Goal: Complete application form: Complete application form

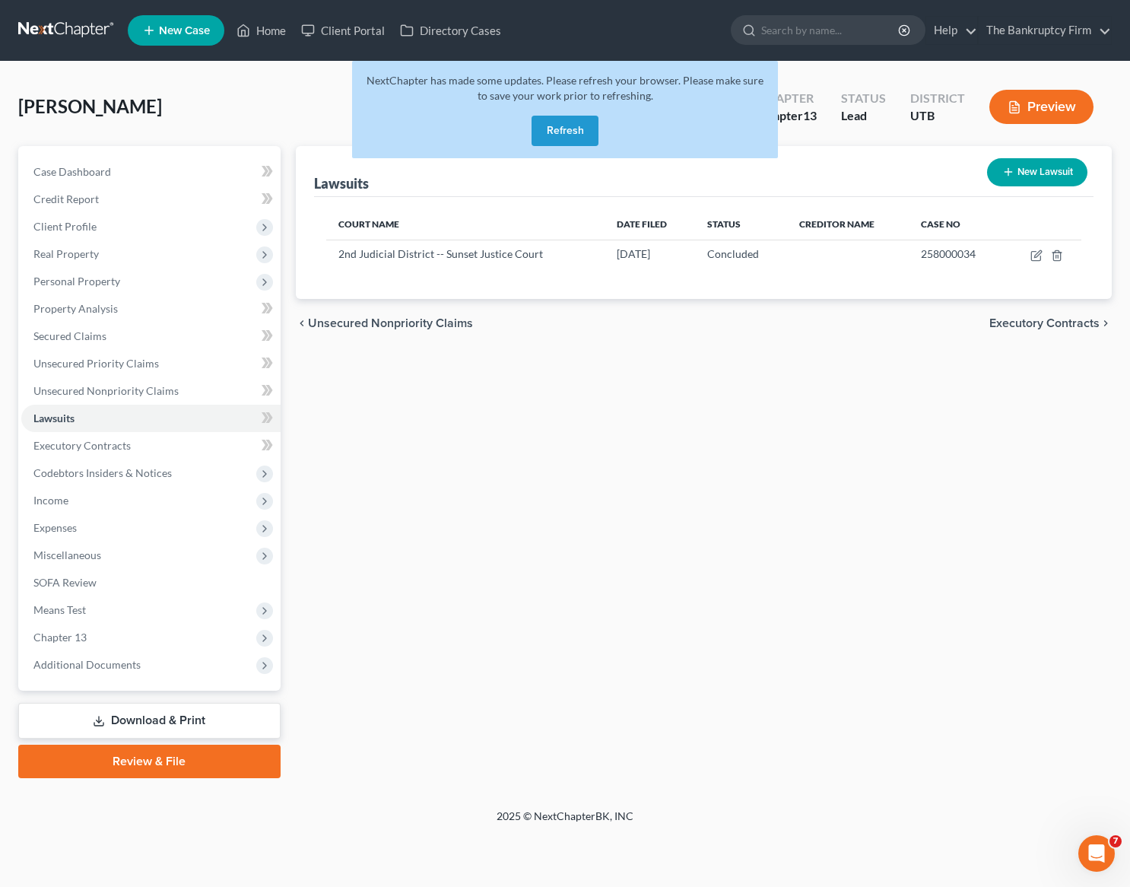
click at [306, 107] on div "Williams, Elizabeth Upgraded Chapter Chapter 13 Status Lead District UTB Preview" at bounding box center [565, 113] width 1094 height 66
click at [561, 134] on button "Refresh" at bounding box center [565, 131] width 67 height 30
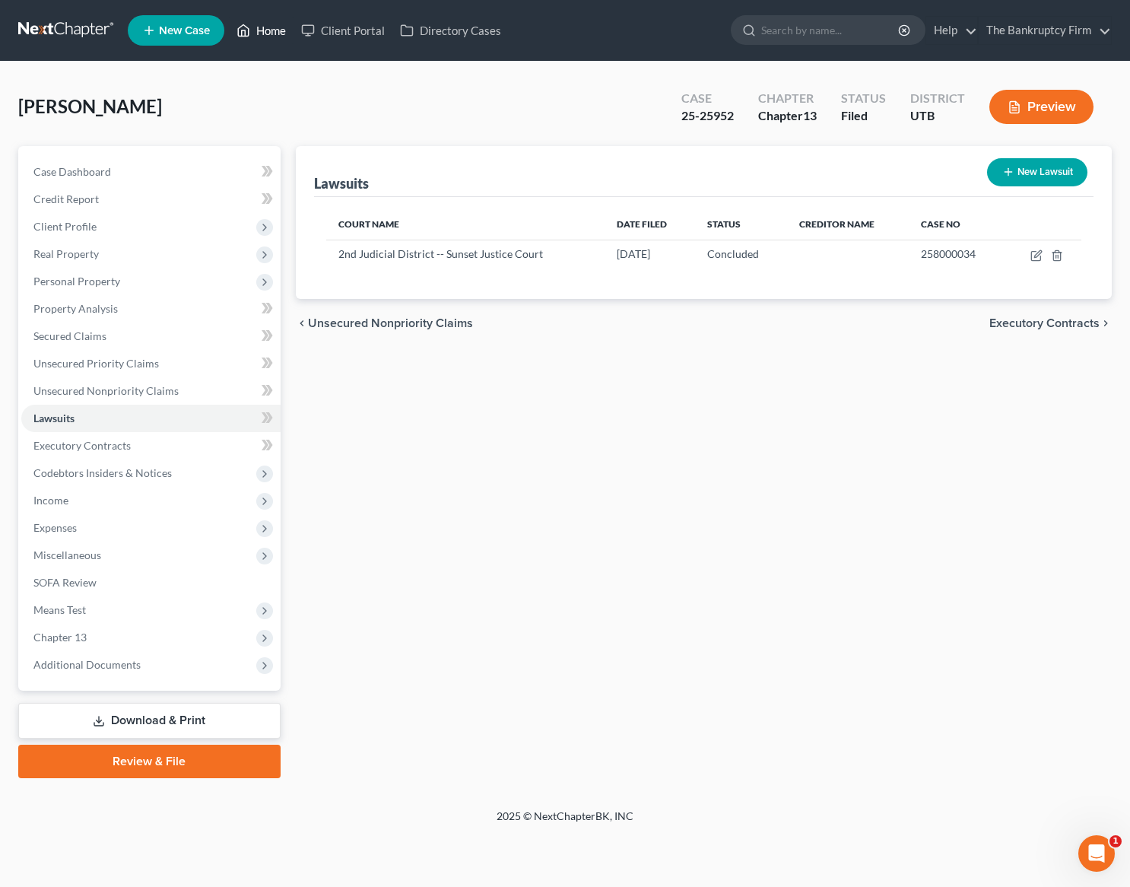
click at [259, 32] on link "Home" at bounding box center [261, 30] width 65 height 27
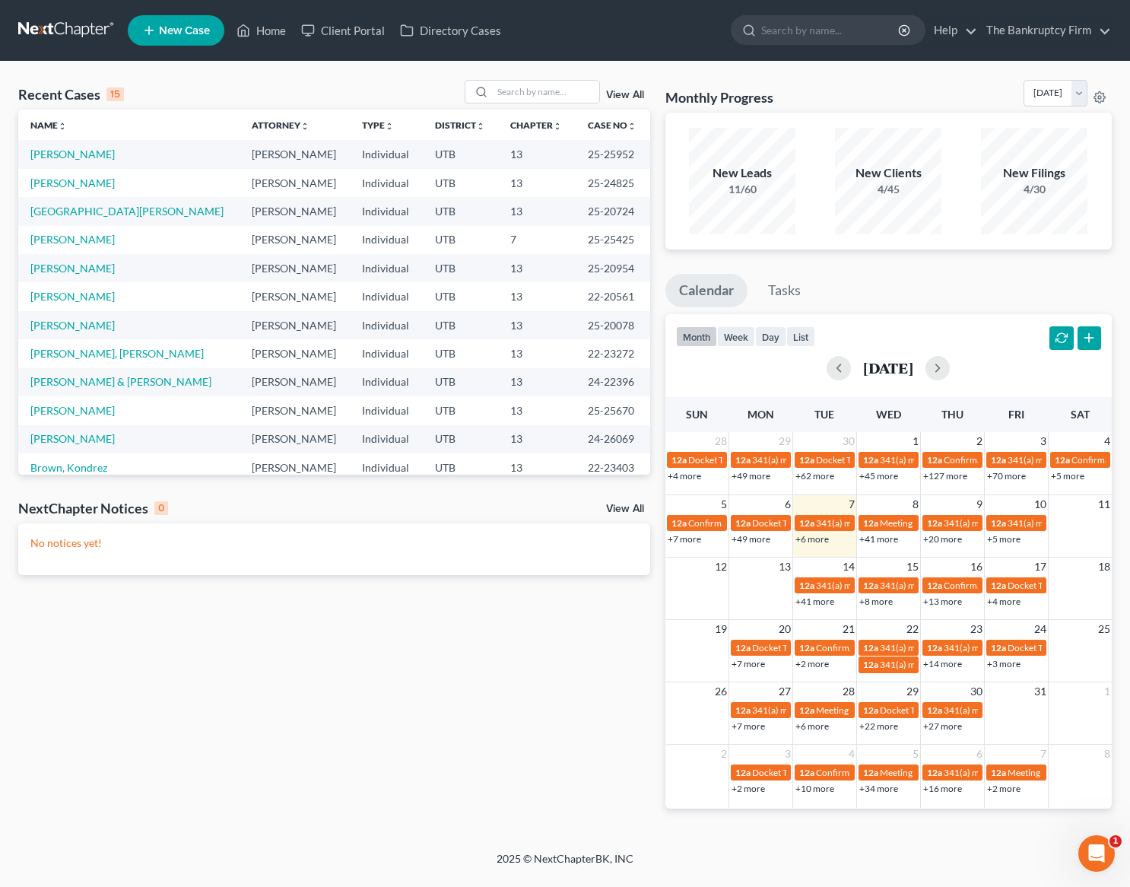
click at [628, 91] on link "View All" at bounding box center [625, 95] width 38 height 11
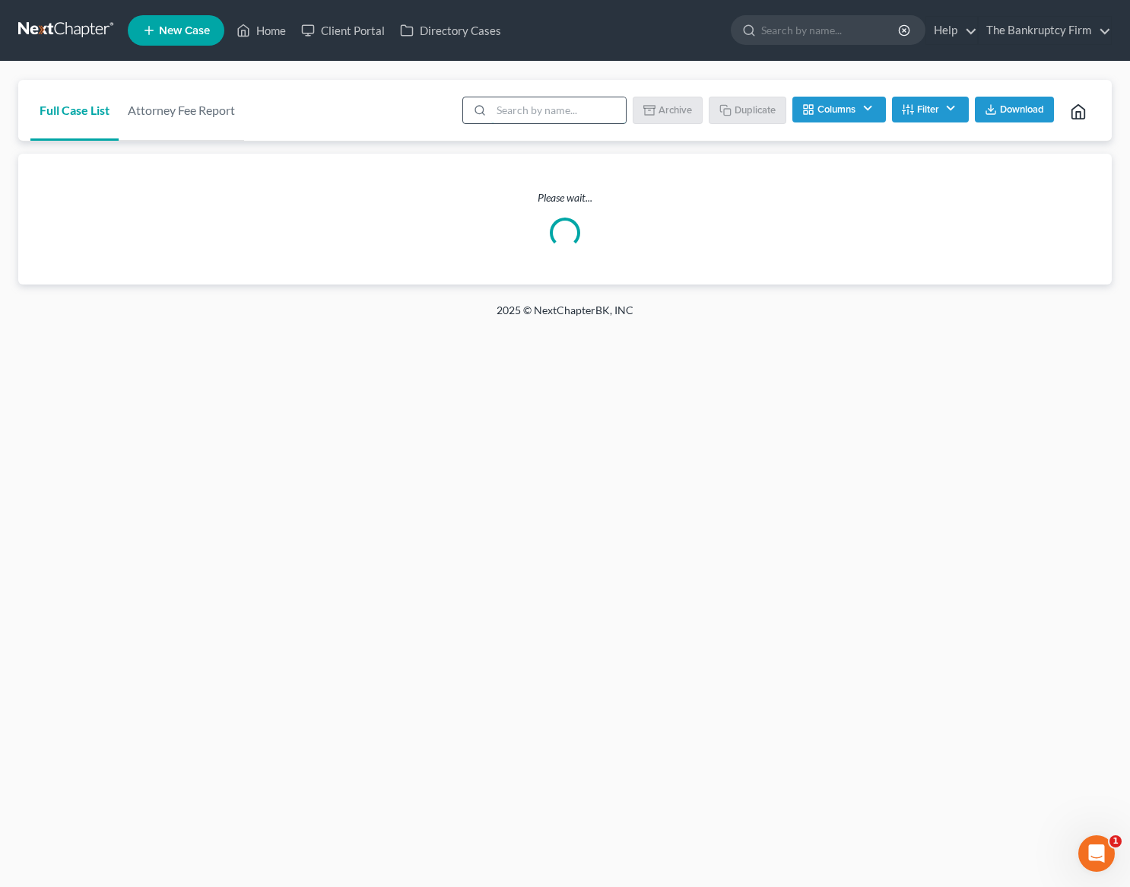
click at [526, 110] on input "search" at bounding box center [558, 110] width 135 height 26
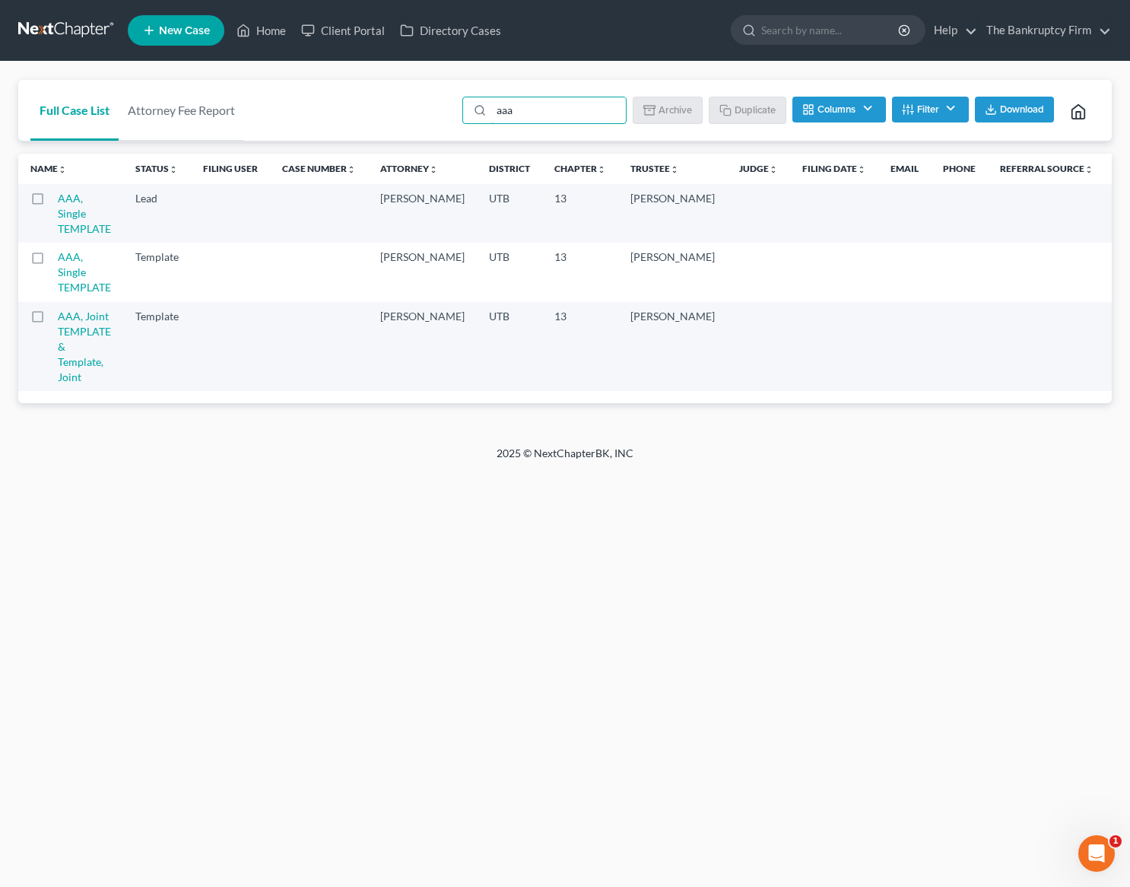
click at [52, 320] on label at bounding box center [52, 320] width 0 height 0
type input "aaa"
click at [58, 318] on input "checkbox" at bounding box center [63, 314] width 10 height 10
click at [740, 106] on button "Duplicate" at bounding box center [748, 110] width 76 height 26
checkbox input "false"
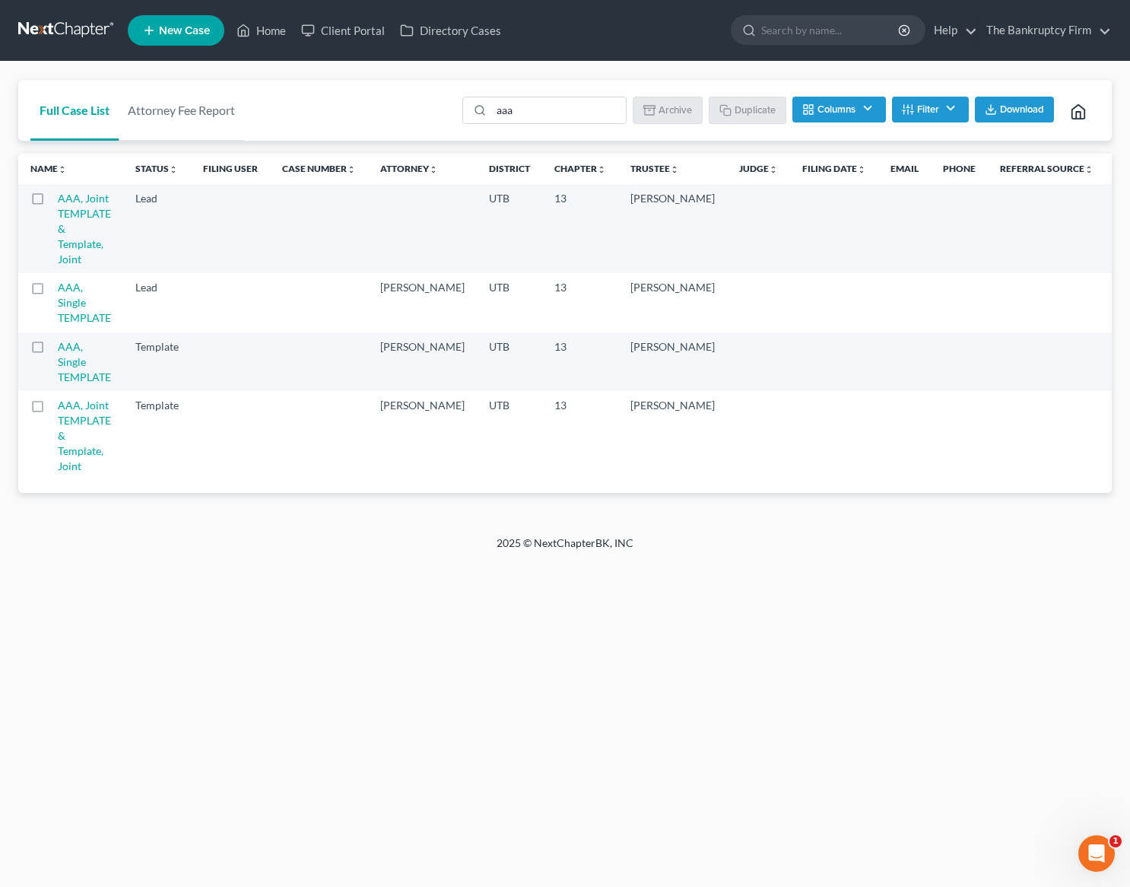
click at [52, 202] on label at bounding box center [52, 202] width 0 height 0
click at [58, 200] on input "checkbox" at bounding box center [63, 196] width 10 height 10
checkbox input "true"
click at [86, 208] on link "AAA, Joint TEMPLATE & Template, Joint" at bounding box center [84, 229] width 53 height 74
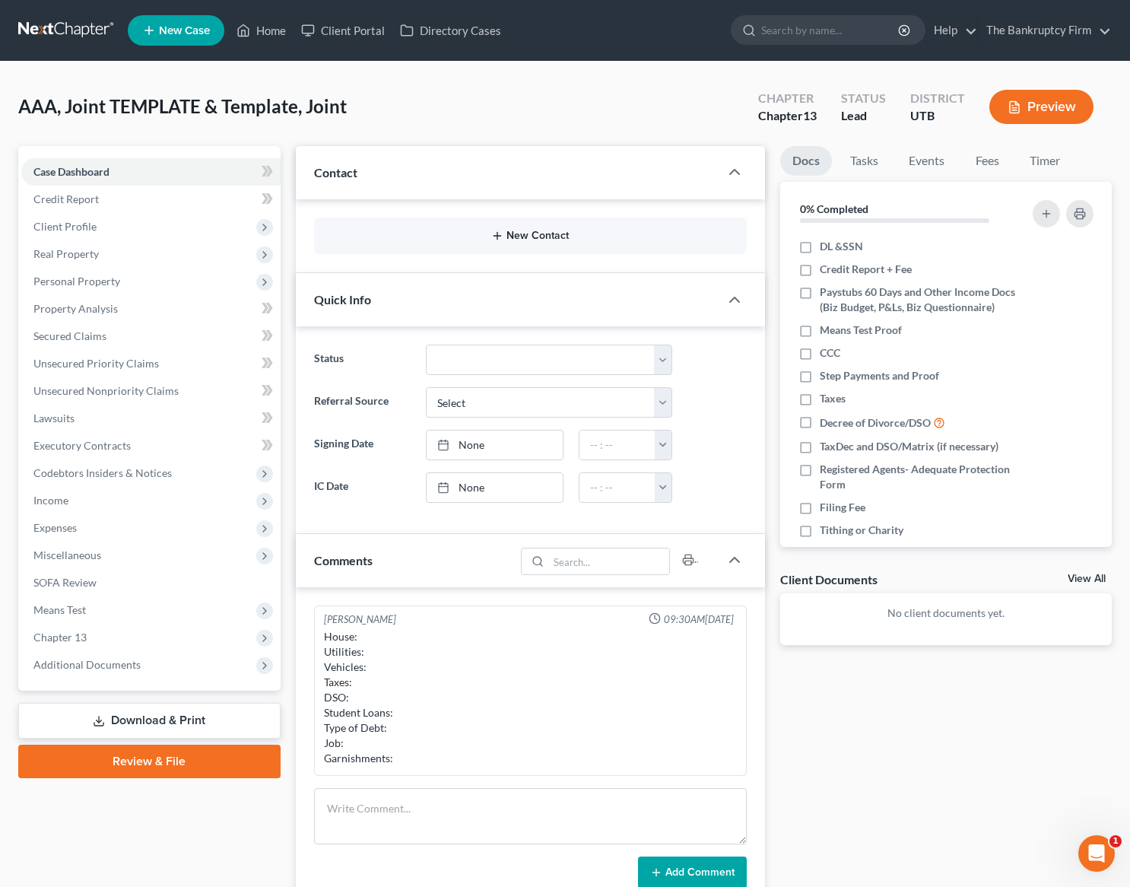
click at [538, 227] on div "New Contact" at bounding box center [531, 236] width 434 height 37
click at [520, 239] on button "New Contact" at bounding box center [530, 236] width 409 height 12
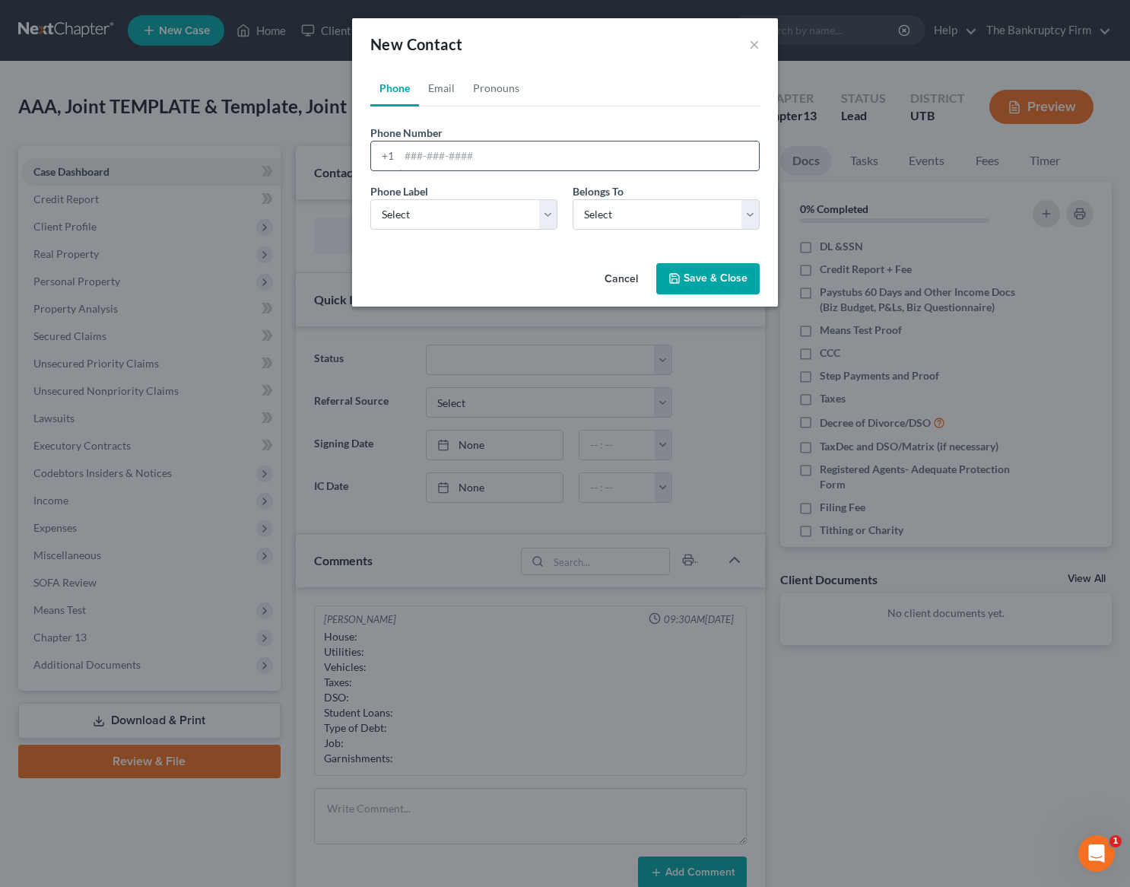
click at [424, 168] on input "tel" at bounding box center [579, 155] width 360 height 29
type input "4065392245"
click at [501, 206] on select "Select Mobile Home Work Other" at bounding box center [463, 214] width 187 height 30
select select "0"
click at [370, 199] on select "Select Mobile Home Work Other" at bounding box center [463, 214] width 187 height 30
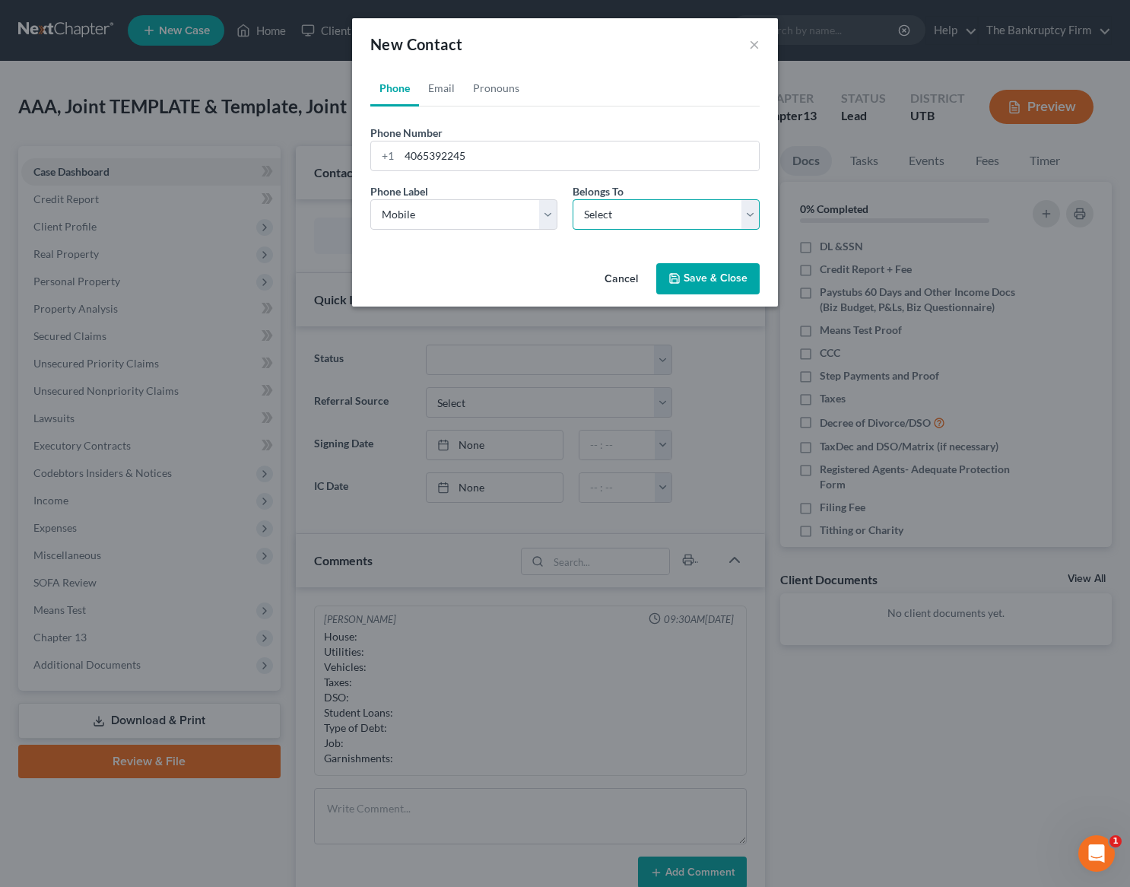
click at [672, 220] on select "Select Client Spouse Other" at bounding box center [666, 214] width 187 height 30
select select "0"
click at [573, 199] on select "Select Client Spouse Other" at bounding box center [666, 214] width 187 height 30
select select "0"
click at [439, 82] on link "Email" at bounding box center [441, 88] width 45 height 37
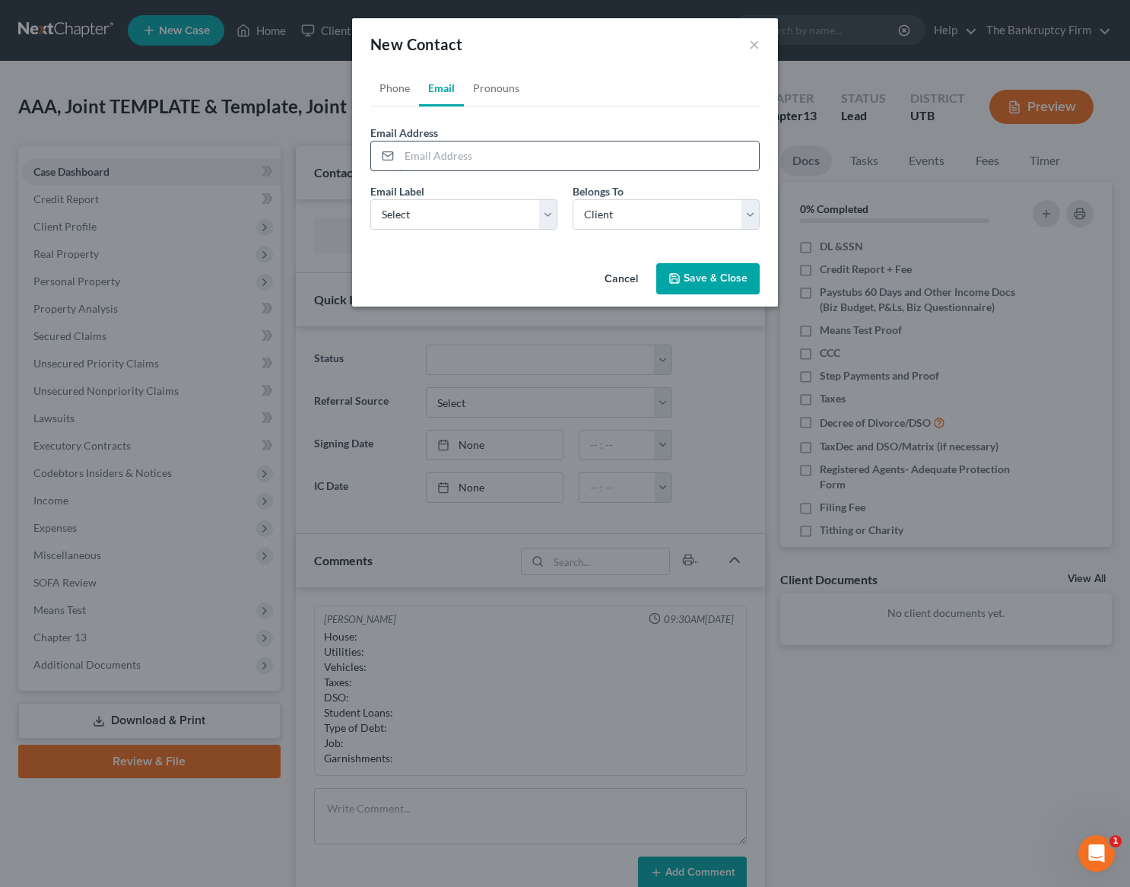
click at [434, 152] on input "email" at bounding box center [579, 155] width 360 height 29
type input "[EMAIL_ADDRESS][DOMAIN_NAME]"
click at [431, 208] on select "Select Home Work Other" at bounding box center [463, 214] width 187 height 30
select select "0"
click at [370, 199] on select "Select Home Work Other" at bounding box center [463, 214] width 187 height 30
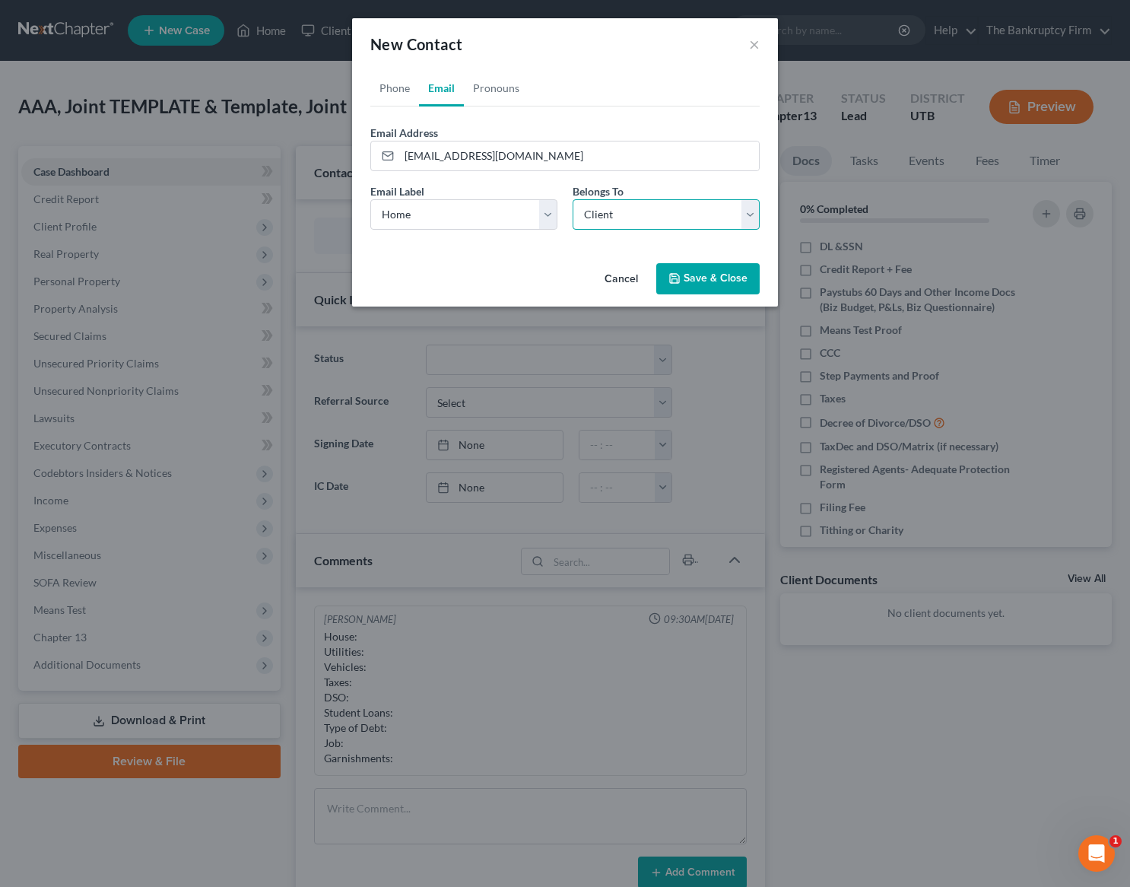
click at [724, 215] on select "Select Client Spouse Other" at bounding box center [666, 214] width 187 height 30
click at [573, 199] on select "Select Client Spouse Other" at bounding box center [666, 214] width 187 height 30
click at [729, 278] on button "Save & Close" at bounding box center [707, 279] width 103 height 32
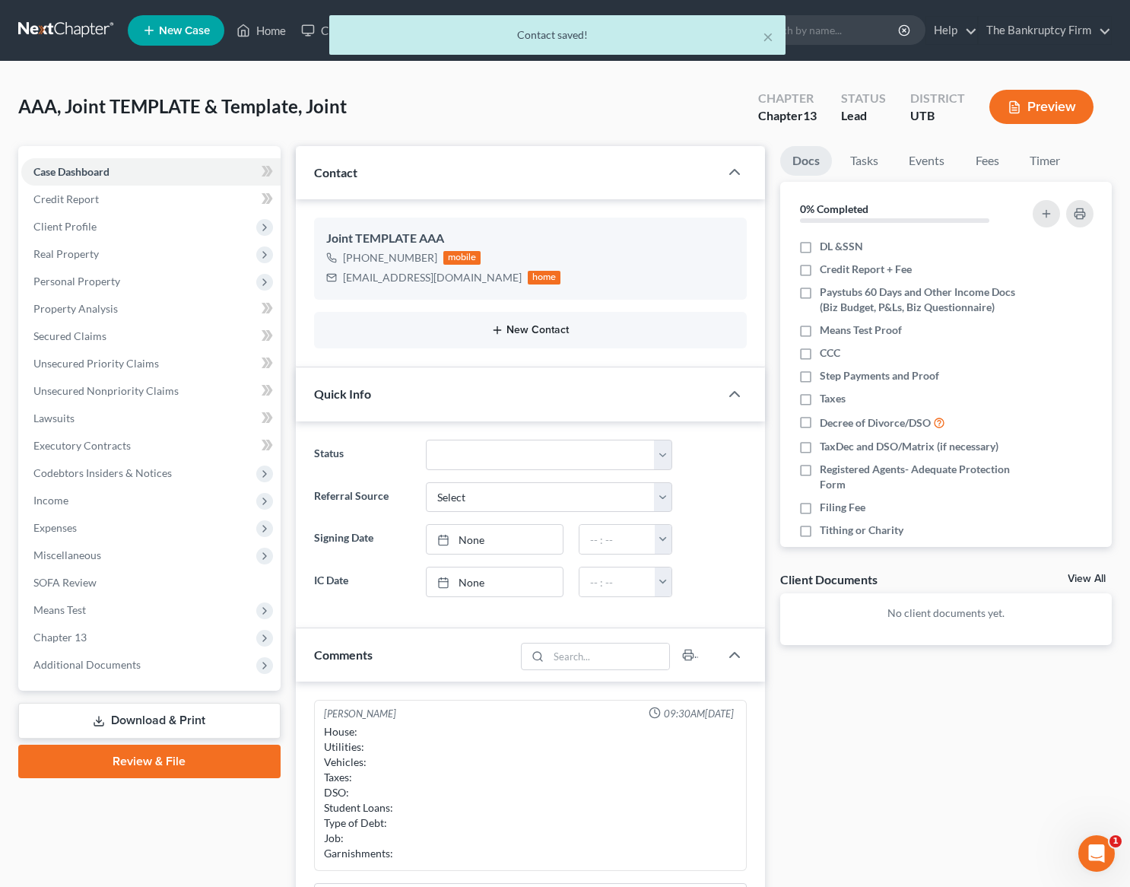
click at [526, 327] on button "New Contact" at bounding box center [530, 330] width 409 height 12
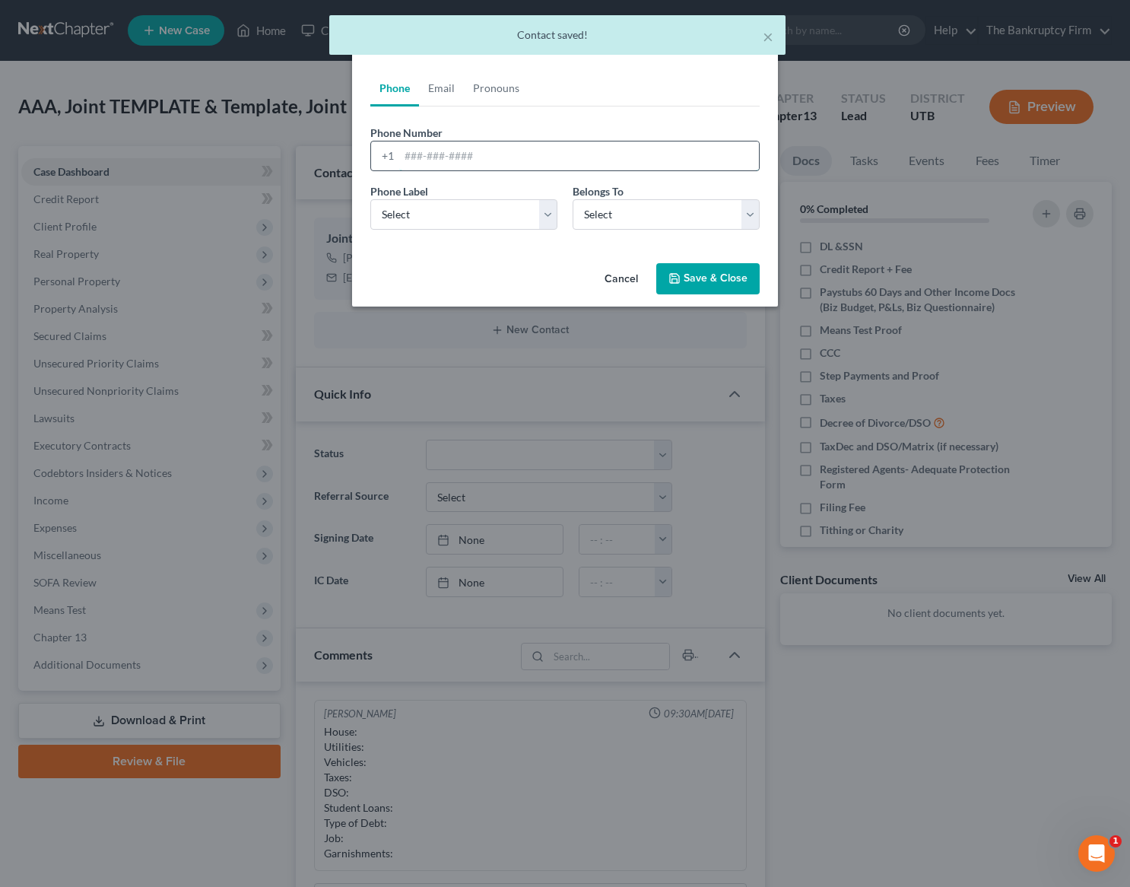
click at [436, 158] on input "tel" at bounding box center [579, 155] width 360 height 29
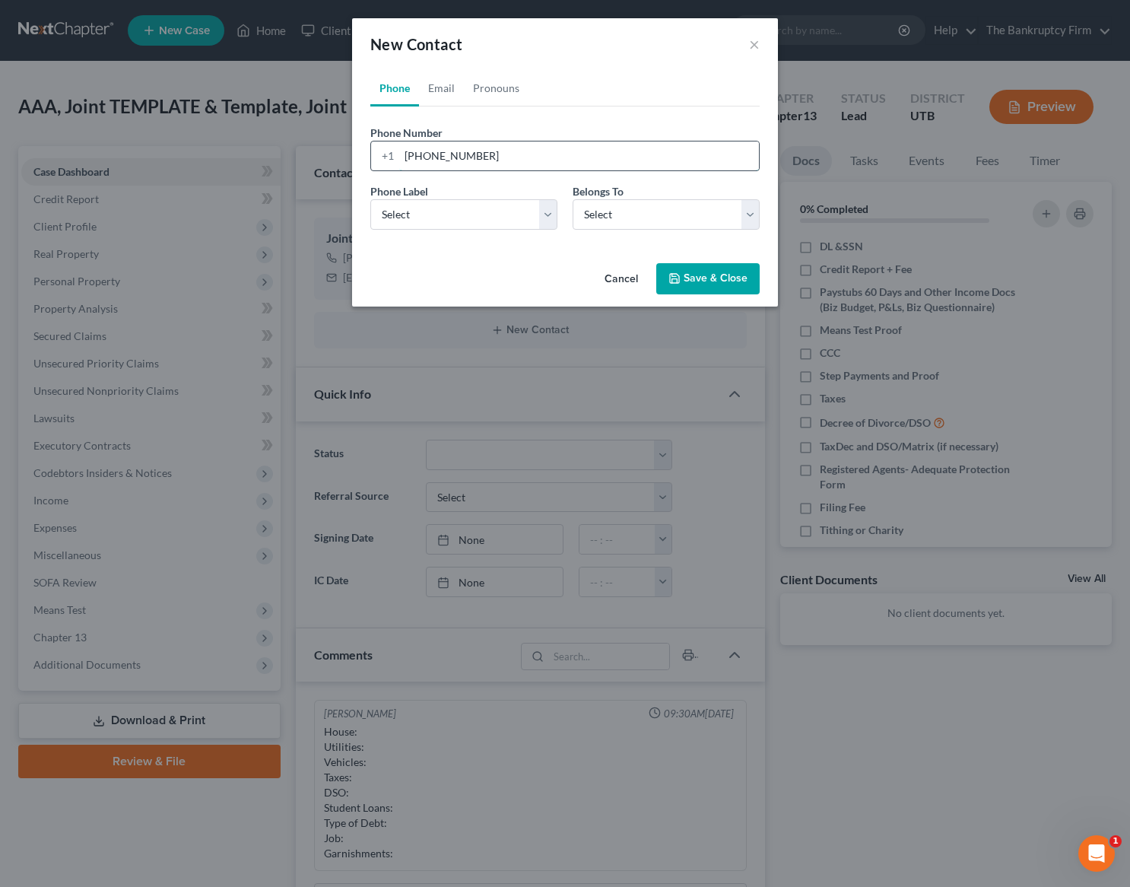
type input "[PHONE_NUMBER]"
click at [392, 205] on select "Select Mobile Home Work Other" at bounding box center [463, 214] width 187 height 30
select select "0"
click at [370, 199] on select "Select Mobile Home Work Other" at bounding box center [463, 214] width 187 height 30
click at [678, 225] on select "Select Client Spouse Other" at bounding box center [666, 214] width 187 height 30
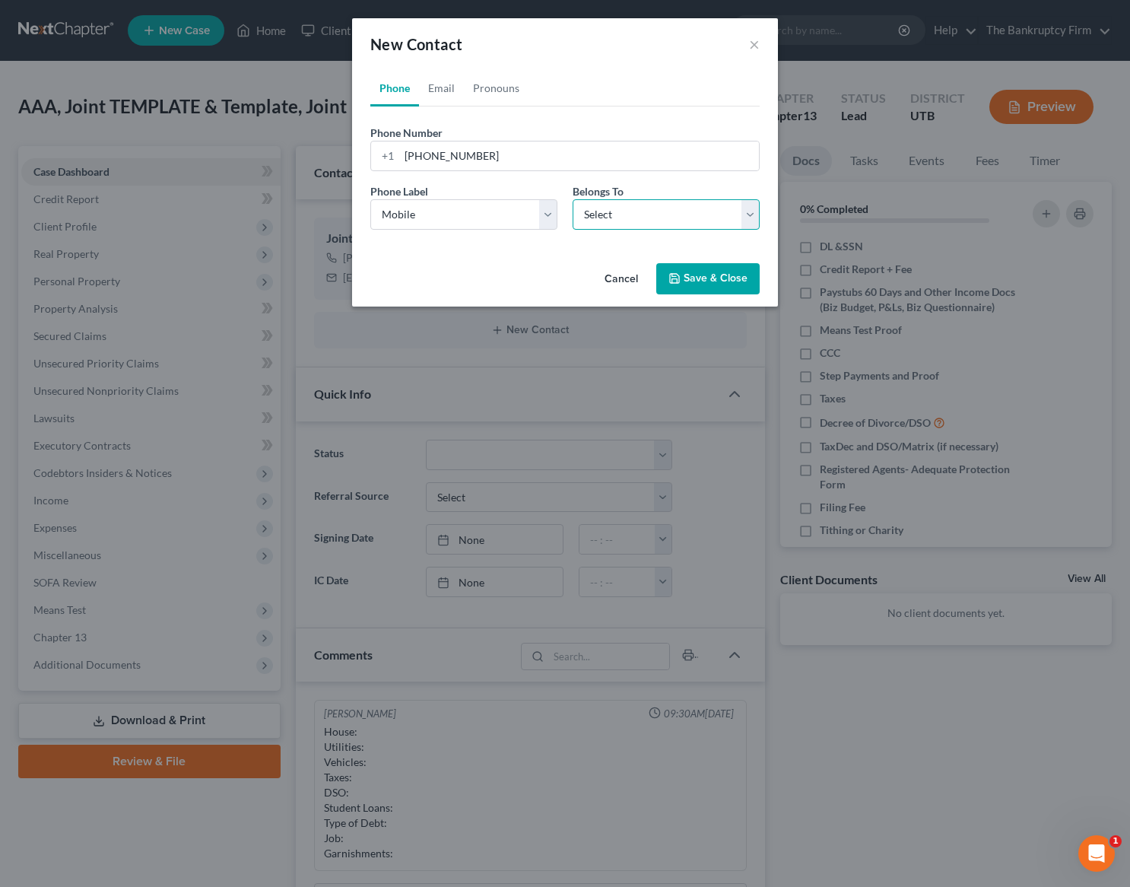
select select "0"
click at [573, 199] on select "Select Client Spouse Other" at bounding box center [666, 214] width 187 height 30
select select "0"
click at [685, 216] on select "Select Client Spouse Other" at bounding box center [666, 214] width 187 height 30
select select "1"
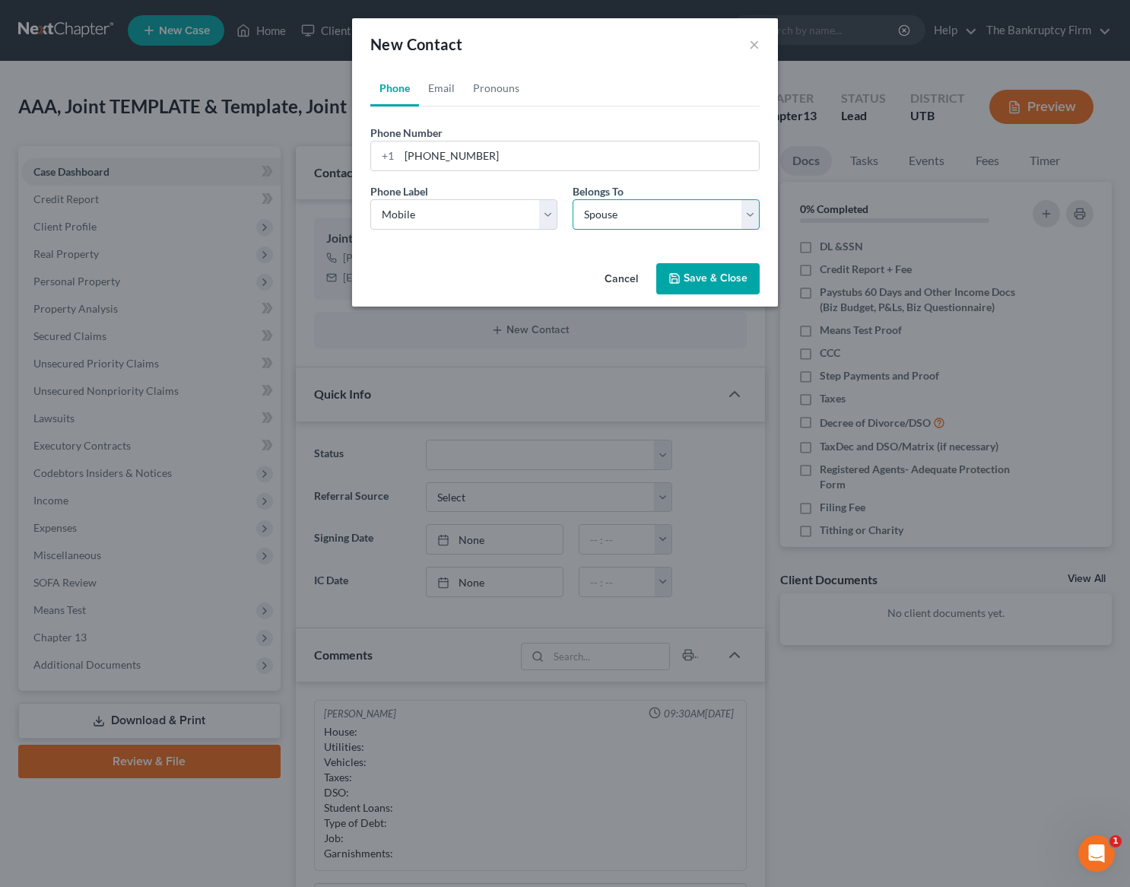
click at [573, 199] on select "Select Client Spouse Other" at bounding box center [666, 214] width 187 height 30
select select "1"
click at [428, 84] on link "Email" at bounding box center [441, 88] width 45 height 37
click at [470, 157] on input "email" at bounding box center [579, 155] width 360 height 29
type input "[EMAIL_ADDRESS][DOMAIN_NAME]"
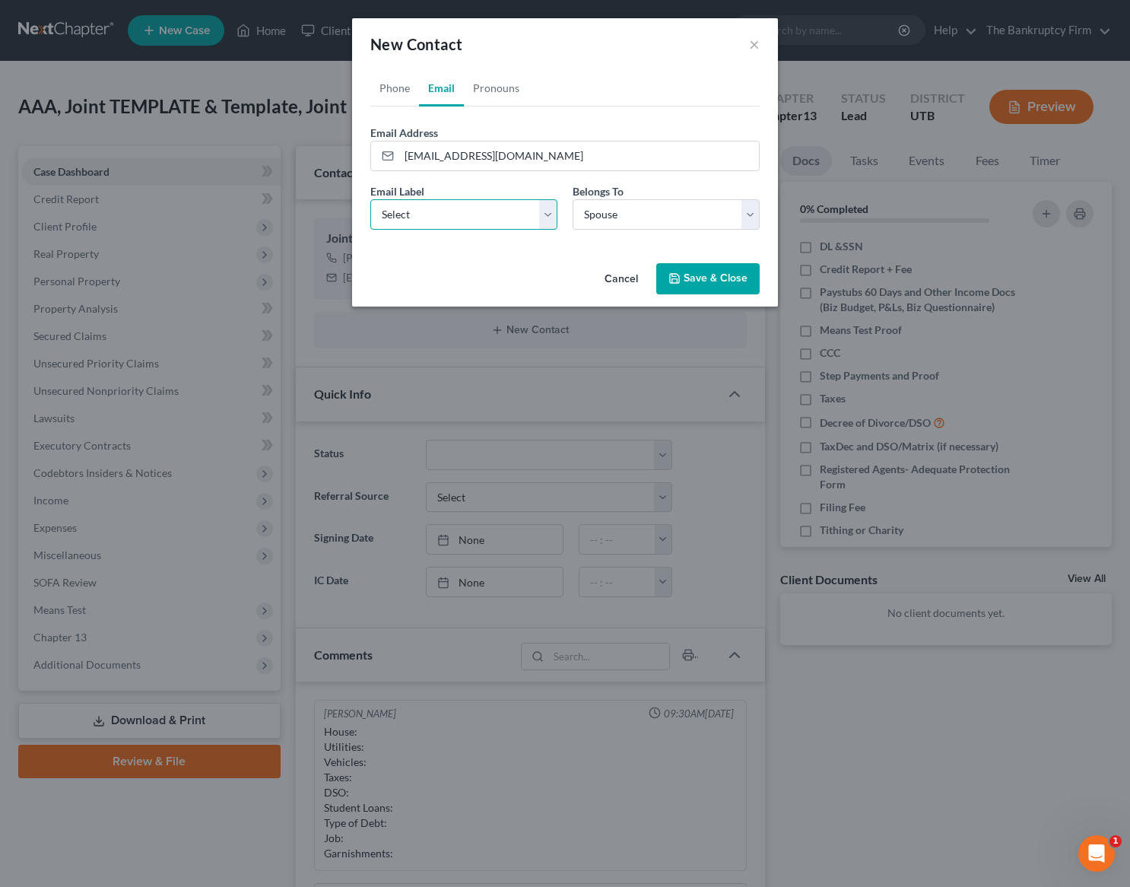
click at [518, 214] on select "Select Home Work Other" at bounding box center [463, 214] width 187 height 30
select select "0"
click at [370, 199] on select "Select Home Work Other" at bounding box center [463, 214] width 187 height 30
click at [642, 215] on select "Select Client Spouse Other" at bounding box center [666, 214] width 187 height 30
click at [573, 199] on select "Select Client Spouse Other" at bounding box center [666, 214] width 187 height 30
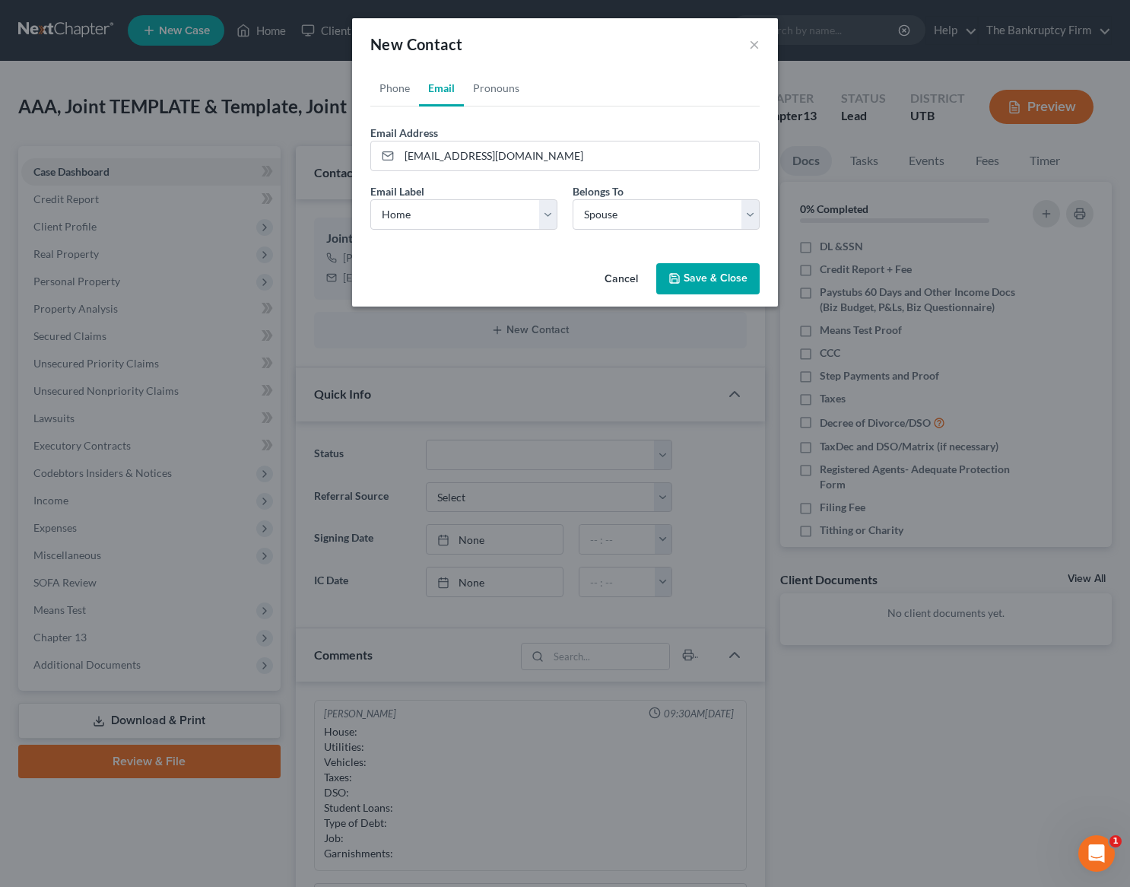
click at [736, 272] on button "Save & Close" at bounding box center [707, 279] width 103 height 32
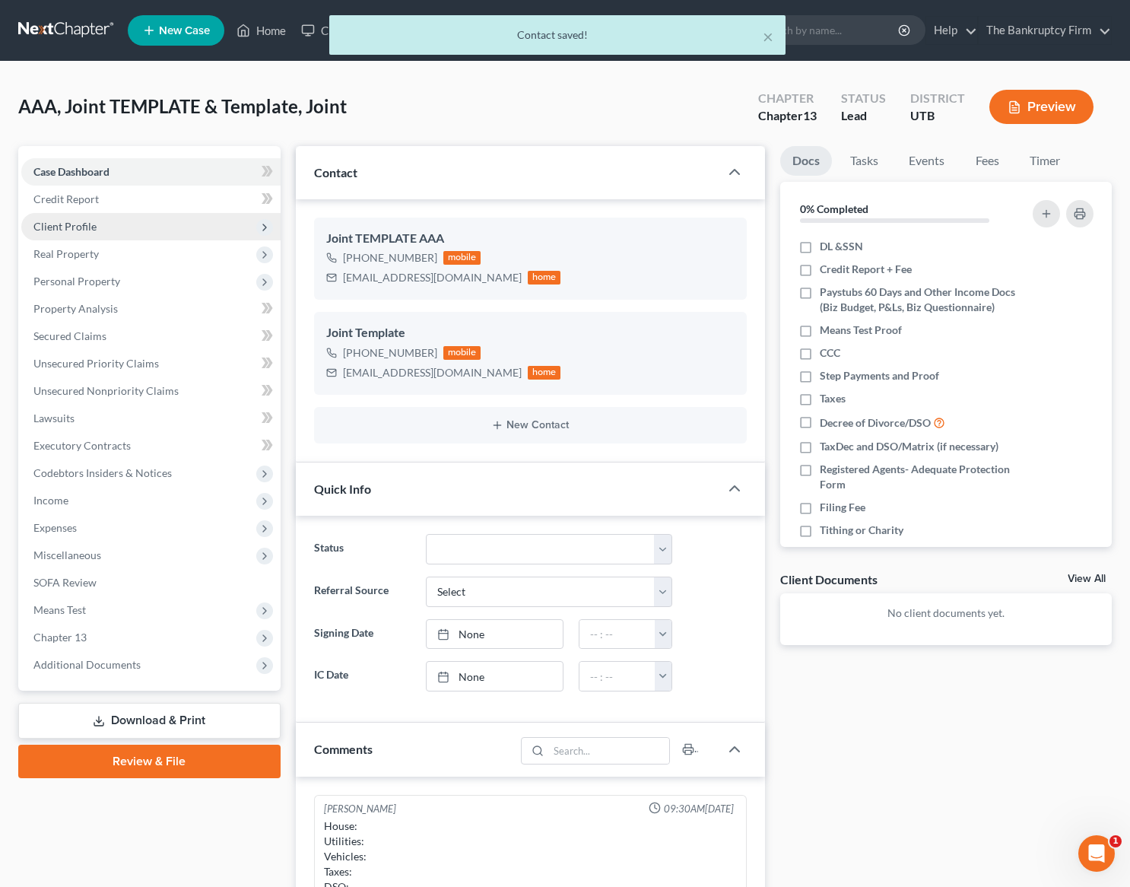
click at [81, 222] on span "Client Profile" at bounding box center [64, 226] width 63 height 13
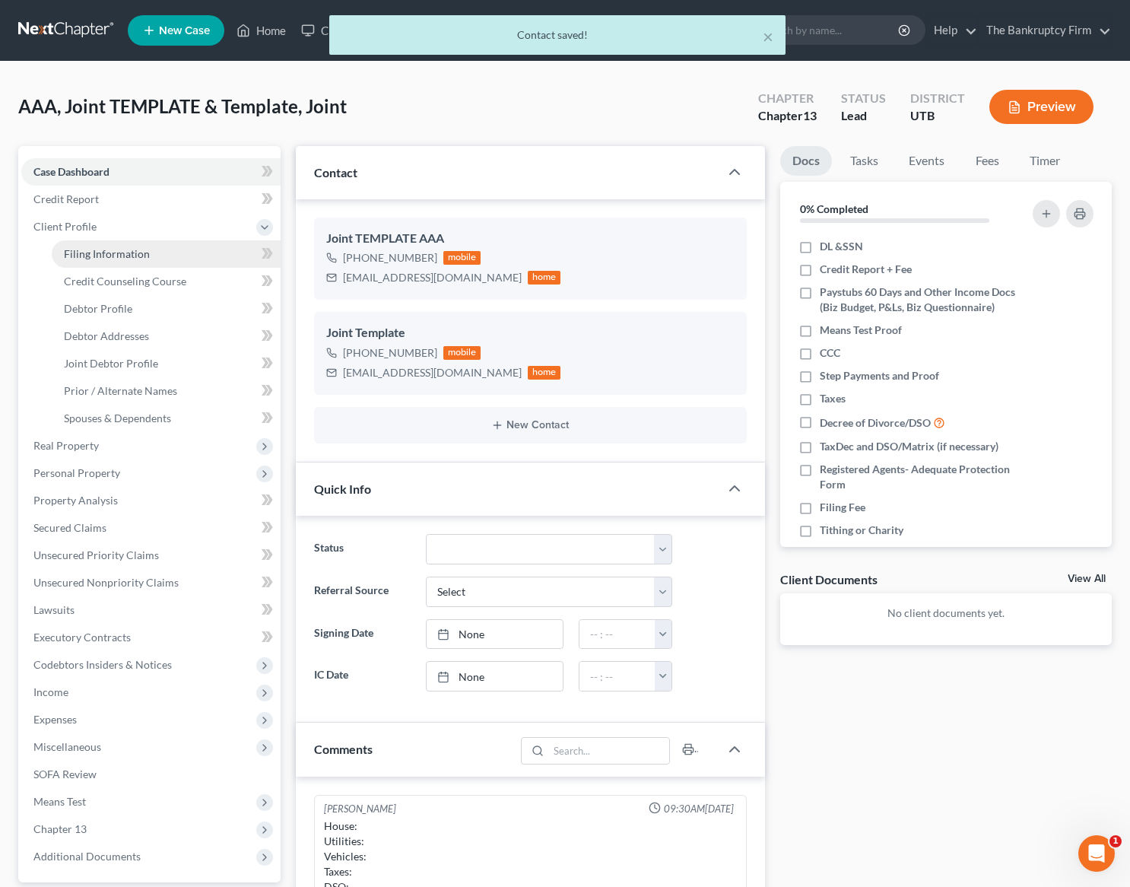
click at [105, 265] on link "Filing Information" at bounding box center [166, 253] width 229 height 27
select select "1"
select select "3"
select select "81"
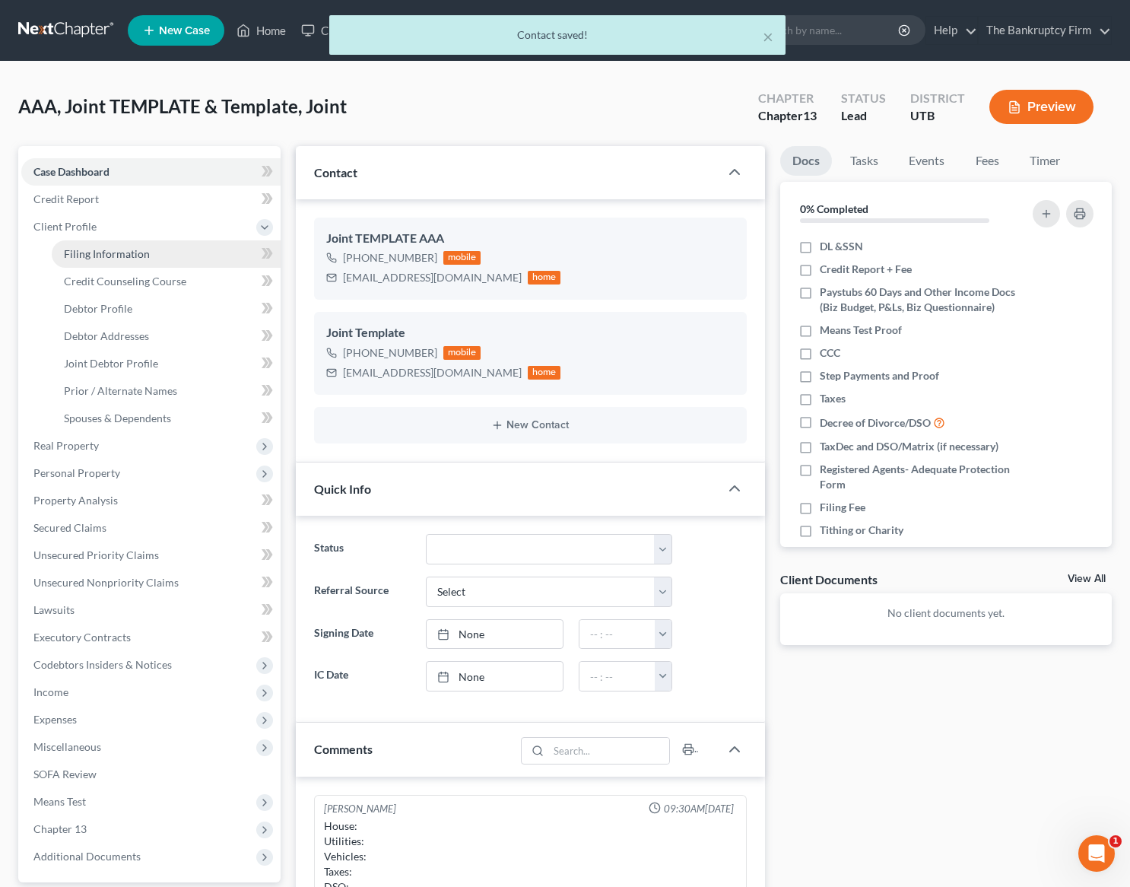
select select "0"
select select "46"
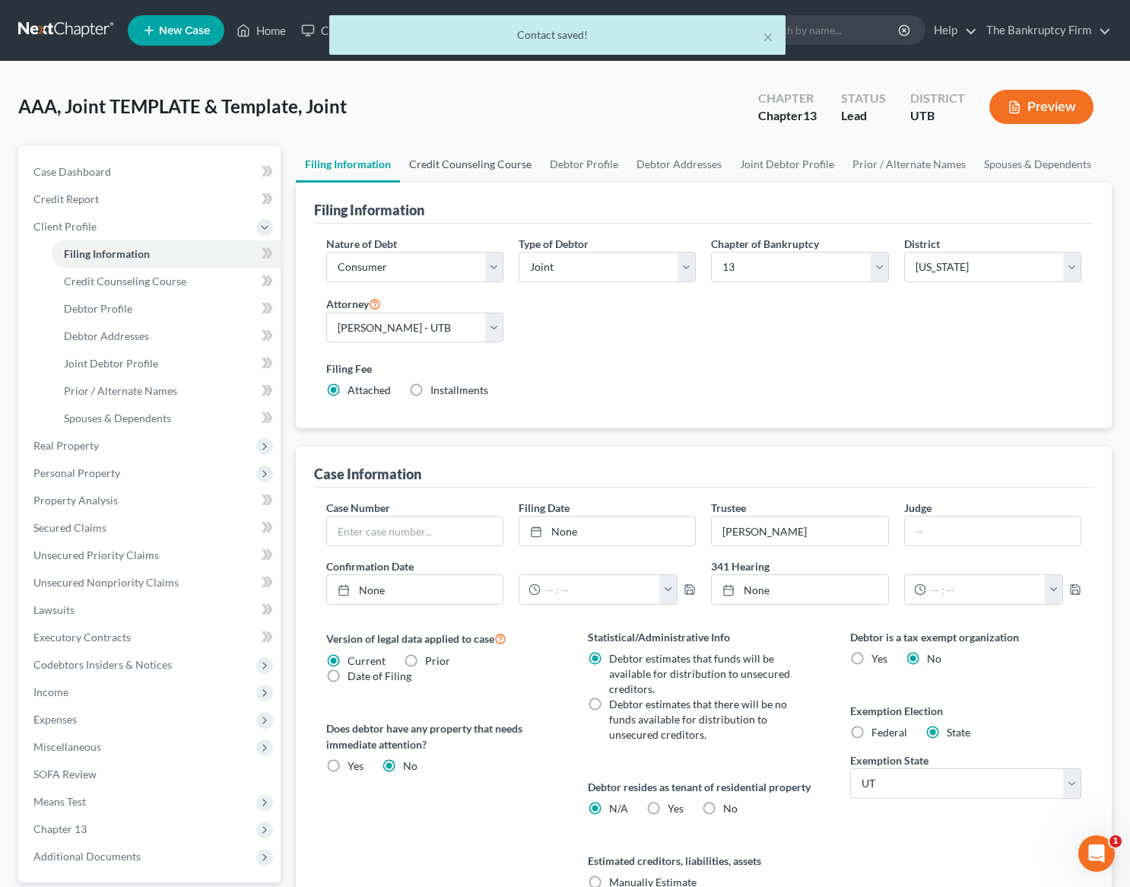
click at [466, 171] on link "Credit Counseling Course" at bounding box center [470, 164] width 141 height 37
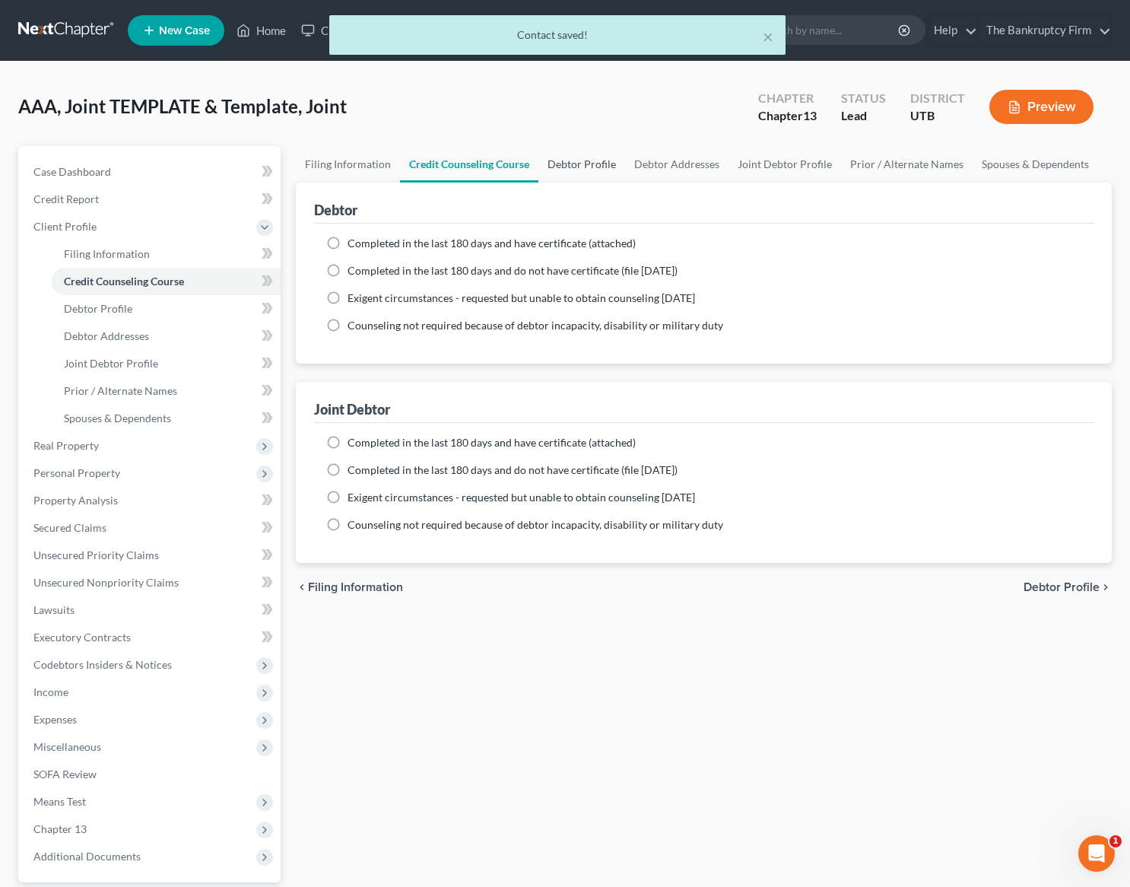
click at [563, 164] on link "Debtor Profile" at bounding box center [582, 164] width 87 height 37
select select "1"
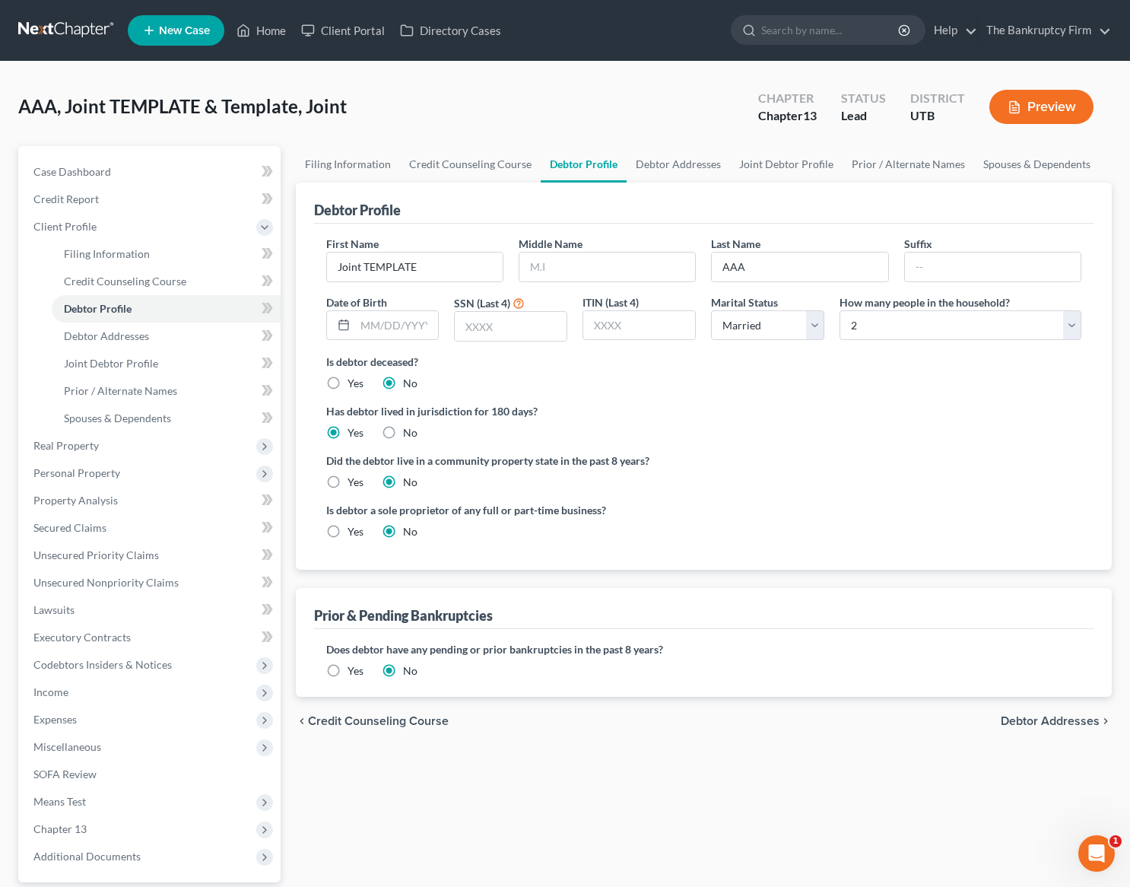
click at [392, 250] on div "First Name Joint TEMPLATE" at bounding box center [415, 259] width 192 height 46
click at [391, 272] on input "Joint TEMPLATE" at bounding box center [415, 267] width 176 height 29
type input "[PERSON_NAME]"
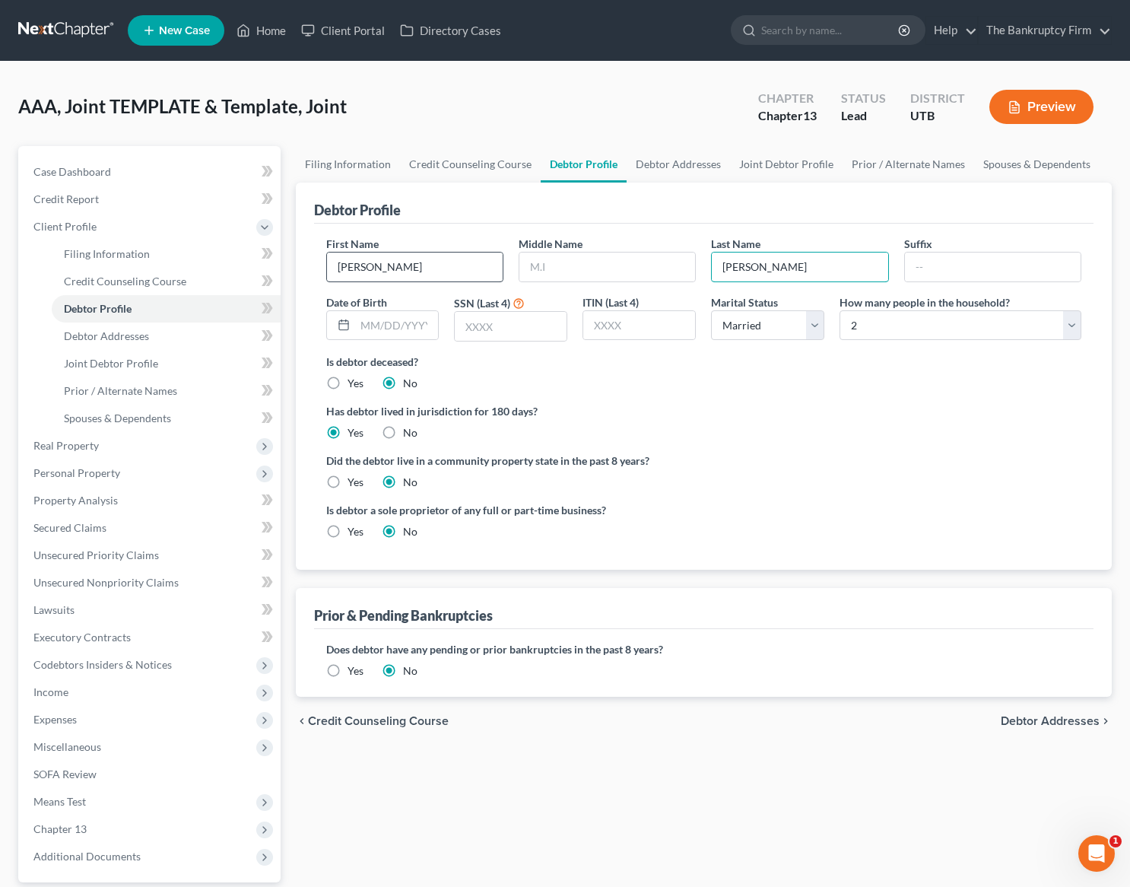
type input "[PERSON_NAME]"
type input "[DATE]"
type input "2979"
click at [991, 322] on select "Select 1 2 3 4 5 6 7 8 9 10 11 12 13 14 15 16 17 18 19 20" at bounding box center [961, 325] width 242 height 30
select select "4"
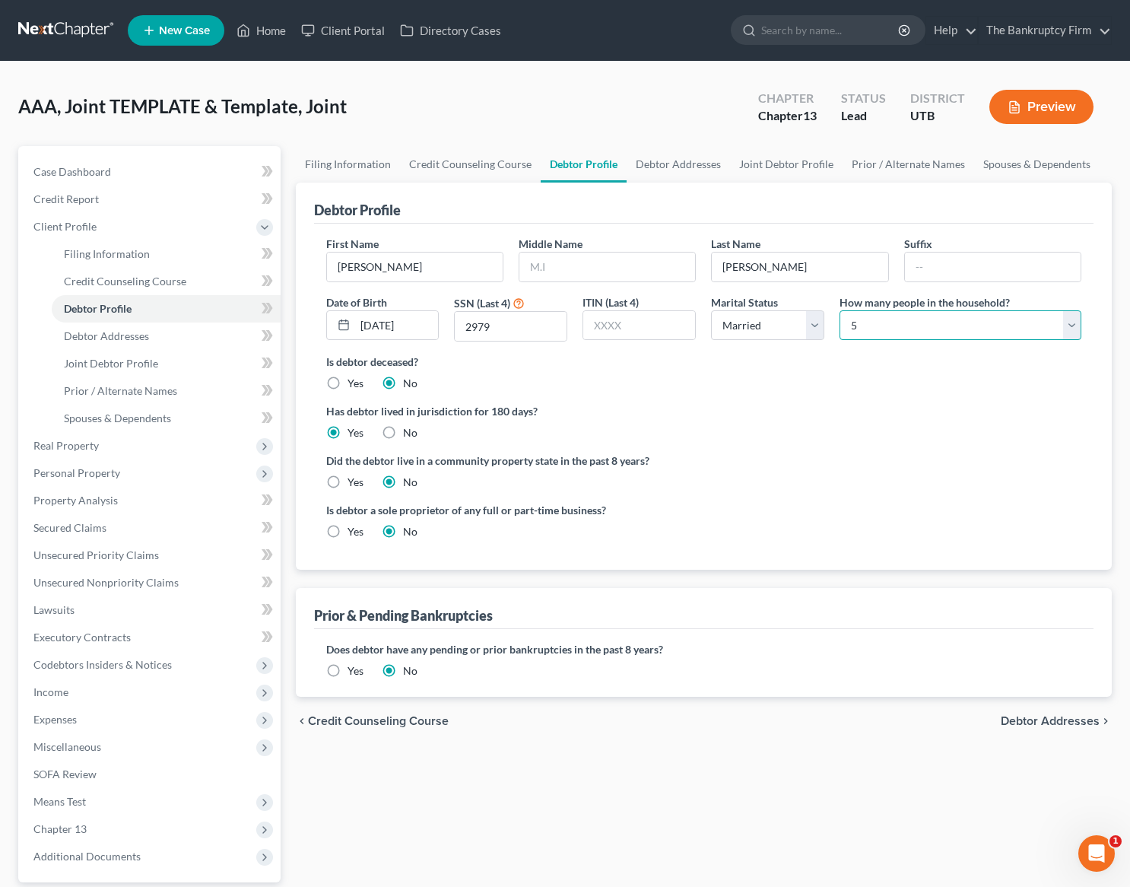
click at [840, 310] on select "Select 1 2 3 4 5 6 7 8 9 10 11 12 13 14 15 16 17 18 19 20" at bounding box center [961, 325] width 242 height 30
click at [657, 157] on link "Debtor Addresses" at bounding box center [678, 164] width 103 height 37
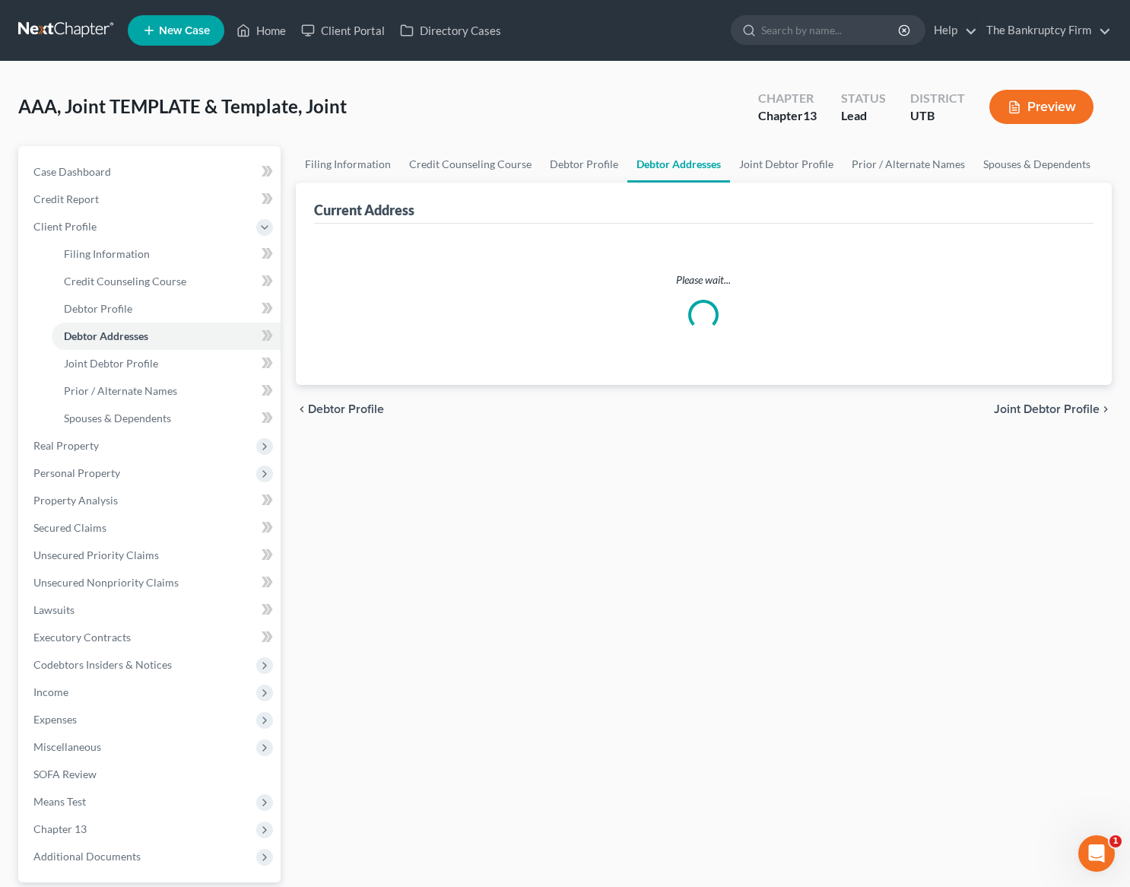
select select "0"
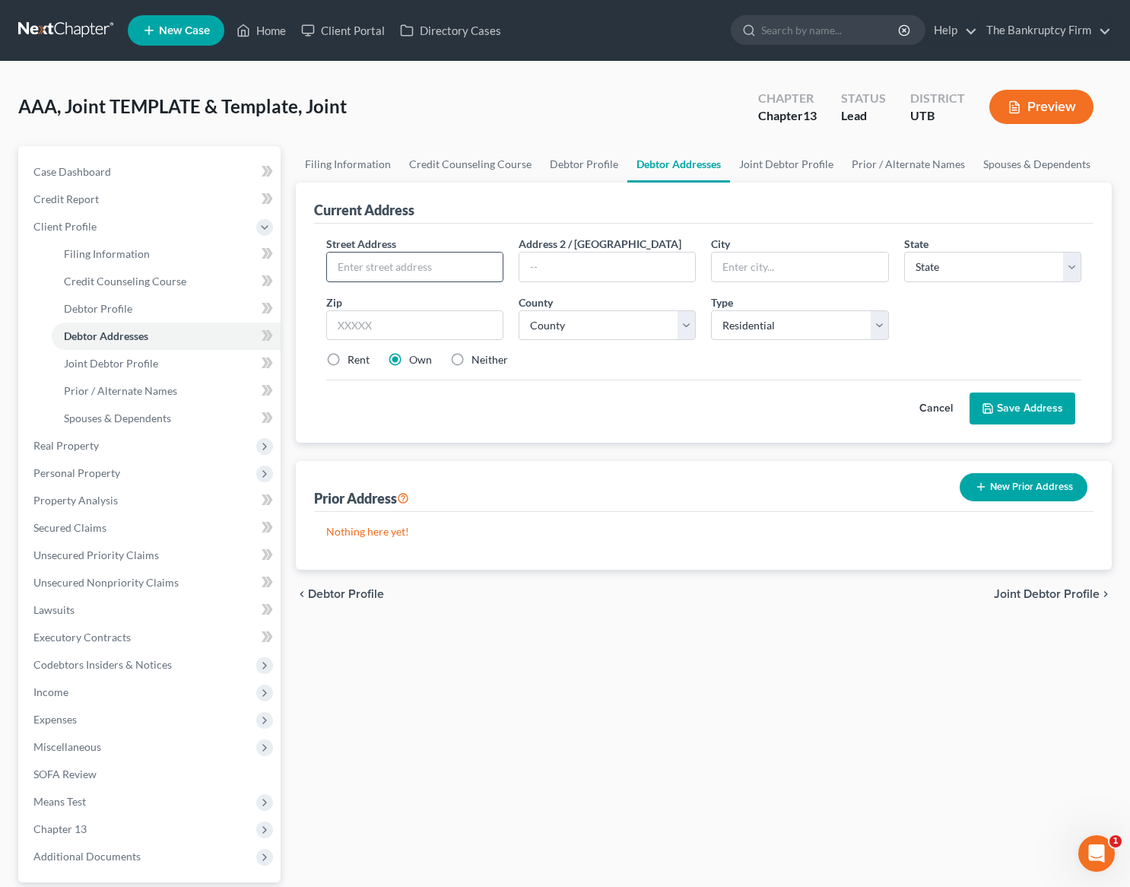
click at [390, 266] on input "text" at bounding box center [415, 267] width 176 height 29
type input "1781 N 2850 W"
type input "[GEOGRAPHIC_DATA]"
select select "46"
type input "84404"
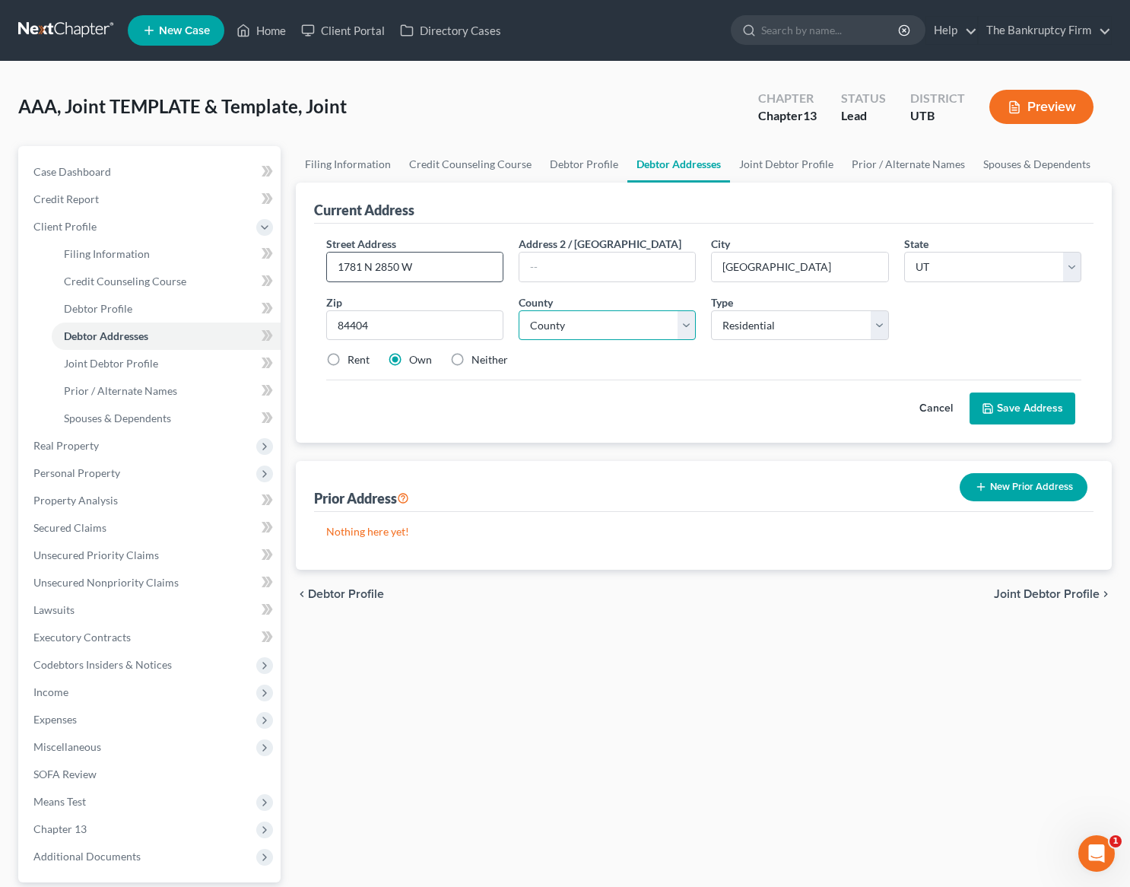
type input "[PERSON_NAME]"
select select "28"
click at [1043, 405] on button "Save Address" at bounding box center [1023, 409] width 106 height 32
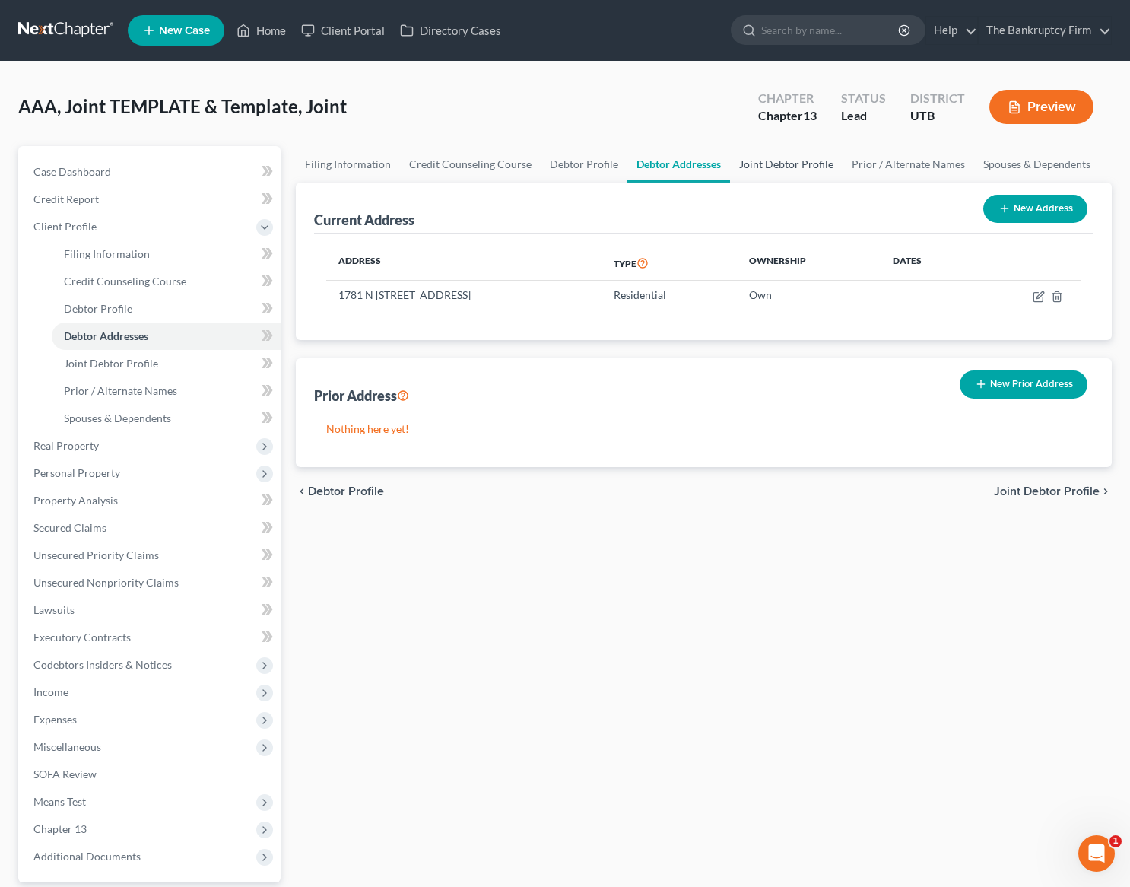
click at [784, 166] on link "Joint Debtor Profile" at bounding box center [786, 164] width 113 height 37
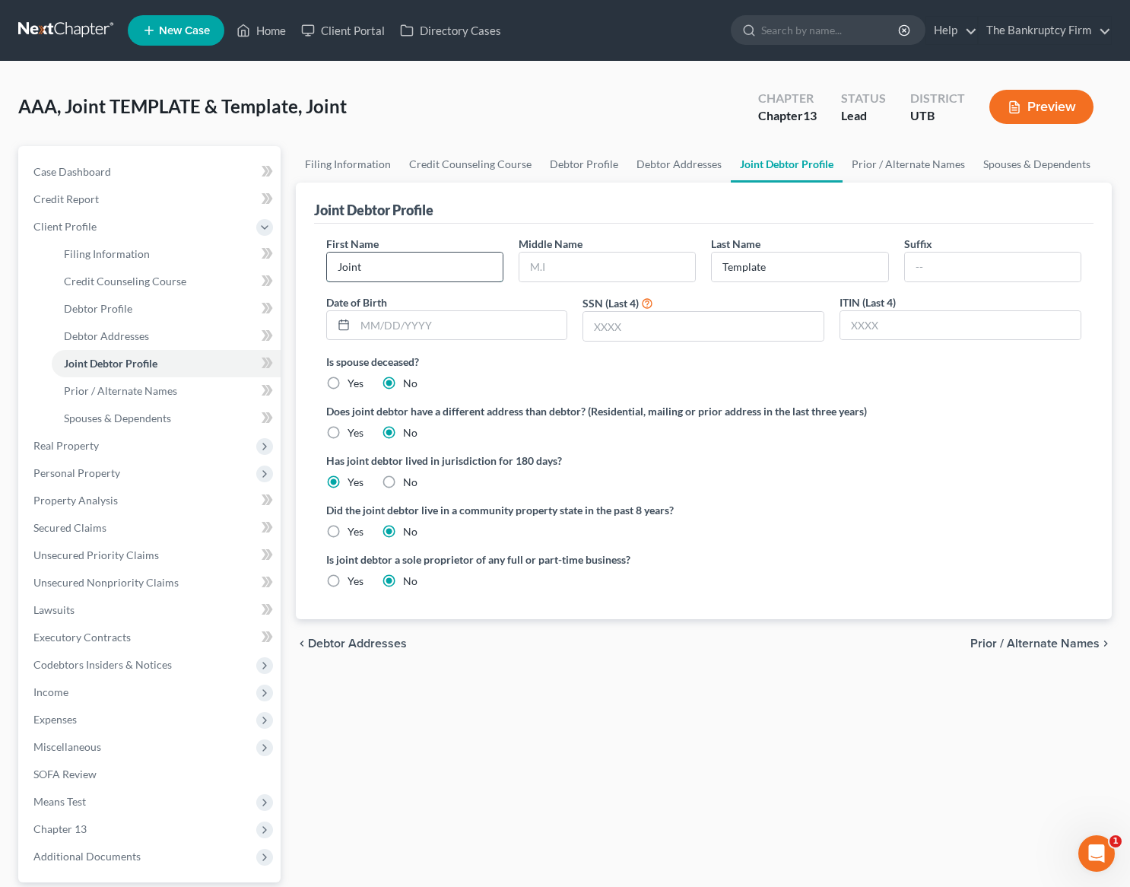
click at [428, 274] on input "Joint" at bounding box center [415, 267] width 176 height 29
type input "[PERSON_NAME]"
type input "S"
type input "[PERSON_NAME]"
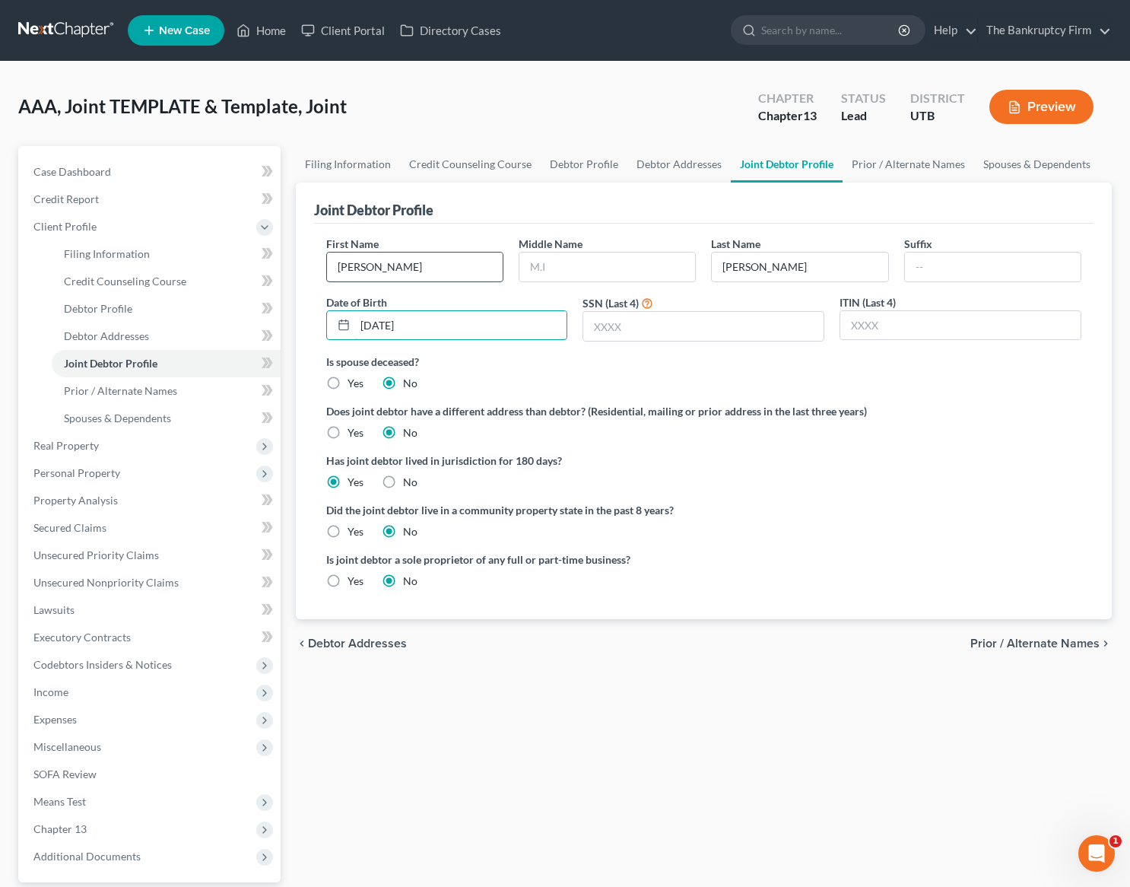
type input "[DATE]"
type input "5303"
click at [911, 162] on link "Prior / Alternate Names" at bounding box center [909, 164] width 132 height 37
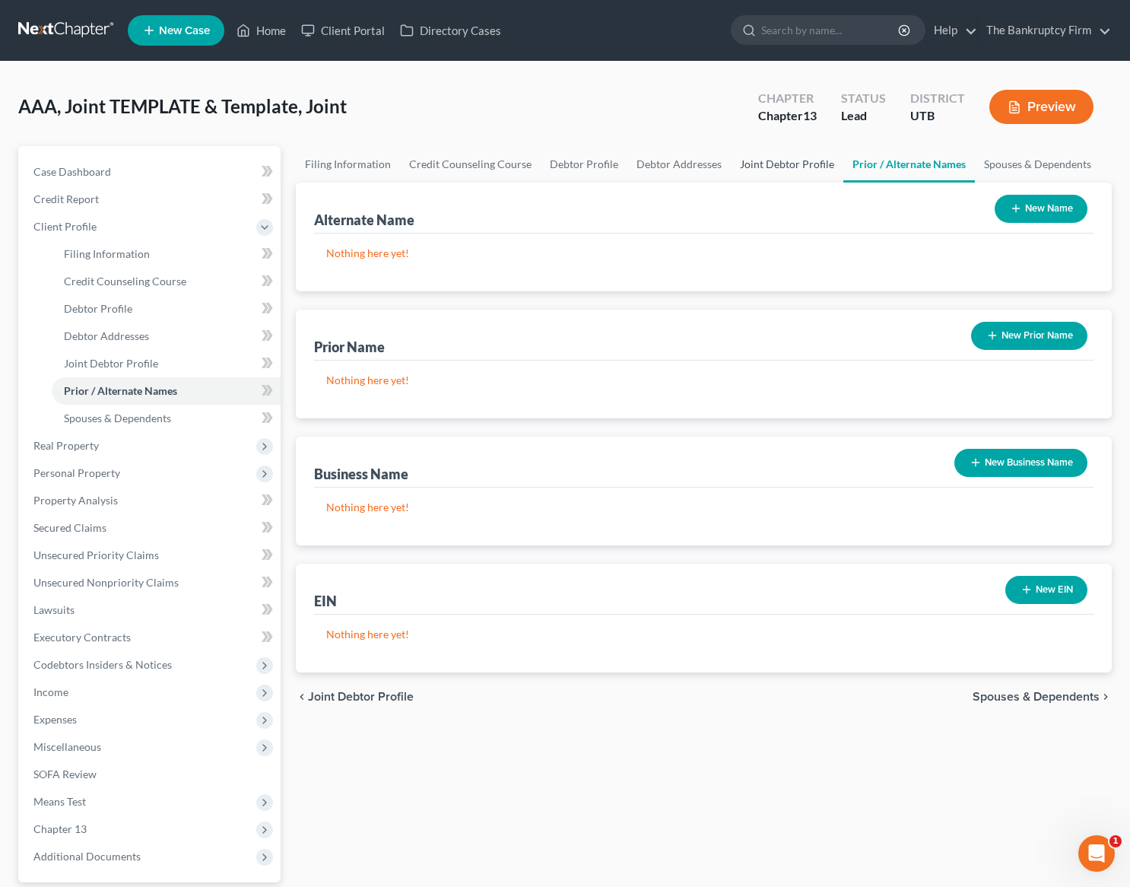
click at [764, 165] on link "Joint Debtor Profile" at bounding box center [787, 164] width 113 height 37
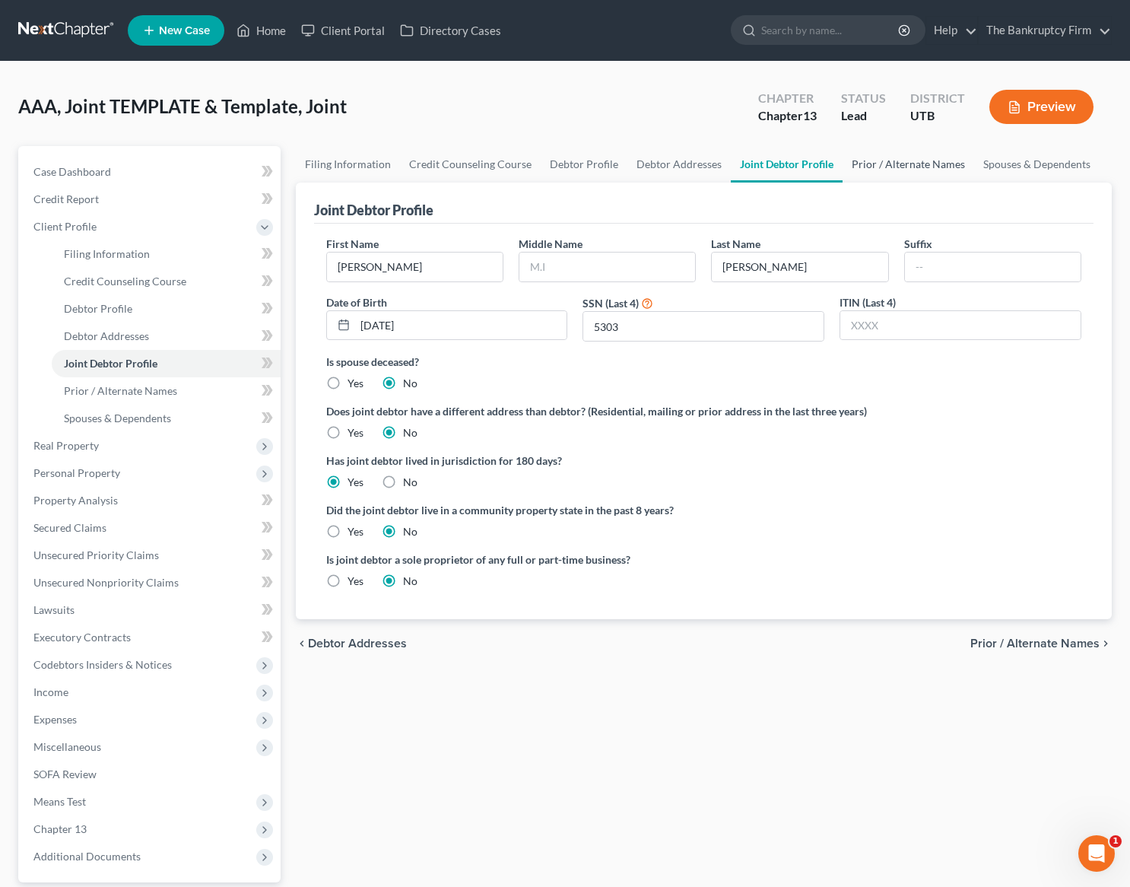
click at [898, 164] on link "Prior / Alternate Names" at bounding box center [909, 164] width 132 height 37
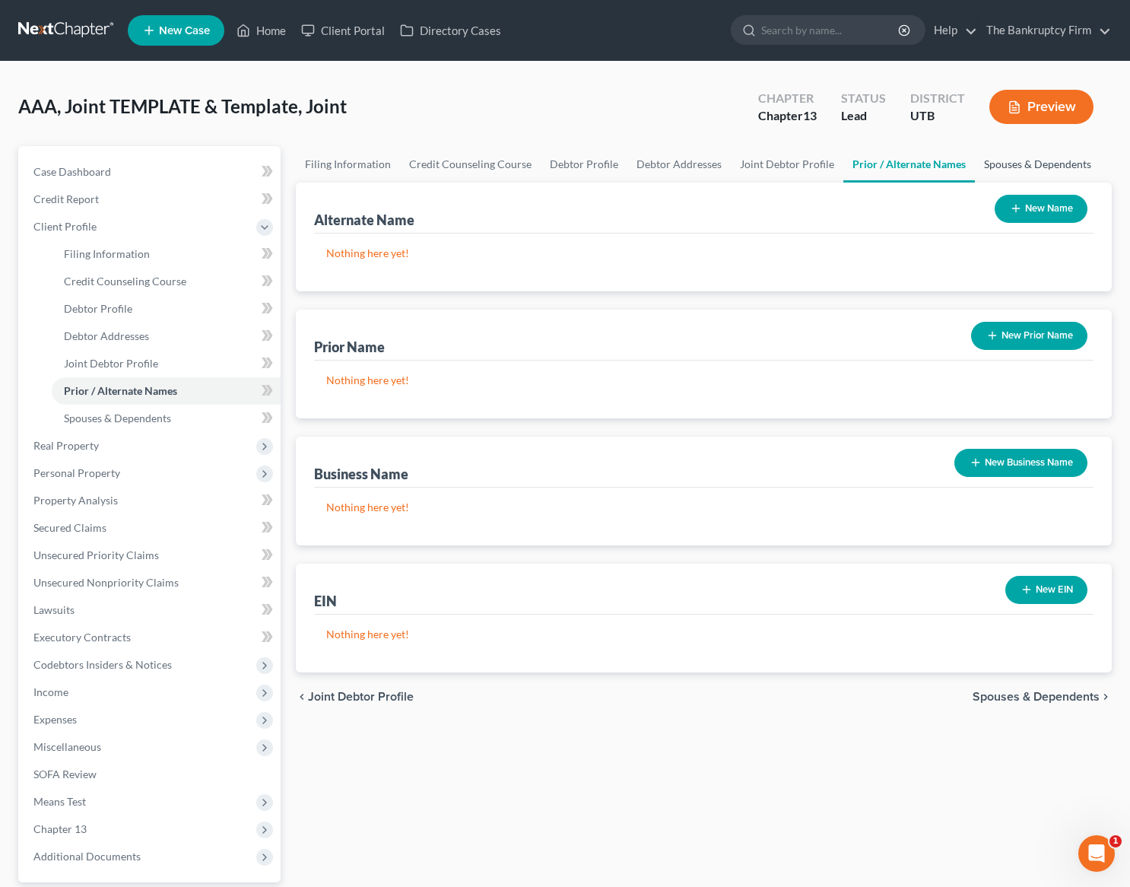
click at [1001, 161] on link "Spouses & Dependents" at bounding box center [1038, 164] width 126 height 37
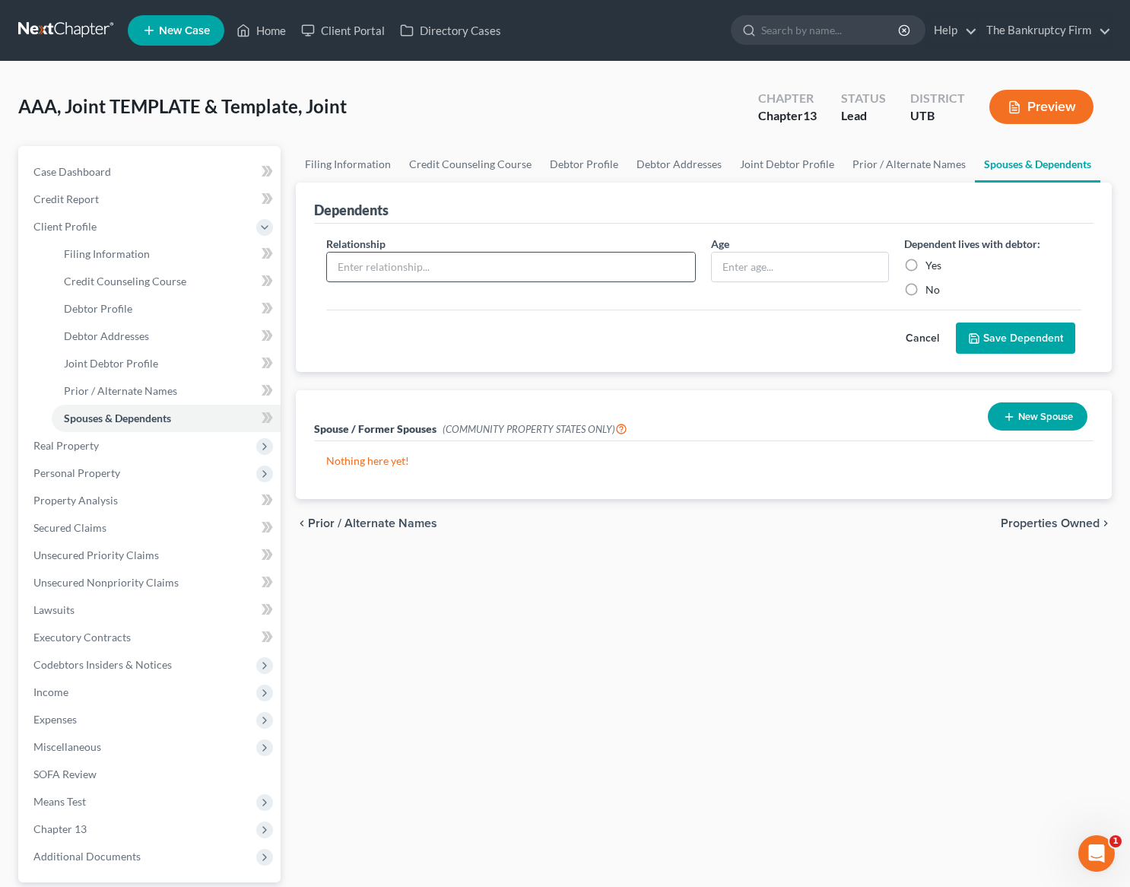
click at [393, 263] on input "text" at bounding box center [511, 267] width 369 height 29
click at [516, 110] on div "AAA, Joint TEMPLATE & Template, Joint Upgraded Chapter Chapter 13 Status Lead D…" at bounding box center [565, 113] width 1094 height 66
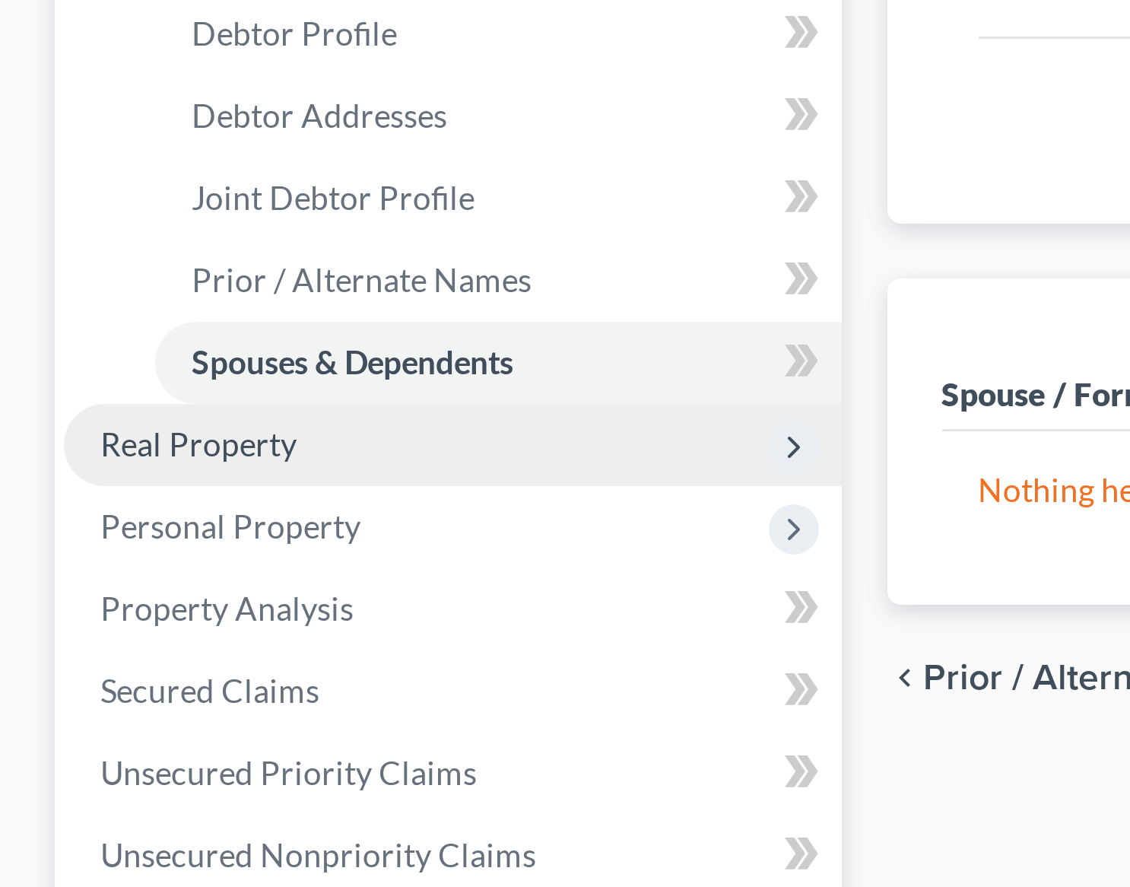
click at [22, 447] on span "Real Property" at bounding box center [150, 445] width 259 height 27
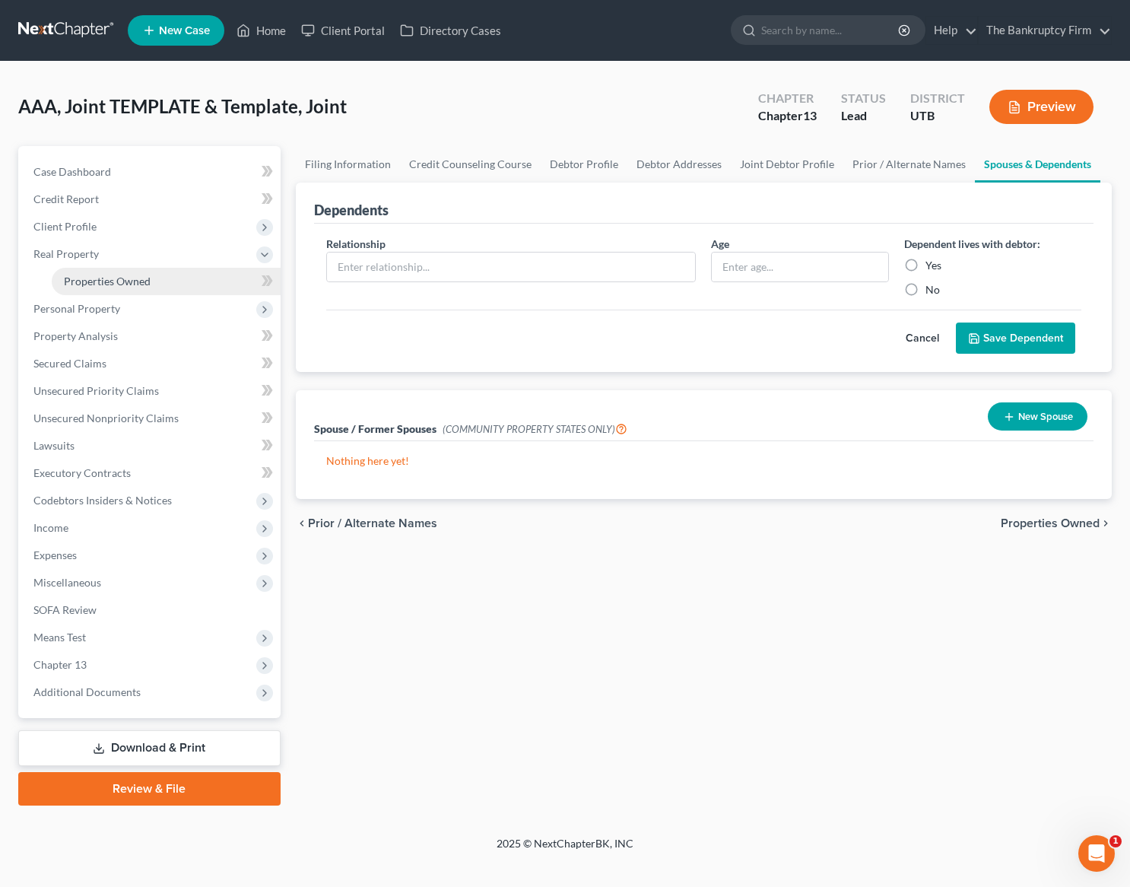
click at [130, 281] on span "Properties Owned" at bounding box center [107, 281] width 87 height 13
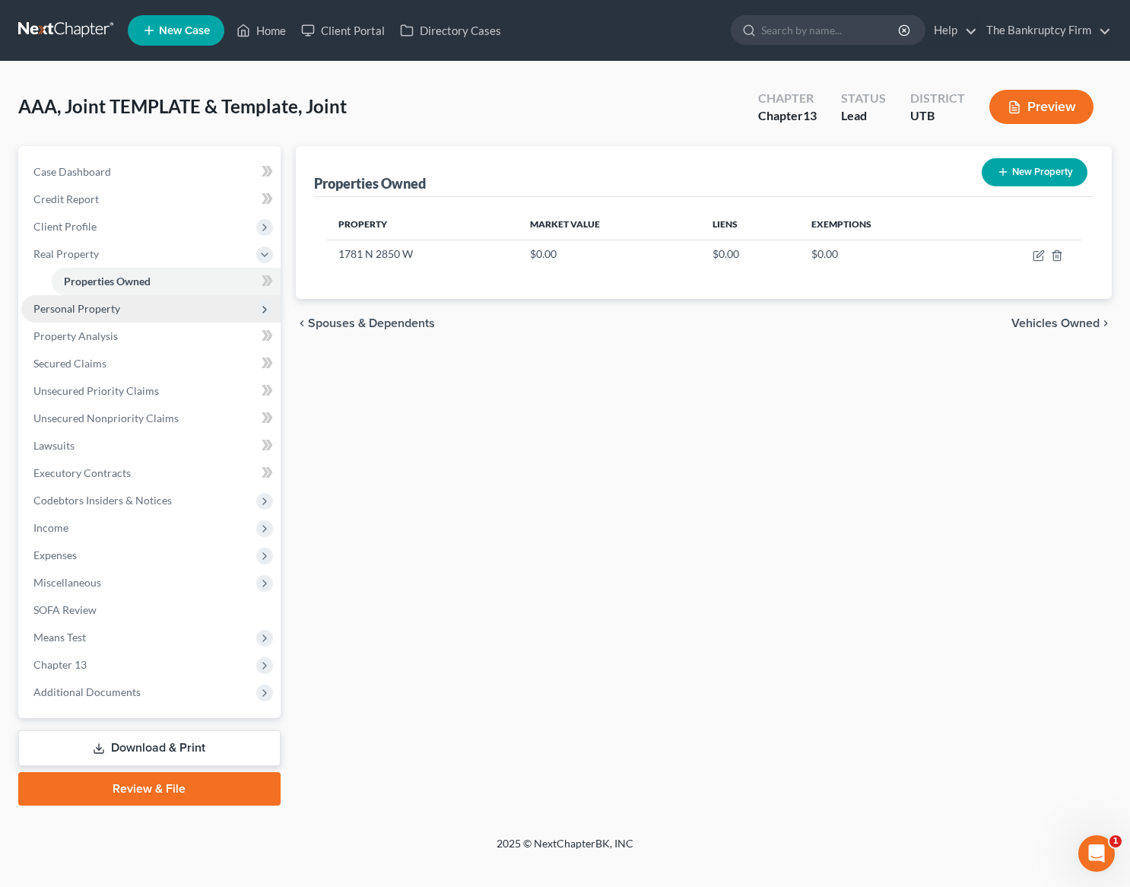
click at [124, 312] on span "Personal Property" at bounding box center [150, 308] width 259 height 27
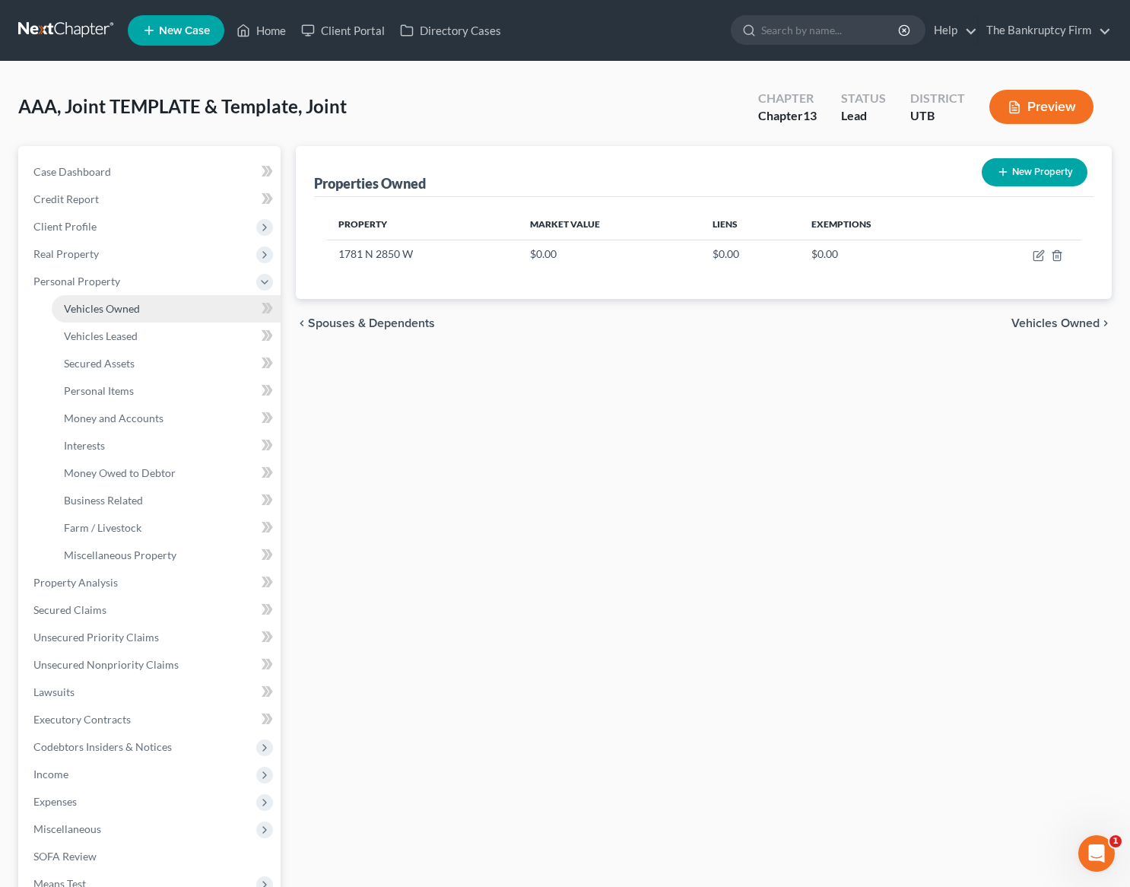
click at [119, 310] on span "Vehicles Owned" at bounding box center [102, 308] width 76 height 13
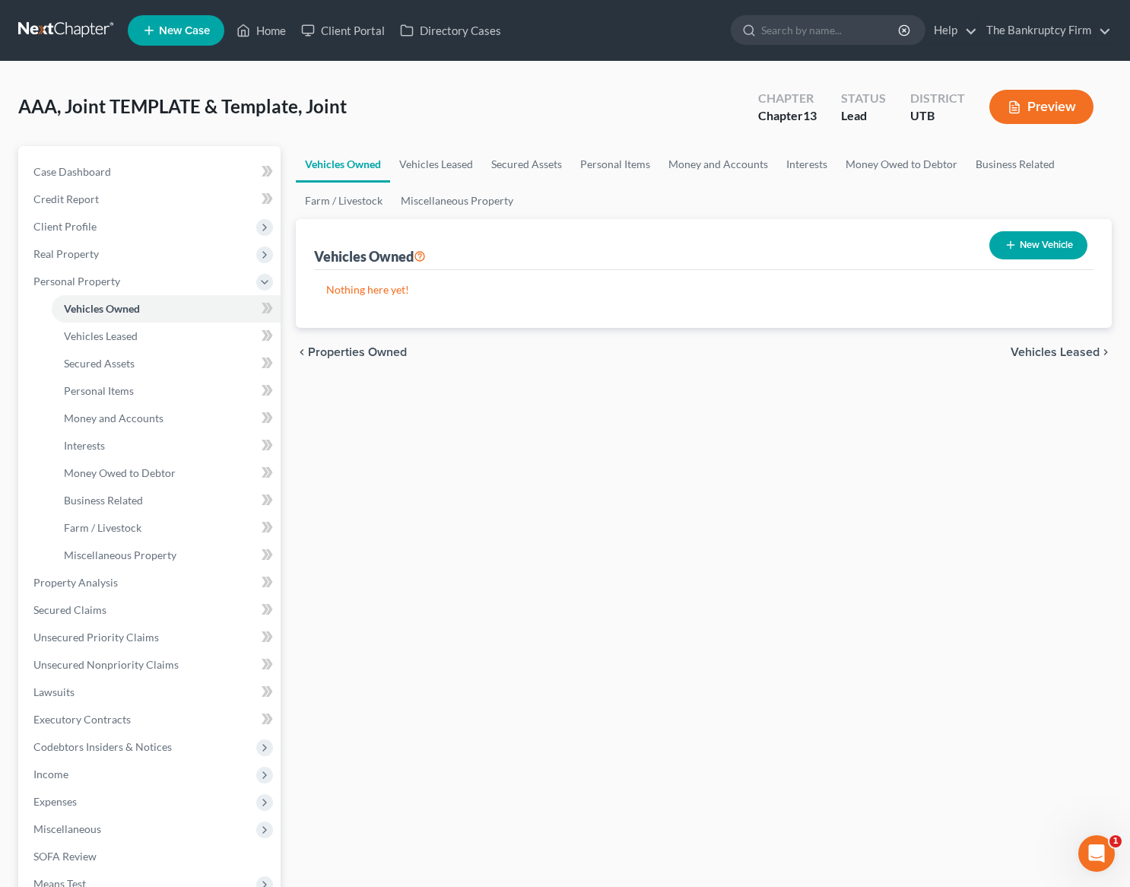
click at [1033, 240] on button "New Vehicle" at bounding box center [1039, 245] width 98 height 28
select select "0"
select select "2"
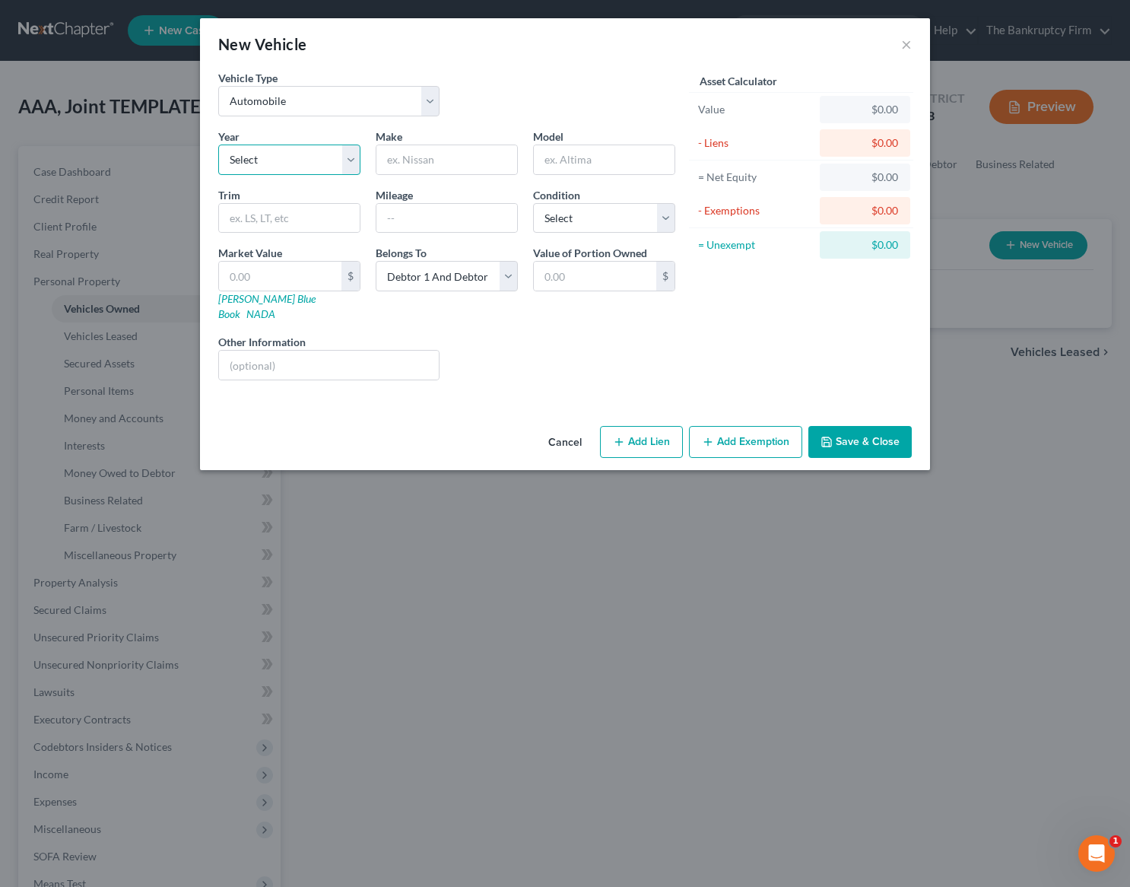
click at [259, 159] on select "Select 2026 2025 2024 2023 2022 2021 2020 2019 2018 2017 2016 2015 2014 2013 20…" at bounding box center [289, 160] width 142 height 30
select select "13"
click at [218, 145] on select "Select 2026 2025 2024 2023 2022 2021 2020 2019 2018 2017 2016 2015 2014 2013 20…" at bounding box center [289, 160] width 142 height 30
click at [439, 159] on input "text" at bounding box center [447, 159] width 141 height 29
type input "Chevy"
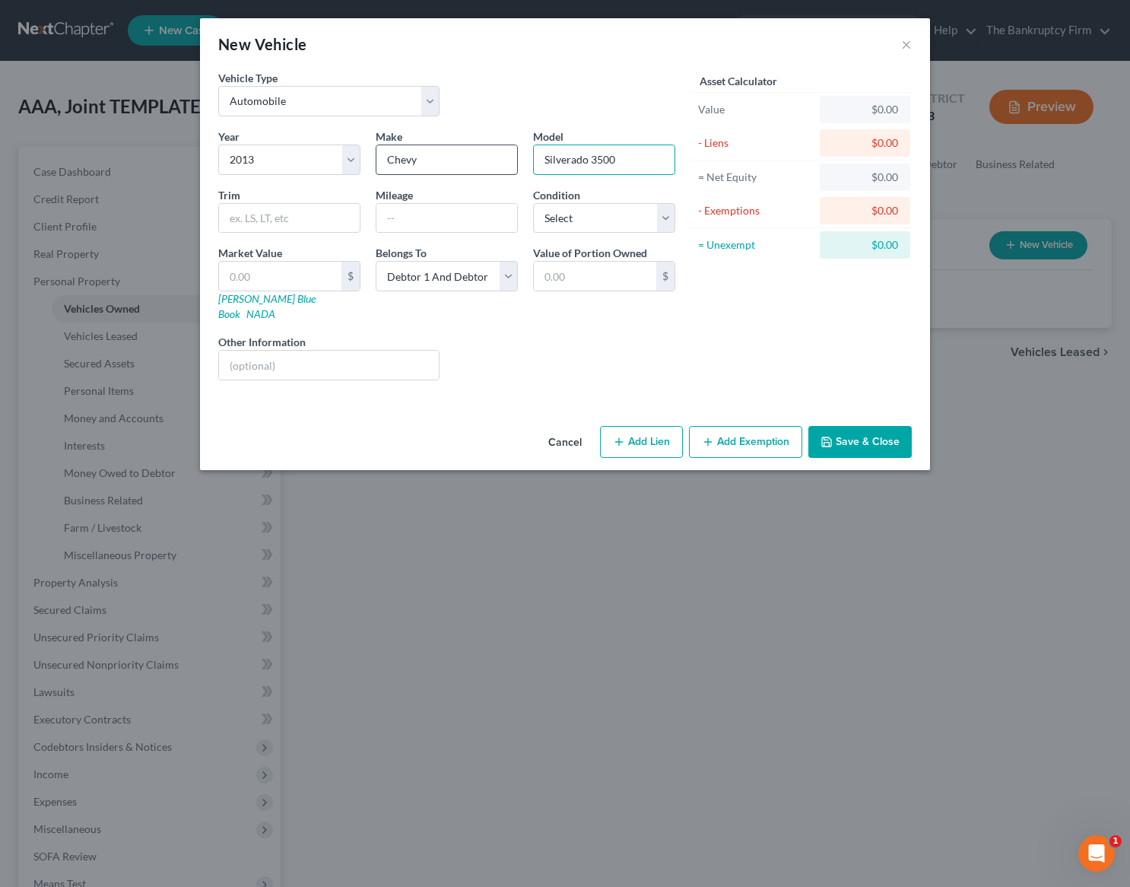
type input "Silverado 3500"
click at [431, 218] on input "text" at bounding box center [447, 218] width 141 height 29
type input "122000"
click at [575, 221] on select "Select Excellent Very Good Good Fair Poor" at bounding box center [604, 218] width 142 height 30
select select "2"
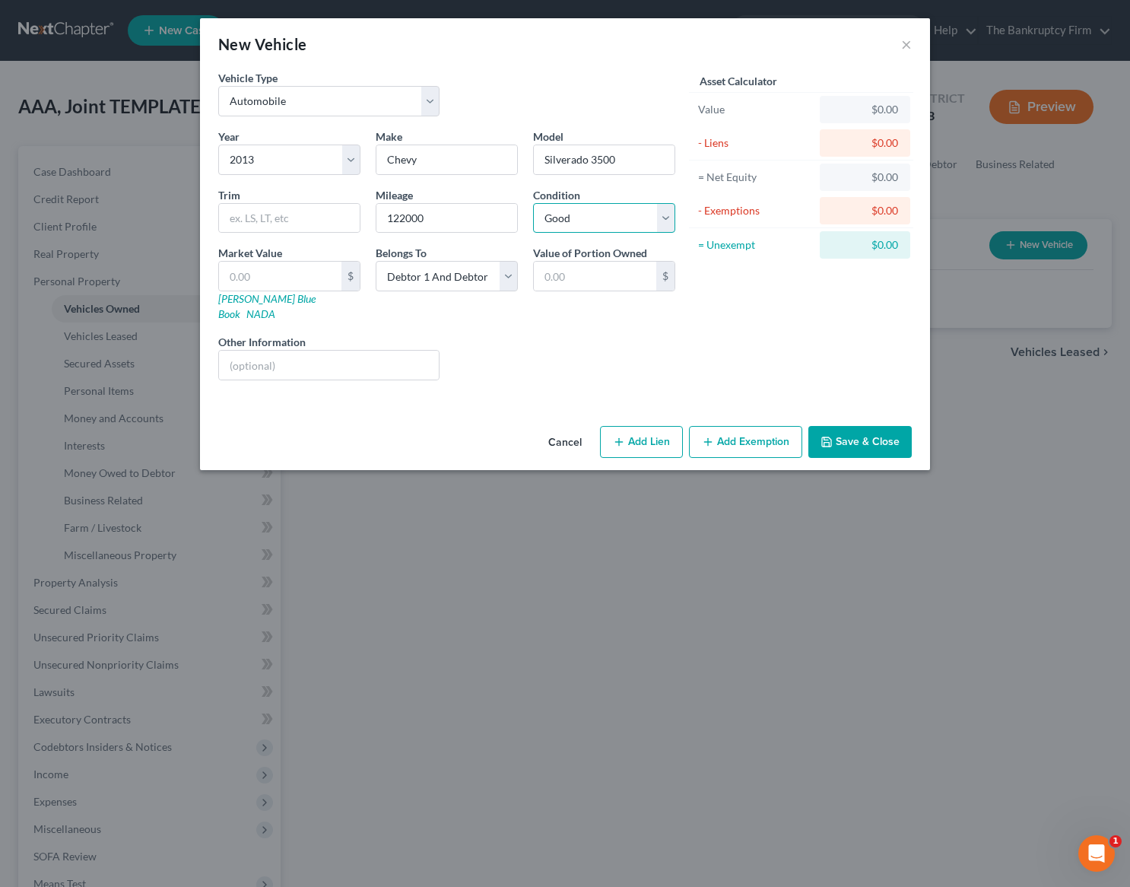
click at [533, 203] on select "Select Excellent Very Good Good Fair Poor" at bounding box center [604, 218] width 142 height 30
click at [268, 278] on input "text" at bounding box center [280, 276] width 122 height 29
type input "2"
type input "2.00"
type input "21"
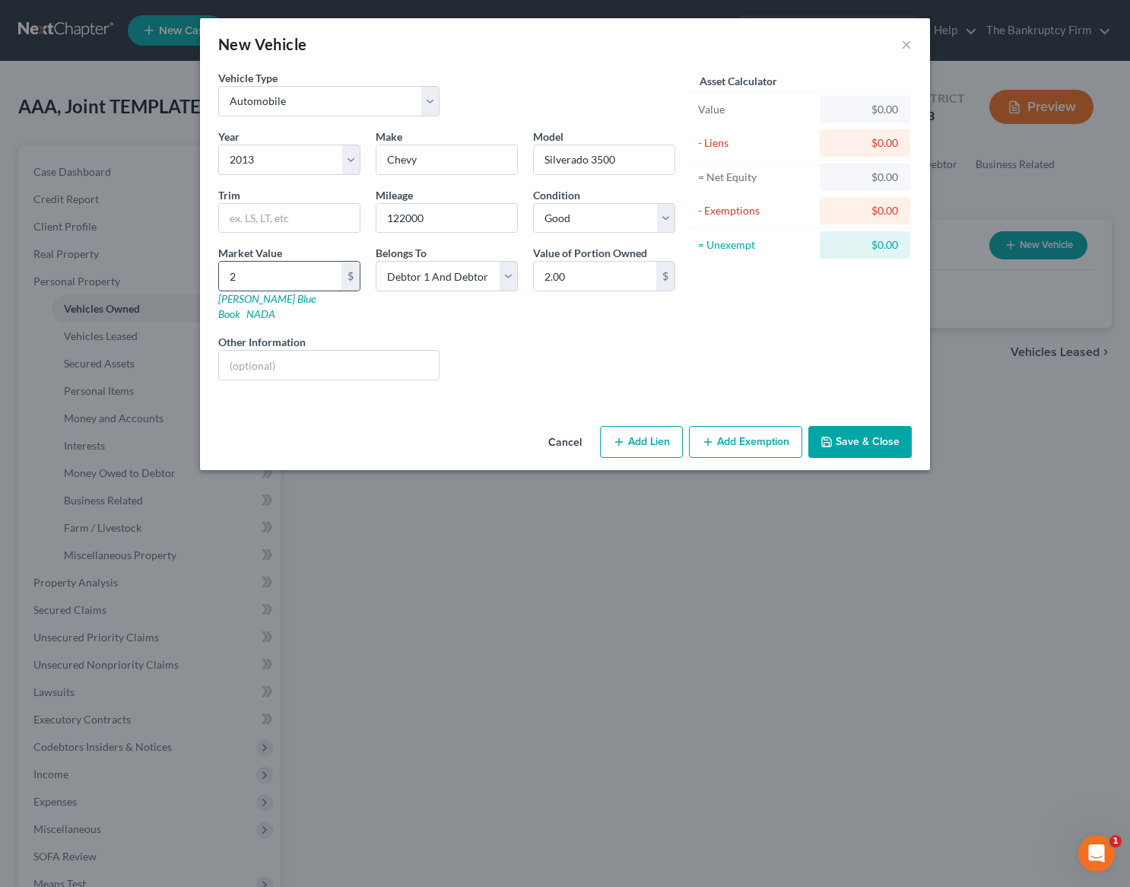
type input "21.00"
type input "210"
type input "210.00"
type input "2100"
type input "2,100.00"
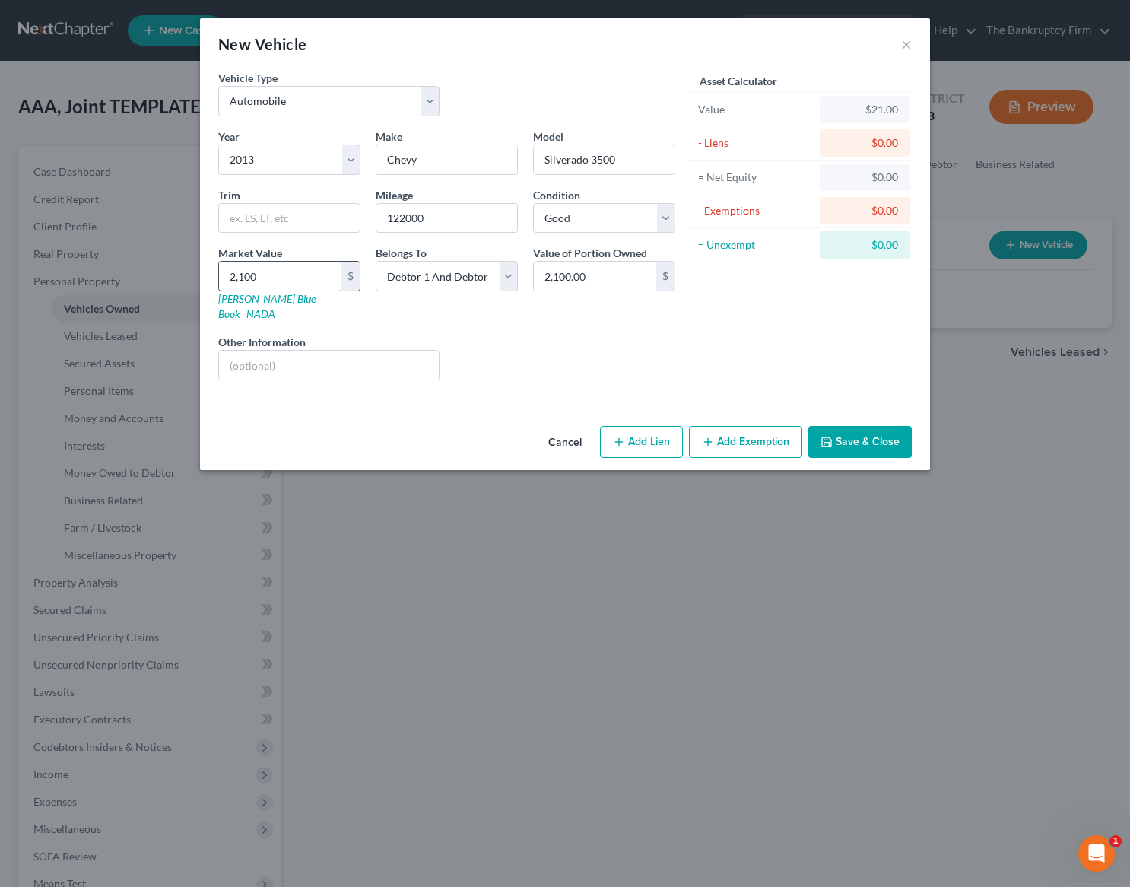
type input "2,1000"
type input "21,000.00"
type input "21,000"
click at [863, 426] on button "Save & Close" at bounding box center [860, 442] width 103 height 32
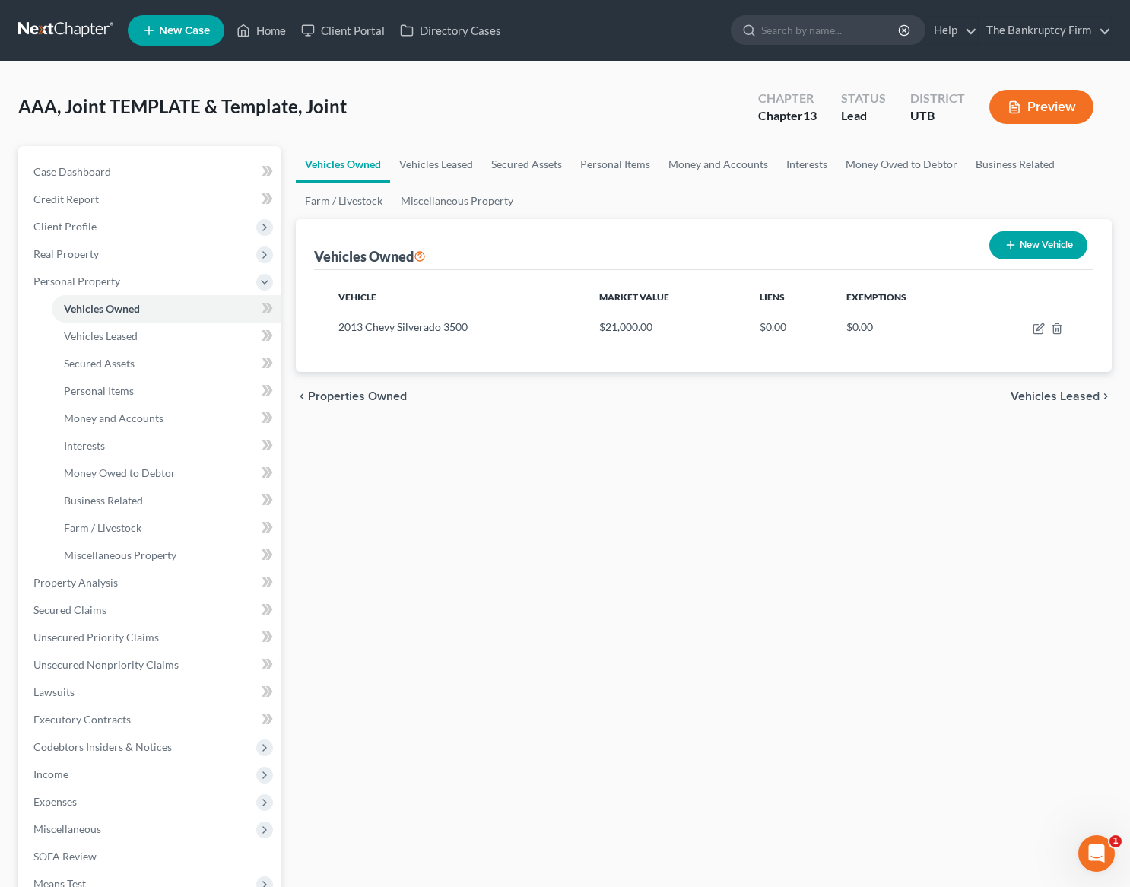
click at [1029, 242] on button "New Vehicle" at bounding box center [1039, 245] width 98 height 28
select select "0"
select select "2"
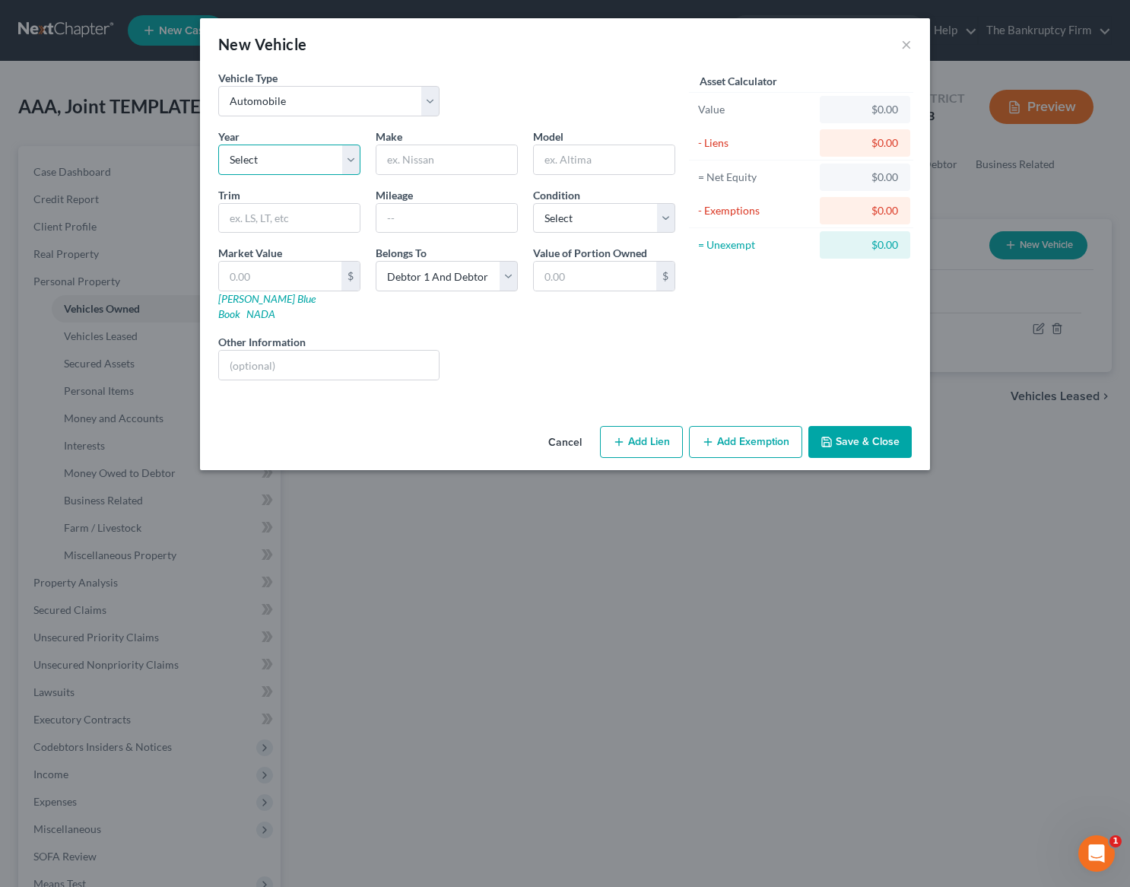
click at [294, 165] on select "Select 2026 2025 2024 2023 2022 2021 2020 2019 2018 2017 2016 2015 2014 2013 20…" at bounding box center [289, 160] width 142 height 30
select select "7"
click at [218, 145] on select "Select 2026 2025 2024 2023 2022 2021 2020 2019 2018 2017 2016 2015 2014 2013 20…" at bounding box center [289, 160] width 142 height 30
click at [422, 167] on input "text" at bounding box center [447, 159] width 141 height 29
type input "Horse"
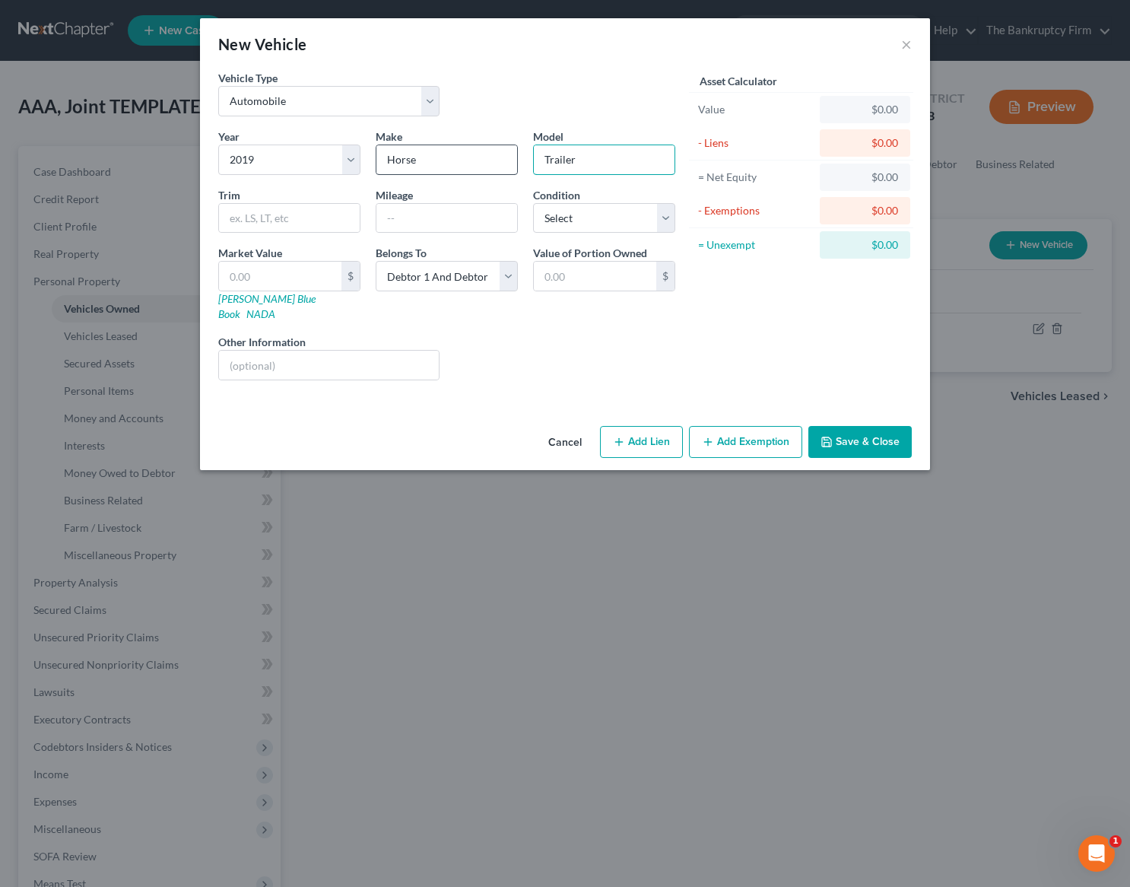
type input "Trailer"
click at [850, 429] on button "Save & Close" at bounding box center [860, 442] width 103 height 32
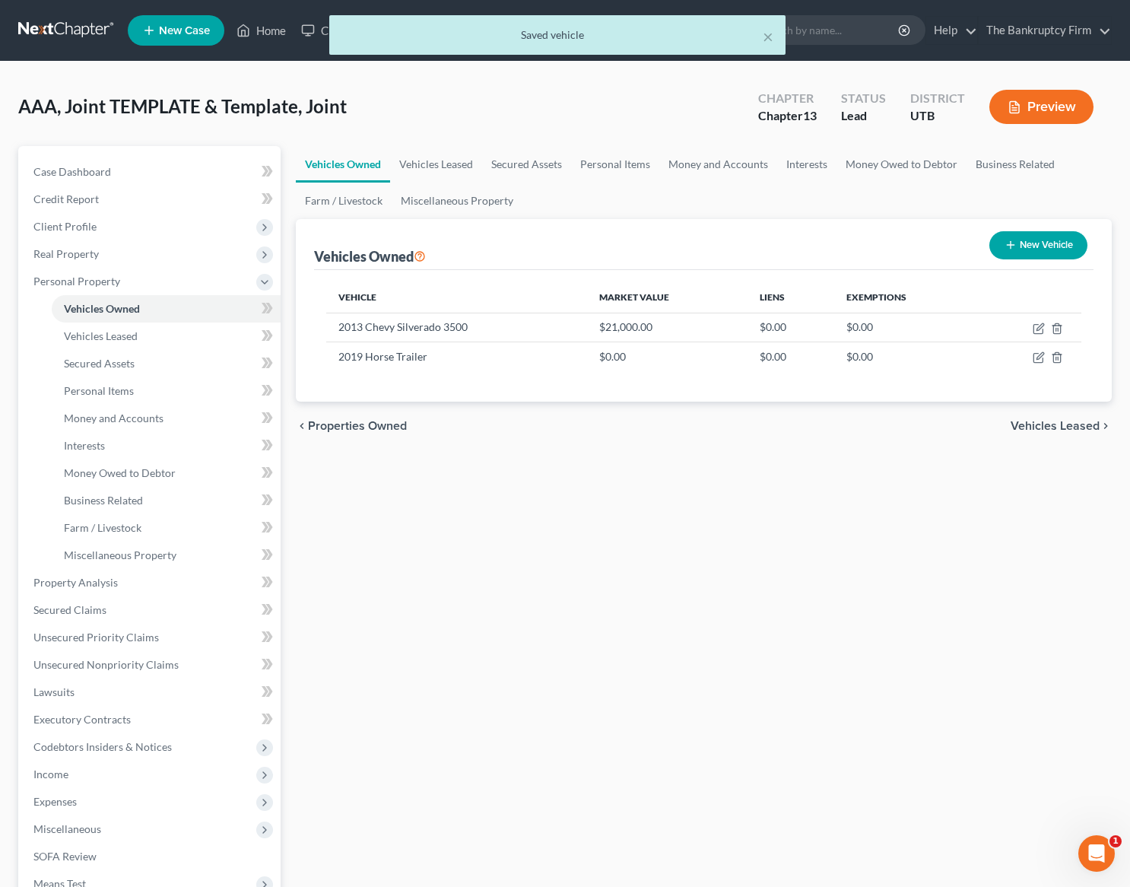
click at [1045, 249] on button "New Vehicle" at bounding box center [1039, 245] width 98 height 28
select select "0"
select select "2"
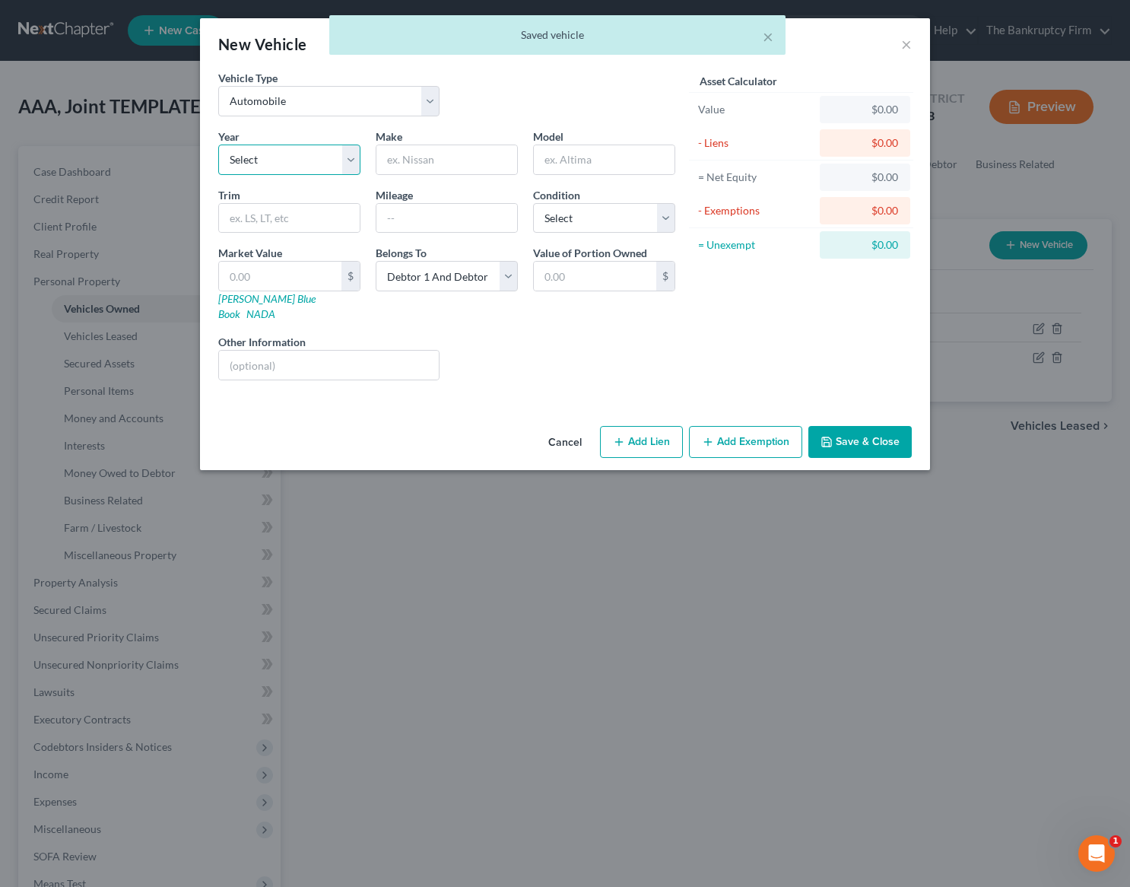
click at [277, 160] on select "Select 2026 2025 2024 2023 2022 2021 2020 2019 2018 2017 2016 2015 2014 2013 20…" at bounding box center [289, 160] width 142 height 30
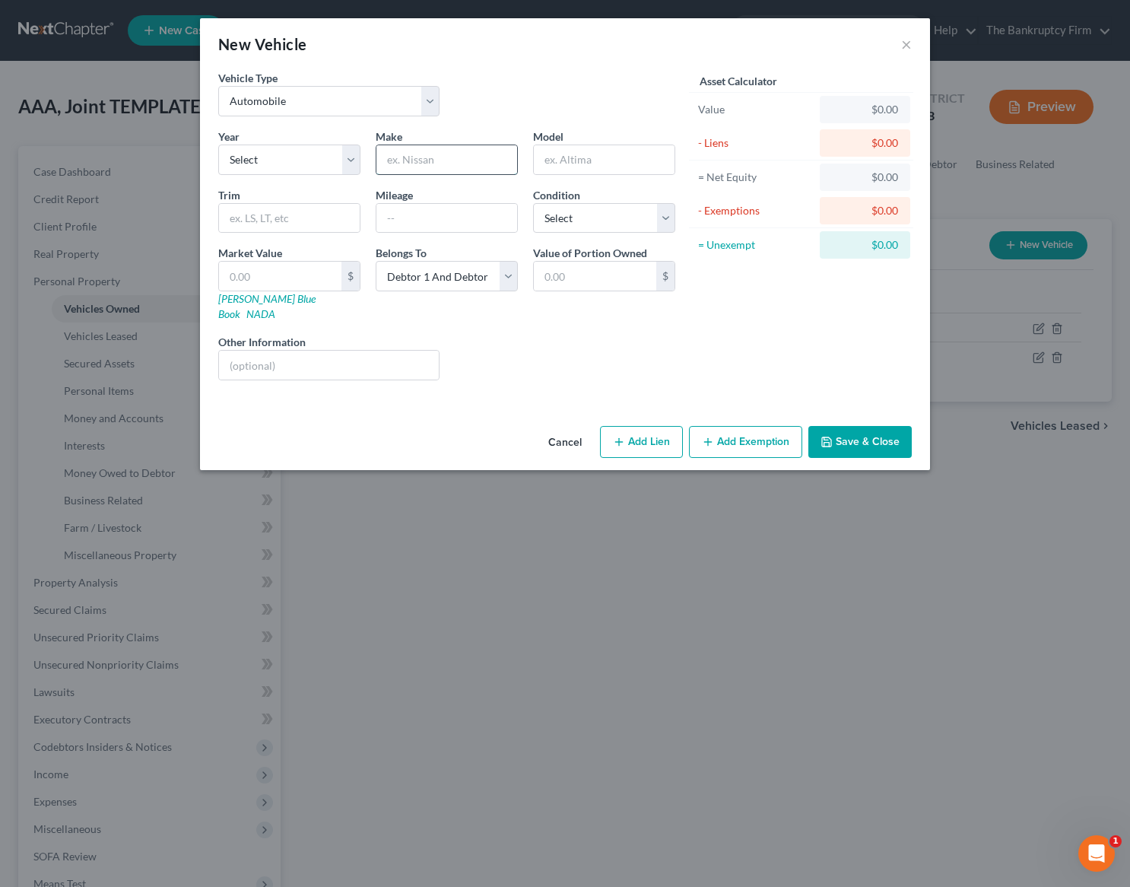
click at [437, 150] on input "text" at bounding box center [447, 159] width 141 height 29
type input "Dump Trailer"
click at [255, 279] on input "text" at bounding box center [280, 276] width 122 height 29
type input "3"
type input "3.00"
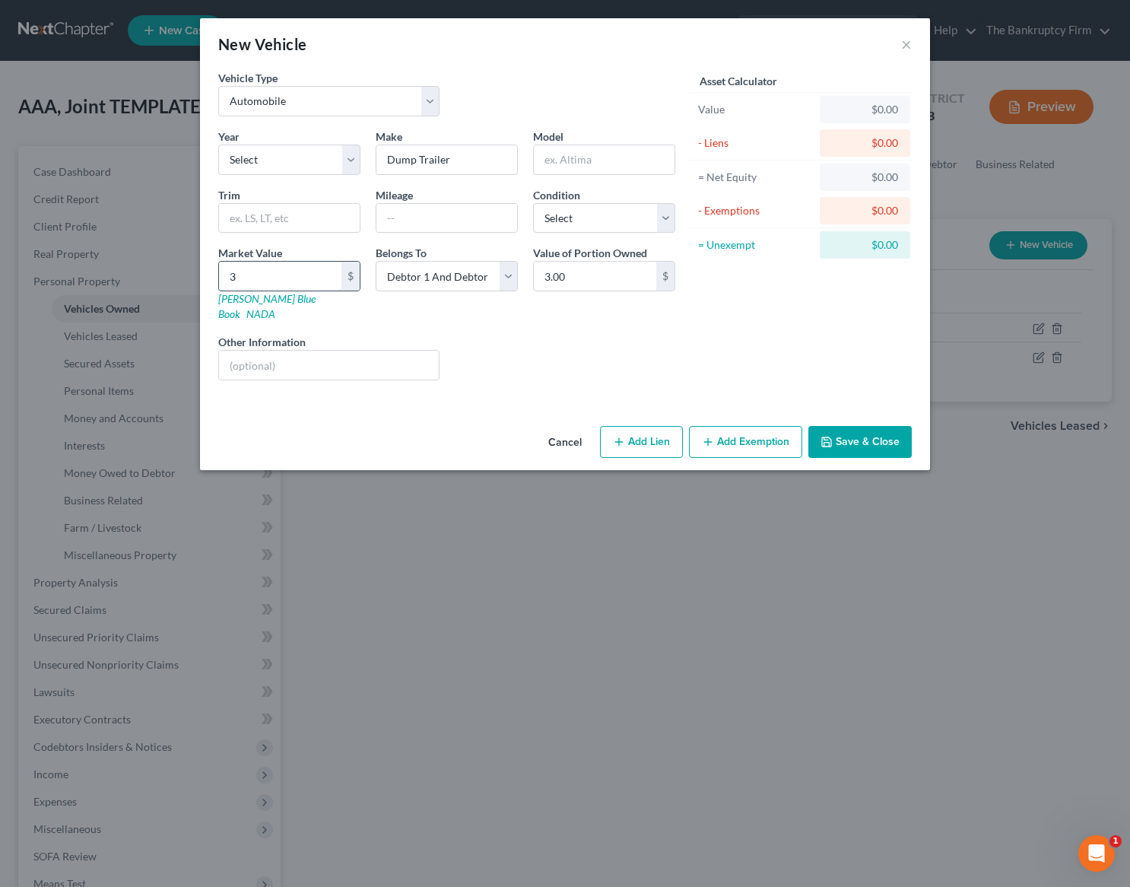
type input "35"
type input "35.00"
type input "350"
type input "350.00"
type input "3500"
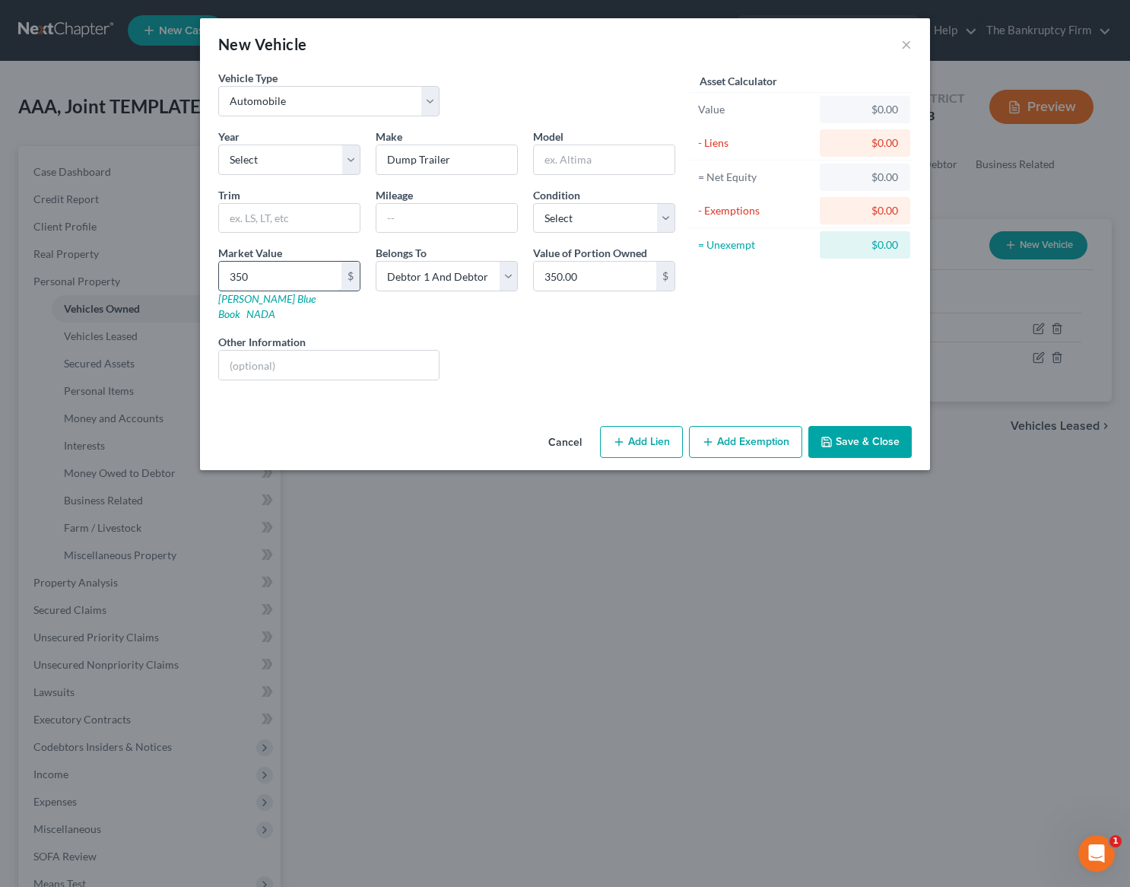
type input "3,500.00"
type input "3,500"
click at [857, 426] on button "Save & Close" at bounding box center [860, 442] width 103 height 32
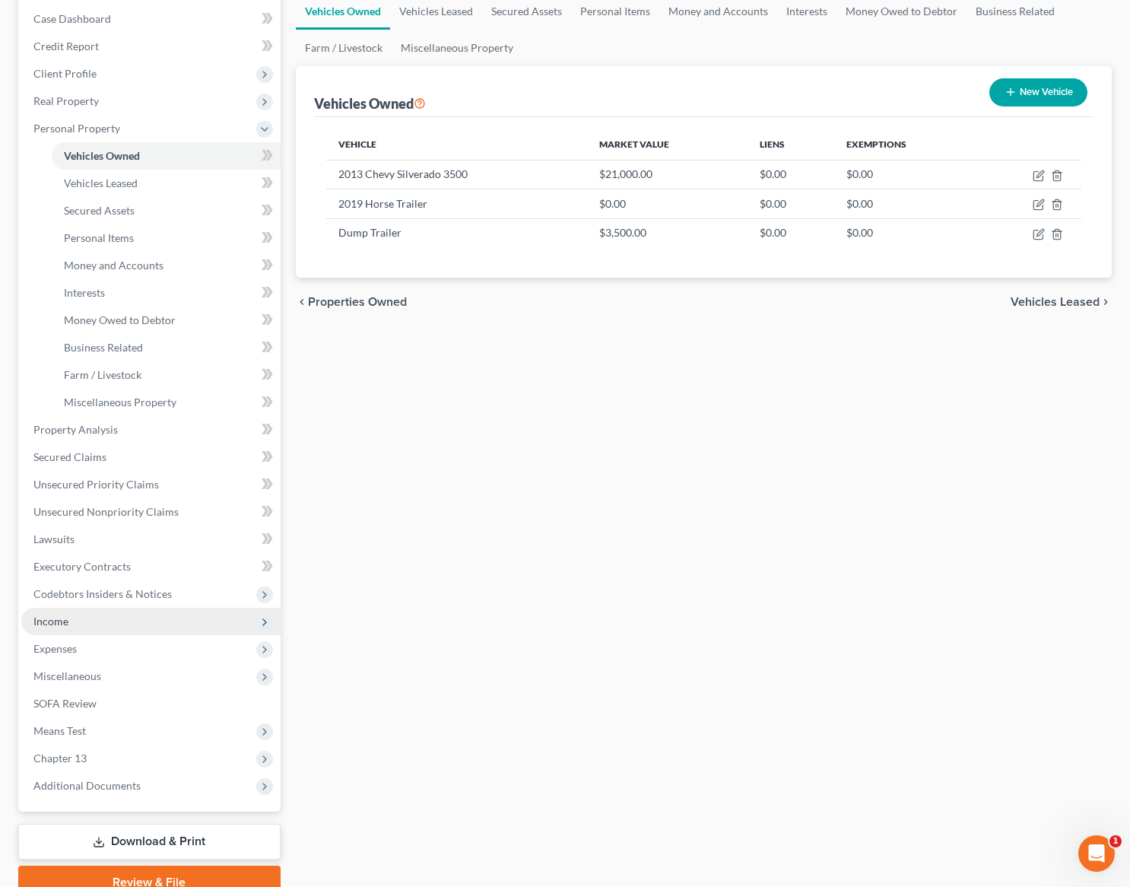
scroll to position [195, 0]
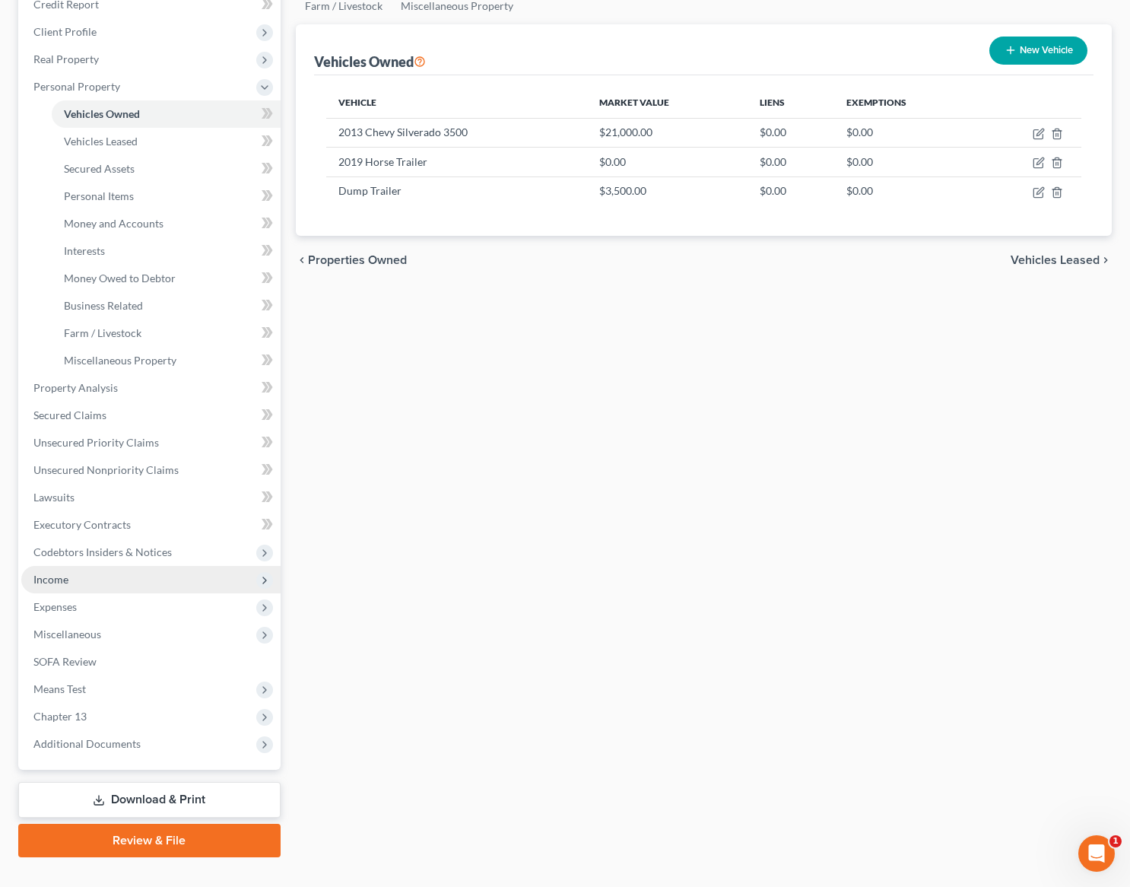
click at [76, 577] on span "Income" at bounding box center [150, 579] width 259 height 27
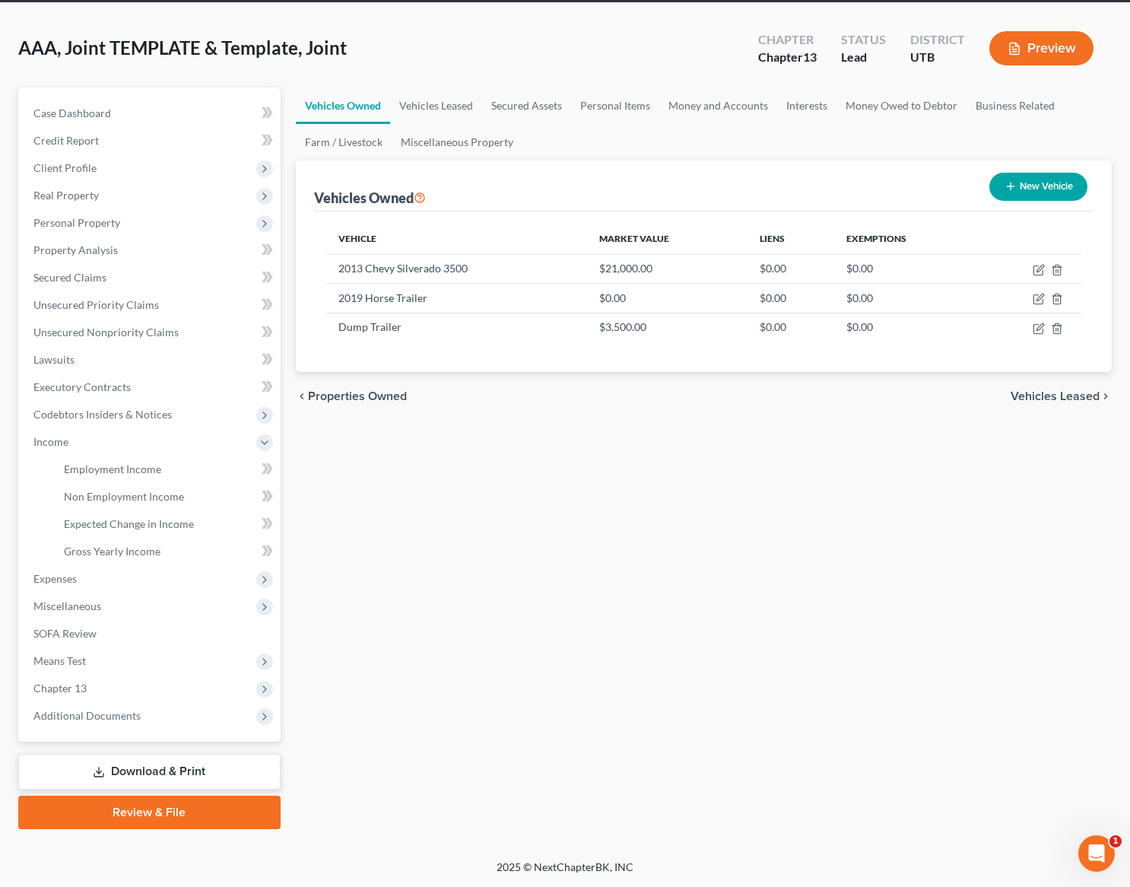
scroll to position [59, 0]
click at [126, 469] on span "Employment Income" at bounding box center [112, 468] width 97 height 13
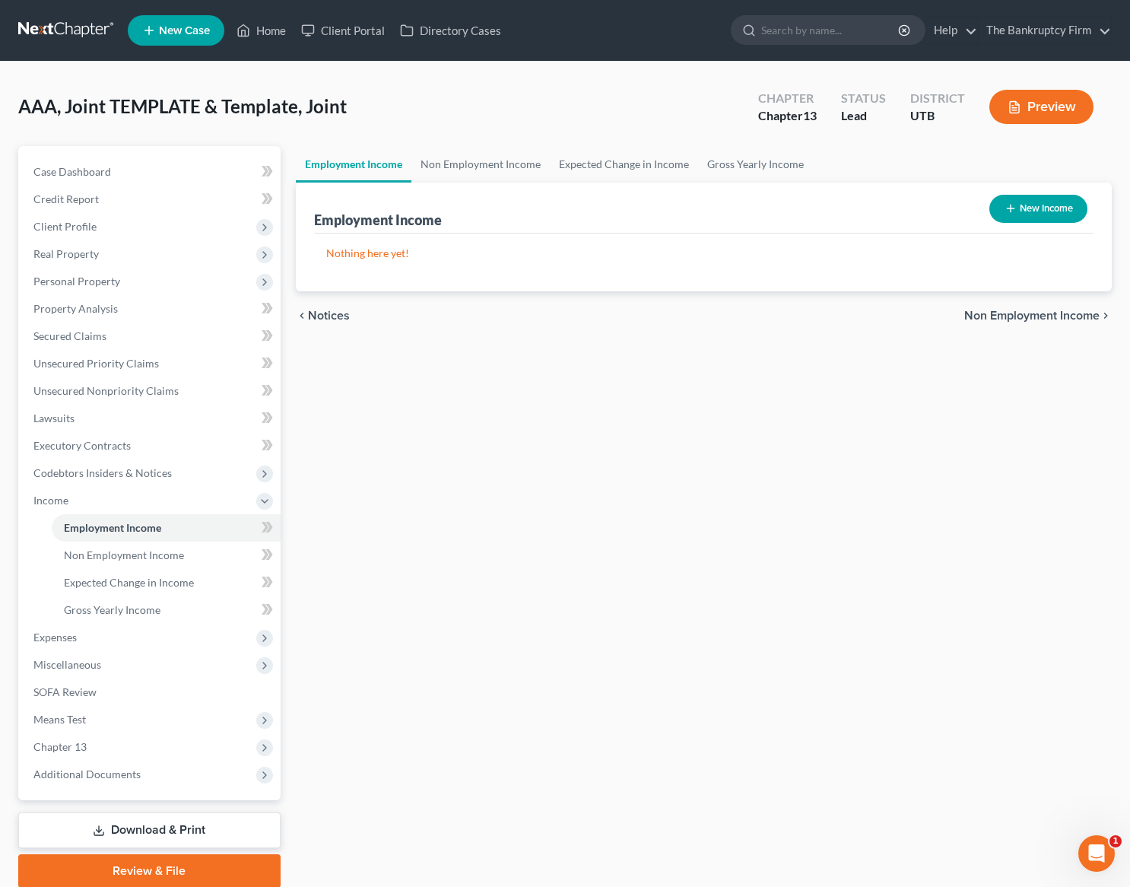
click at [1023, 208] on button "New Income" at bounding box center [1039, 209] width 98 height 28
select select "0"
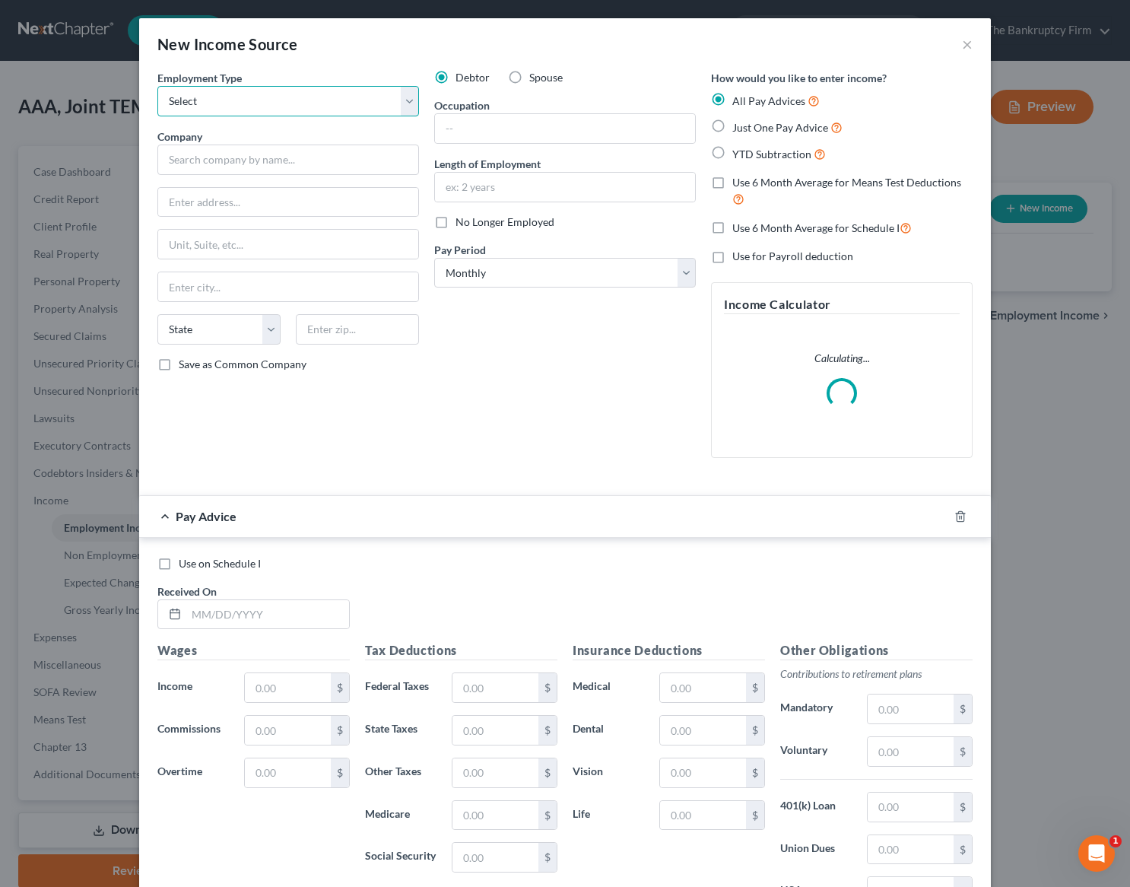
click at [234, 104] on select "Select Full or [DEMOGRAPHIC_DATA] Employment Self Employment" at bounding box center [288, 101] width 262 height 30
select select "0"
click at [157, 86] on select "Select Full or [DEMOGRAPHIC_DATA] Employment Self Employment" at bounding box center [288, 101] width 262 height 30
click at [240, 161] on input "text" at bounding box center [288, 160] width 262 height 30
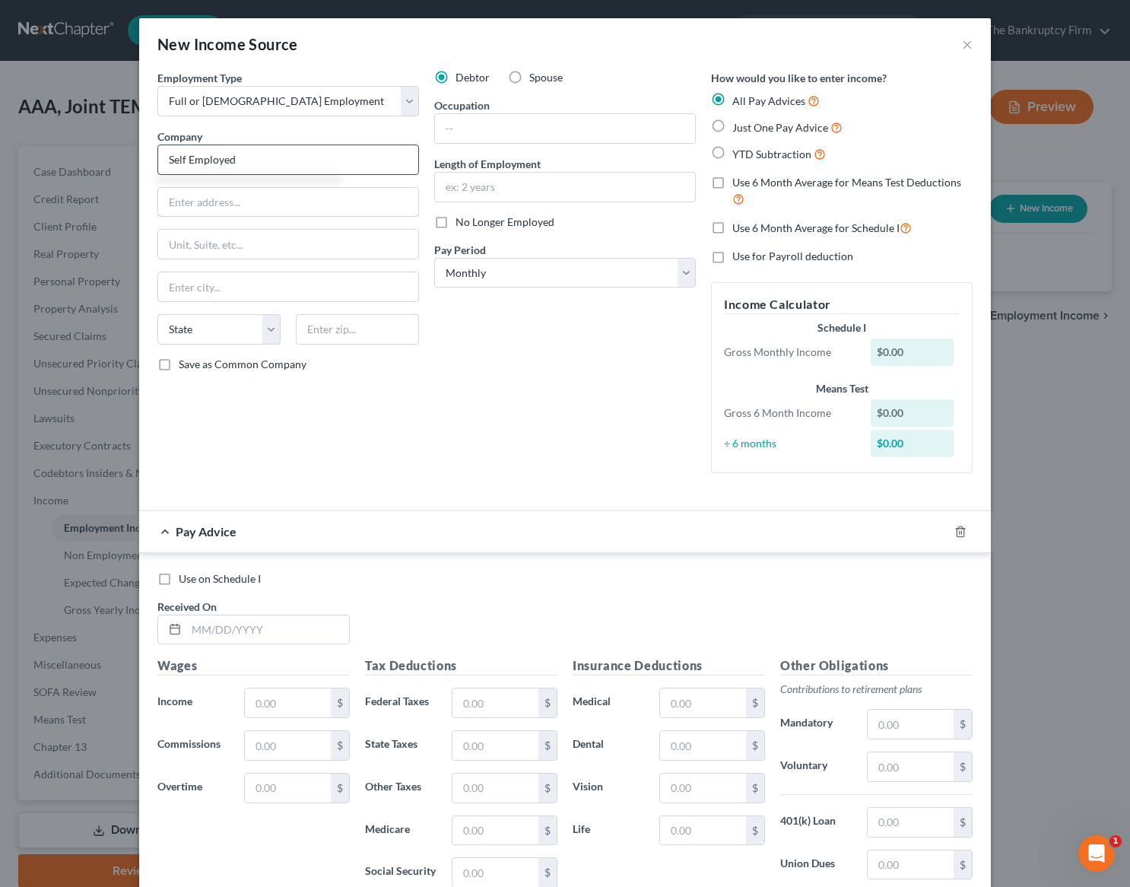
type input "Self Employed"
click at [309, 127] on div "Employment Type * Select Full or [DEMOGRAPHIC_DATA] Employment Self Employment …" at bounding box center [288, 277] width 277 height 415
click at [234, 209] on input "text" at bounding box center [288, 202] width 260 height 29
click at [515, 132] on input "text" at bounding box center [565, 128] width 260 height 29
click at [643, 57] on div "New Income Source ×" at bounding box center [565, 44] width 852 height 52
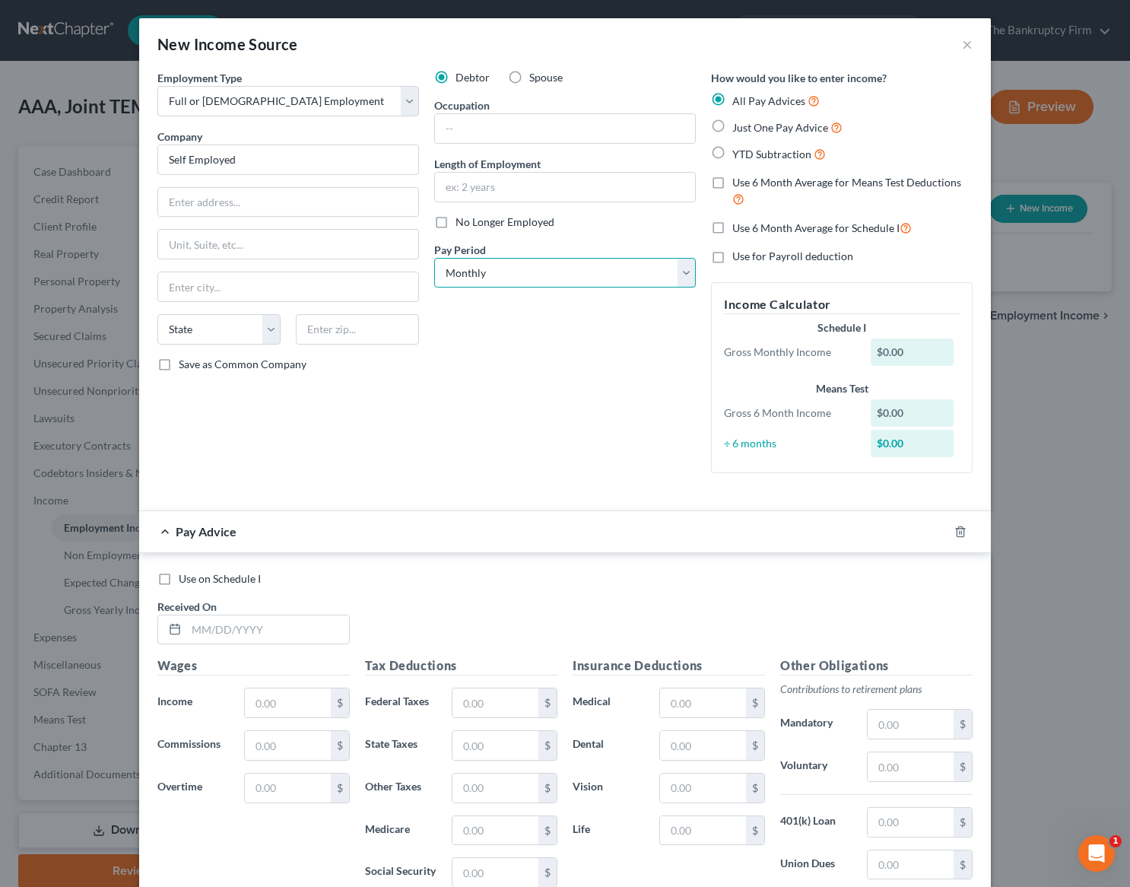
click at [542, 275] on select "Select Monthly Twice Monthly Every Other Week Weekly" at bounding box center [565, 273] width 262 height 30
click at [619, 43] on div "New Income Source ×" at bounding box center [565, 44] width 852 height 52
click at [958, 532] on icon "button" at bounding box center [961, 532] width 12 height 12
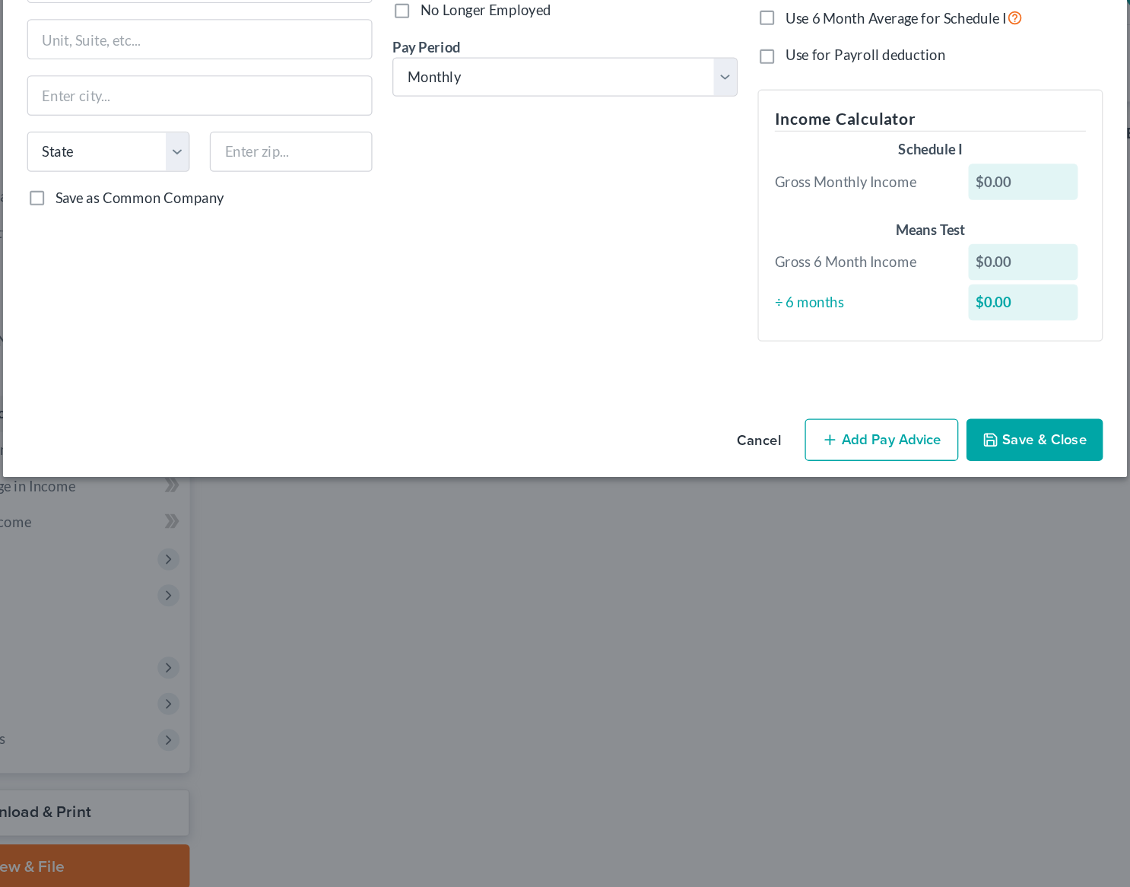
click at [914, 548] on button "Save & Close" at bounding box center [920, 548] width 103 height 32
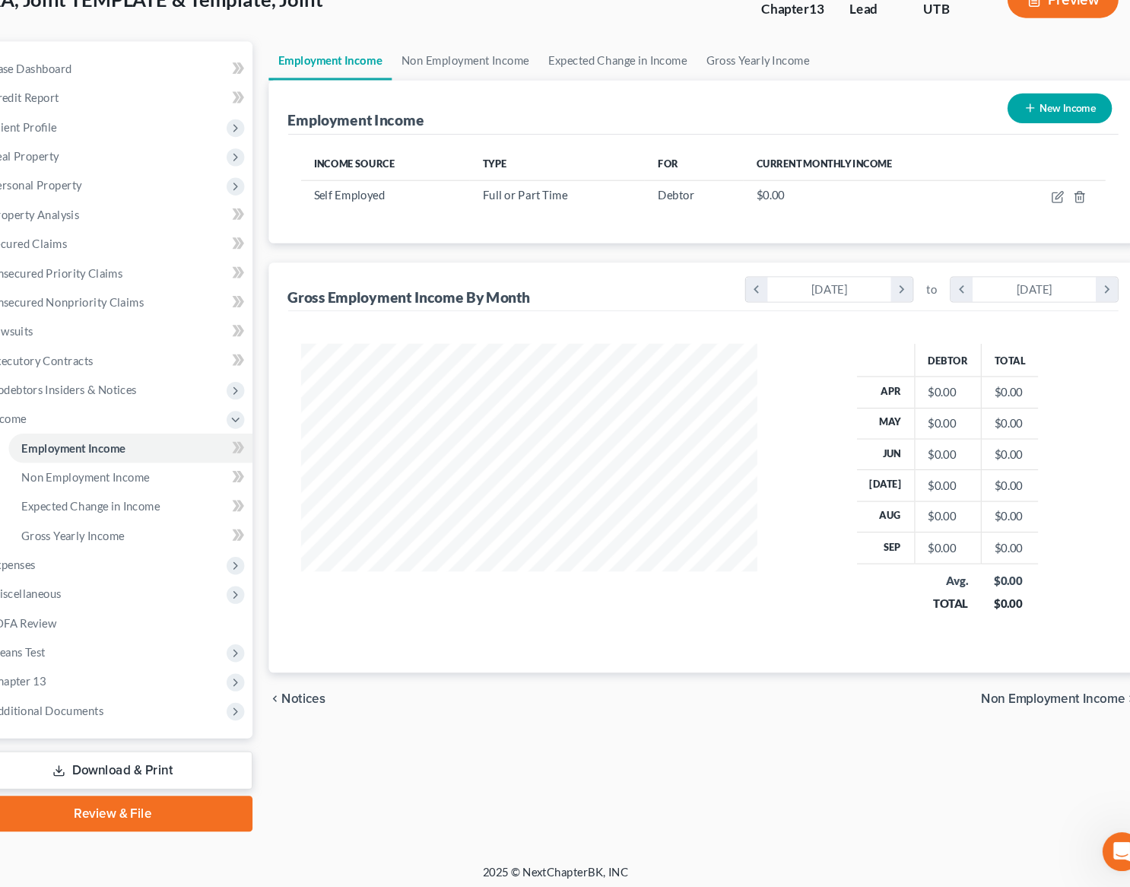
scroll to position [59, 0]
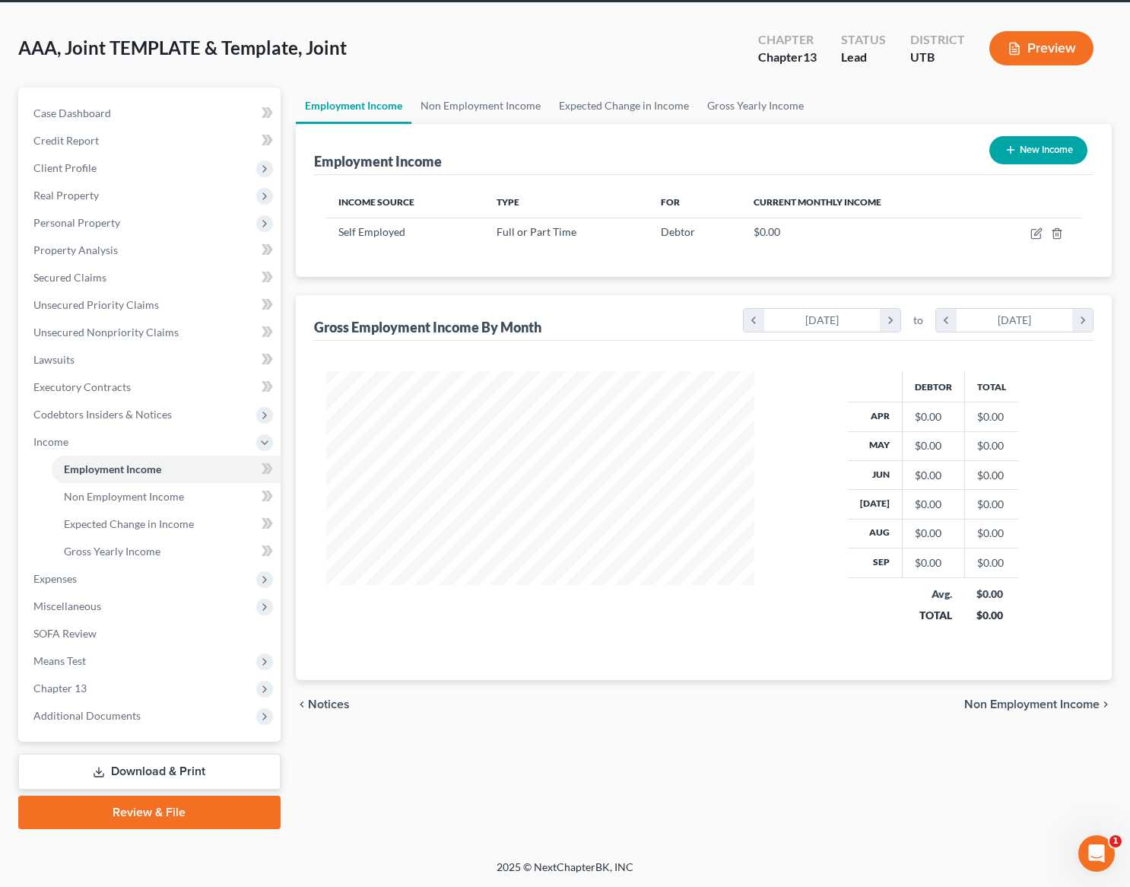
click at [1054, 150] on button "New Income" at bounding box center [1039, 150] width 98 height 28
select select "0"
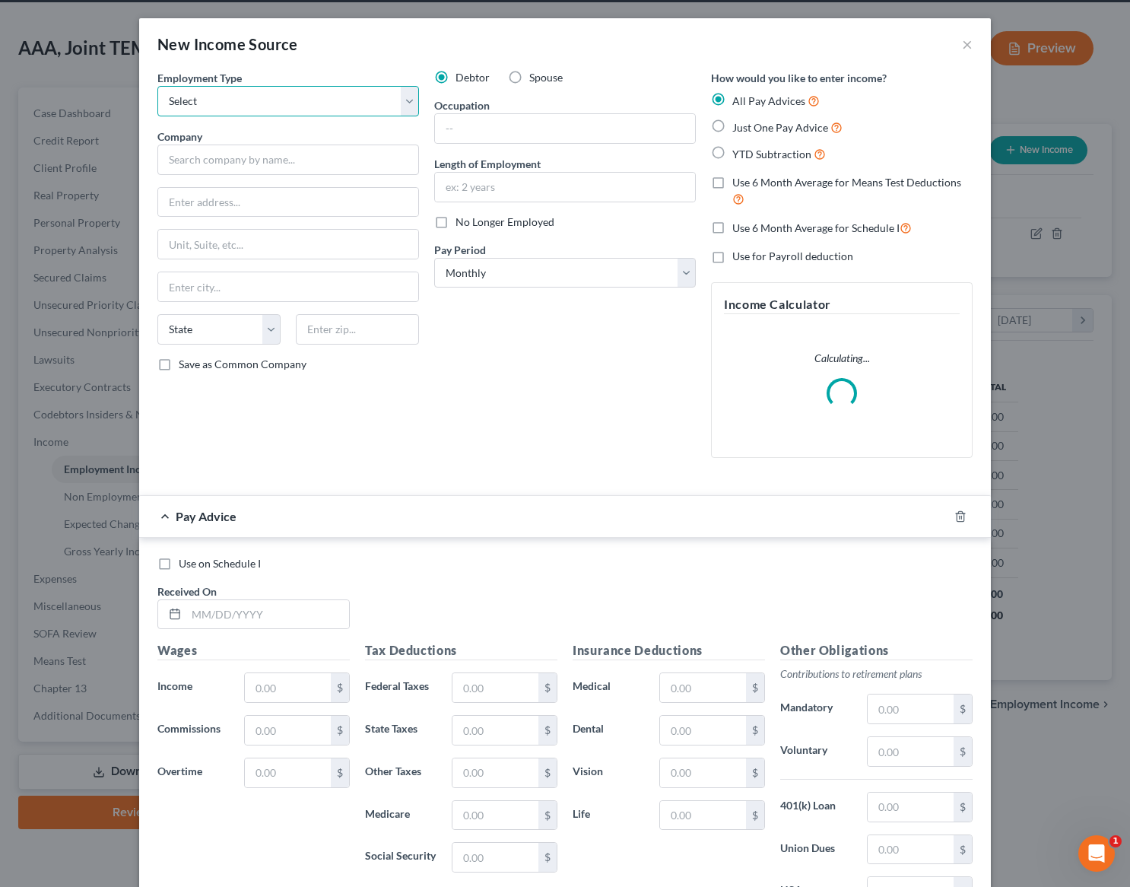
click at [238, 103] on select "Select Full or [DEMOGRAPHIC_DATA] Employment Self Employment" at bounding box center [288, 101] width 262 height 30
select select "0"
click at [157, 86] on select "Select Full or [DEMOGRAPHIC_DATA] Employment Self Employment" at bounding box center [288, 101] width 262 height 30
click at [219, 161] on input "text" at bounding box center [288, 160] width 262 height 30
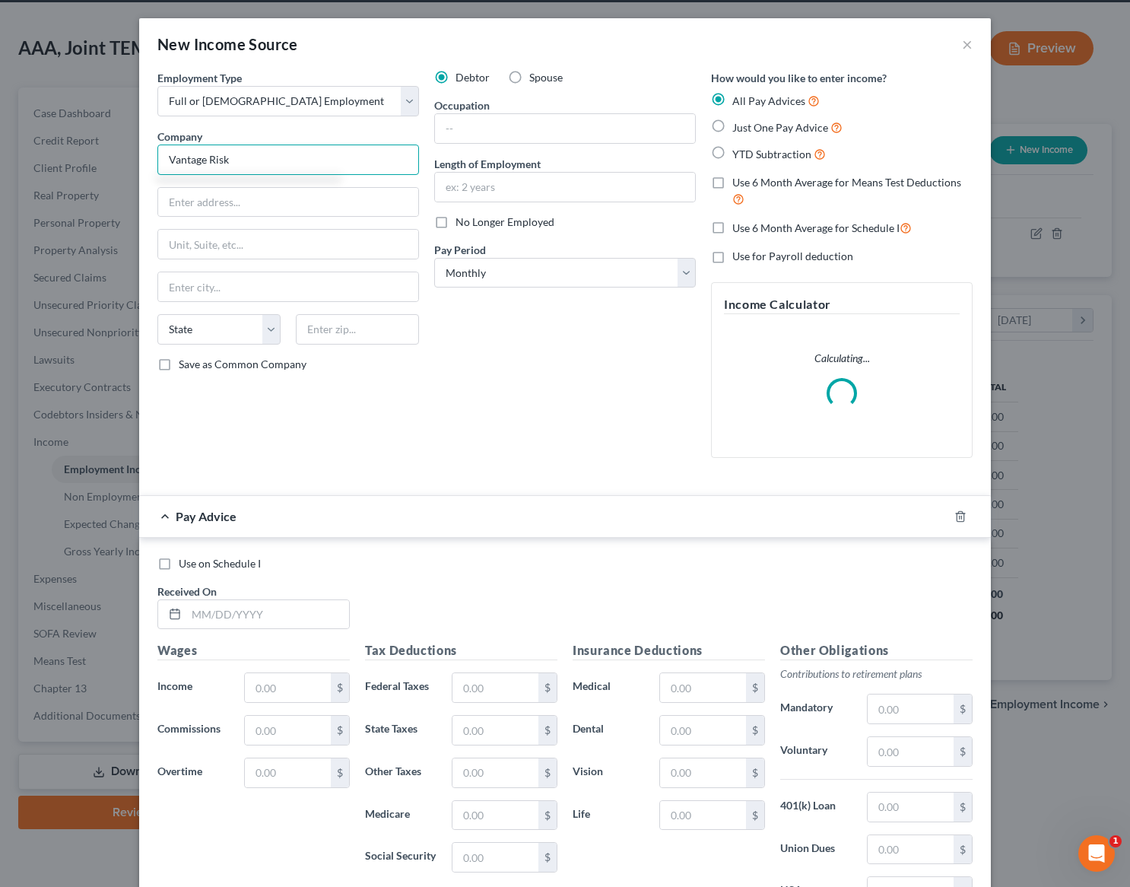
type input "Vantage Risk"
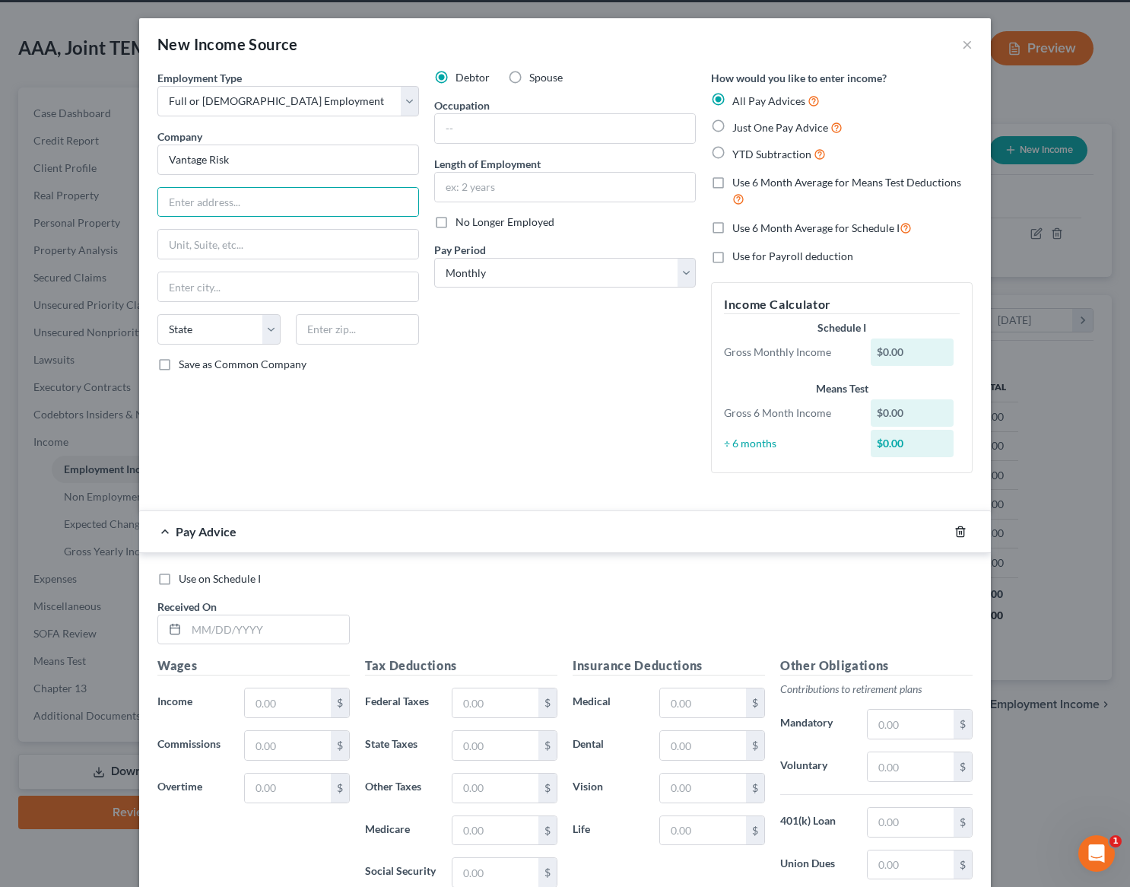
click at [964, 530] on icon "button" at bounding box center [960, 531] width 7 height 10
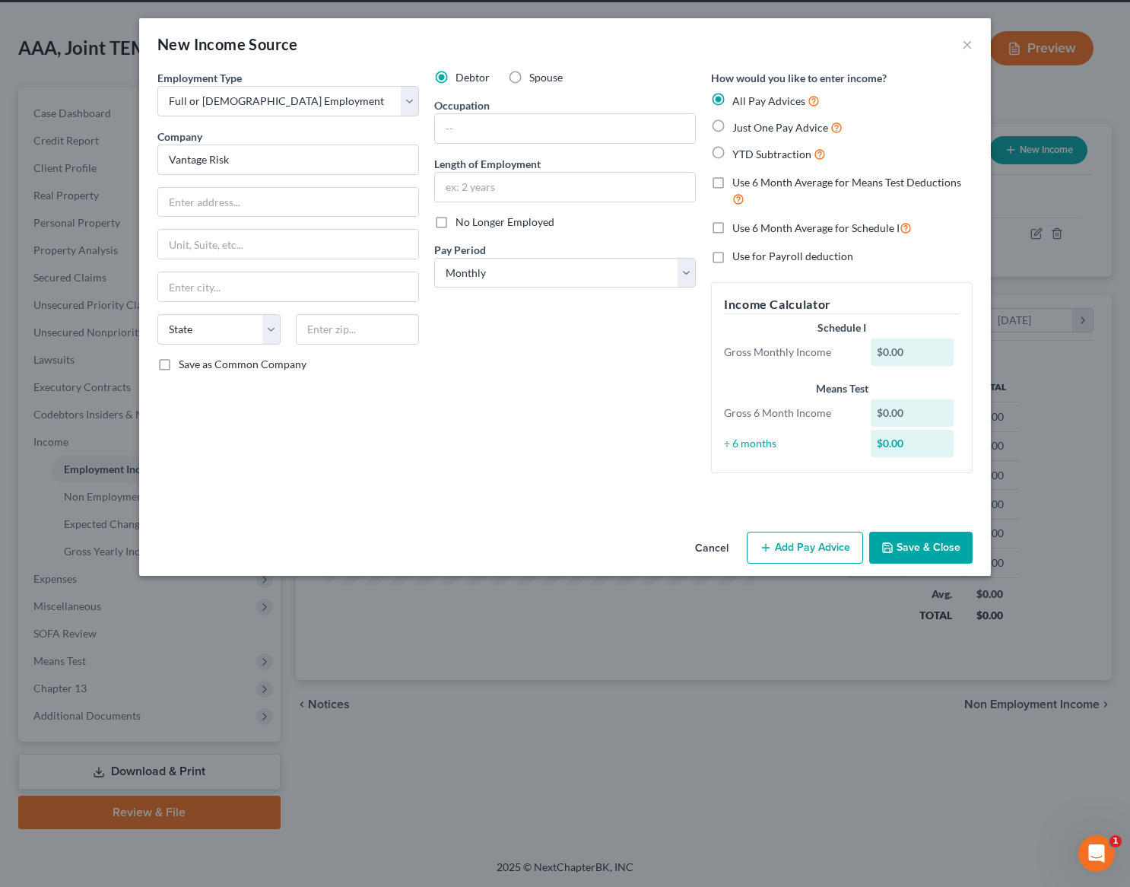
click at [924, 548] on button "Save & Close" at bounding box center [920, 548] width 103 height 32
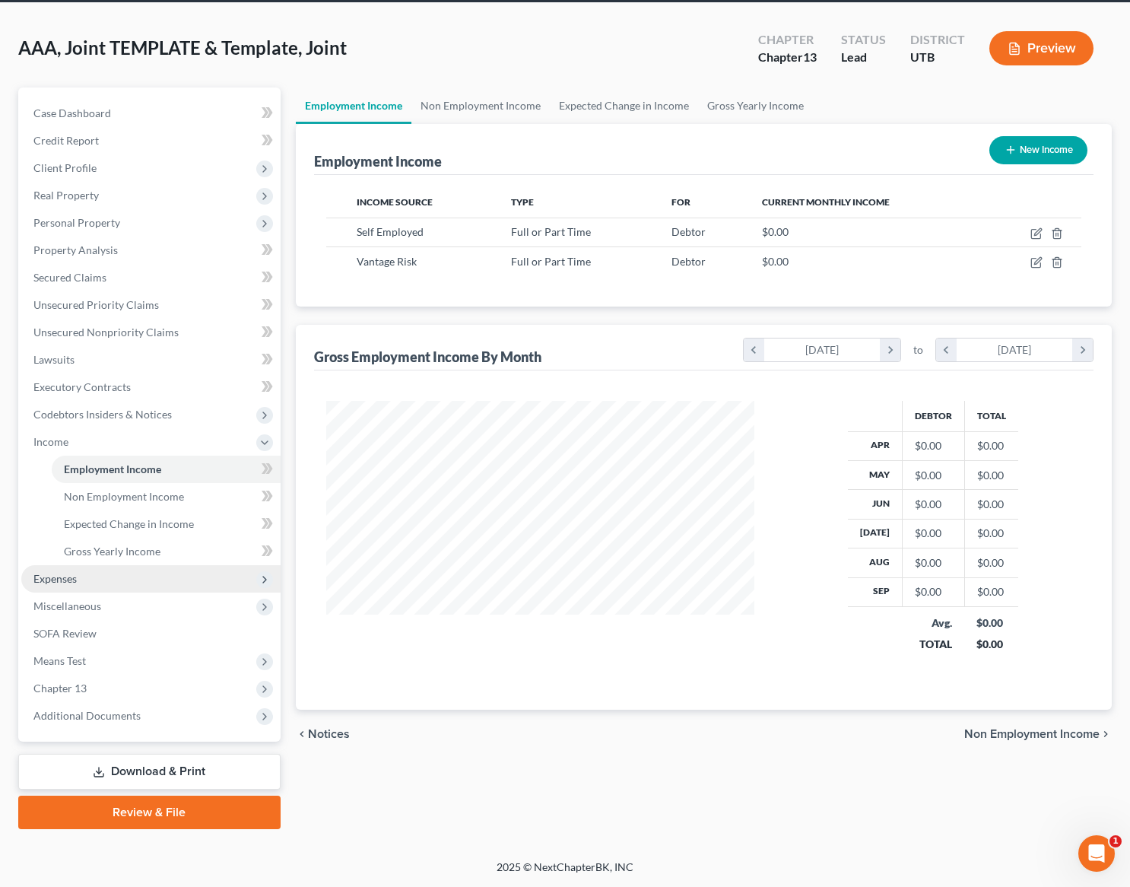
click at [59, 573] on span "Expenses" at bounding box center [54, 578] width 43 height 13
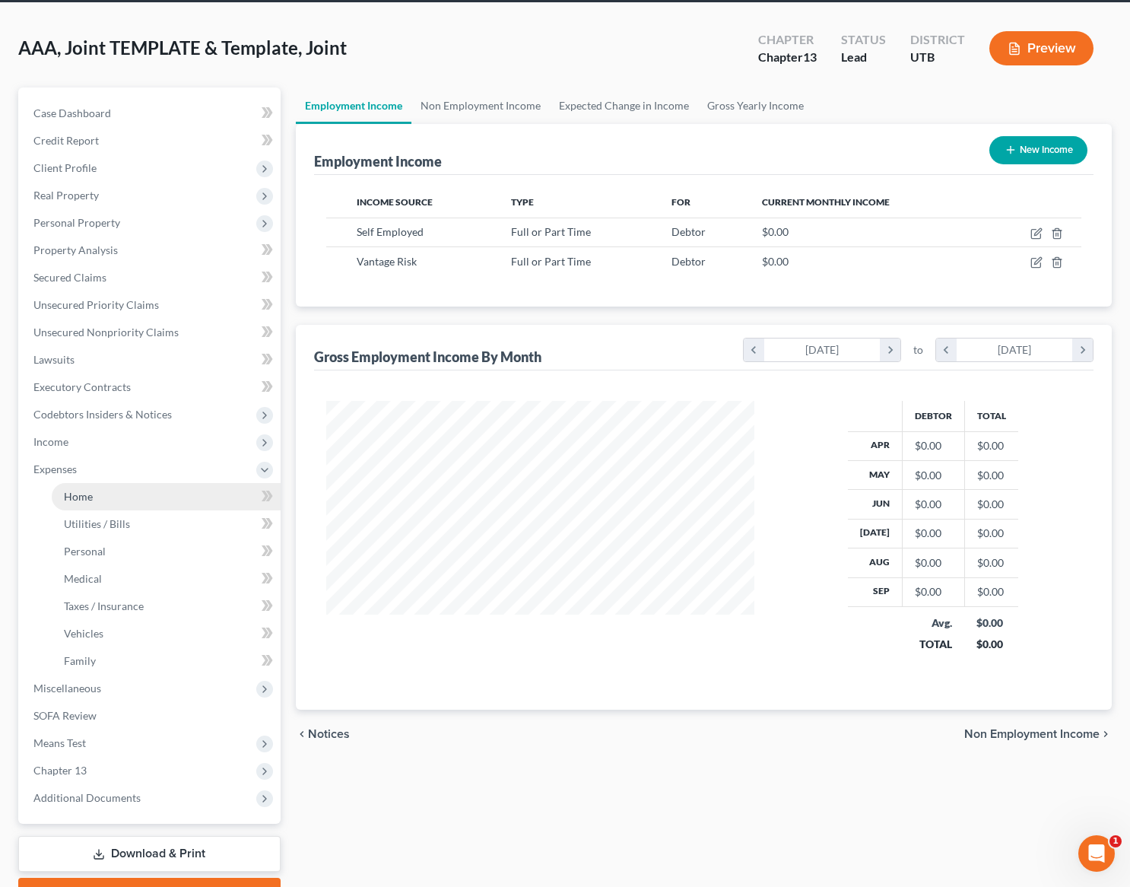
click at [101, 496] on link "Home" at bounding box center [166, 496] width 229 height 27
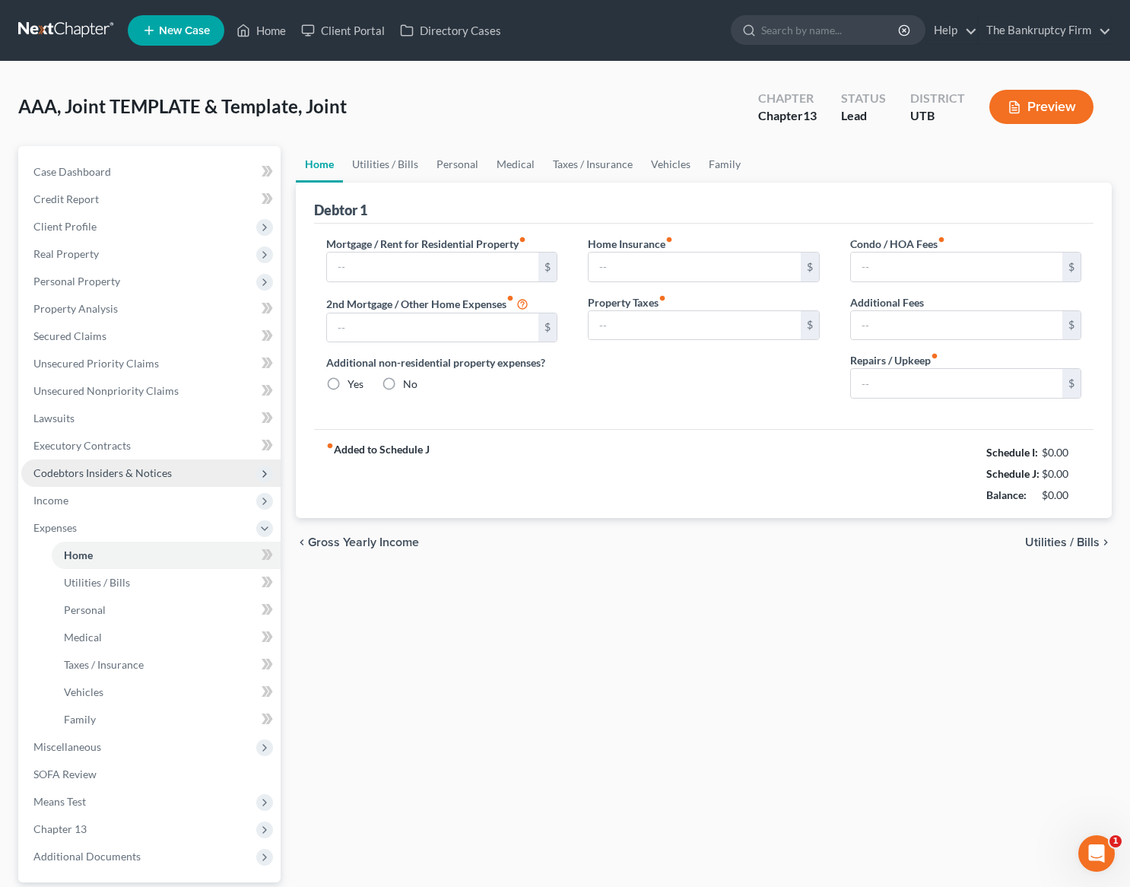
type input "0.00"
radio input "true"
type input "0.00"
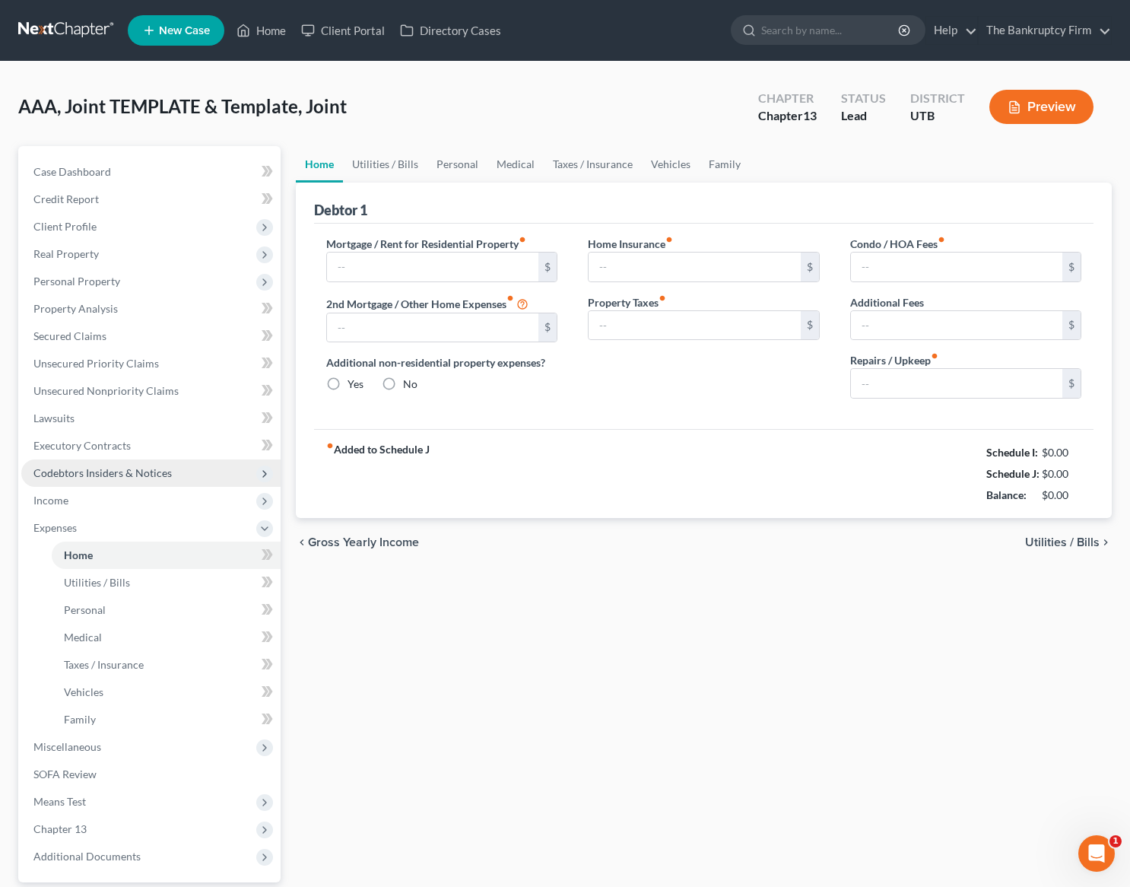
type input "0.00"
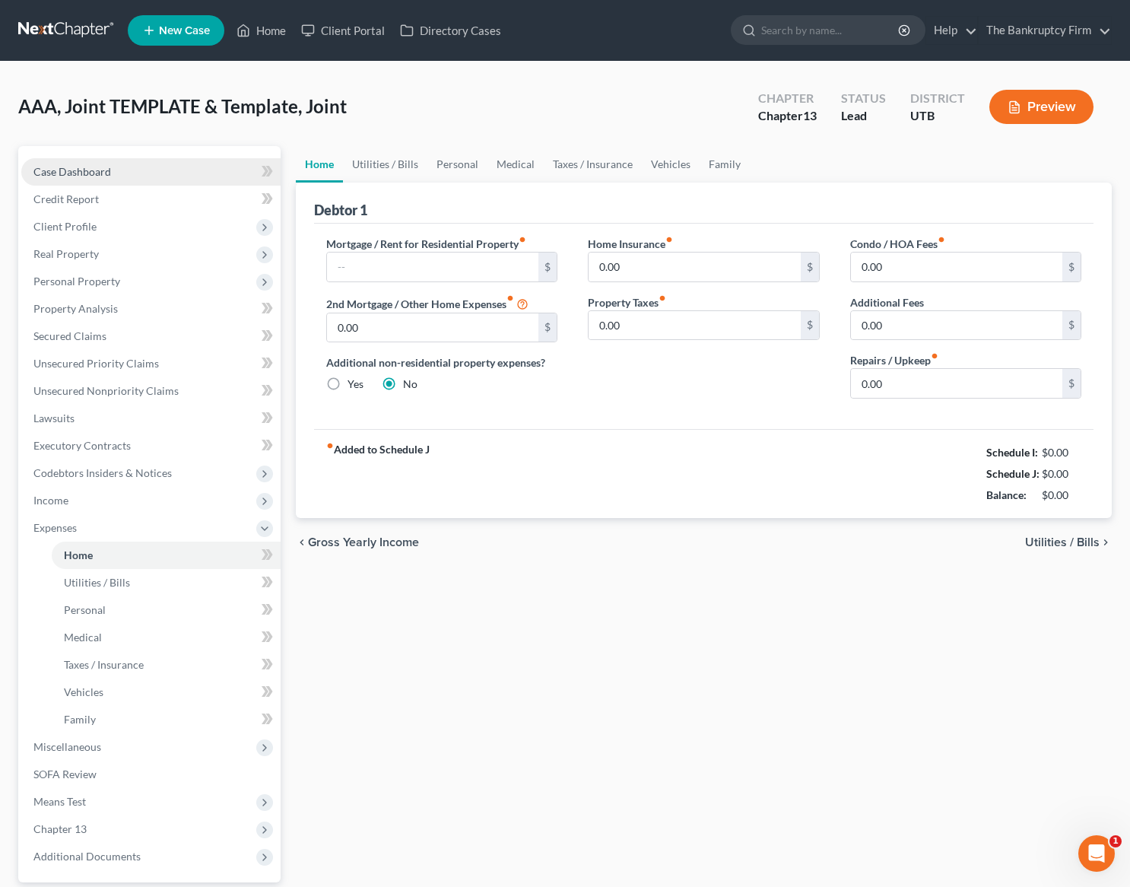
click at [69, 171] on span "Case Dashboard" at bounding box center [72, 171] width 78 height 13
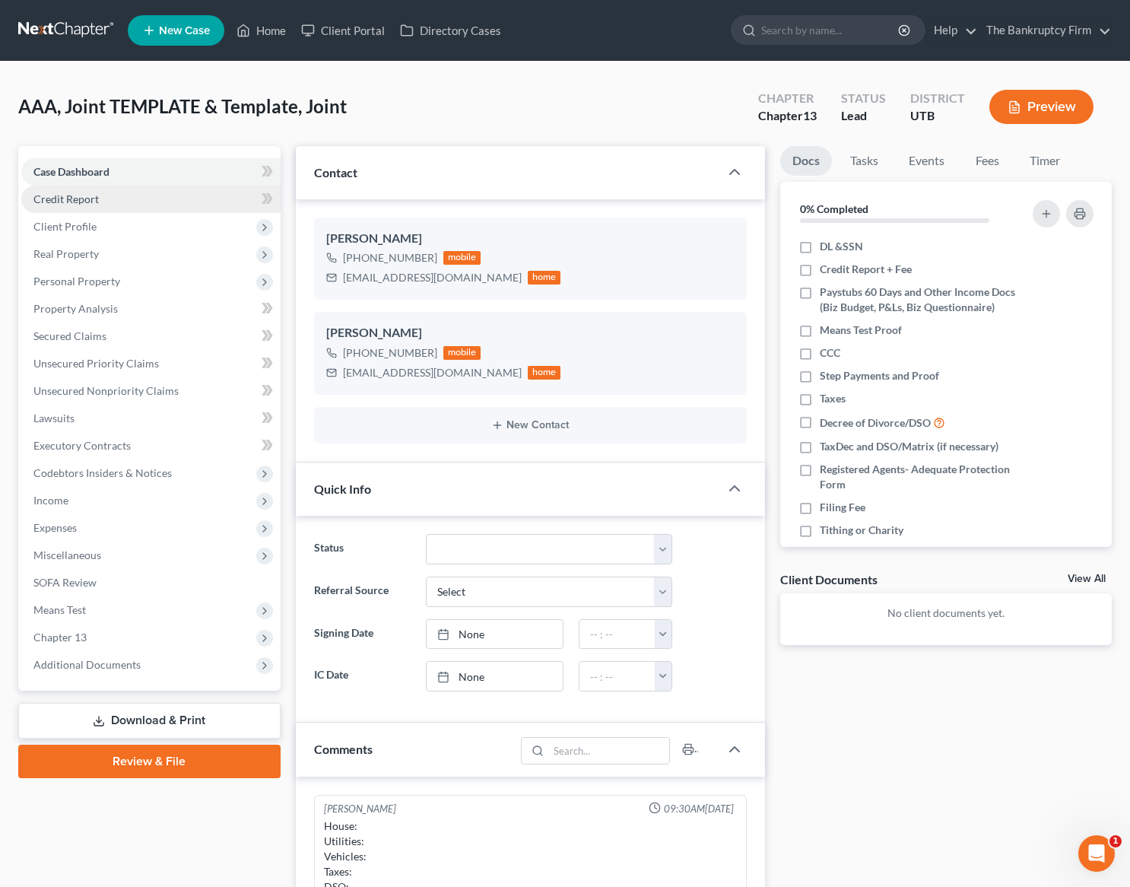
click at [72, 196] on span "Credit Report" at bounding box center [65, 198] width 65 height 13
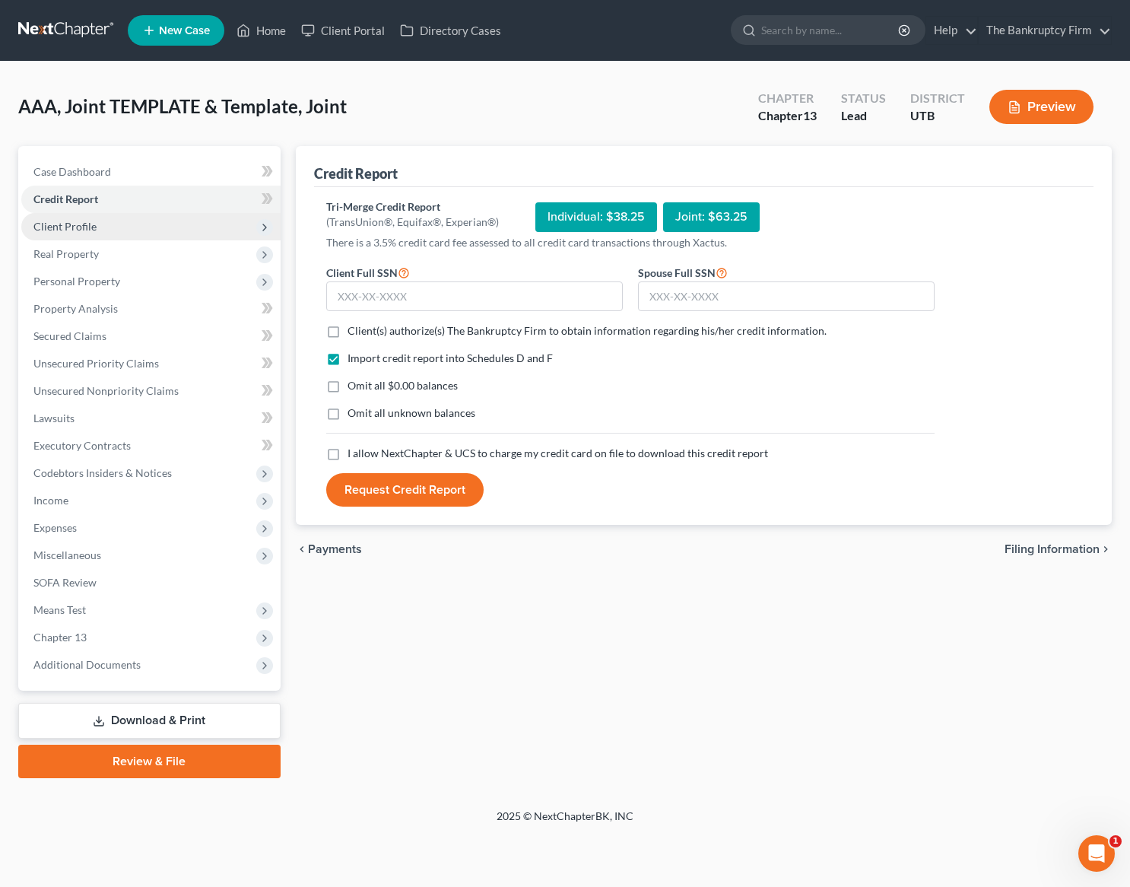
click at [76, 227] on span "Client Profile" at bounding box center [64, 226] width 63 height 13
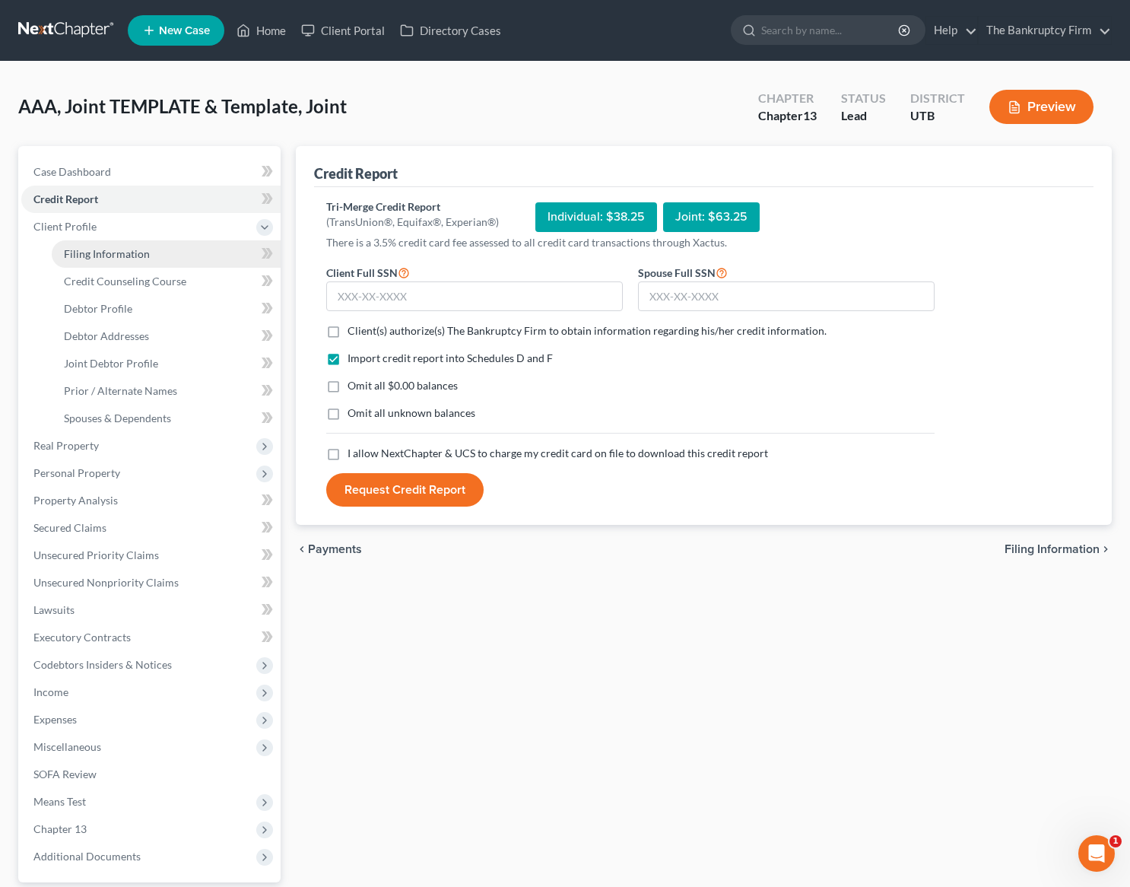
click at [111, 254] on span "Filing Information" at bounding box center [107, 253] width 86 height 13
select select "1"
select select "3"
select select "81"
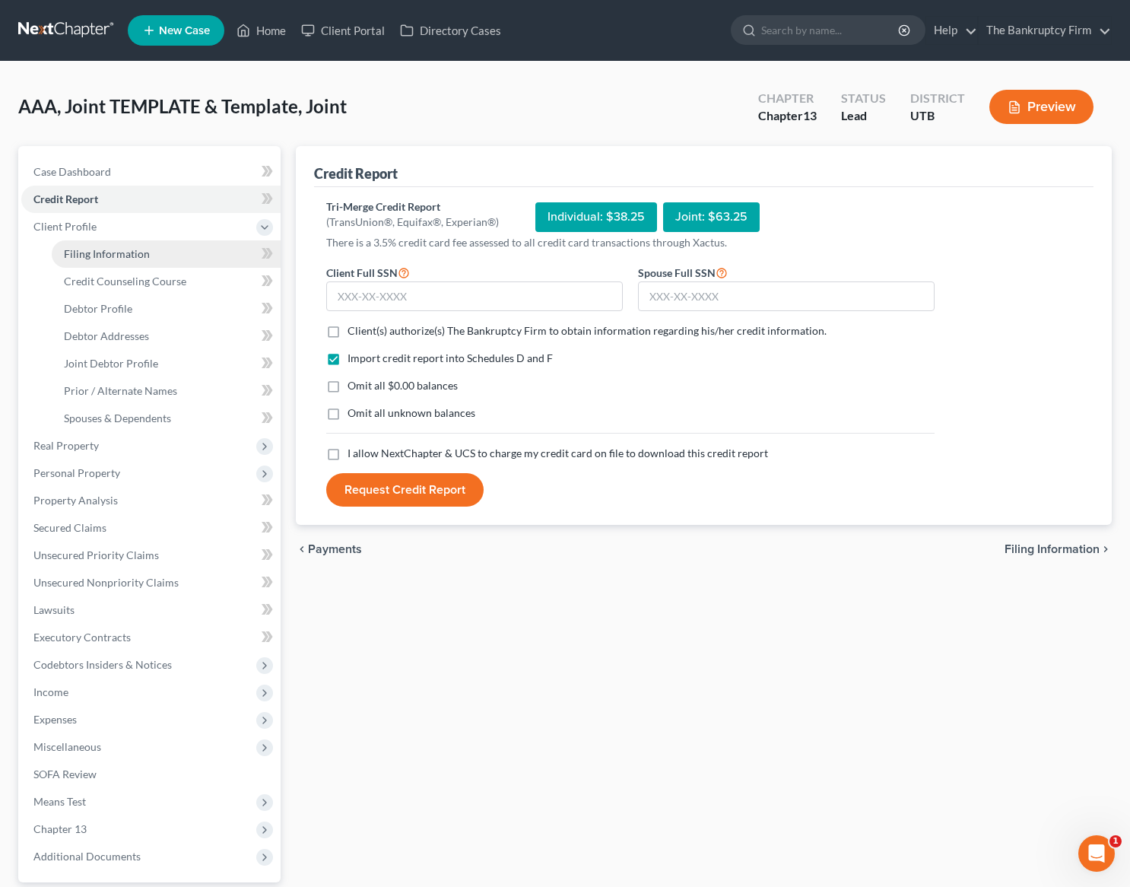
select select "0"
select select "46"
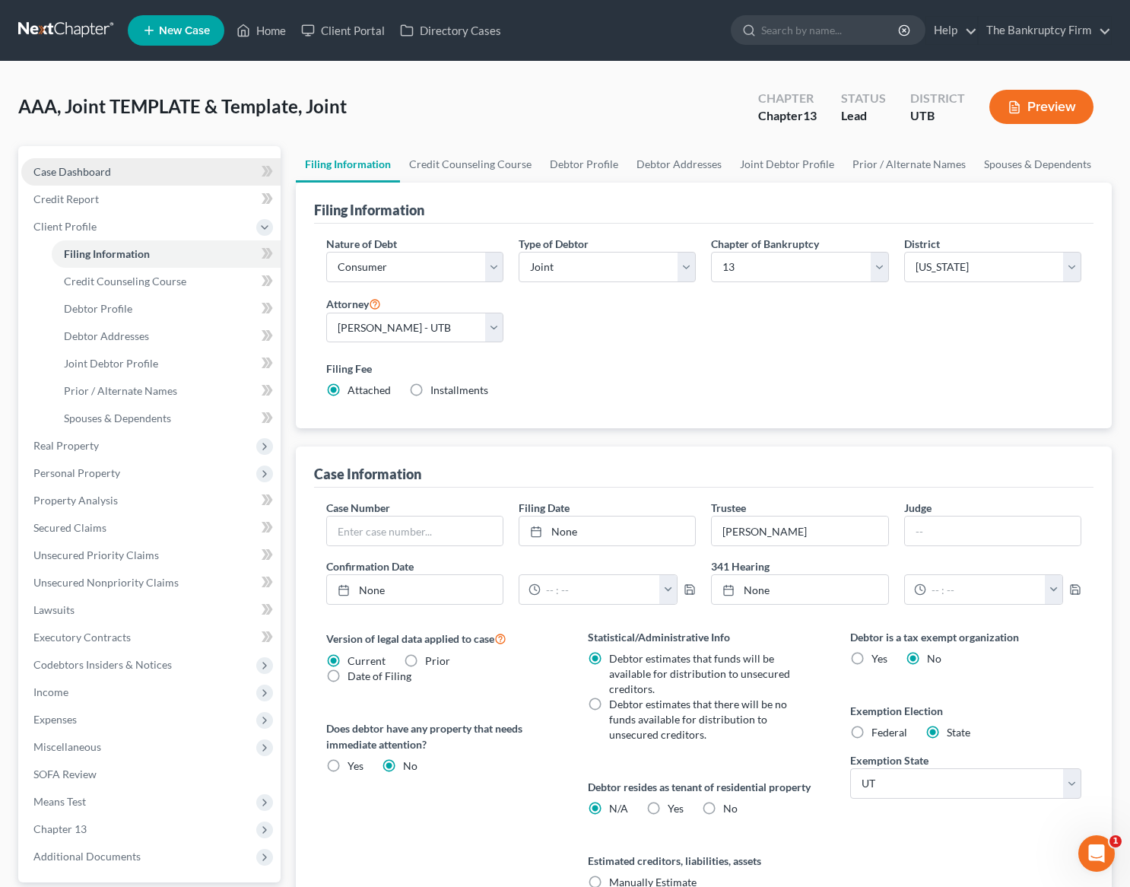
click at [62, 170] on span "Case Dashboard" at bounding box center [72, 171] width 78 height 13
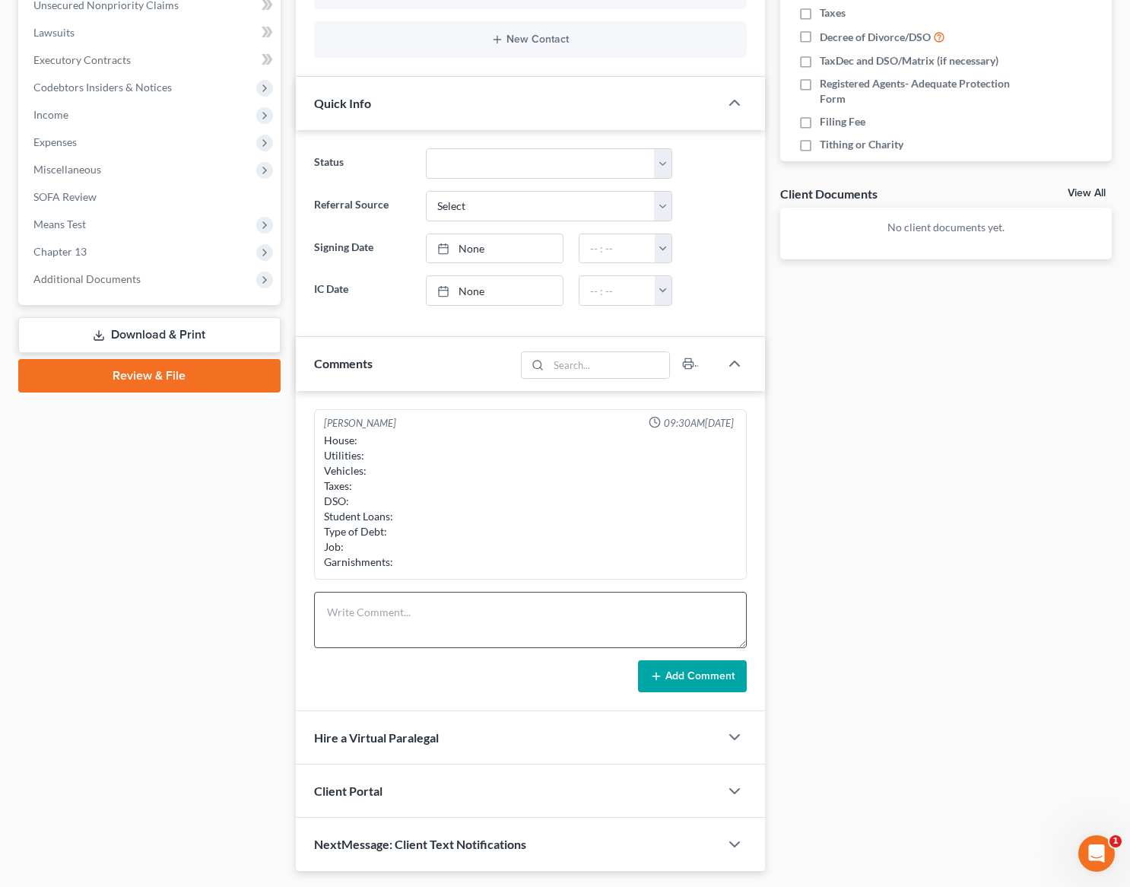
scroll to position [390, 0]
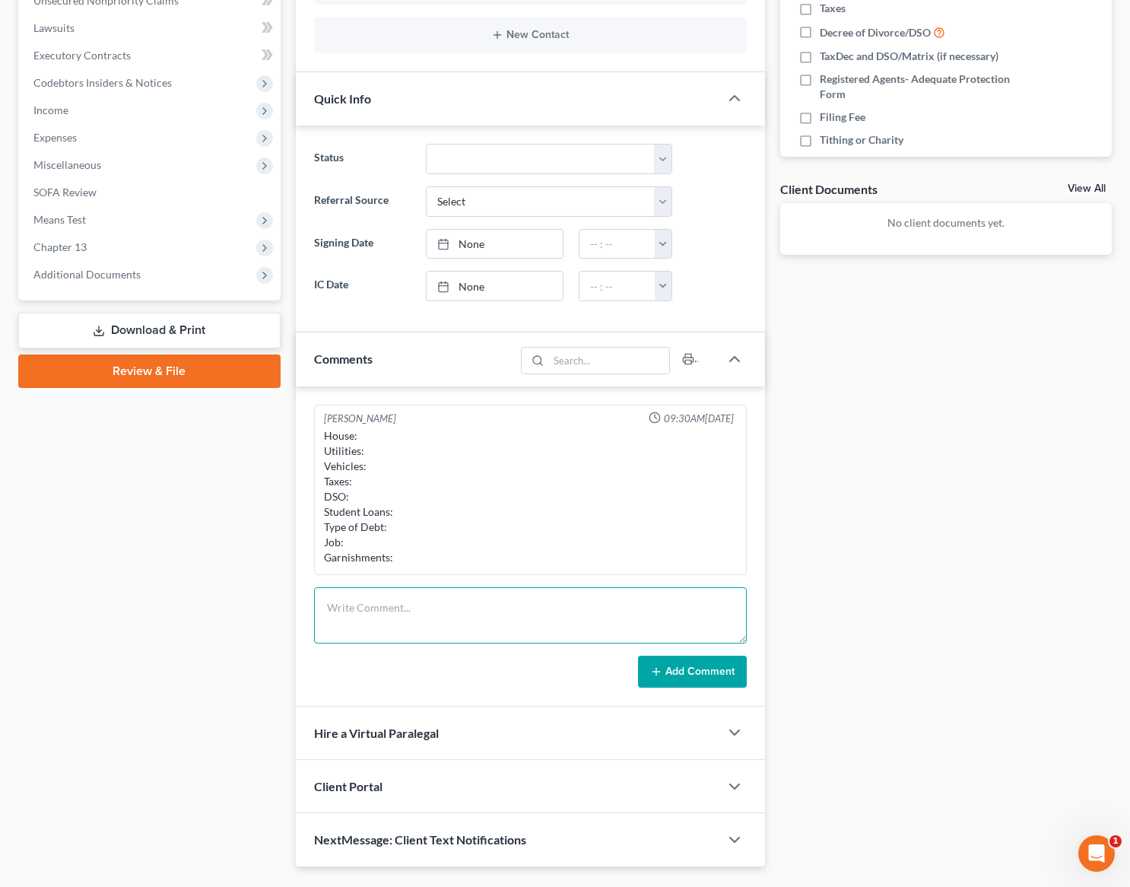
click at [347, 605] on textarea at bounding box center [531, 615] width 434 height 56
type textarea "House: Current Utilities: Current Vehicles: two trailer and truck all free and …"
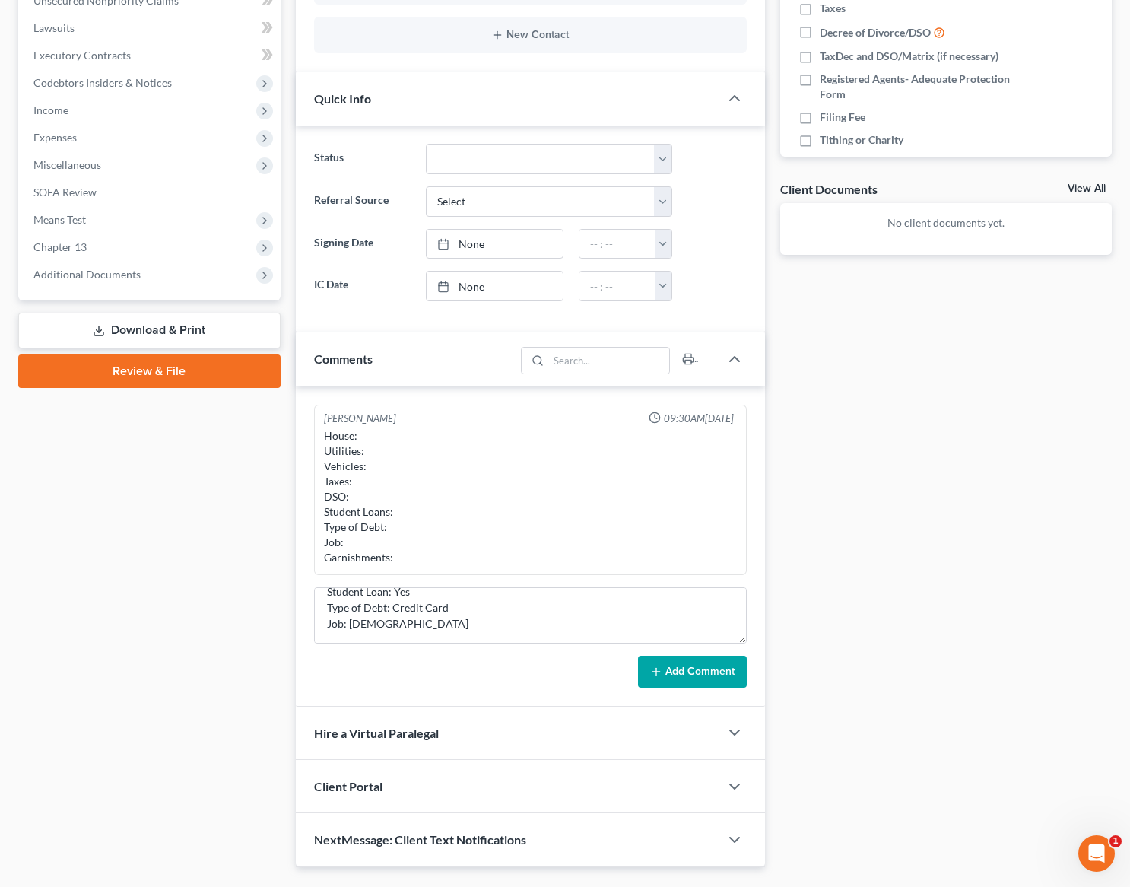
click at [695, 671] on button "Add Comment" at bounding box center [692, 672] width 109 height 32
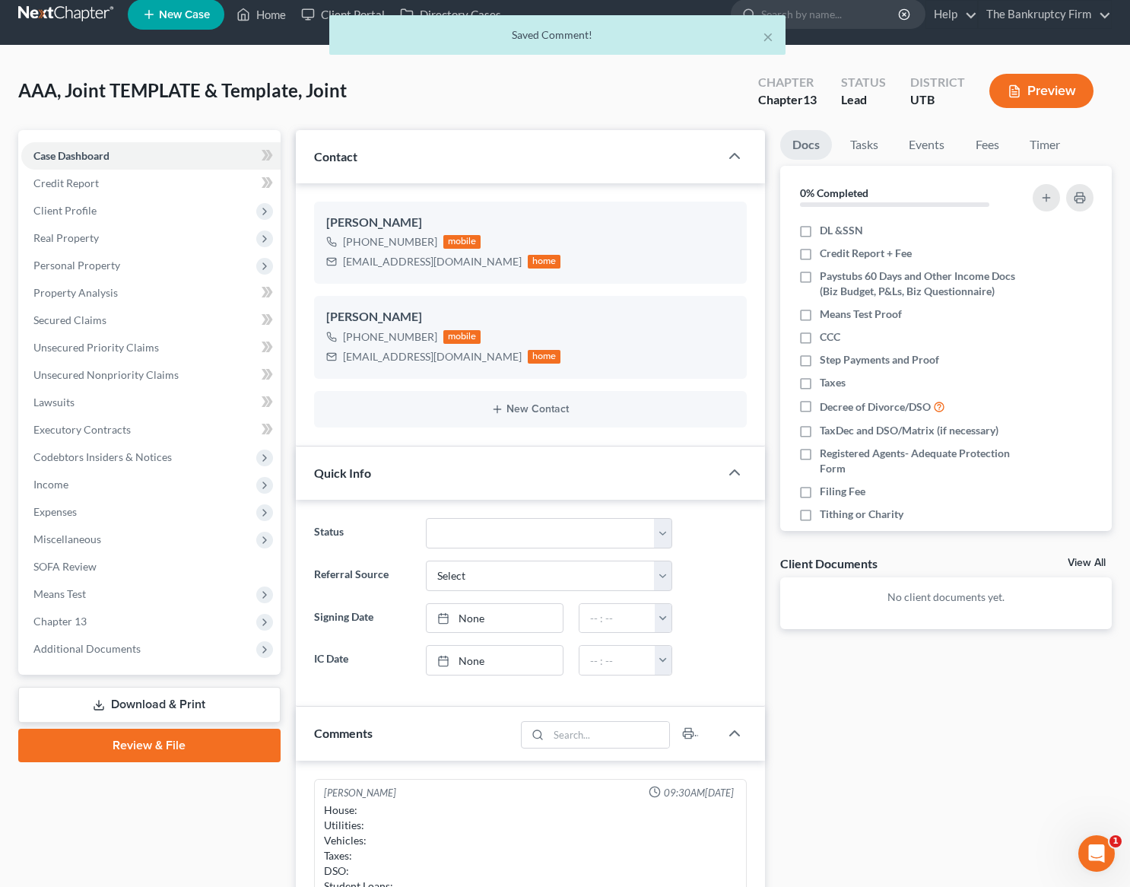
scroll to position [0, 0]
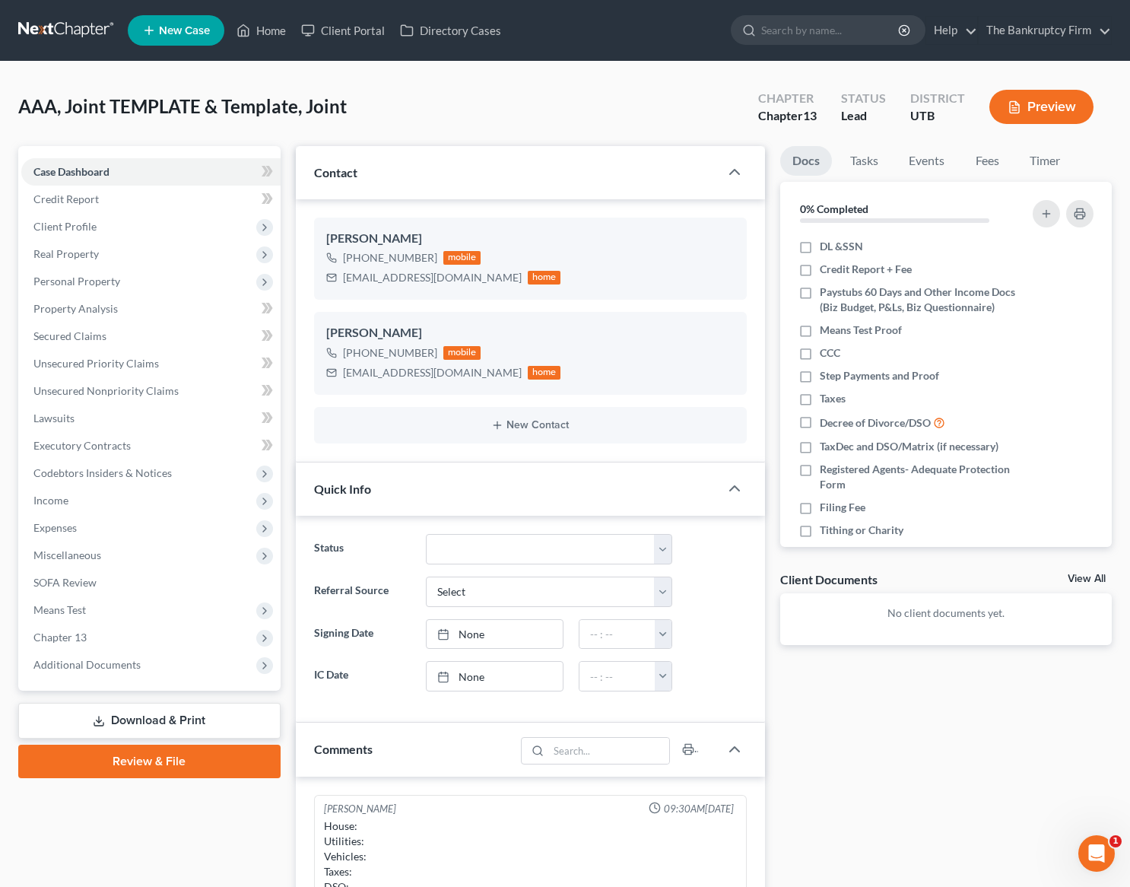
click at [475, 108] on div "AAA, Joint TEMPLATE & Template, Joint Upgraded Chapter Chapter 13 Status Lead D…" at bounding box center [565, 113] width 1094 height 66
click at [513, 109] on div "AAA, Joint TEMPLATE & Template, Joint Upgraded Chapter Chapter 13 Status Lead D…" at bounding box center [565, 113] width 1094 height 66
click at [262, 29] on link "Home" at bounding box center [261, 30] width 65 height 27
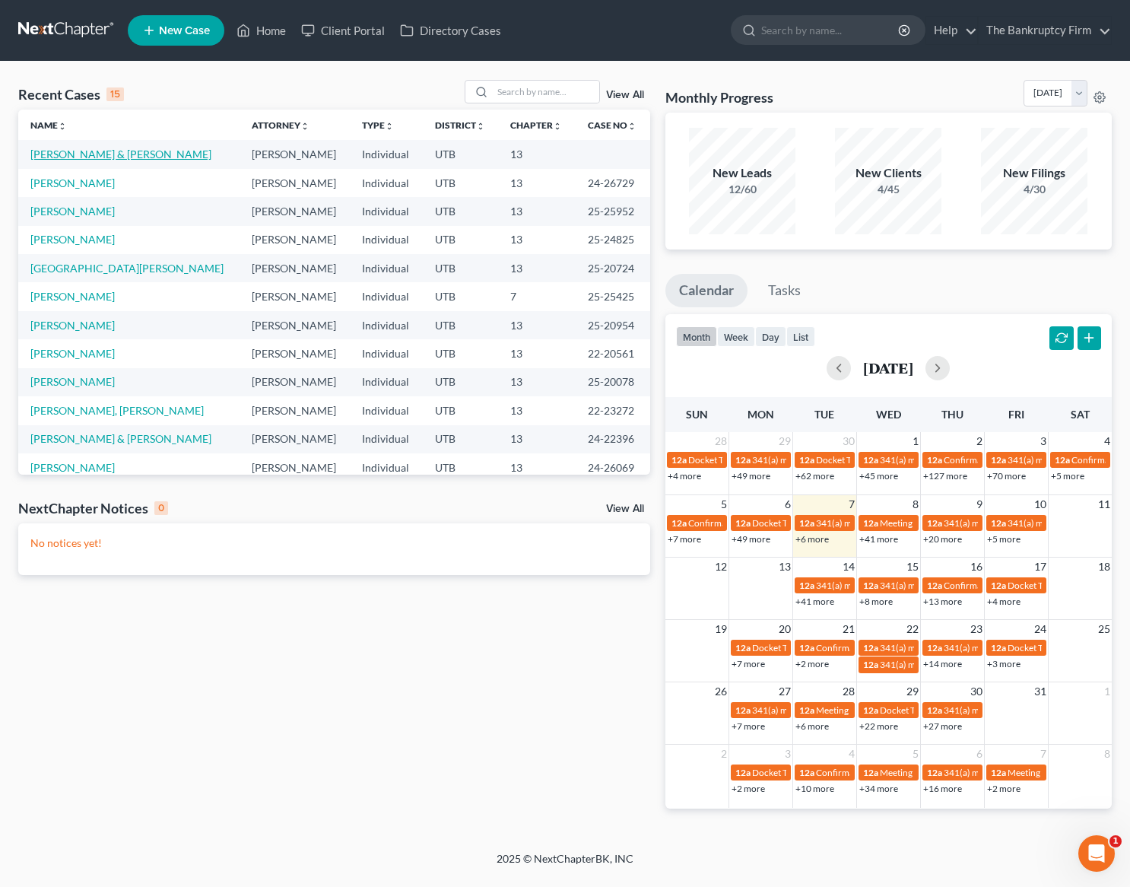
click at [123, 156] on link "[PERSON_NAME] & [PERSON_NAME]" at bounding box center [120, 154] width 181 height 13
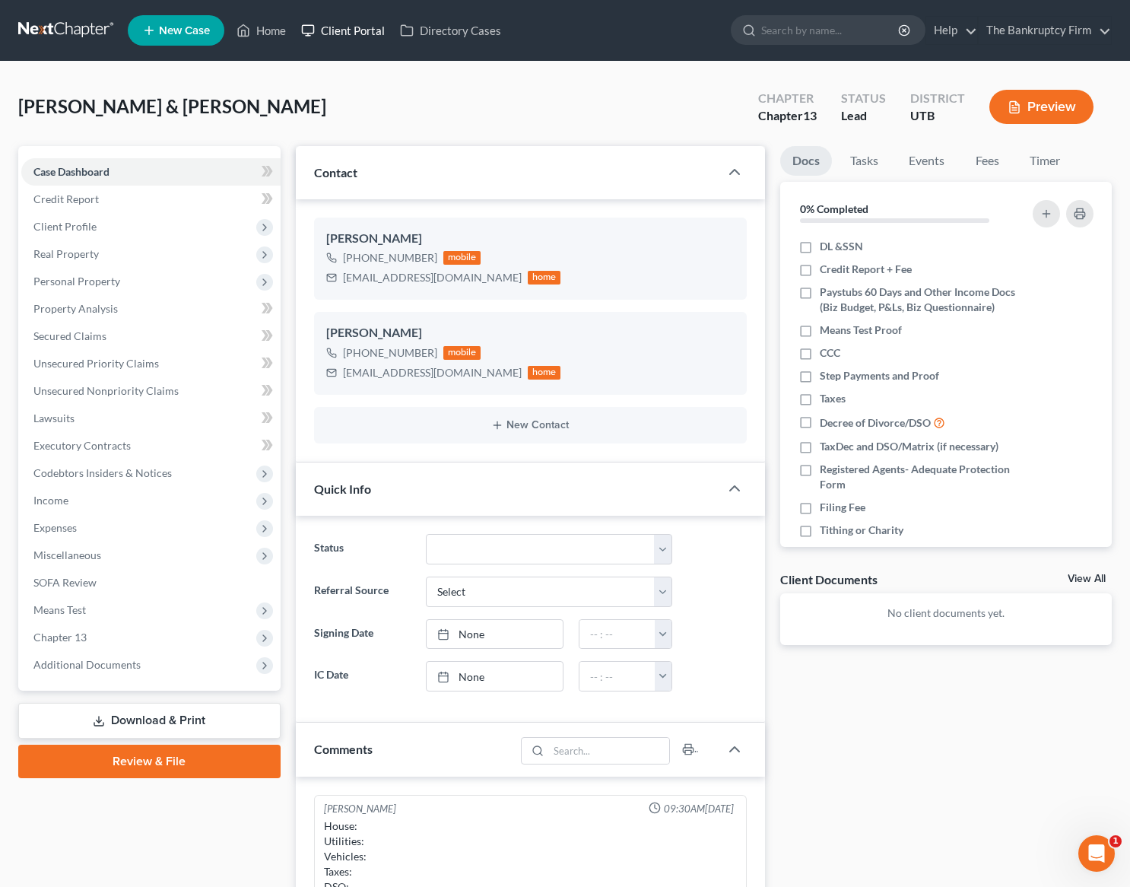
scroll to position [75, 0]
click at [84, 220] on span "Client Profile" at bounding box center [64, 226] width 63 height 13
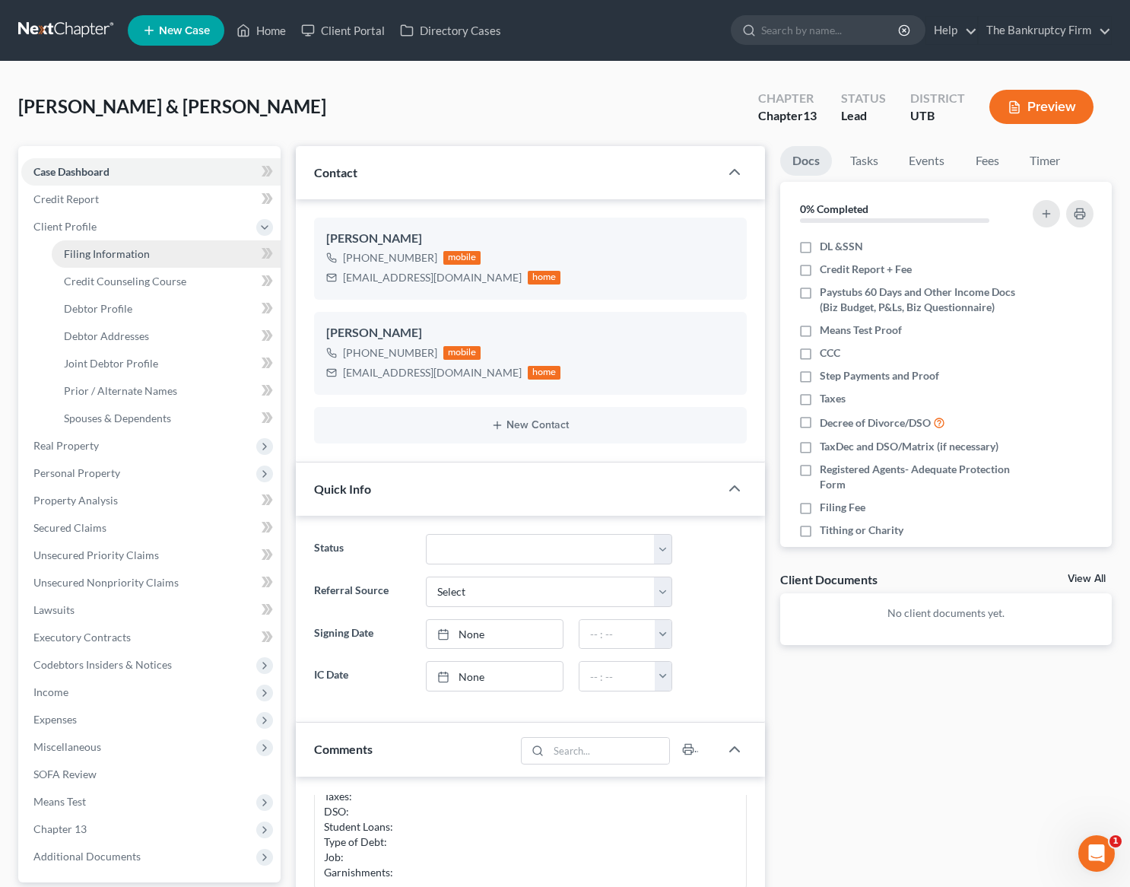
click at [81, 246] on link "Filing Information" at bounding box center [166, 253] width 229 height 27
select select "1"
select select "3"
select select "81"
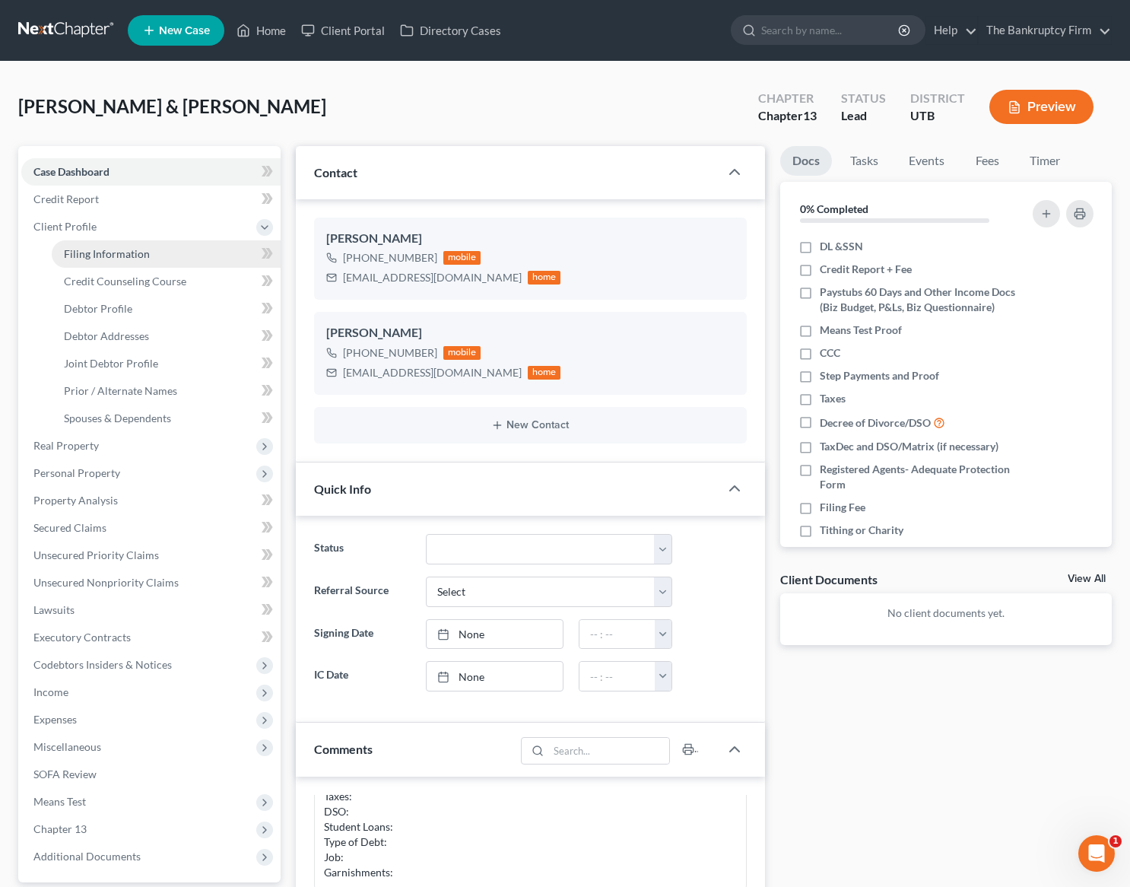
select select "0"
select select "46"
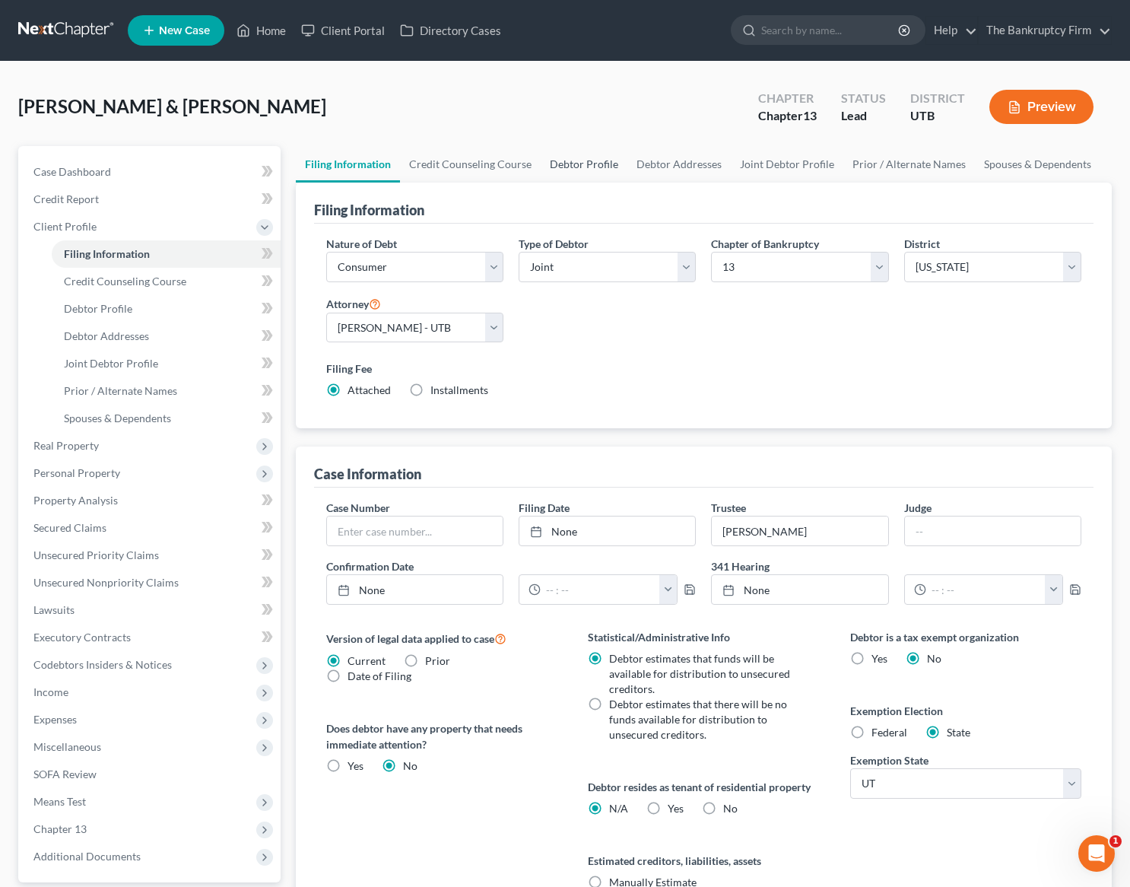
click at [577, 161] on link "Debtor Profile" at bounding box center [584, 164] width 87 height 37
select select "1"
select select "4"
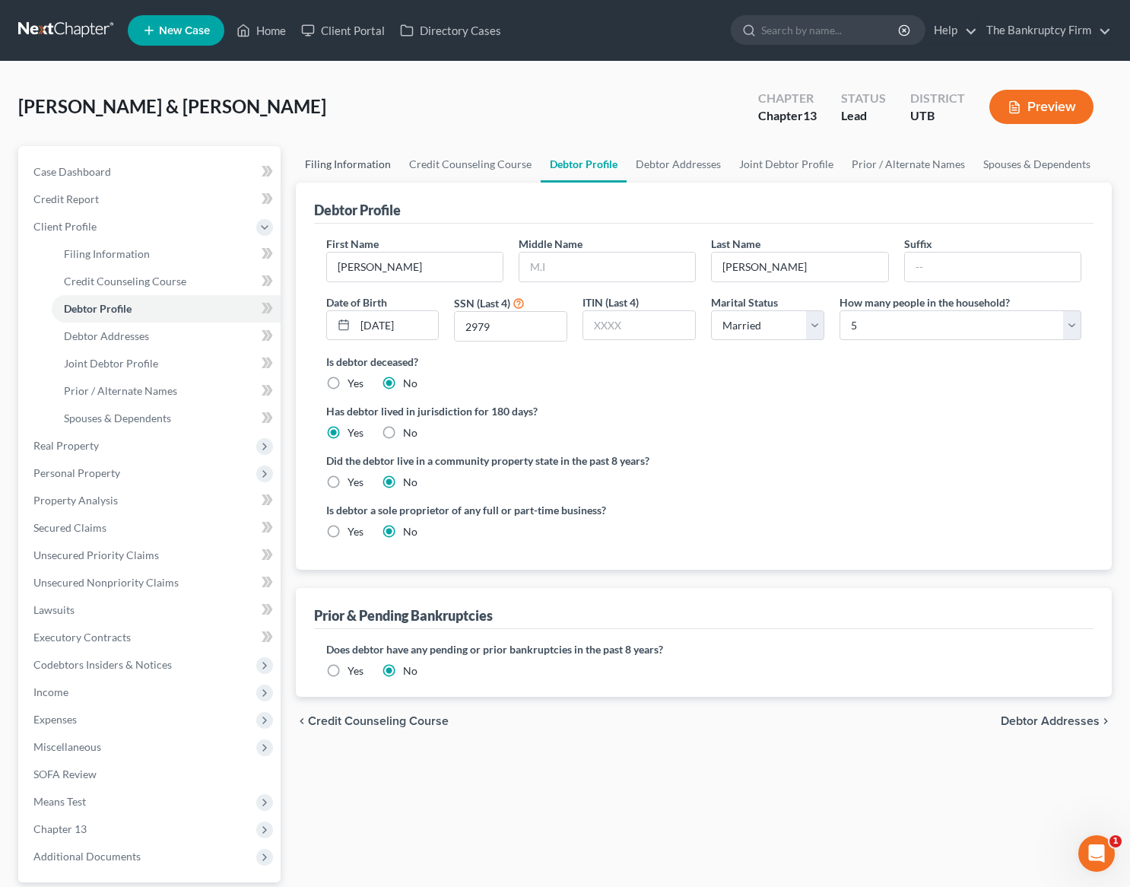
click at [335, 165] on link "Filing Information" at bounding box center [348, 164] width 104 height 37
select select "1"
select select "3"
select select "81"
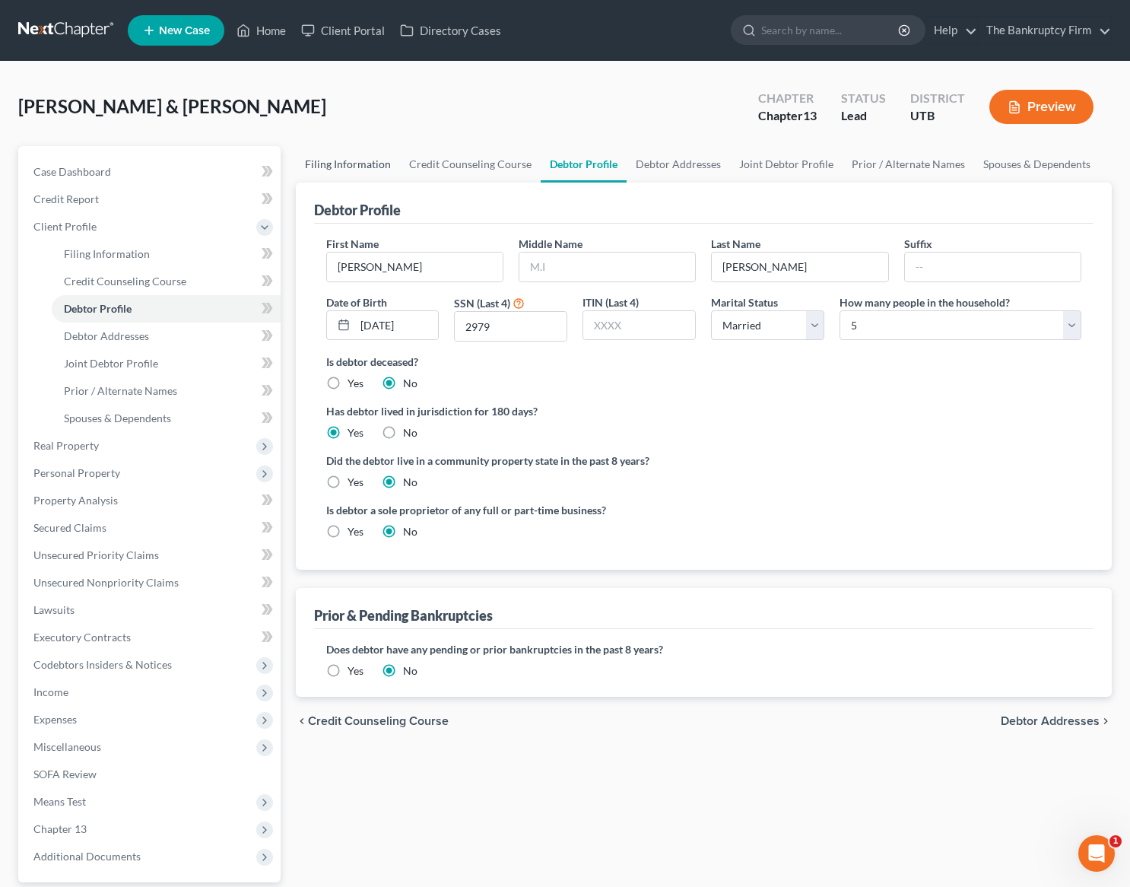
select select "0"
select select "46"
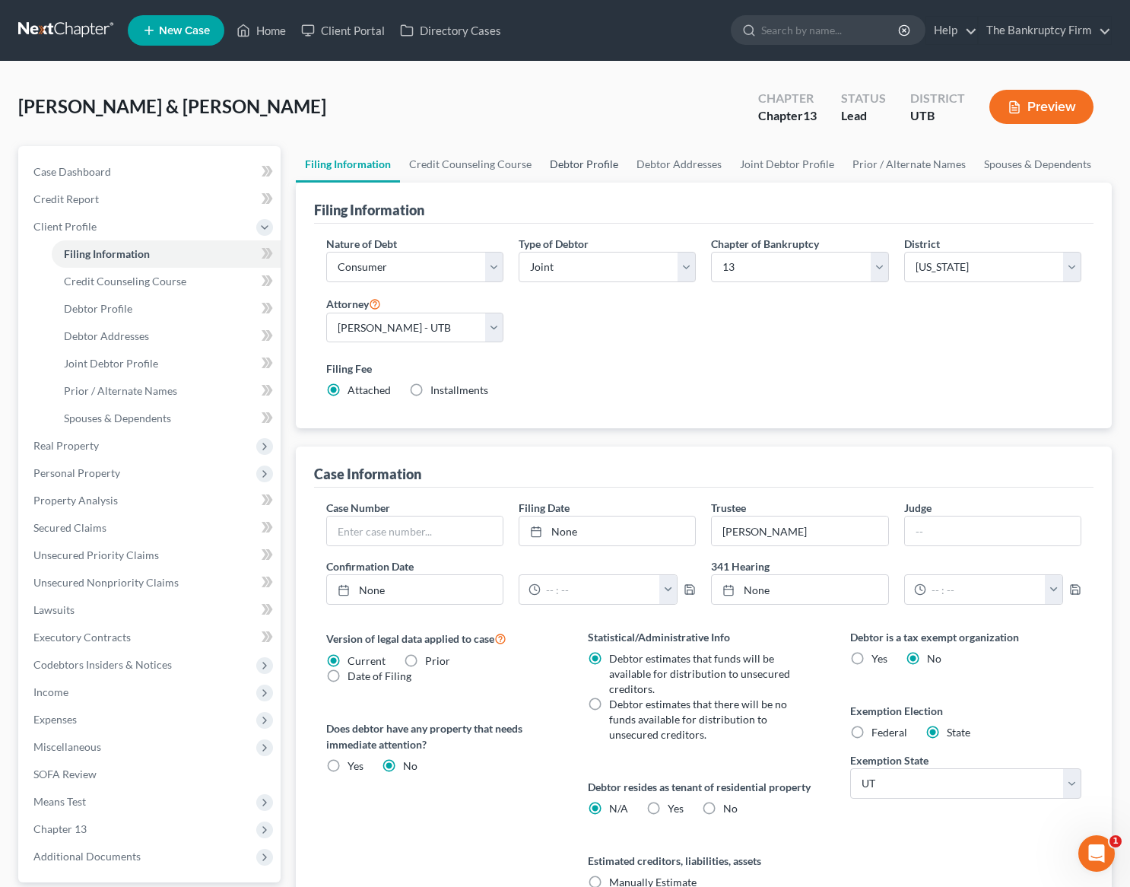
click at [593, 166] on link "Debtor Profile" at bounding box center [584, 164] width 87 height 37
select select "1"
select select "4"
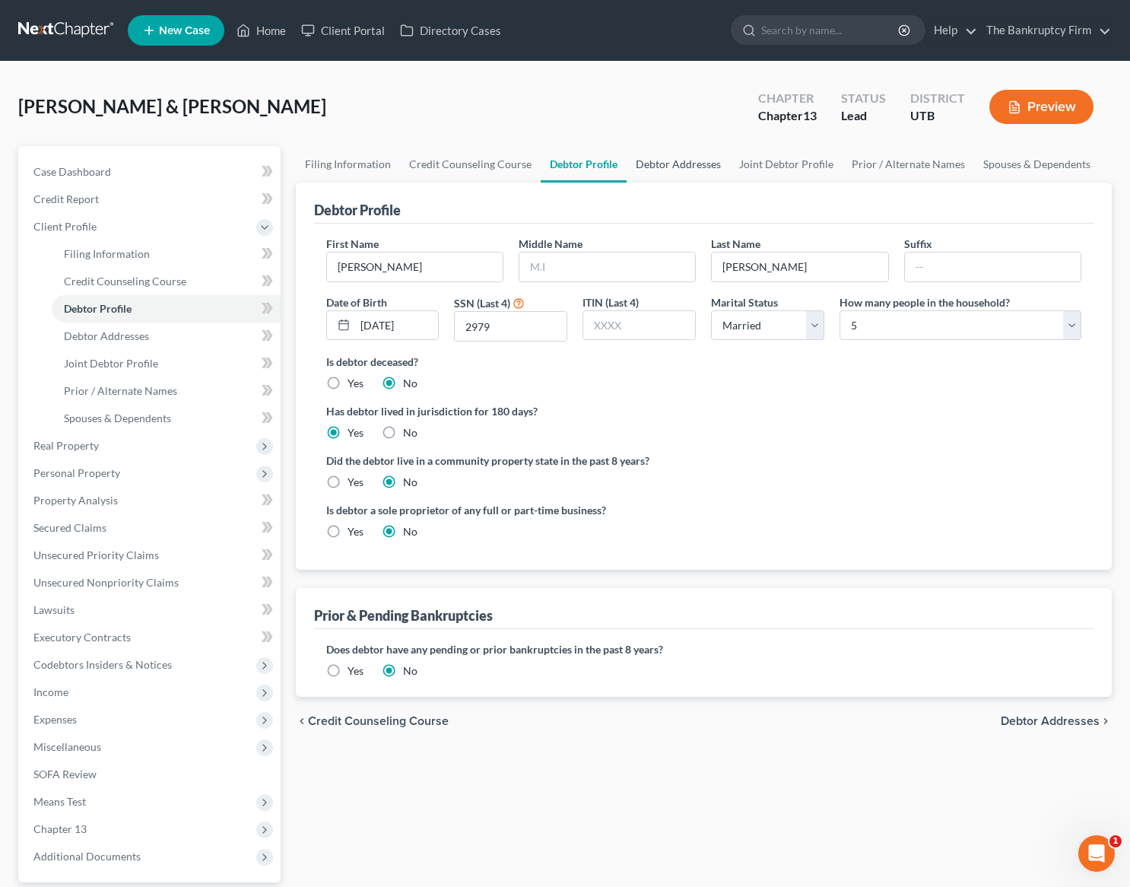
click at [690, 162] on link "Debtor Addresses" at bounding box center [678, 164] width 103 height 37
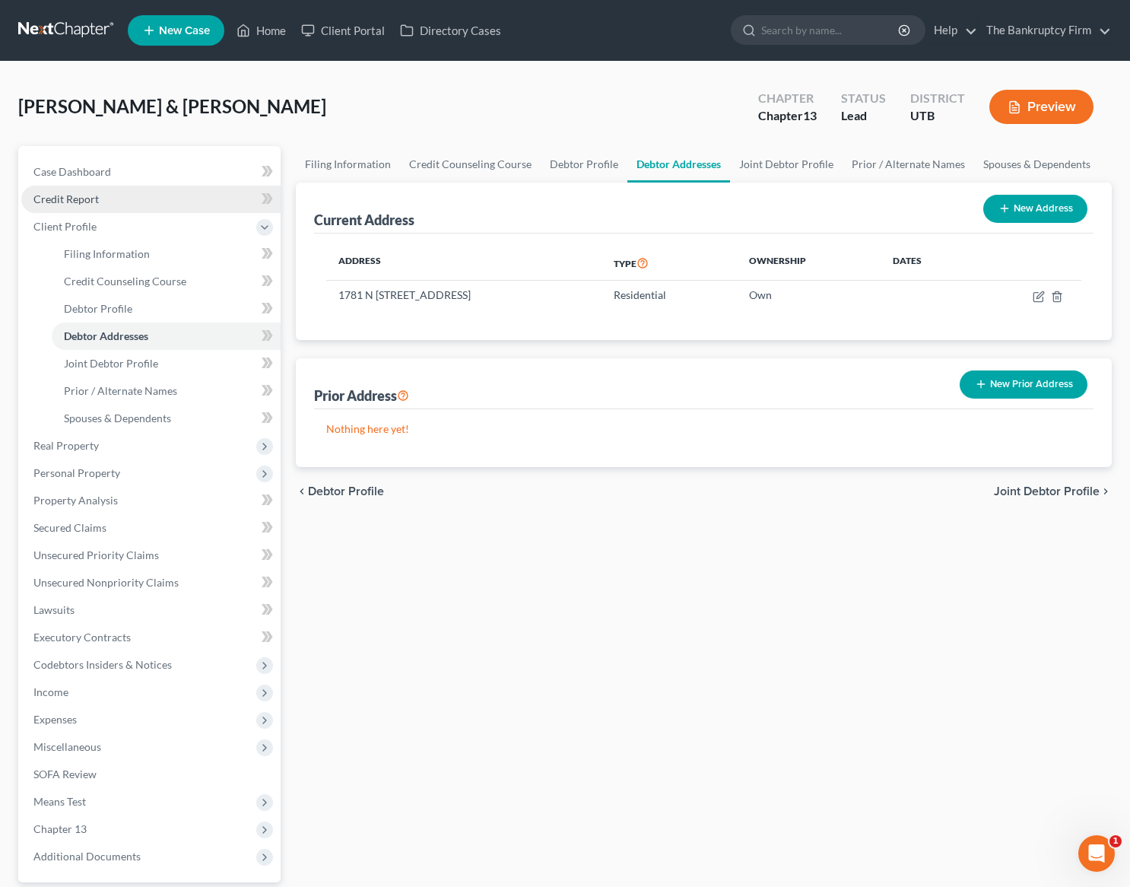
click at [71, 195] on span "Credit Report" at bounding box center [65, 198] width 65 height 13
click at [83, 169] on span "Case Dashboard" at bounding box center [72, 171] width 78 height 13
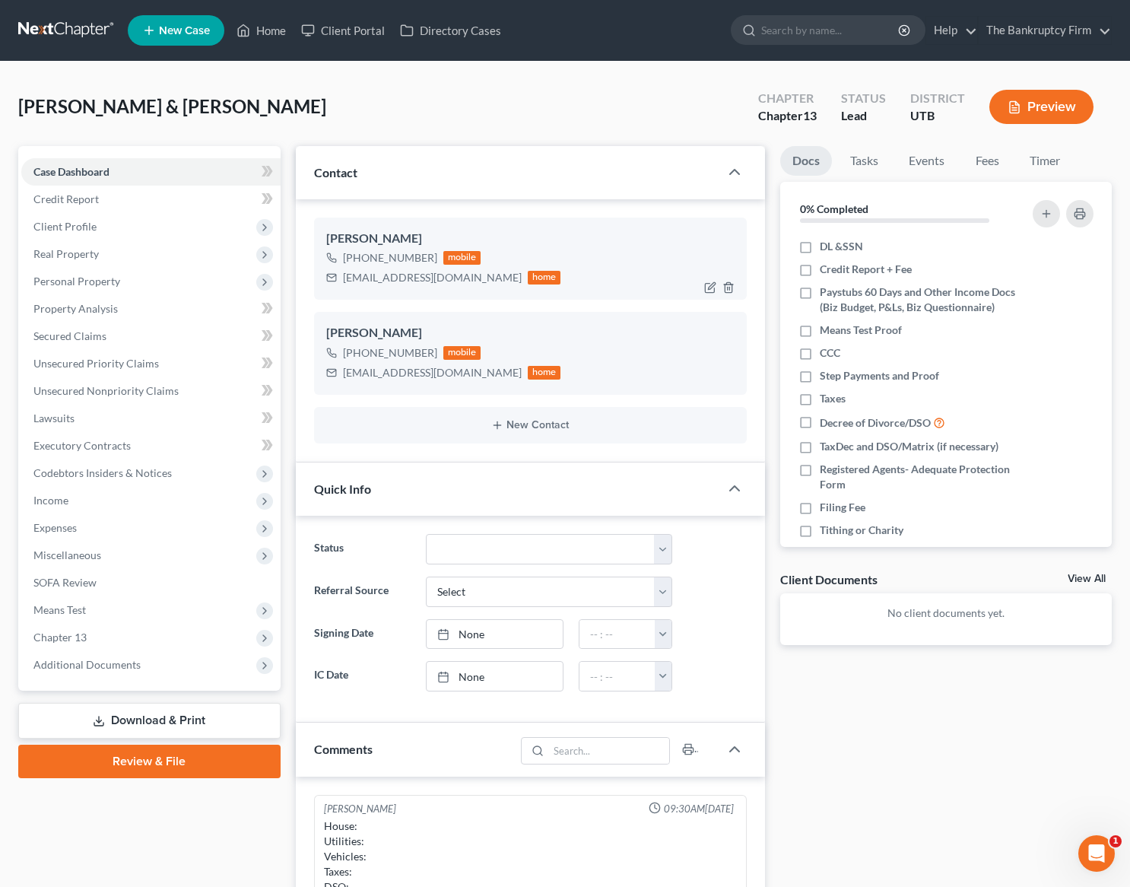
scroll to position [75, 0]
drag, startPoint x: 345, startPoint y: 279, endPoint x: 468, endPoint y: 283, distance: 122.5
click at [468, 283] on div "[EMAIL_ADDRESS][DOMAIN_NAME] home" at bounding box center [443, 278] width 235 height 20
copy div "[EMAIL_ADDRESS][DOMAIN_NAME]"
click at [88, 221] on span "Client Profile" at bounding box center [64, 226] width 63 height 13
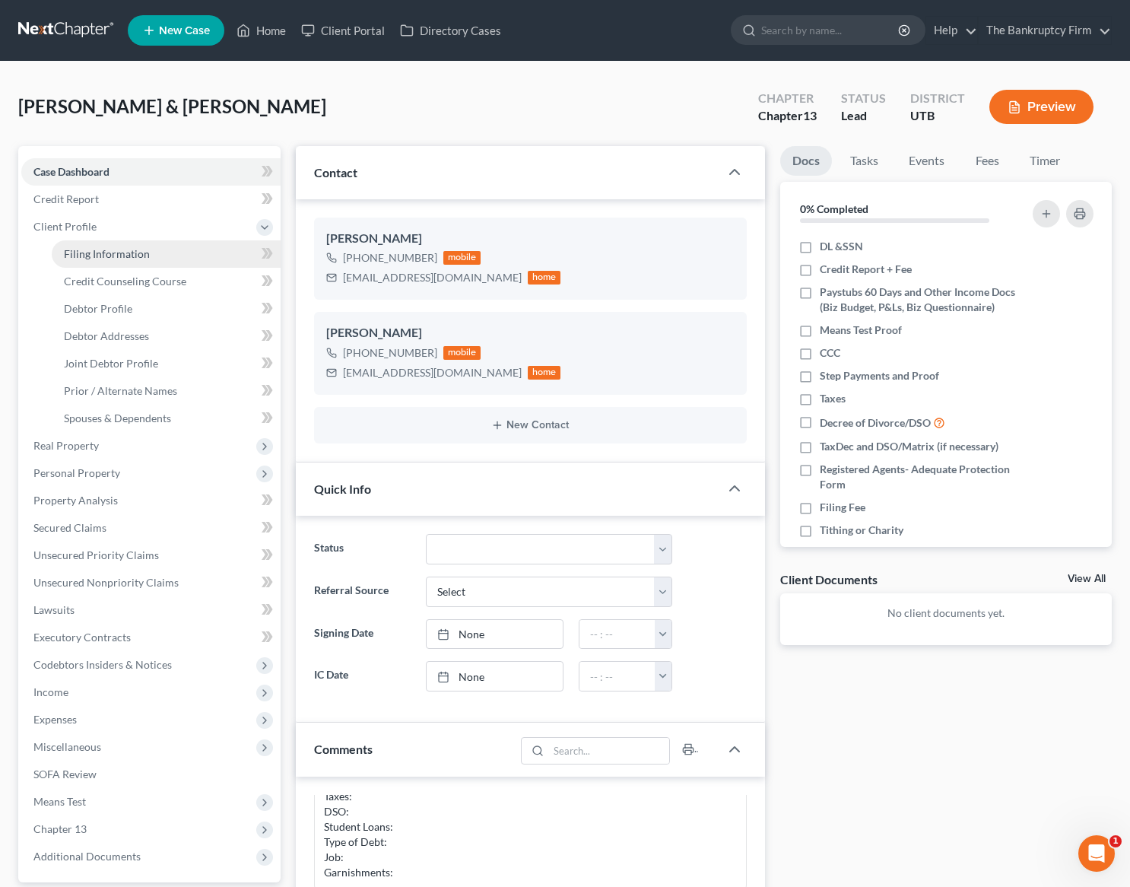
click at [114, 249] on span "Filing Information" at bounding box center [107, 253] width 86 height 13
select select "1"
select select "3"
select select "81"
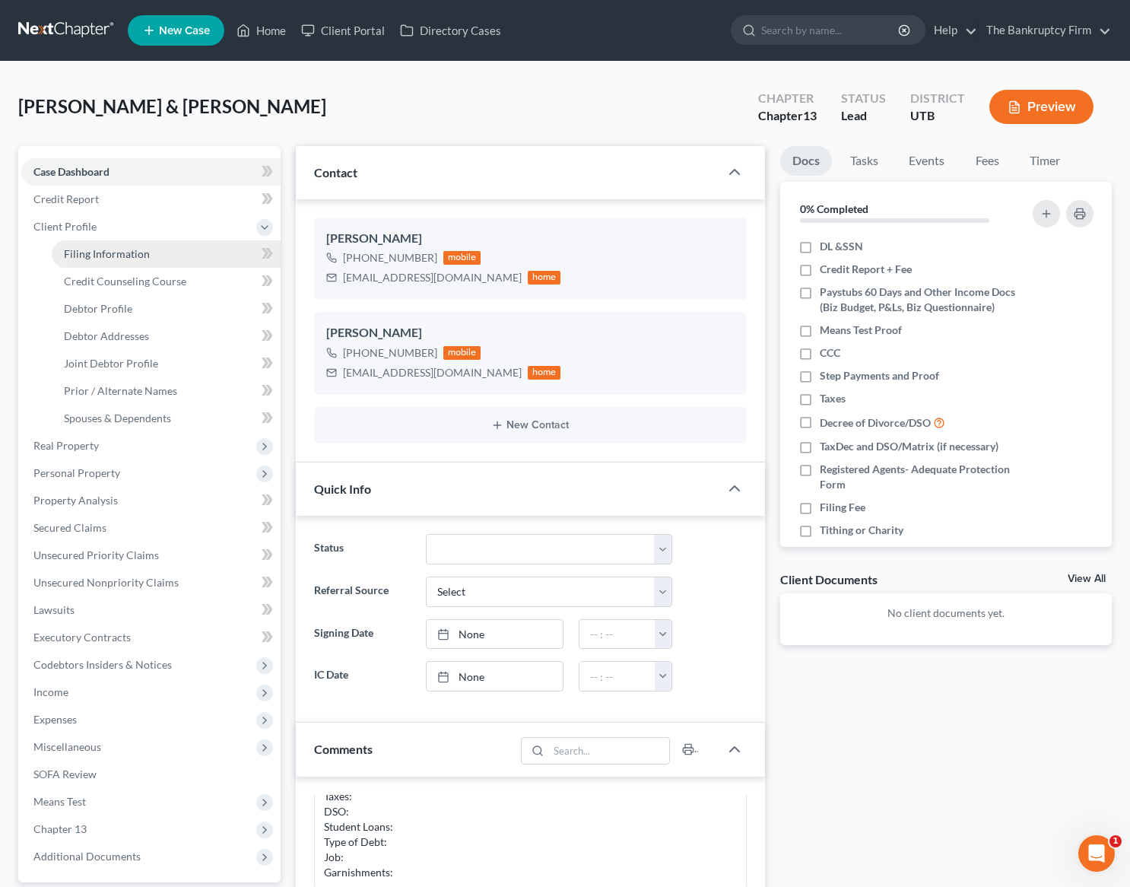
select select "0"
select select "46"
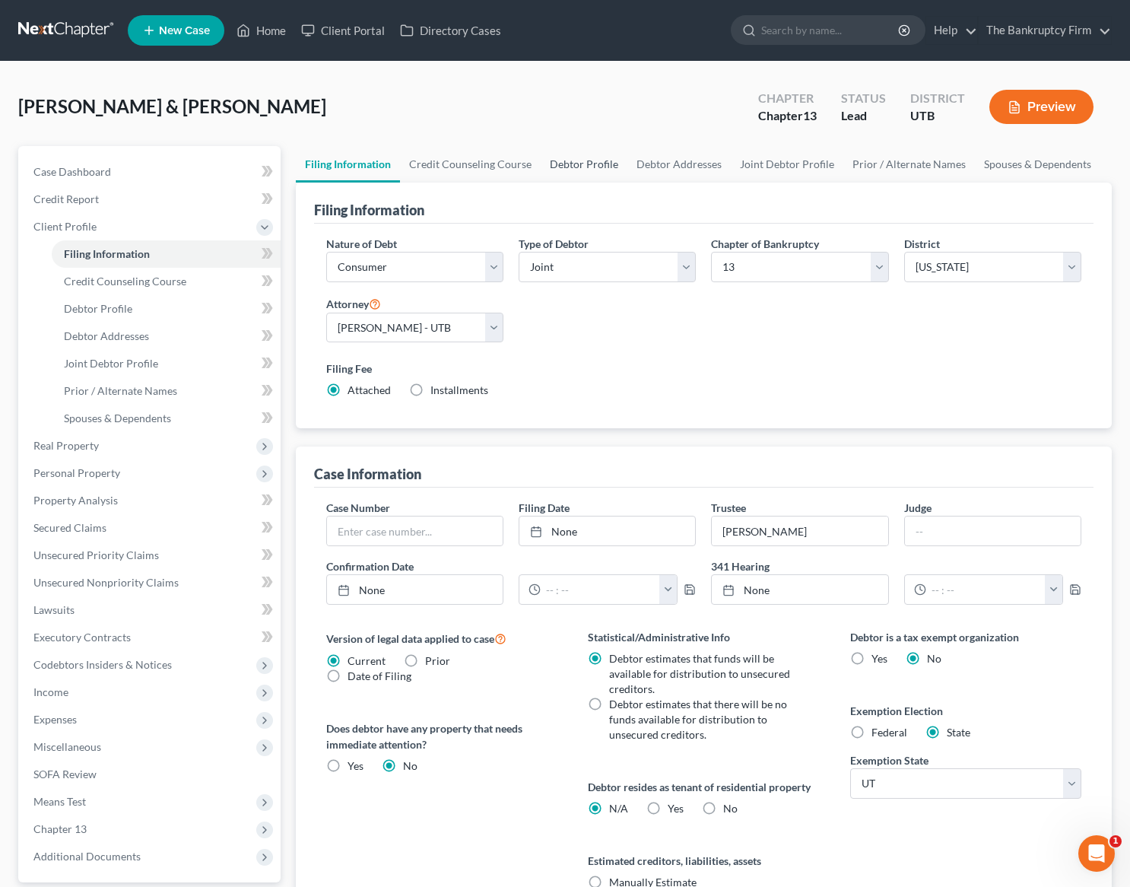
click at [582, 164] on link "Debtor Profile" at bounding box center [584, 164] width 87 height 37
select select "1"
select select "4"
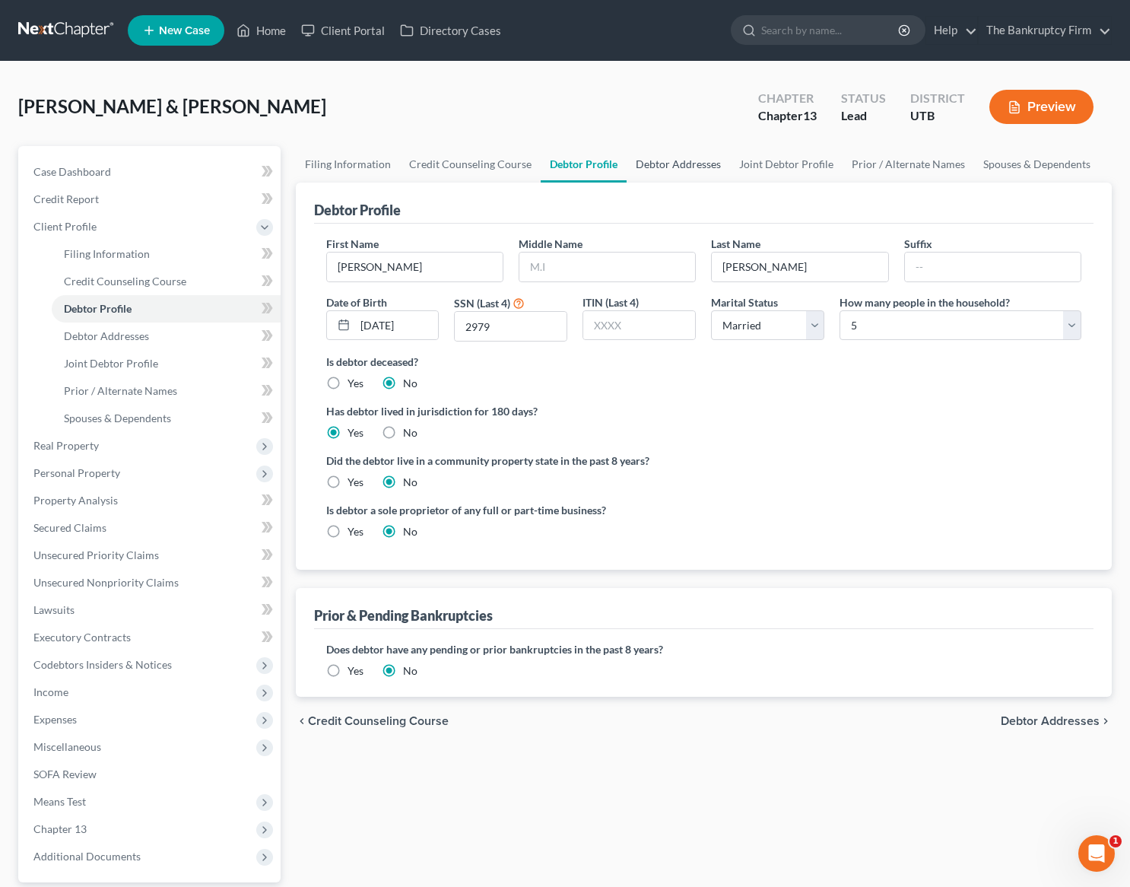
click at [656, 163] on link "Debtor Addresses" at bounding box center [678, 164] width 103 height 37
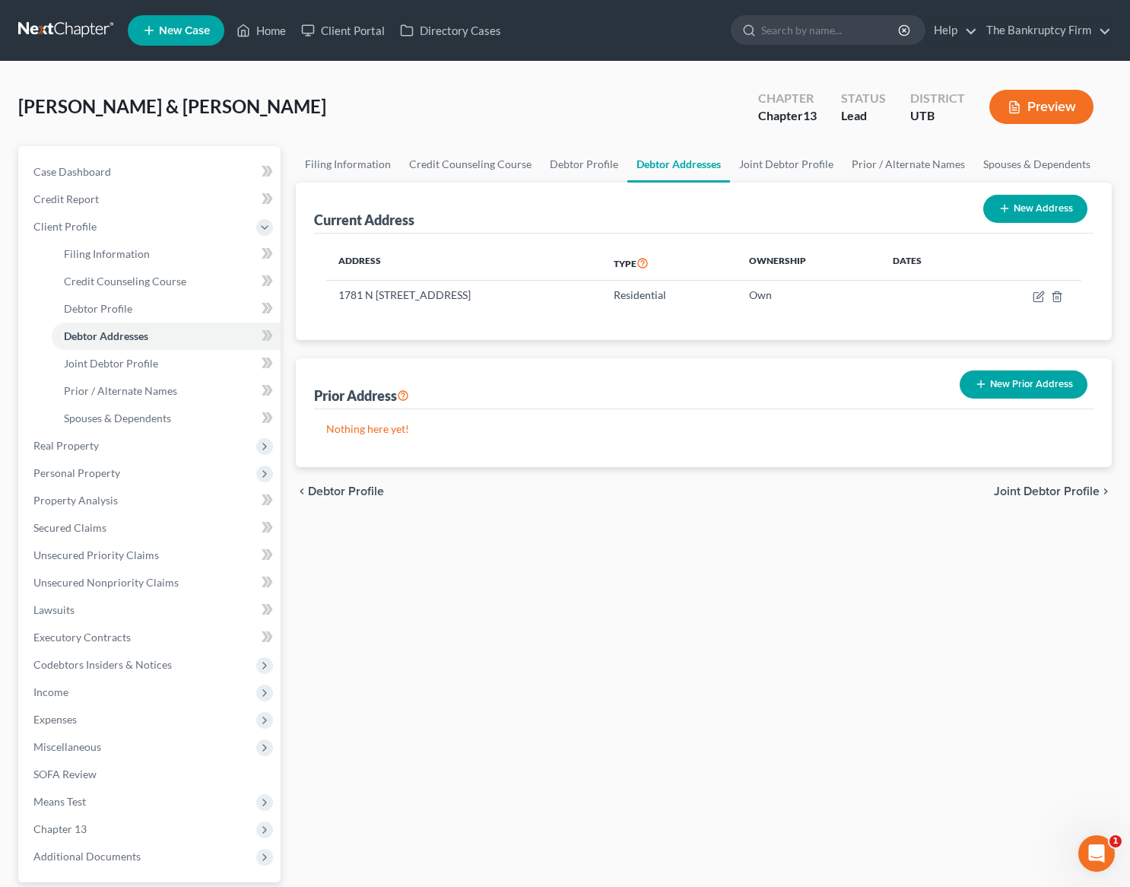
click at [436, 569] on div "Filing Information Credit Counseling Course Debtor Profile Debtor Addresses Joi…" at bounding box center [704, 558] width 832 height 824
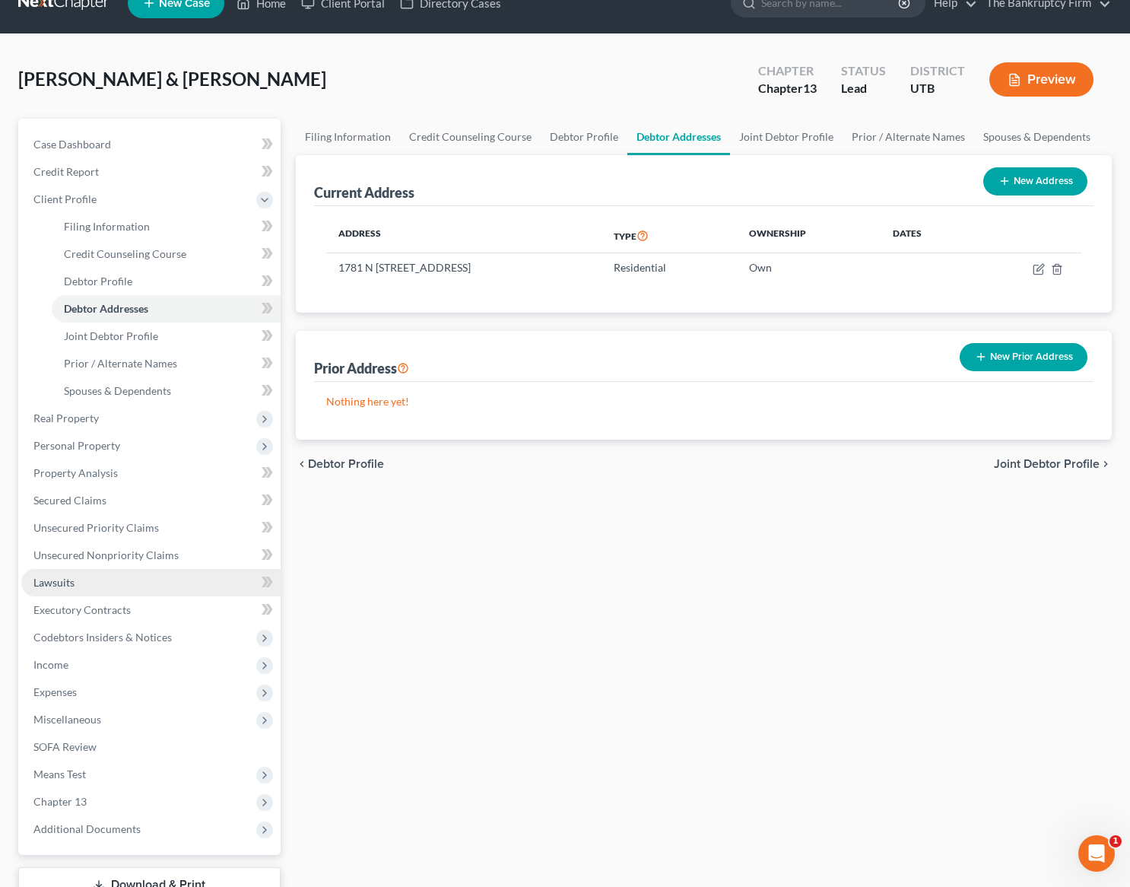
scroll to position [32, 0]
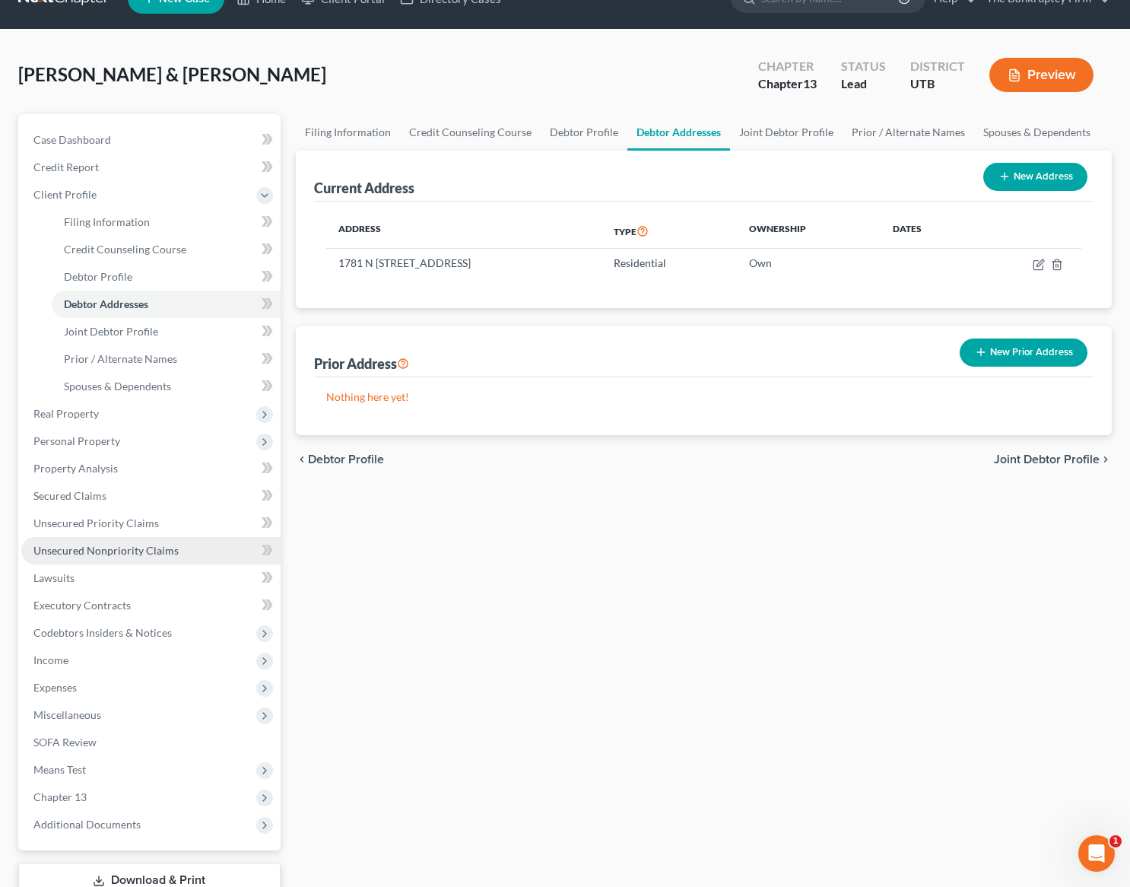
click at [129, 544] on span "Unsecured Nonpriority Claims" at bounding box center [105, 550] width 145 height 13
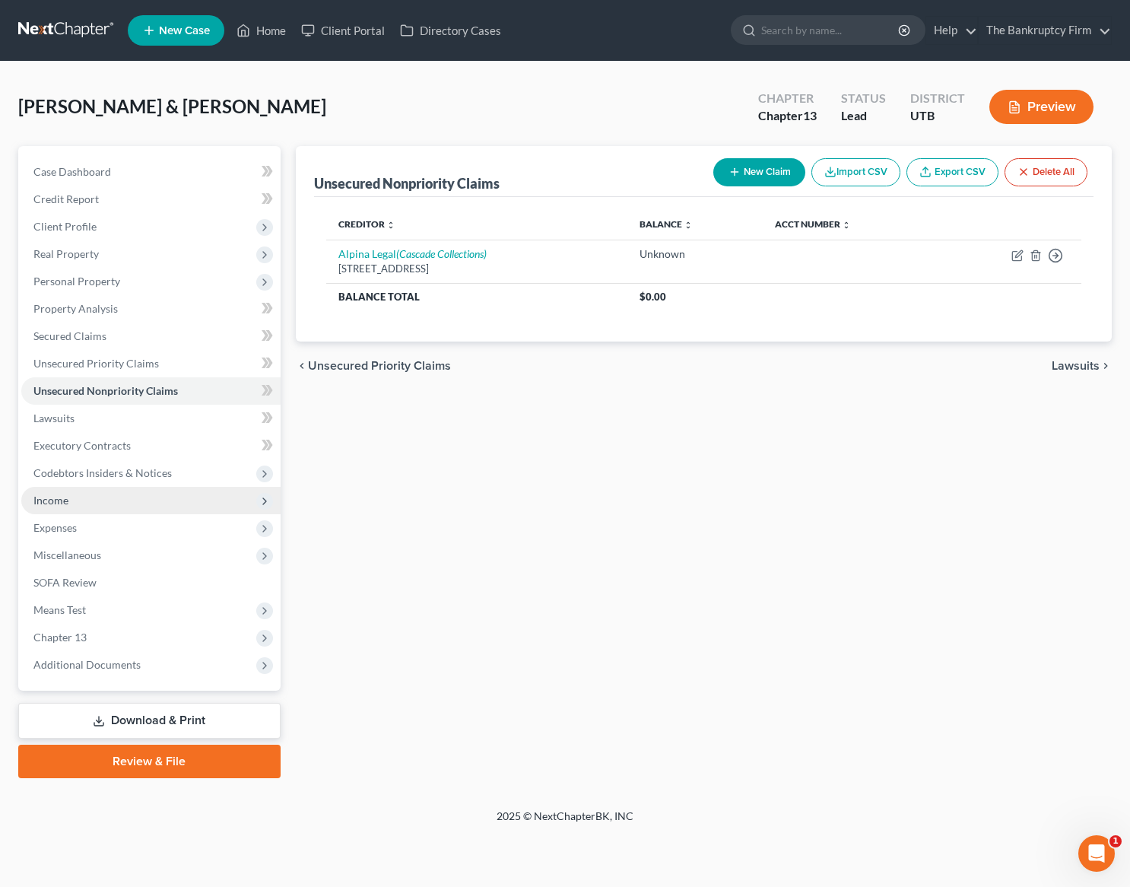
click at [72, 502] on span "Income" at bounding box center [150, 500] width 259 height 27
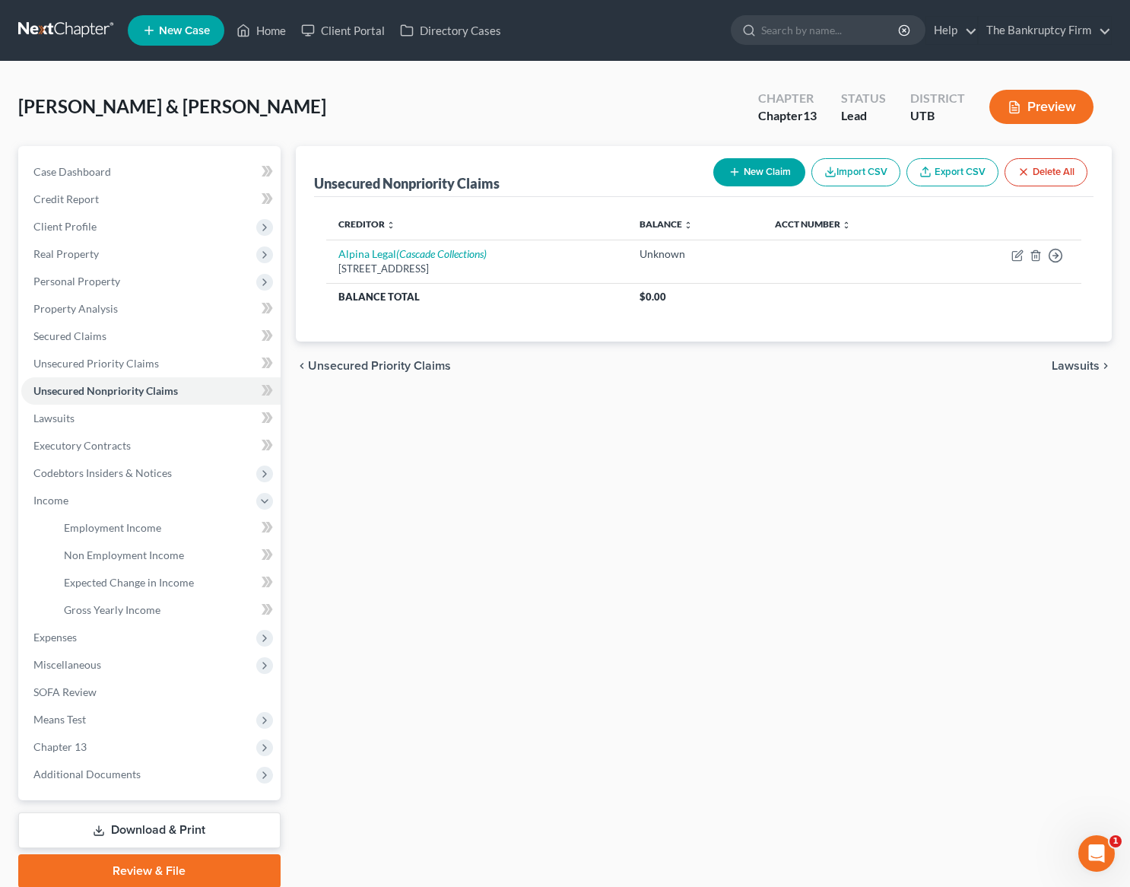
drag, startPoint x: 558, startPoint y: 548, endPoint x: 462, endPoint y: 551, distance: 95.9
click at [551, 548] on div "Unsecured Nonpriority Claims New Claim Import CSV Export CSV Delete All Credito…" at bounding box center [704, 517] width 832 height 742
click at [105, 636] on span "Expenses" at bounding box center [150, 637] width 259 height 27
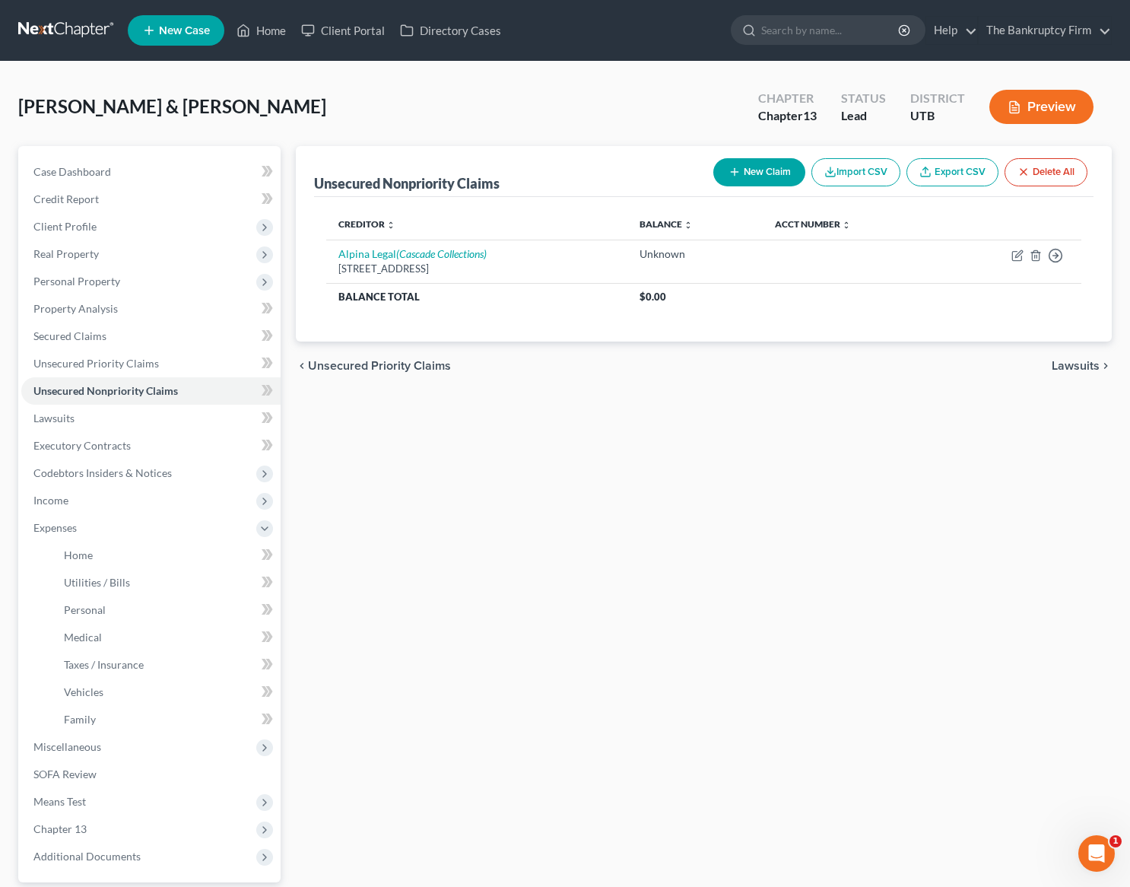
click at [904, 548] on div "Unsecured Nonpriority Claims New Claim Import CSV Export CSV Delete All Credito…" at bounding box center [704, 558] width 832 height 824
click at [95, 252] on span "Real Property" at bounding box center [65, 253] width 65 height 13
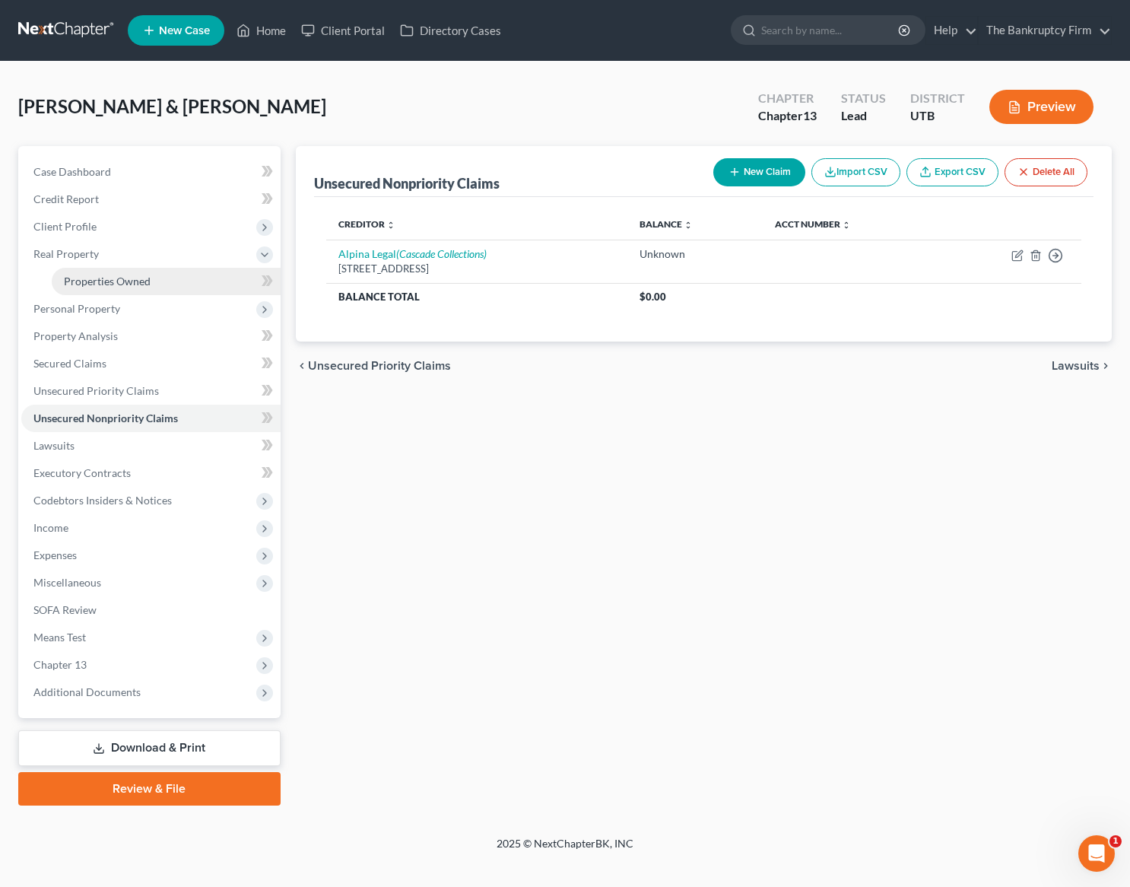
click at [132, 283] on span "Properties Owned" at bounding box center [107, 281] width 87 height 13
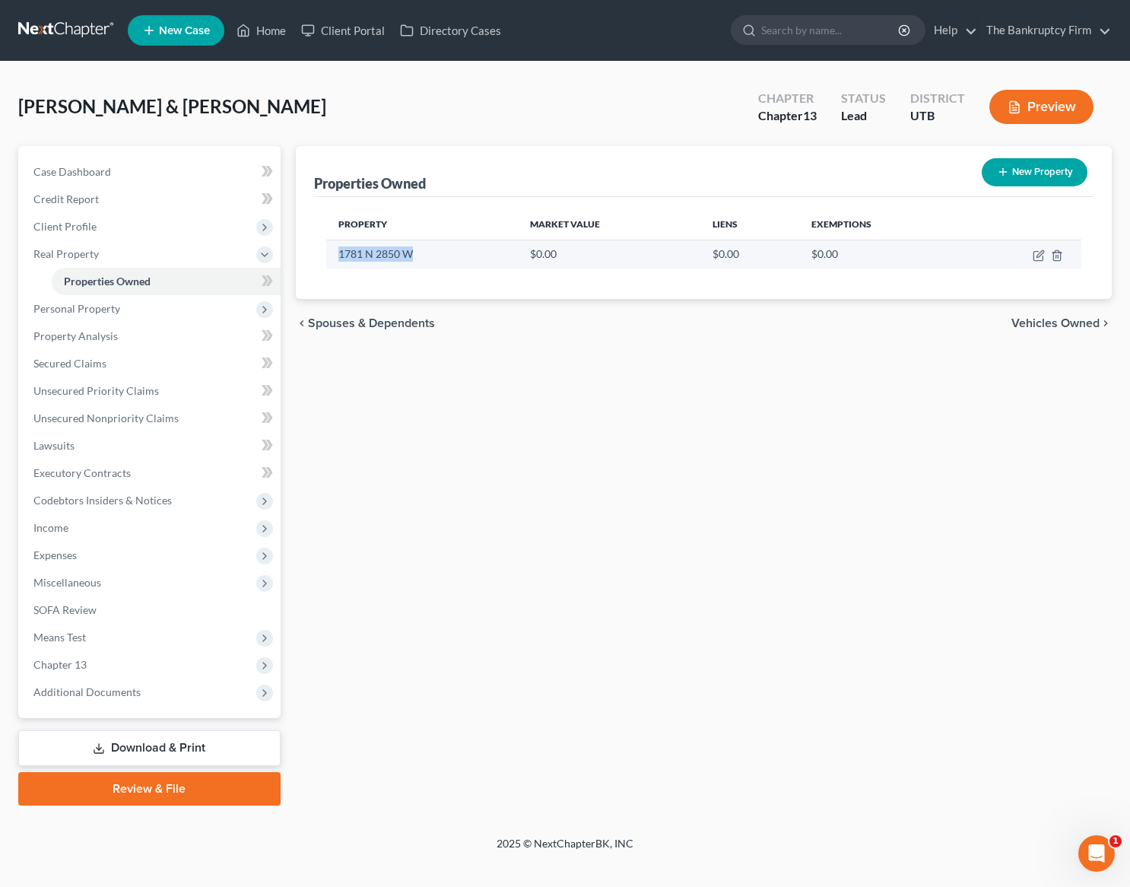
drag, startPoint x: 387, startPoint y: 256, endPoint x: 334, endPoint y: 257, distance: 53.3
click at [334, 257] on td "1781 N 2850 W" at bounding box center [422, 254] width 192 height 29
copy td "1781 N 2850 W"
click at [1035, 252] on icon "button" at bounding box center [1038, 256] width 9 height 9
select select "46"
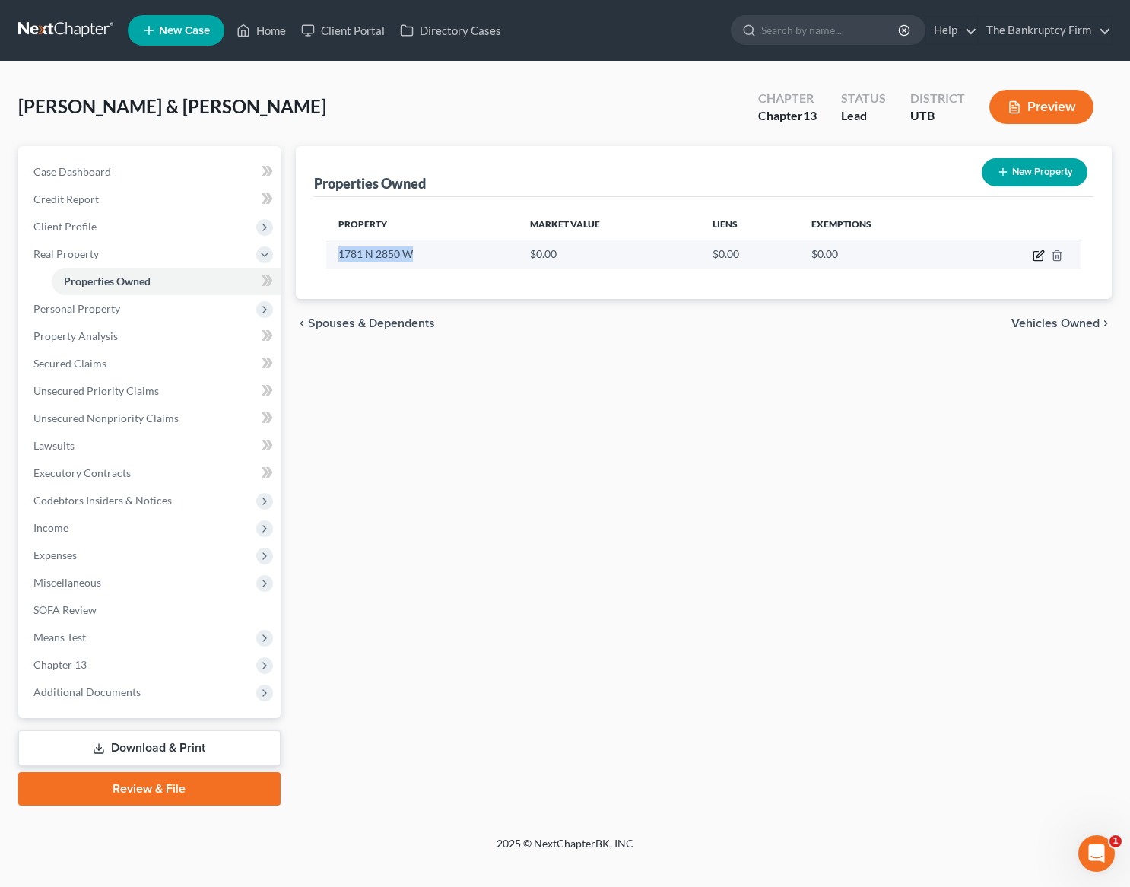
select select "28"
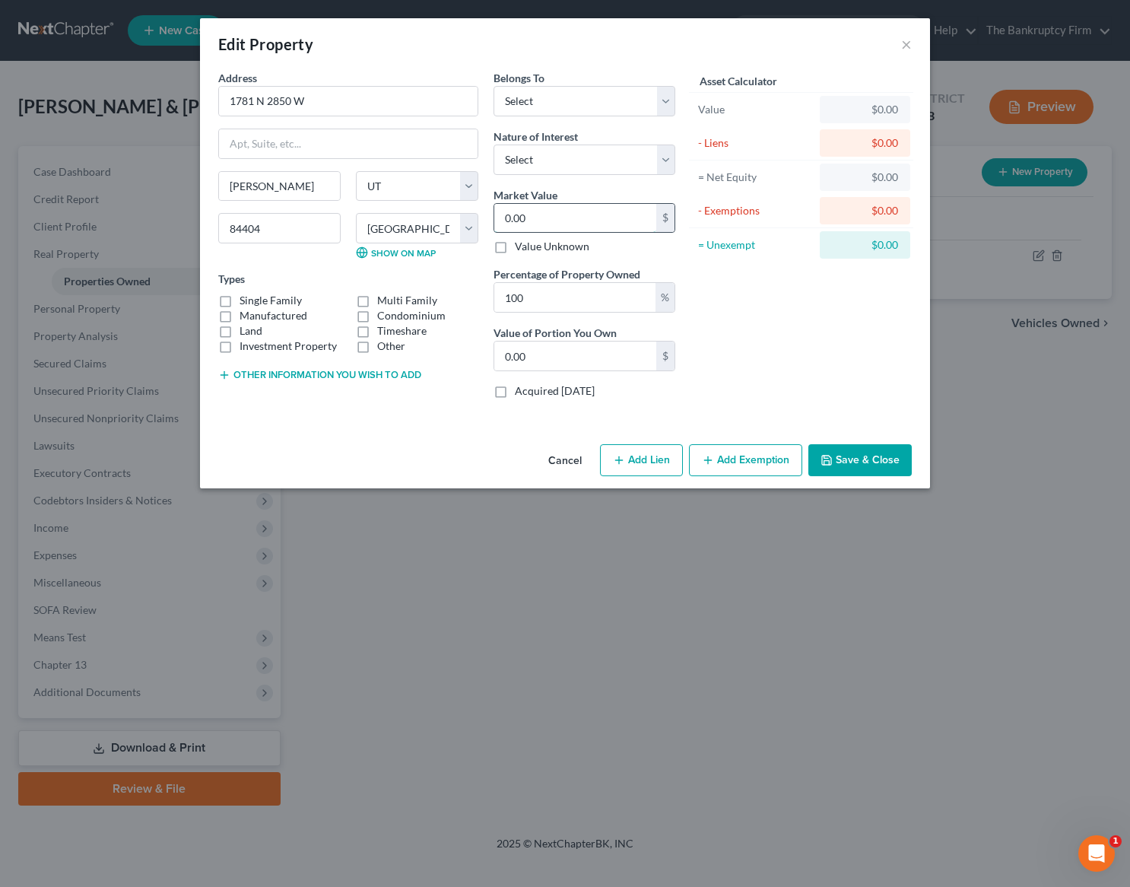
click at [564, 221] on input "0.00" at bounding box center [575, 218] width 162 height 29
type input "5"
type input "5.00"
type input "56"
type input "56.00"
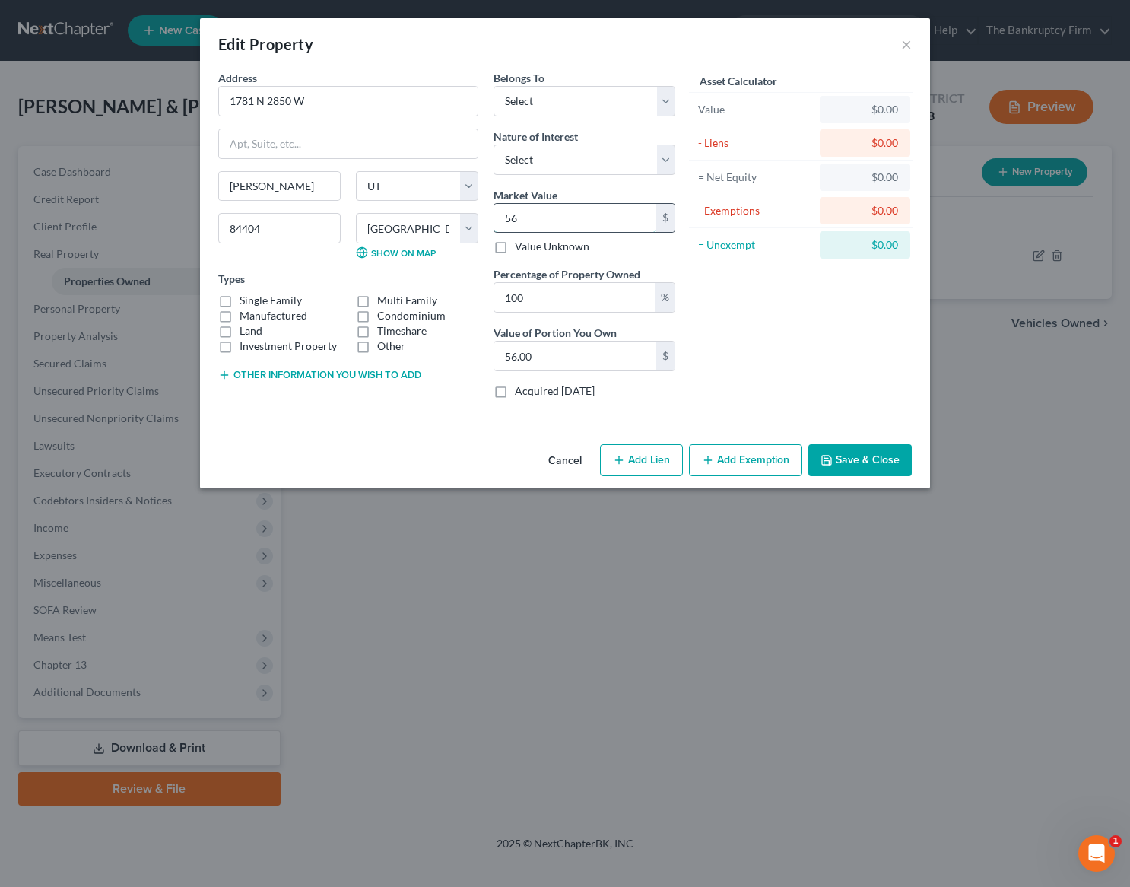
type input "562"
type input "562.00"
type input "5620"
type input "5,620.00"
type input "5,6200"
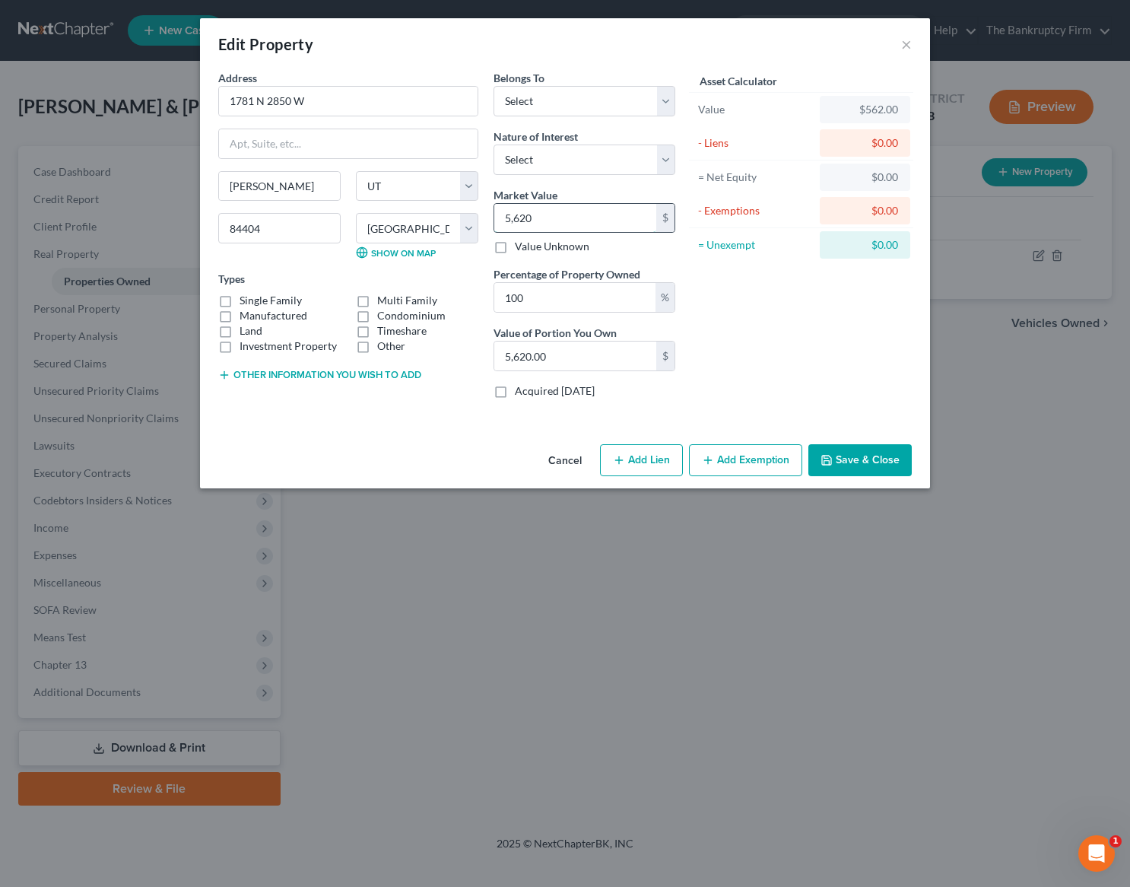
type input "56,200.00"
type input "56,2000"
type input "562,000.00"
type input "562,000"
click at [865, 459] on button "Save & Close" at bounding box center [860, 460] width 103 height 32
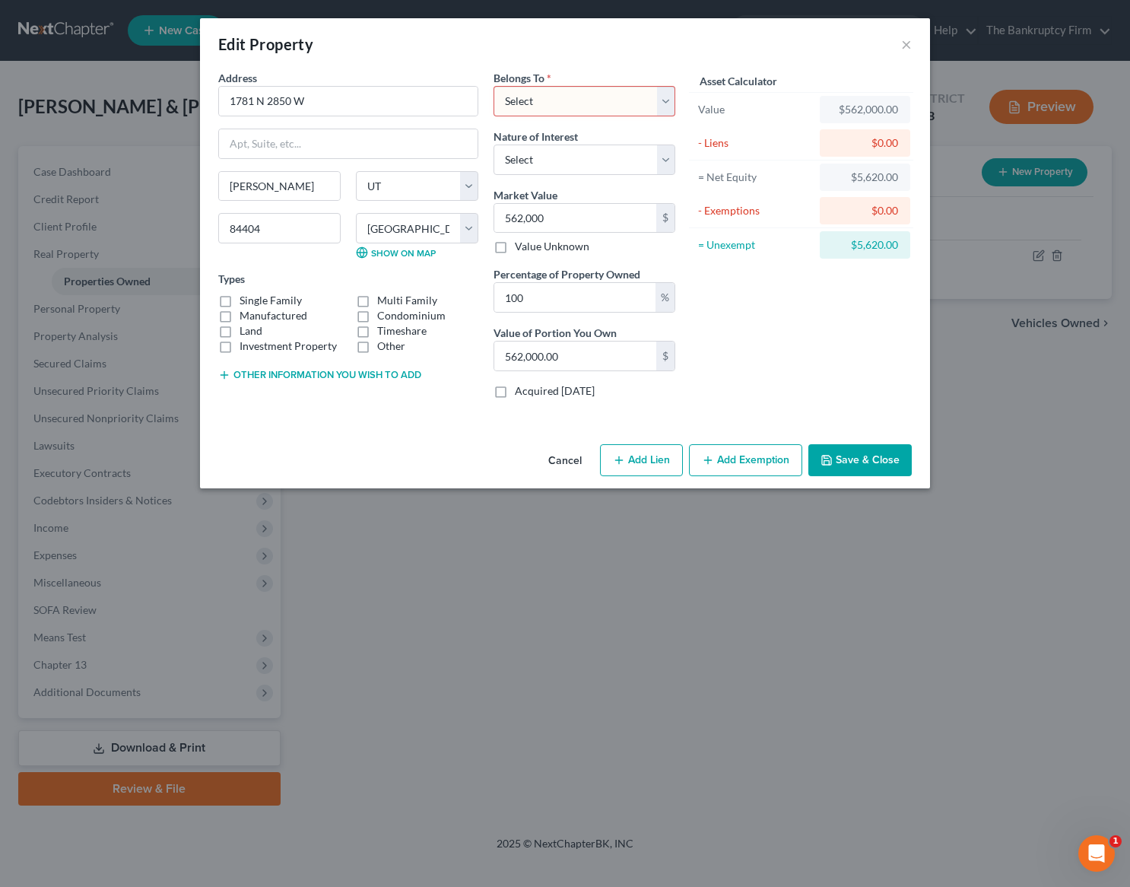
click at [655, 102] on select "Select Debtor 1 Only Debtor 2 Only Debtor 1 And Debtor 2 Only At Least One Of T…" at bounding box center [585, 101] width 182 height 30
select select "0"
click at [494, 86] on select "Select Debtor 1 Only Debtor 2 Only Debtor 1 And Debtor 2 Only At Least One Of T…" at bounding box center [585, 101] width 182 height 30
click at [875, 465] on button "Save & Close" at bounding box center [860, 460] width 103 height 32
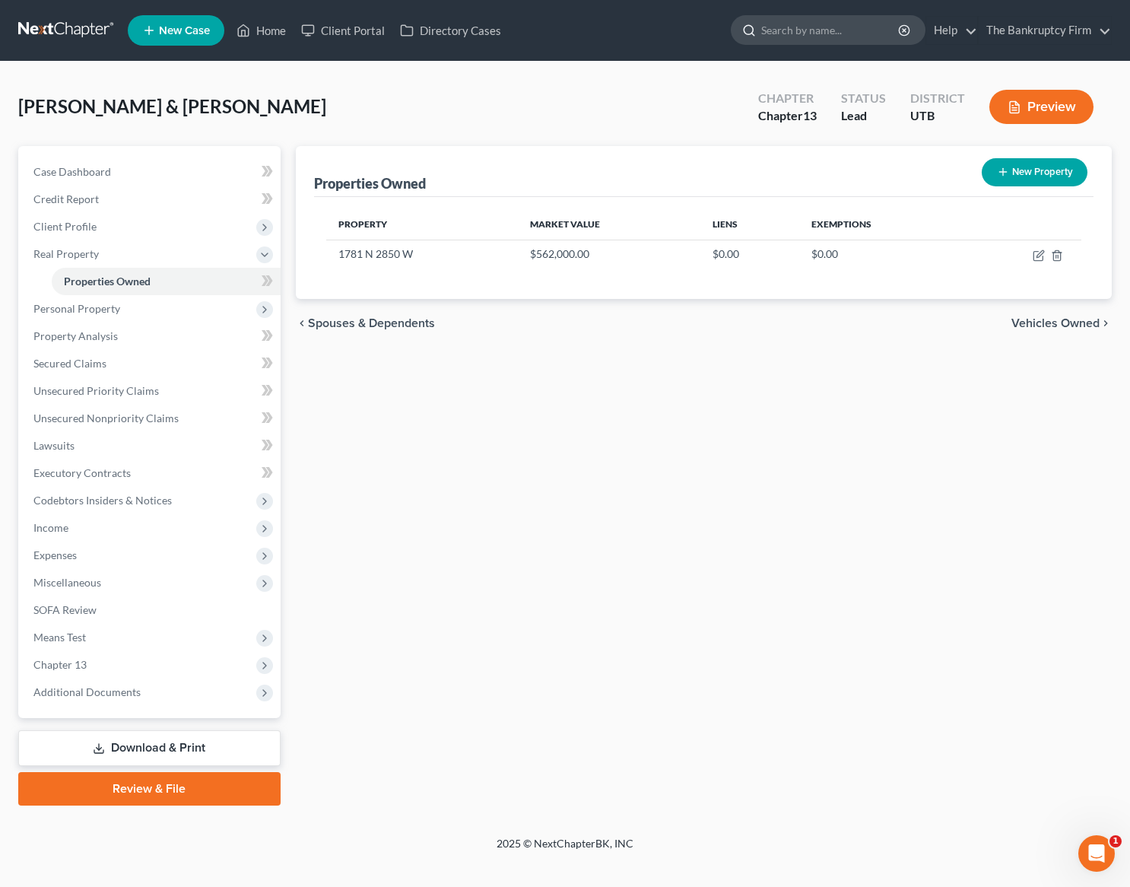
click at [814, 35] on input "search" at bounding box center [830, 30] width 139 height 28
type input "[PERSON_NAME]"
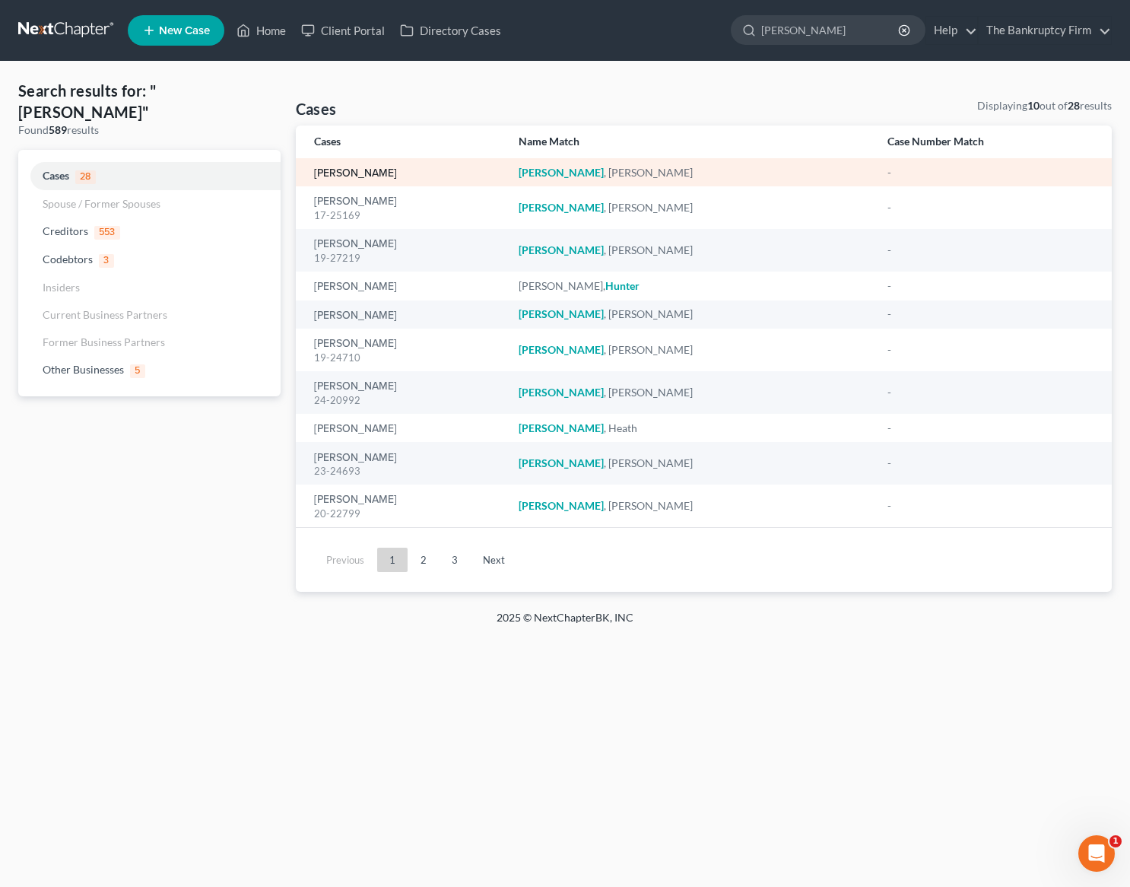
click at [349, 170] on link "[PERSON_NAME]" at bounding box center [355, 173] width 83 height 11
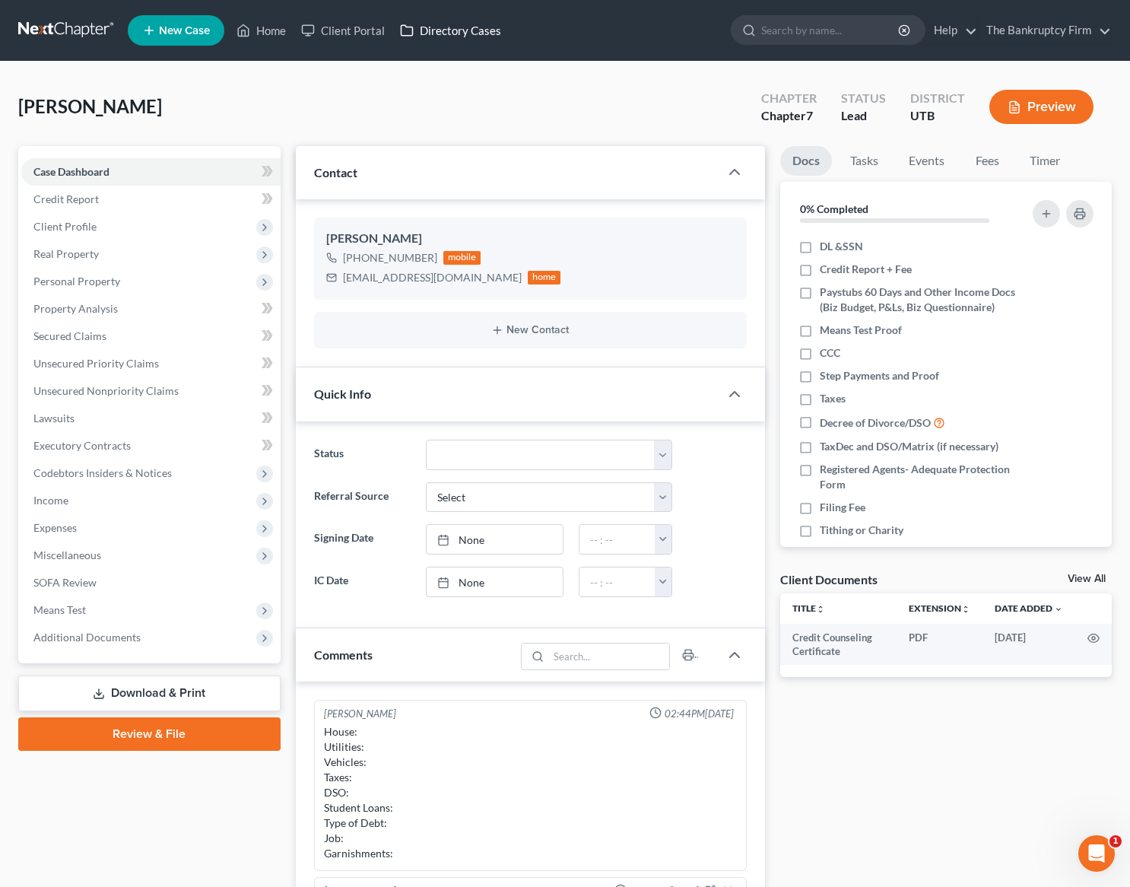
scroll to position [115, 0]
click at [246, 108] on div "[PERSON_NAME] Upgraded Chapter Chapter 7 Status Lead District UTB Preview" at bounding box center [565, 113] width 1094 height 66
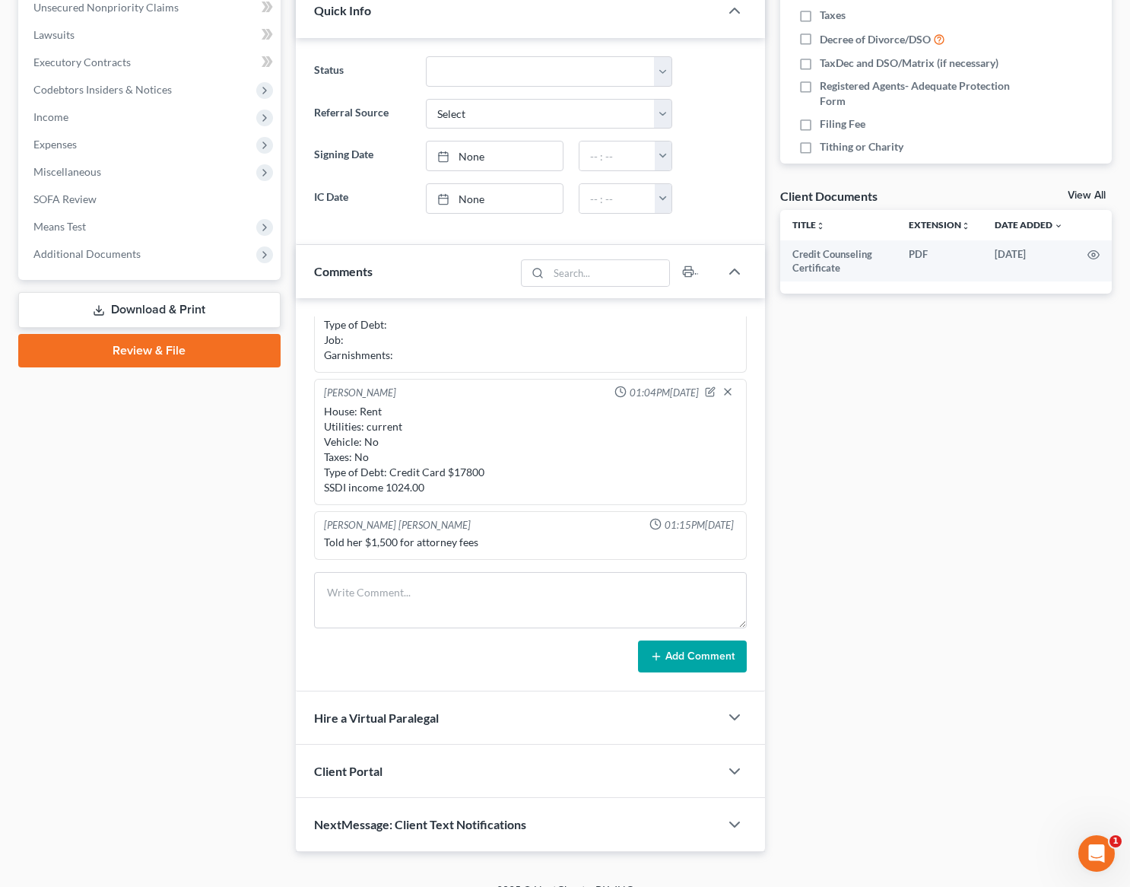
scroll to position [406, 0]
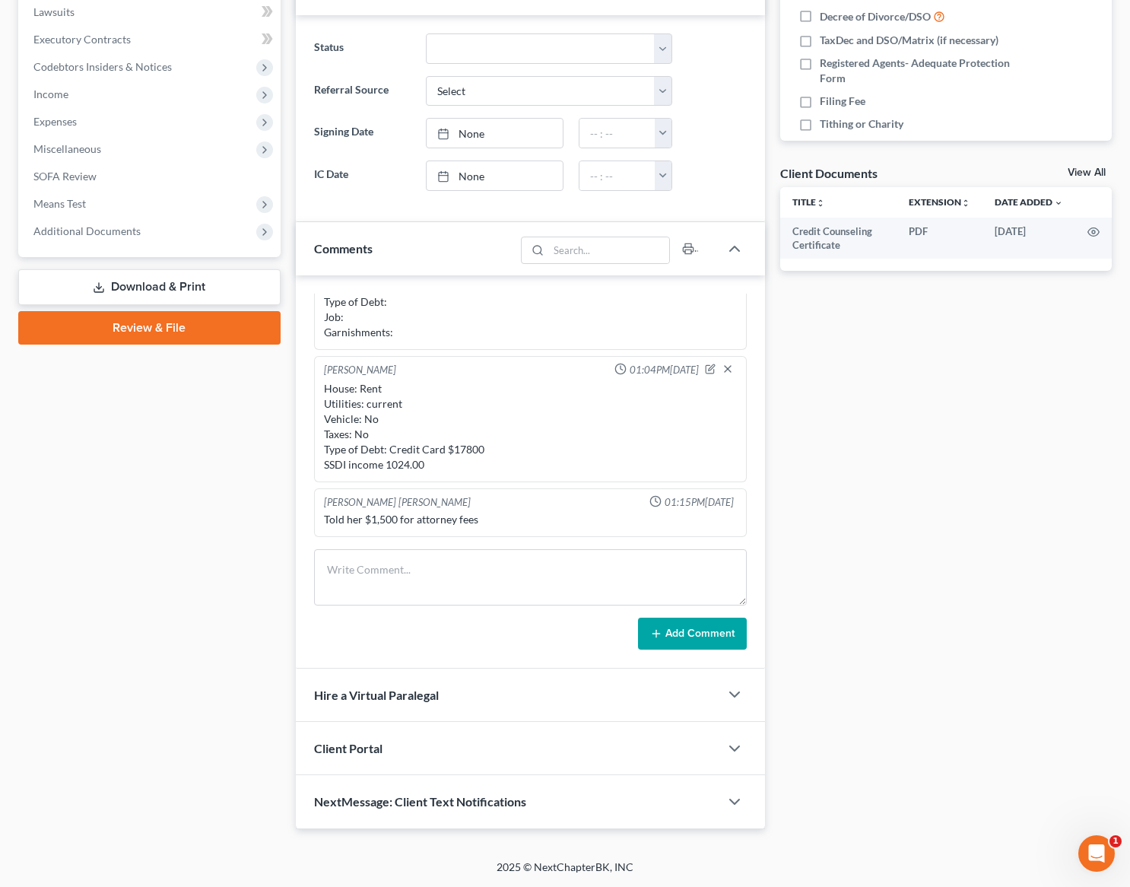
click at [402, 520] on div "Told her $1,500 for attorney fees" at bounding box center [531, 519] width 414 height 15
click at [472, 522] on div "Told her $1,500 for attorney fees" at bounding box center [531, 519] width 414 height 15
click at [495, 522] on div "Told her $1,500 for attorney fees" at bounding box center [531, 519] width 414 height 15
click at [831, 431] on div "Docs Tasks Events Fees Timer 0% Completed Nothing here yet! DL &SSN Credit Repo…" at bounding box center [946, 284] width 347 height 1089
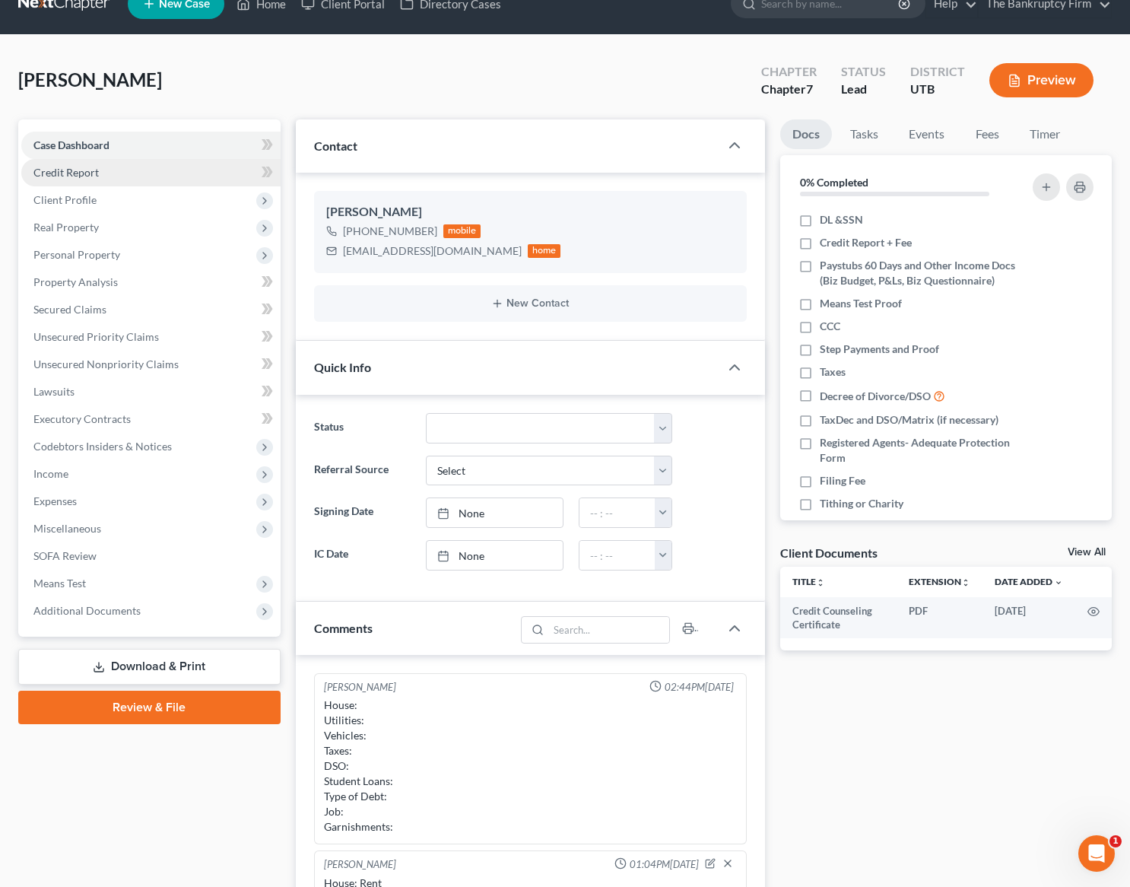
scroll to position [0, 0]
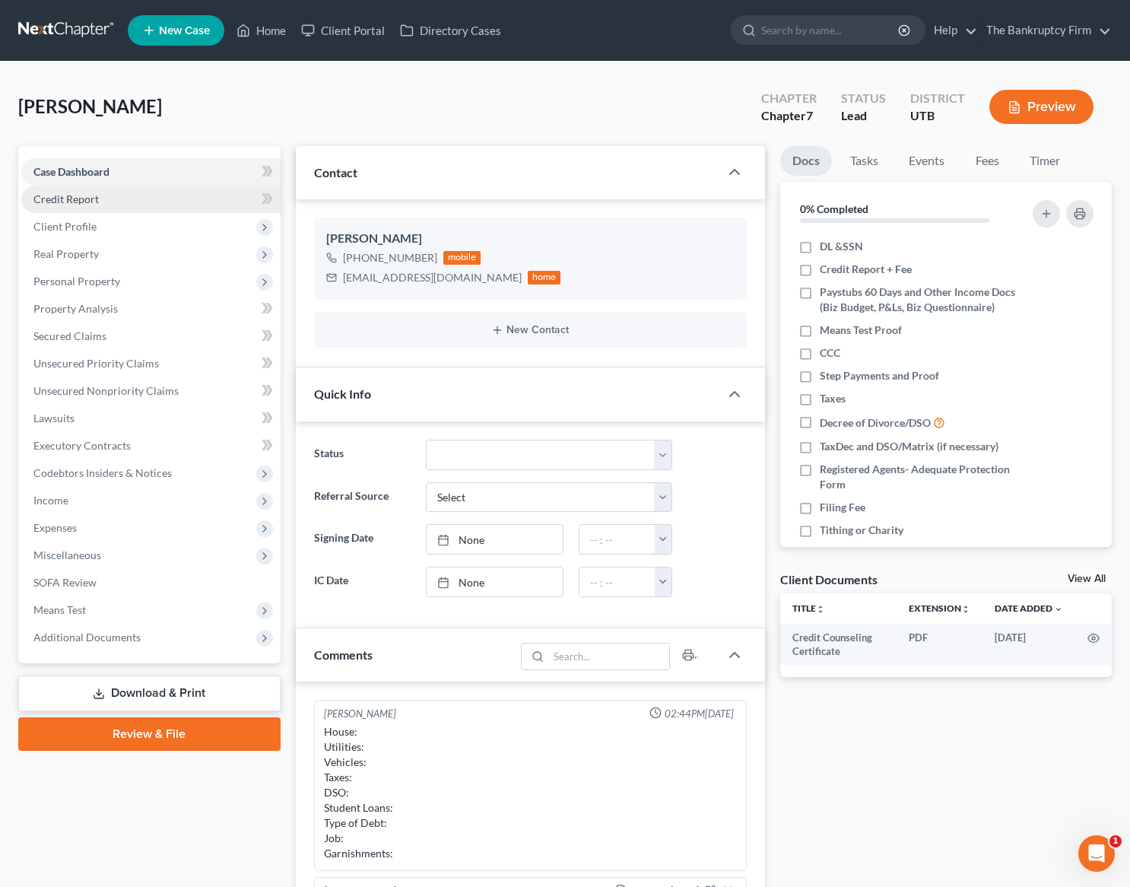
click at [67, 202] on span "Credit Report" at bounding box center [65, 198] width 65 height 13
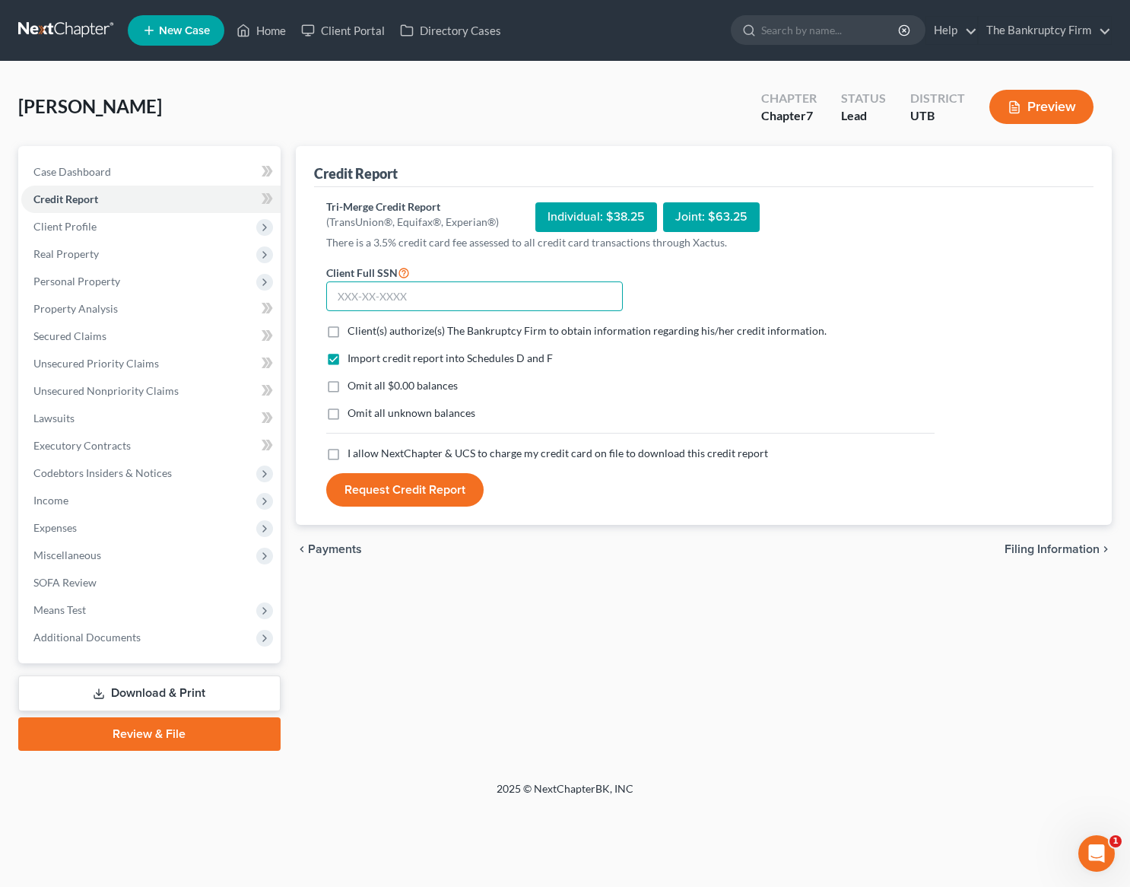
click at [409, 300] on input "text" at bounding box center [474, 296] width 297 height 30
click at [377, 100] on div "[PERSON_NAME] Upgraded Chapter Chapter 7 Status Lead District UTB Preview" at bounding box center [565, 113] width 1094 height 66
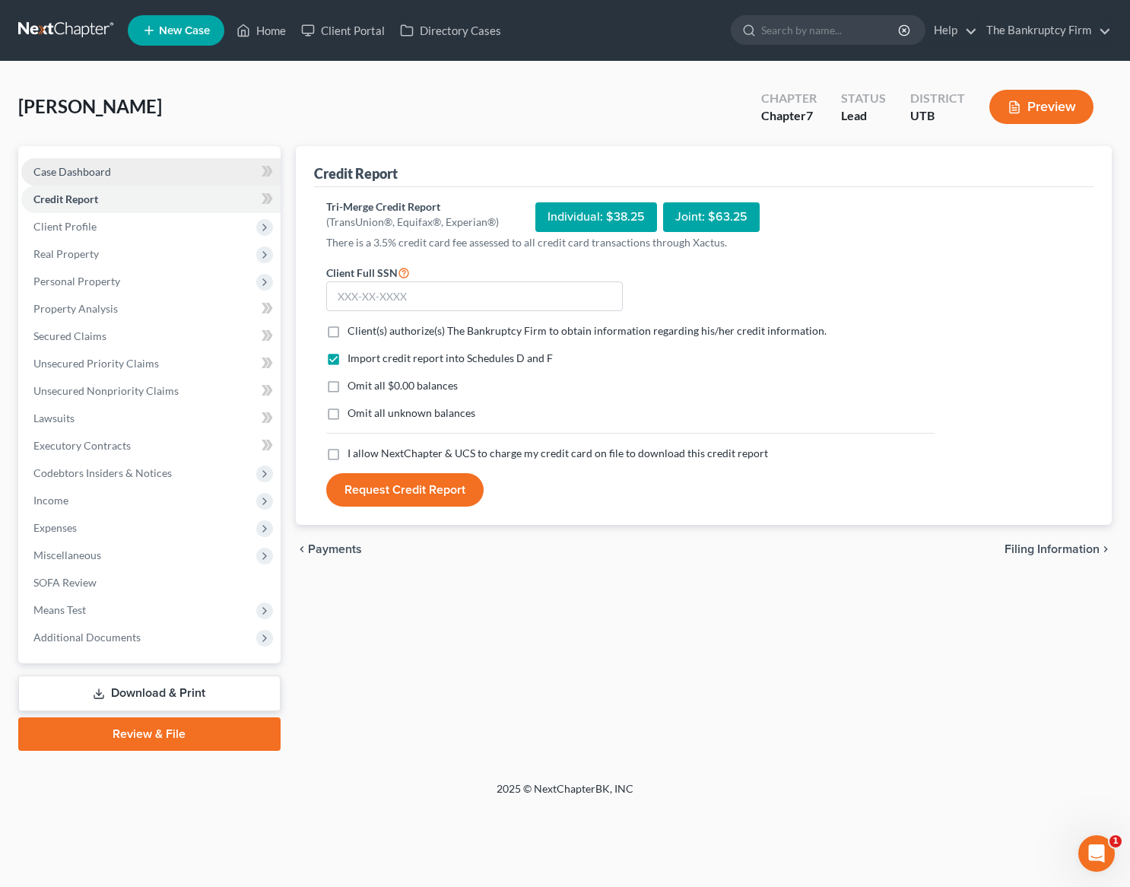
click at [99, 166] on span "Case Dashboard" at bounding box center [72, 171] width 78 height 13
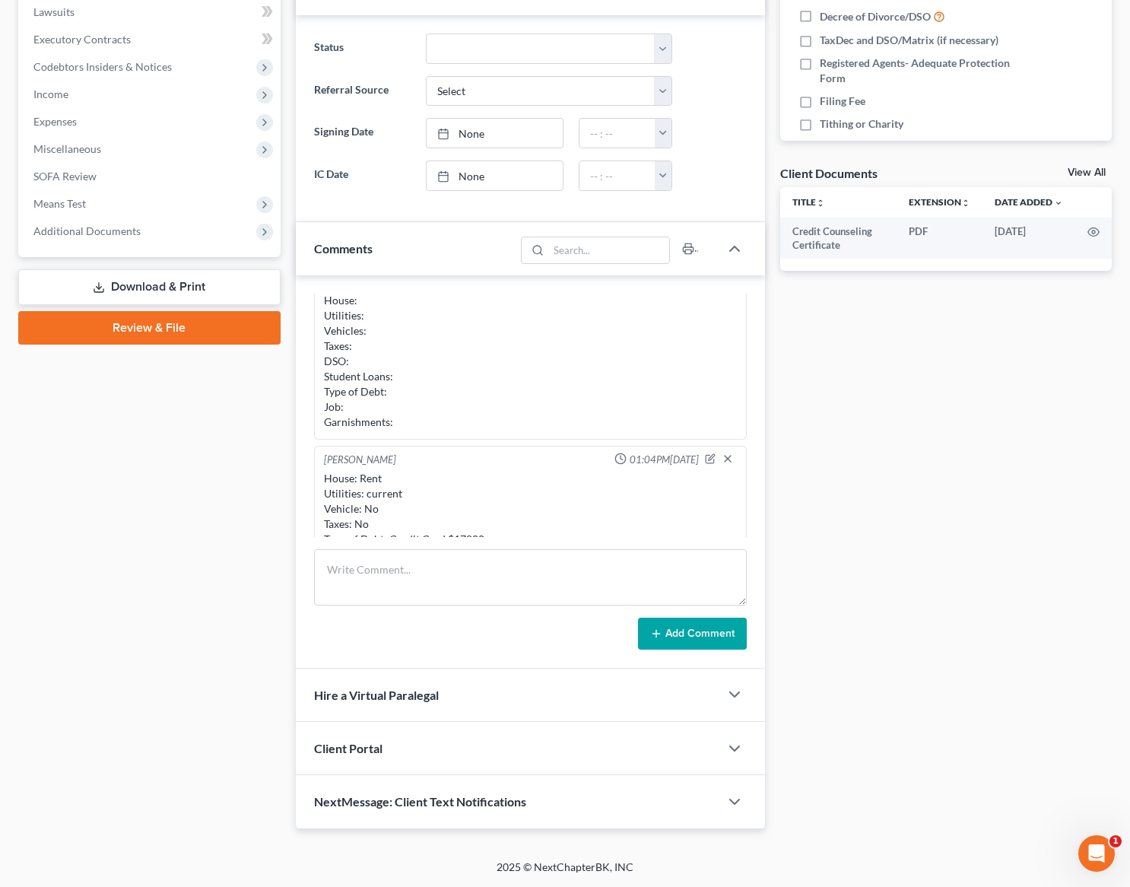
scroll to position [29, 0]
click at [364, 571] on textarea at bounding box center [531, 577] width 434 height 56
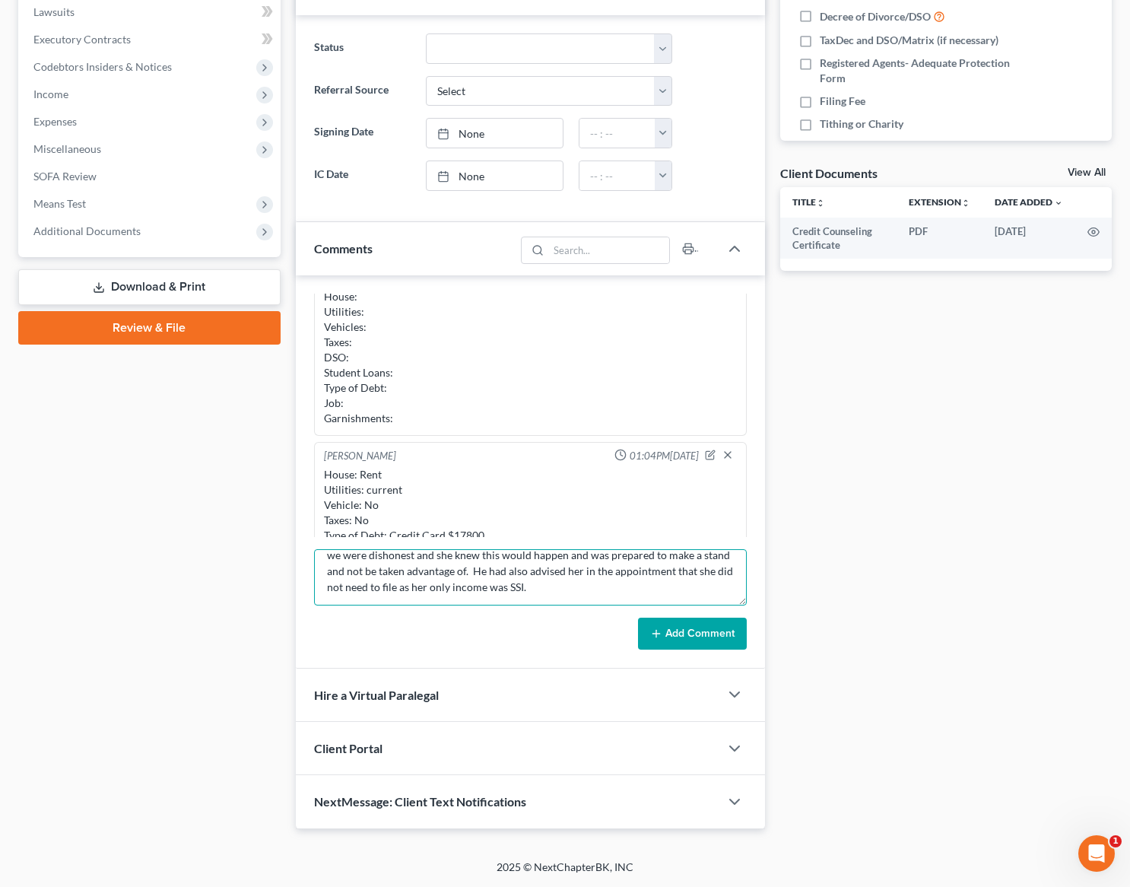
scroll to position [48, 0]
click at [439, 583] on textarea "[PERSON_NAME] came in ready for a pointless fight. [PERSON_NAME] made notes on …" at bounding box center [531, 577] width 434 height 56
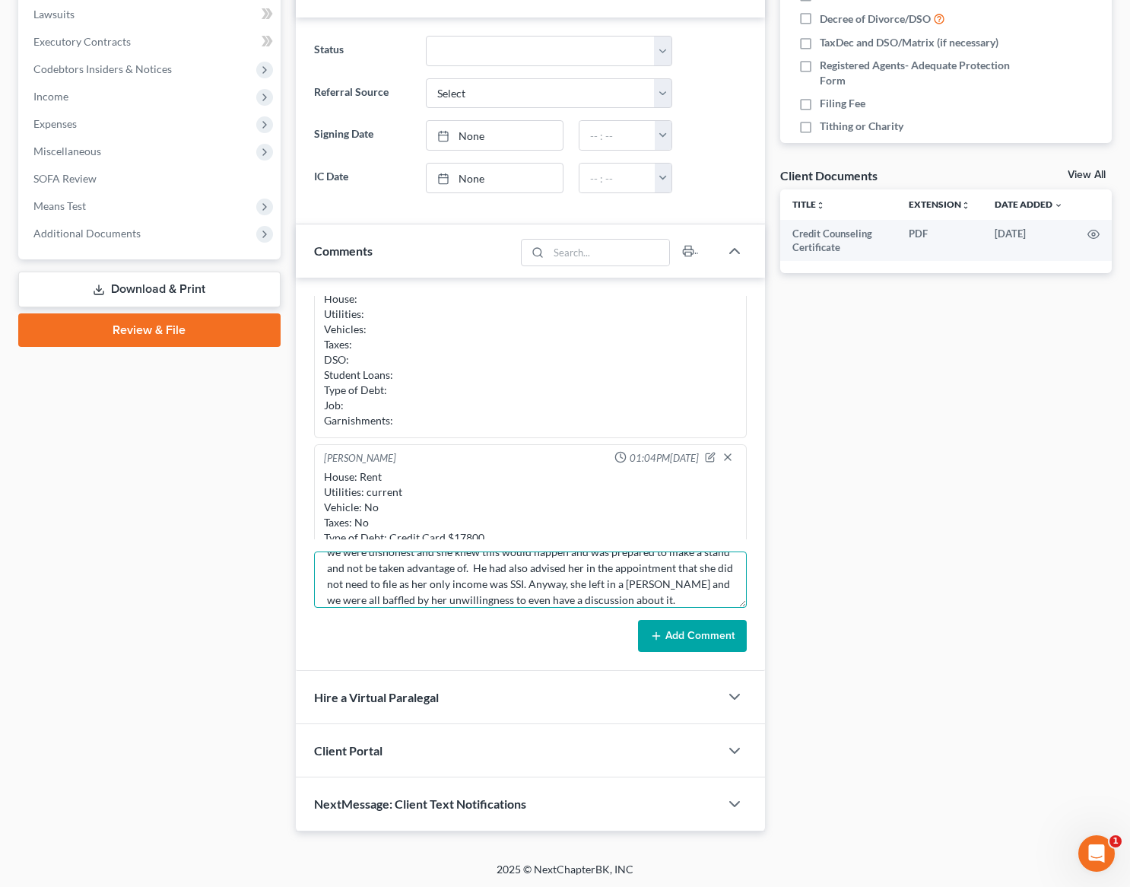
type textarea "[PERSON_NAME] came in ready for a pointless fight. [PERSON_NAME] made notes on …"
click at [688, 630] on button "Add Comment" at bounding box center [692, 636] width 109 height 32
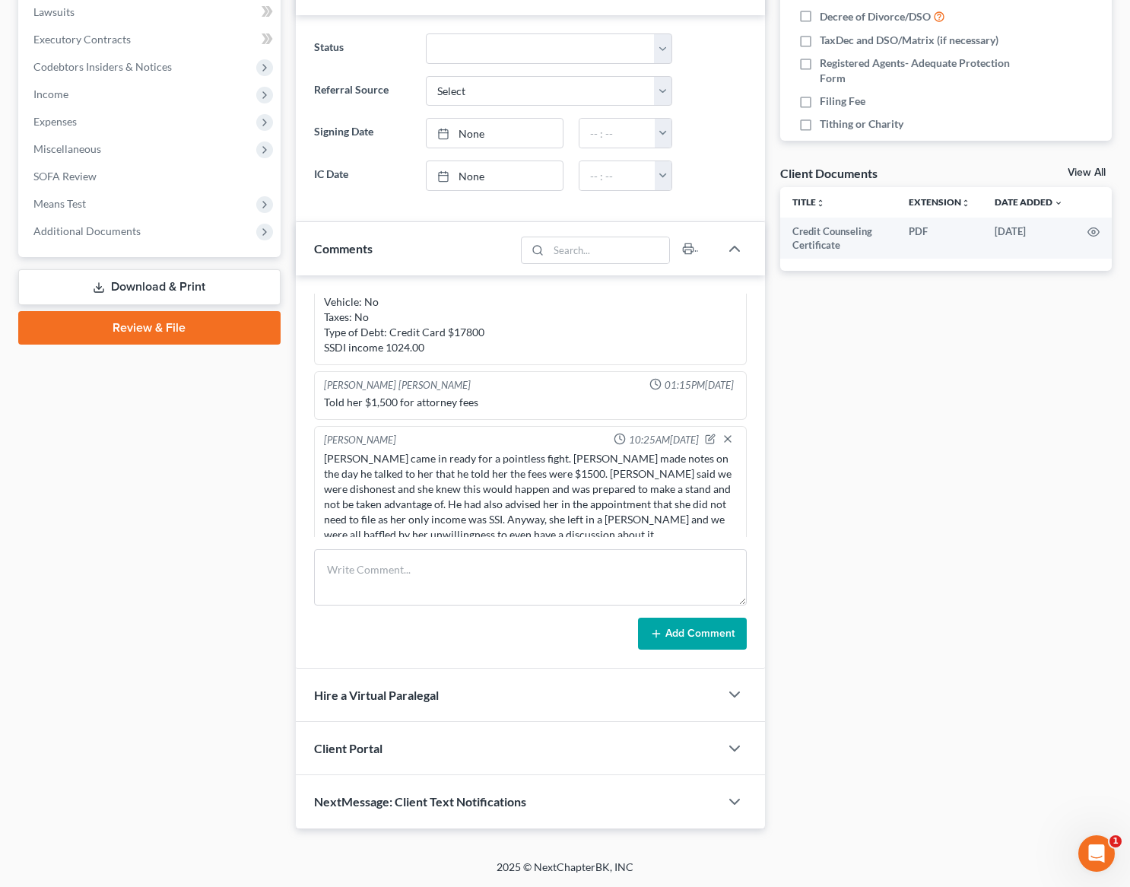
scroll to position [247, 0]
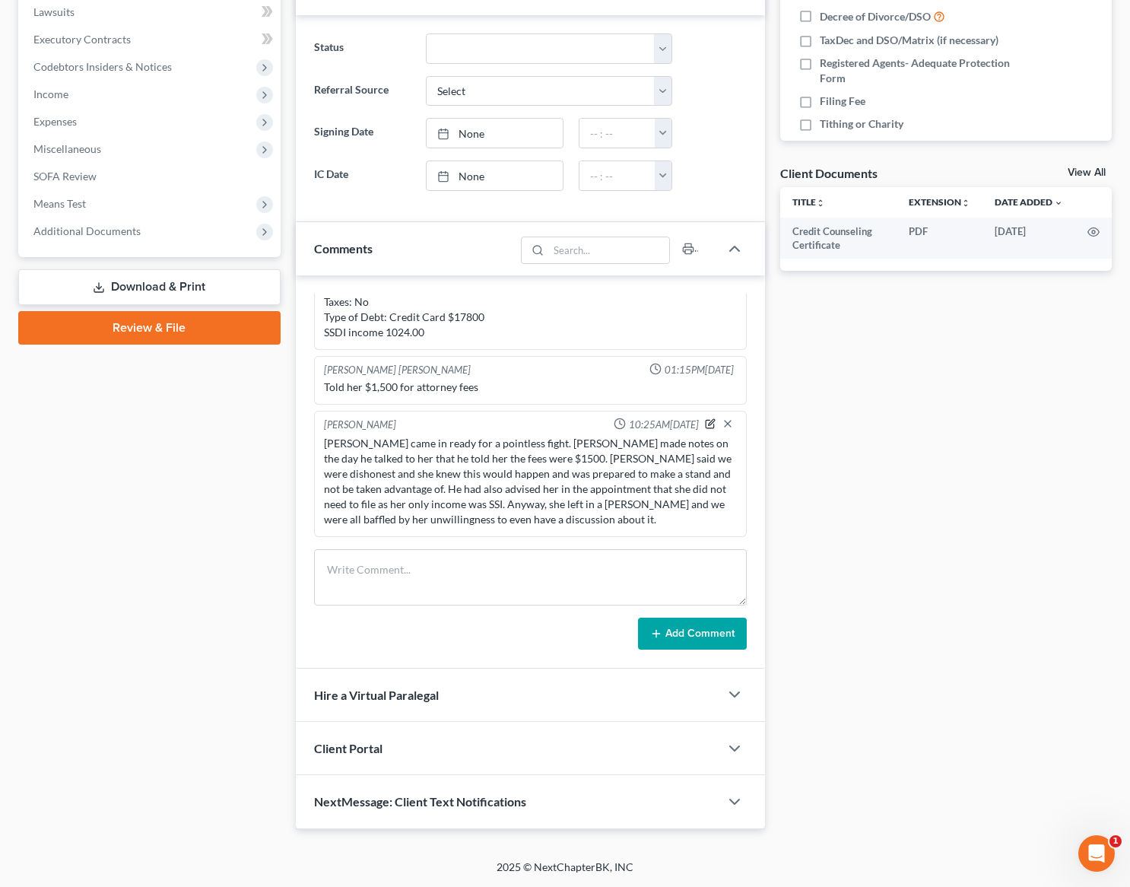
click at [710, 422] on icon "button" at bounding box center [712, 422] width 6 height 6
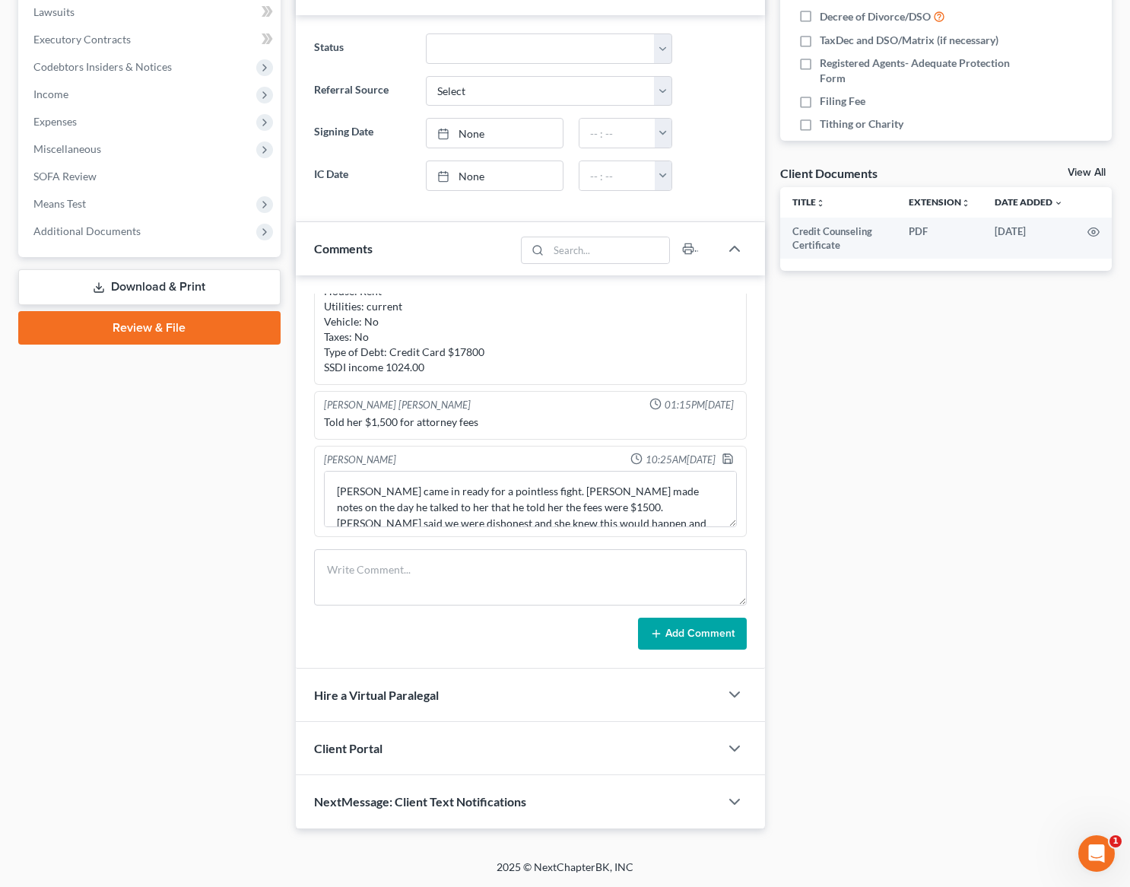
scroll to position [212, 0]
click at [366, 506] on textarea "[PERSON_NAME] came in ready for a pointless fight. [PERSON_NAME] made notes on …" at bounding box center [531, 499] width 414 height 56
type textarea "[PERSON_NAME] came in ready for a pointless fight. [PERSON_NAME] made notes on …"
click at [733, 457] on icon "button" at bounding box center [727, 458] width 9 height 9
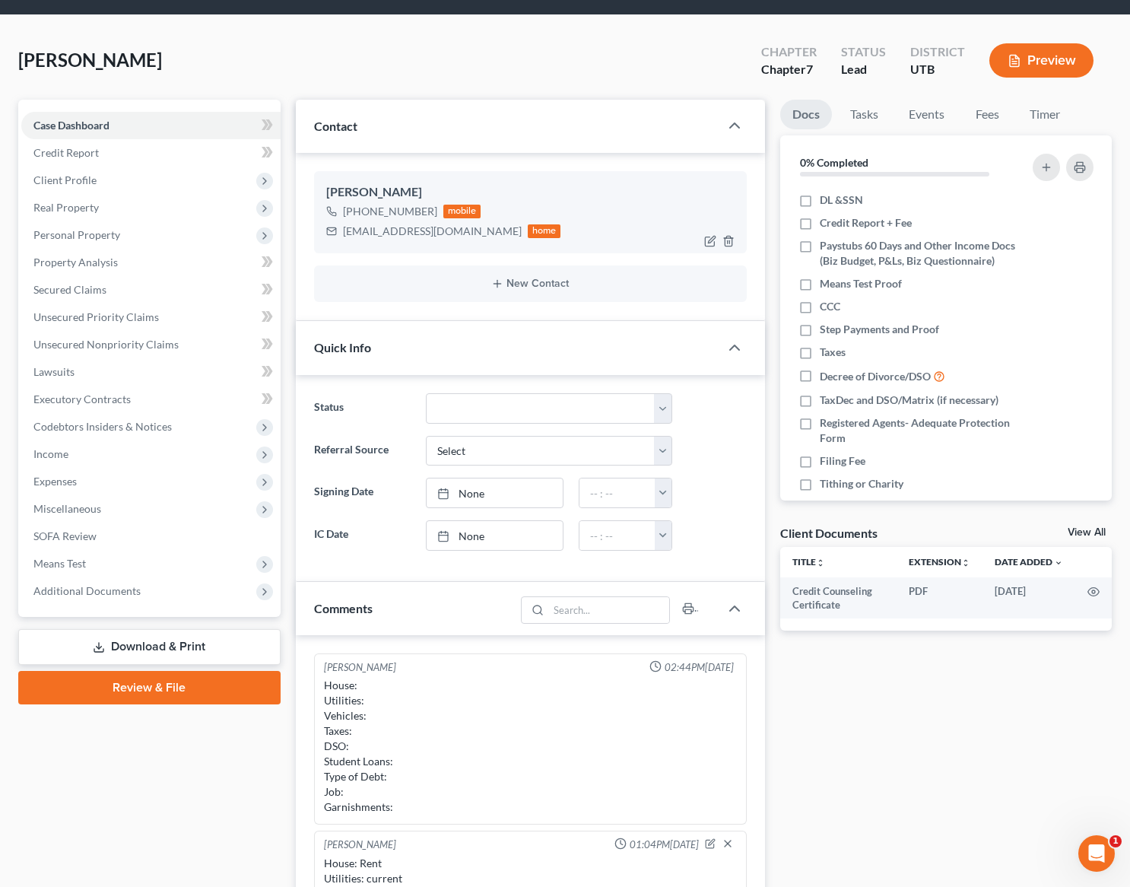
scroll to position [0, 0]
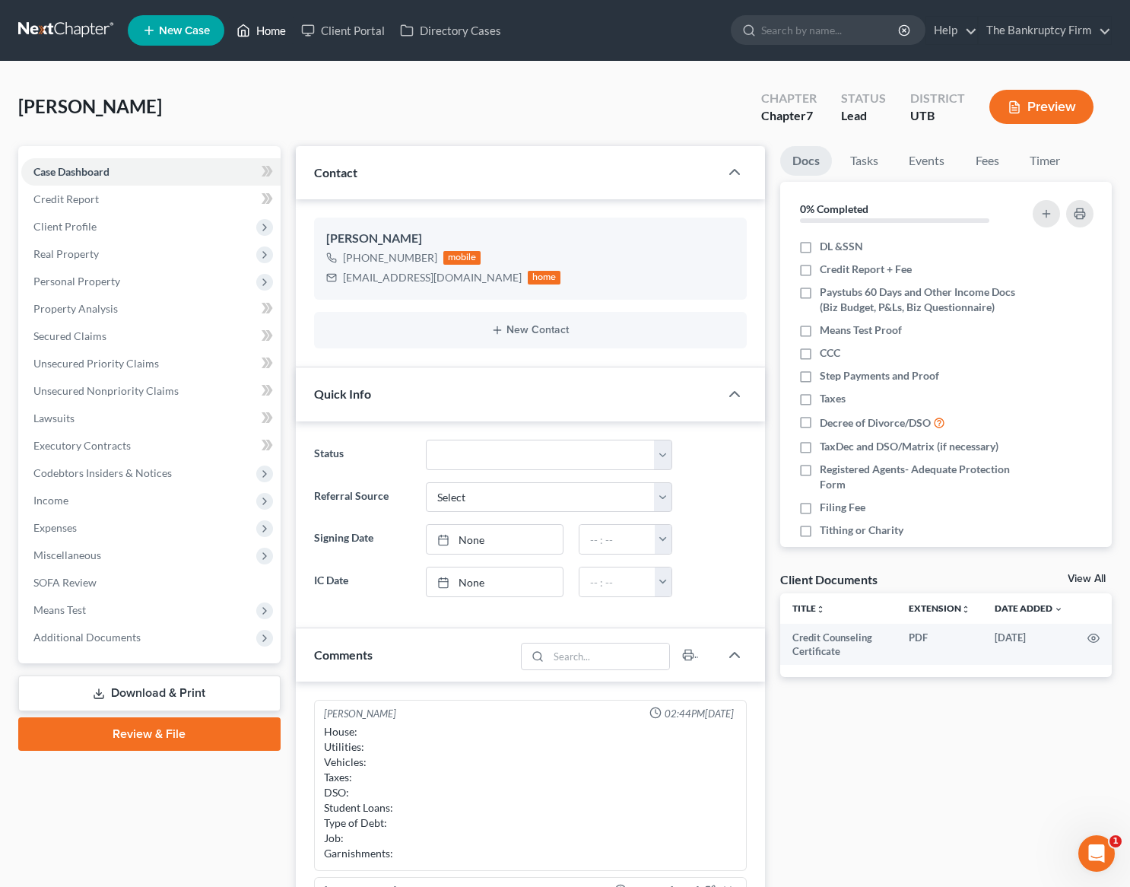
click at [269, 29] on link "Home" at bounding box center [261, 30] width 65 height 27
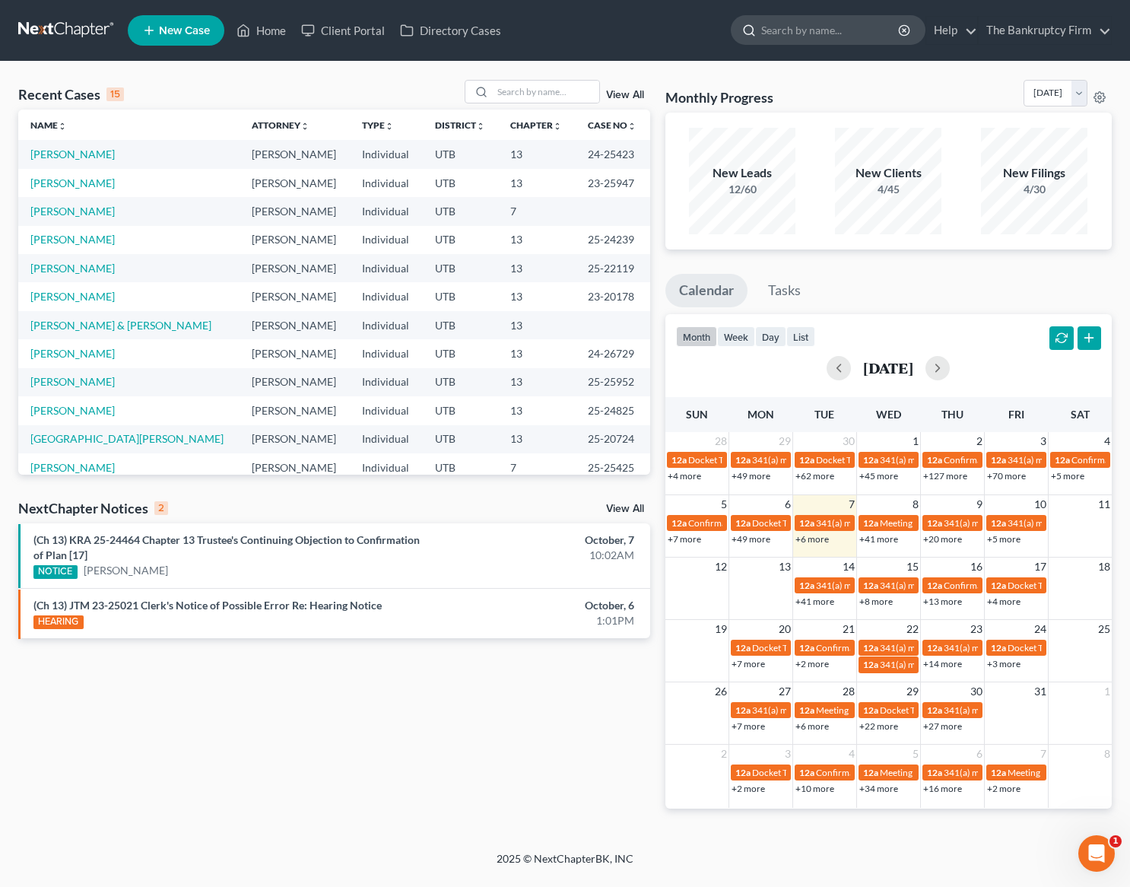
click at [802, 30] on input "search" at bounding box center [830, 30] width 139 height 28
type input "[PERSON_NAME]"
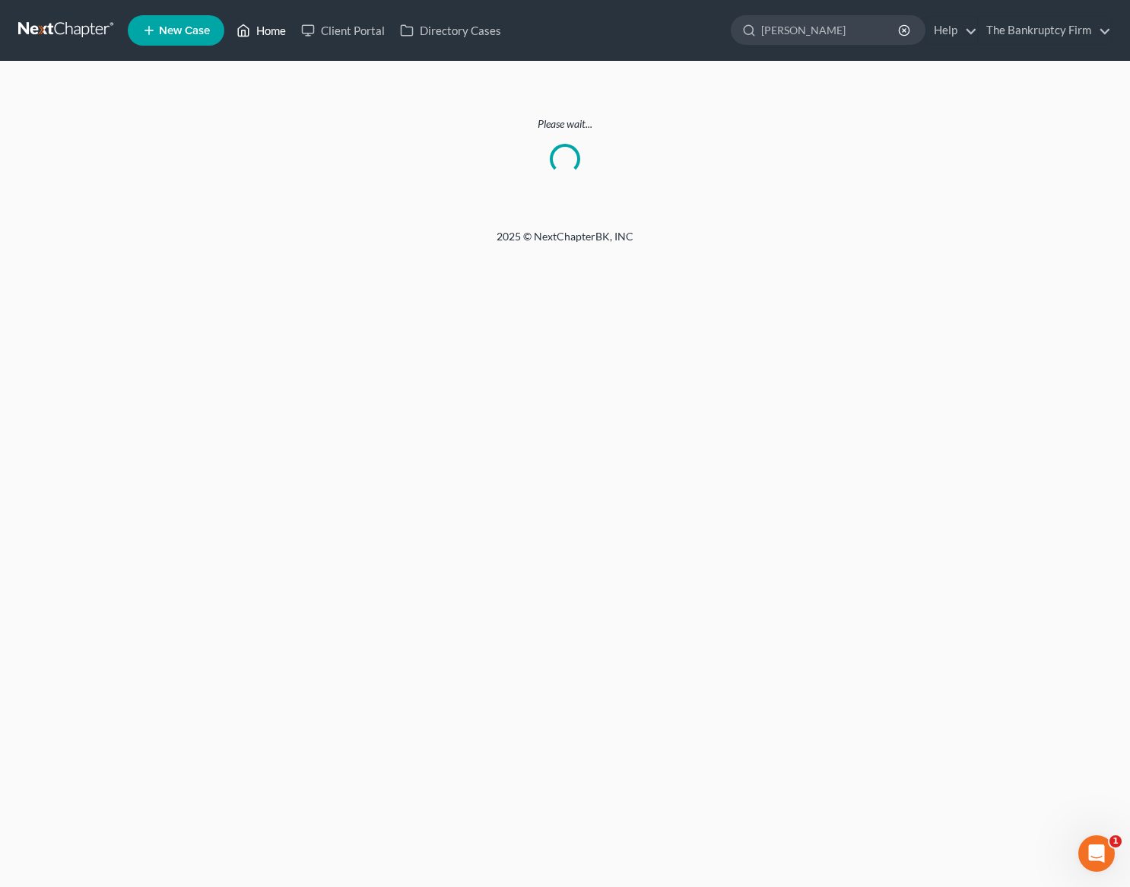
click at [259, 33] on link "Home" at bounding box center [261, 30] width 65 height 27
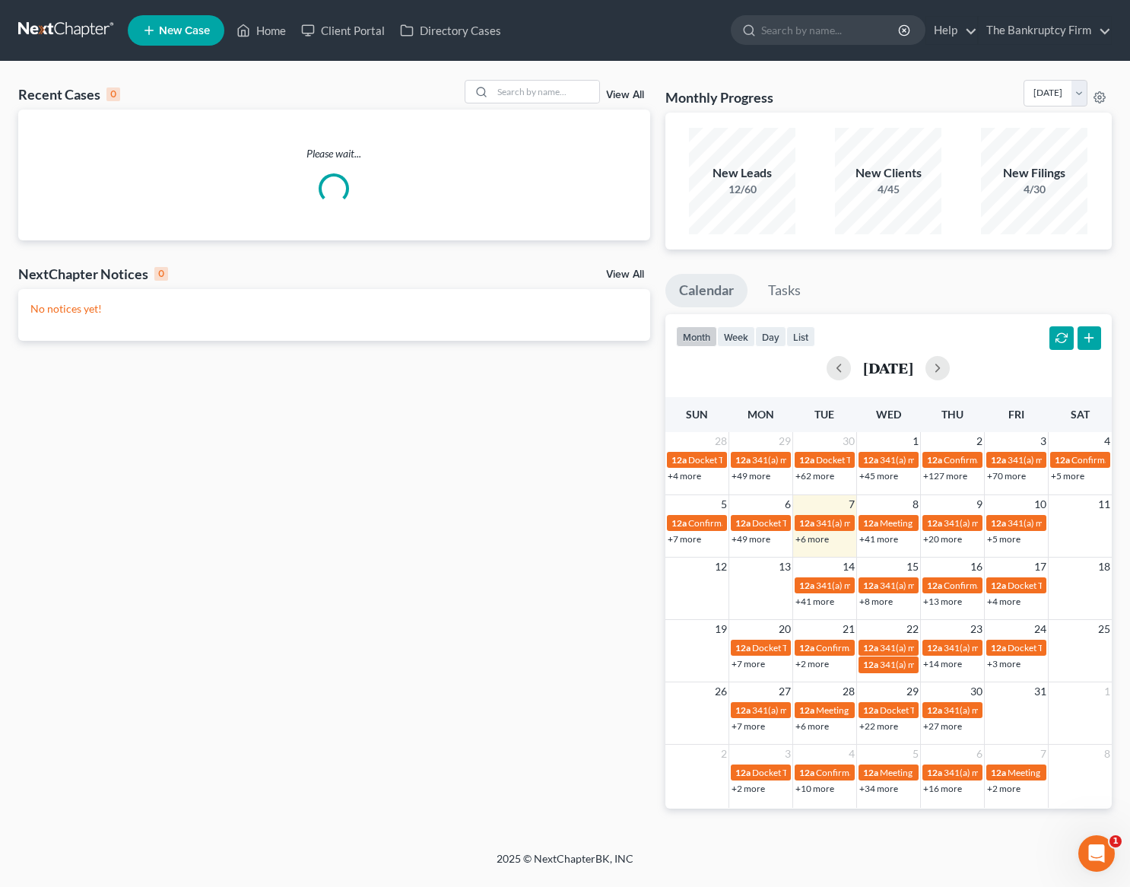
click at [634, 94] on link "View All" at bounding box center [625, 95] width 38 height 11
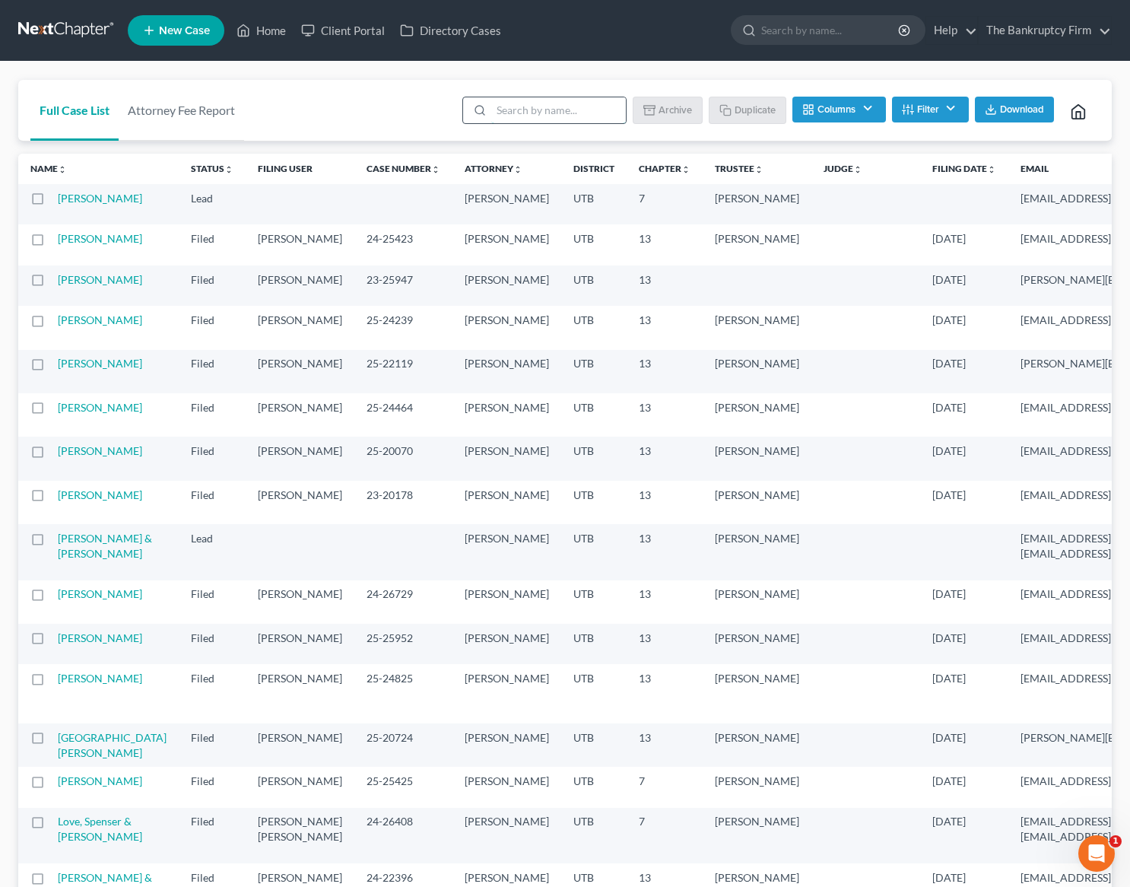
click at [535, 112] on input "search" at bounding box center [558, 110] width 135 height 26
type input "[PERSON_NAME]"
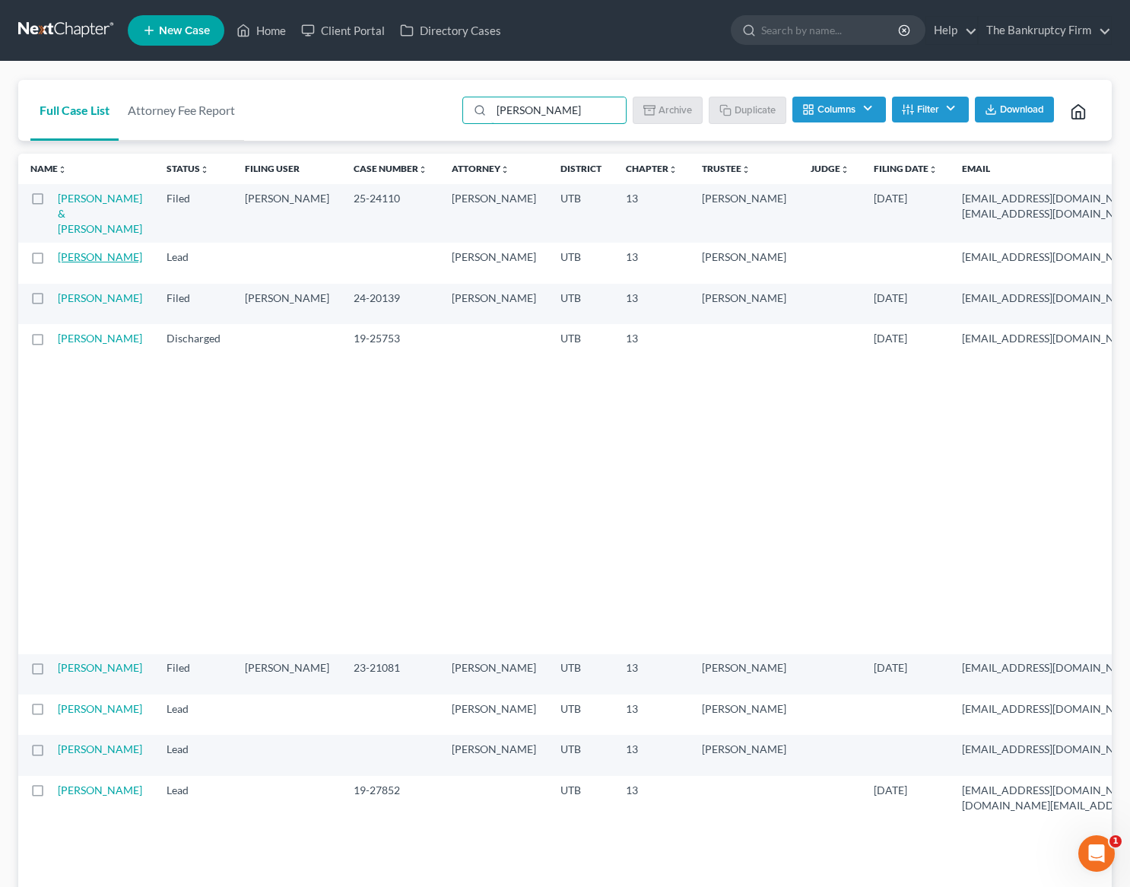
click at [71, 263] on link "[PERSON_NAME]" at bounding box center [100, 256] width 84 height 13
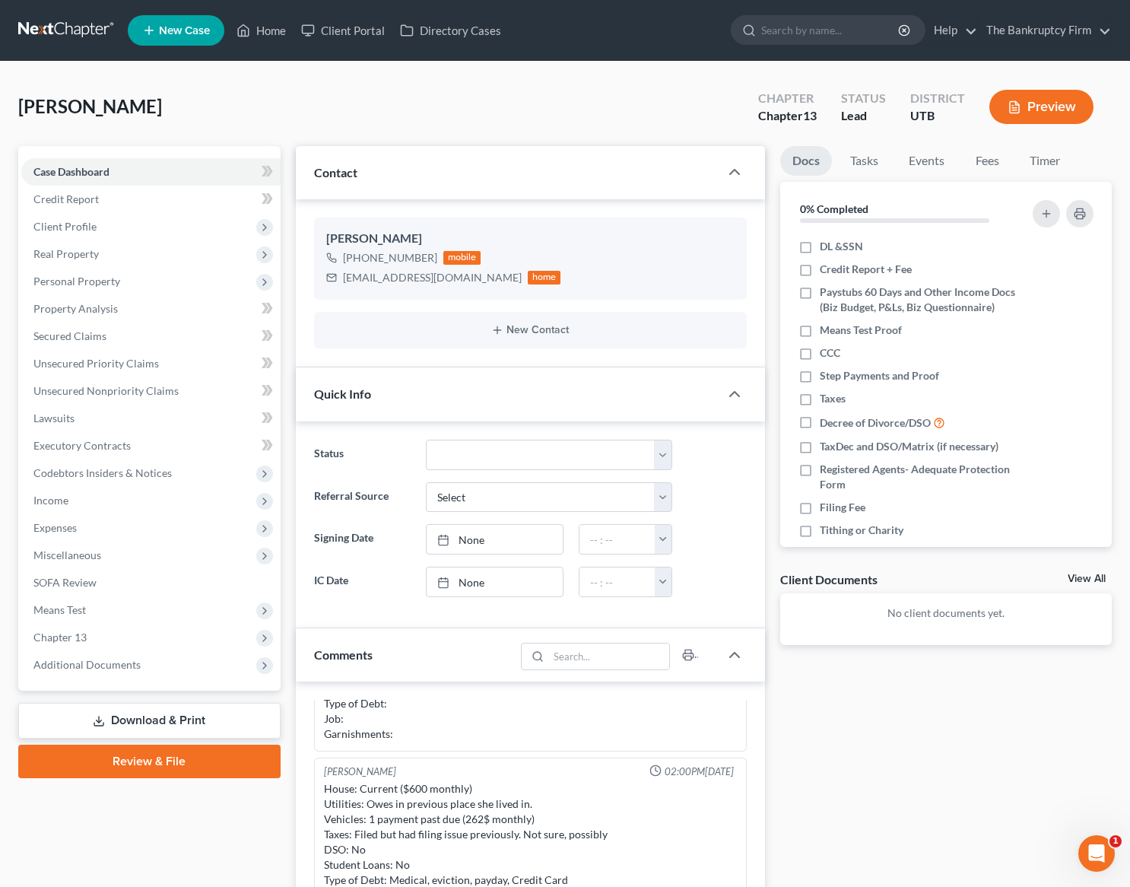
scroll to position [8, 0]
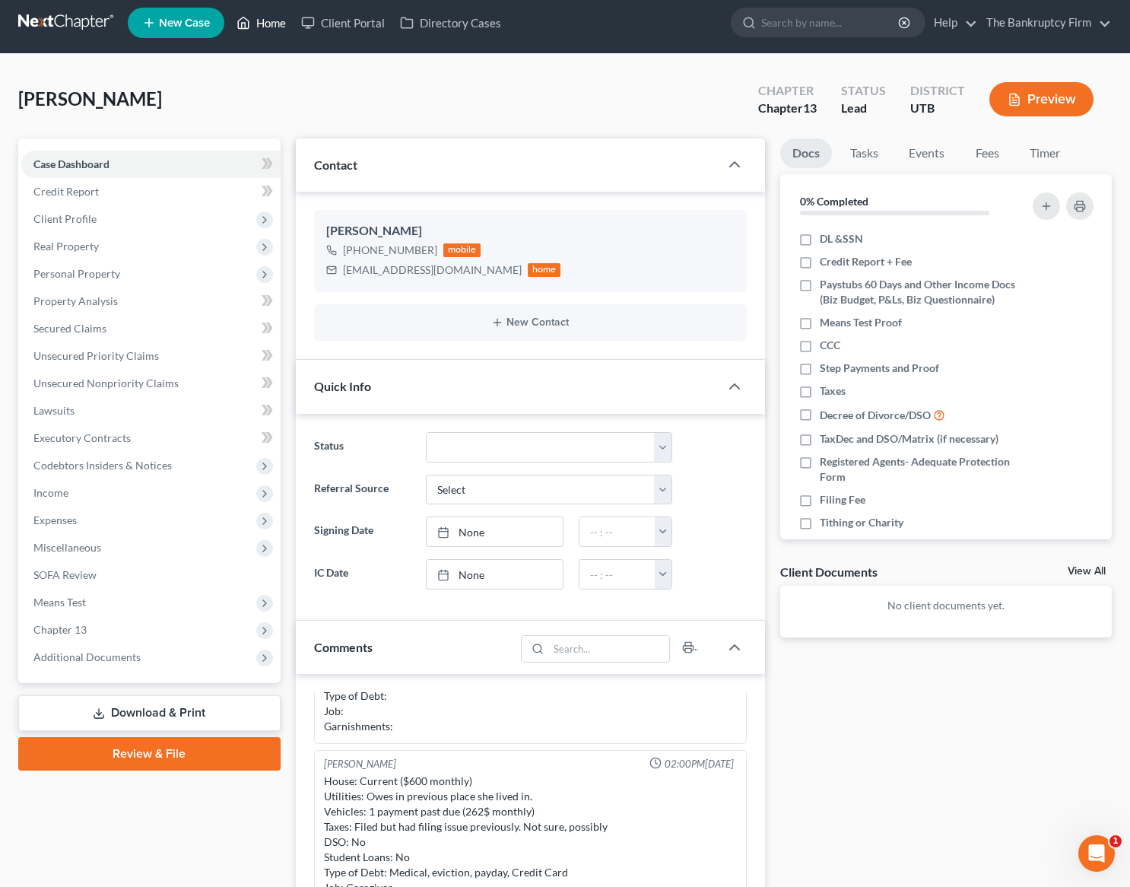
click at [258, 24] on link "Home" at bounding box center [261, 22] width 65 height 27
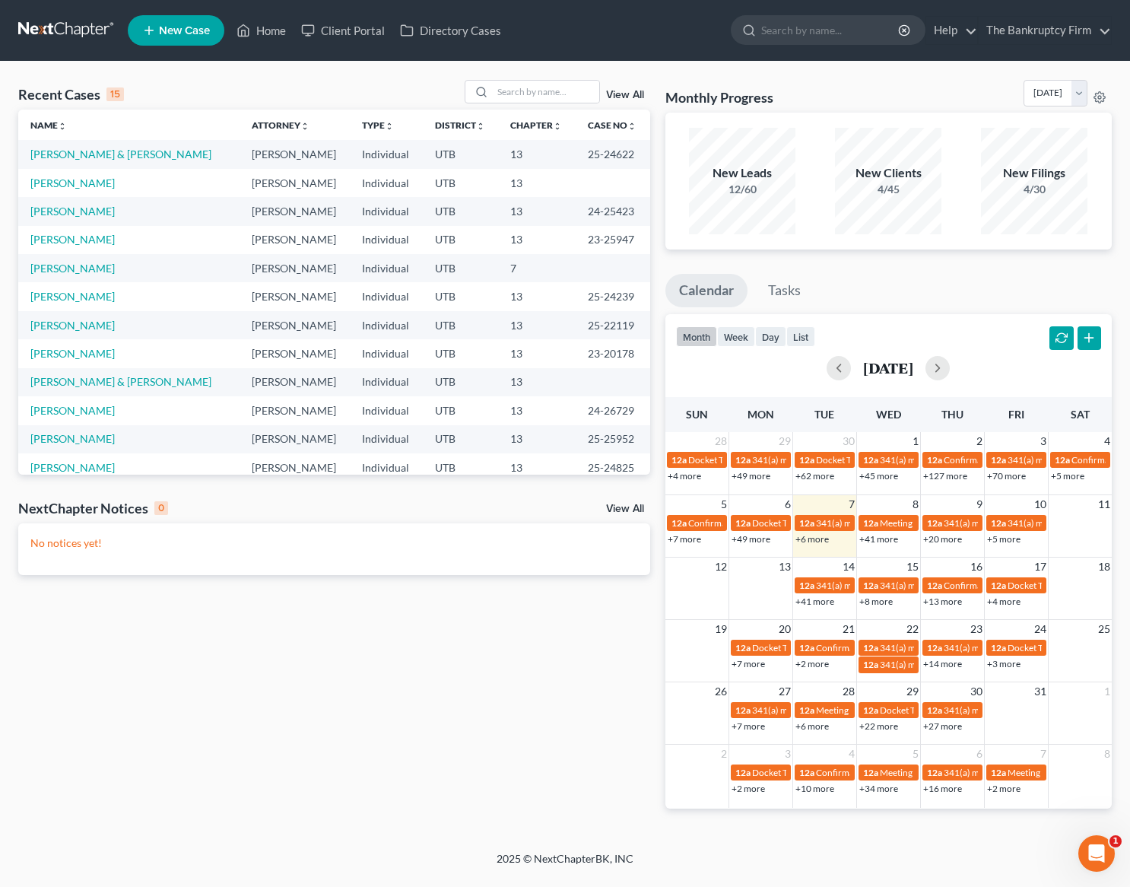
click at [625, 93] on link "View All" at bounding box center [625, 95] width 38 height 11
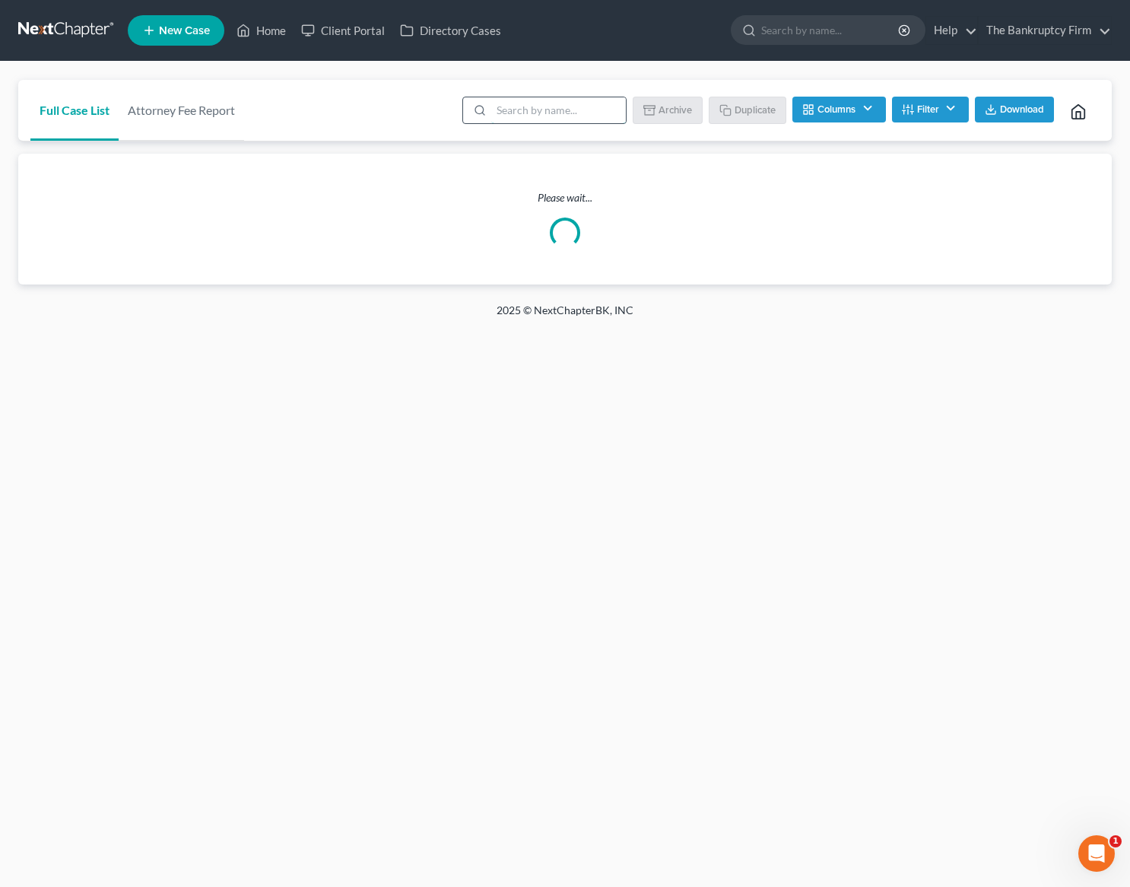
click at [525, 111] on input "search" at bounding box center [558, 110] width 135 height 26
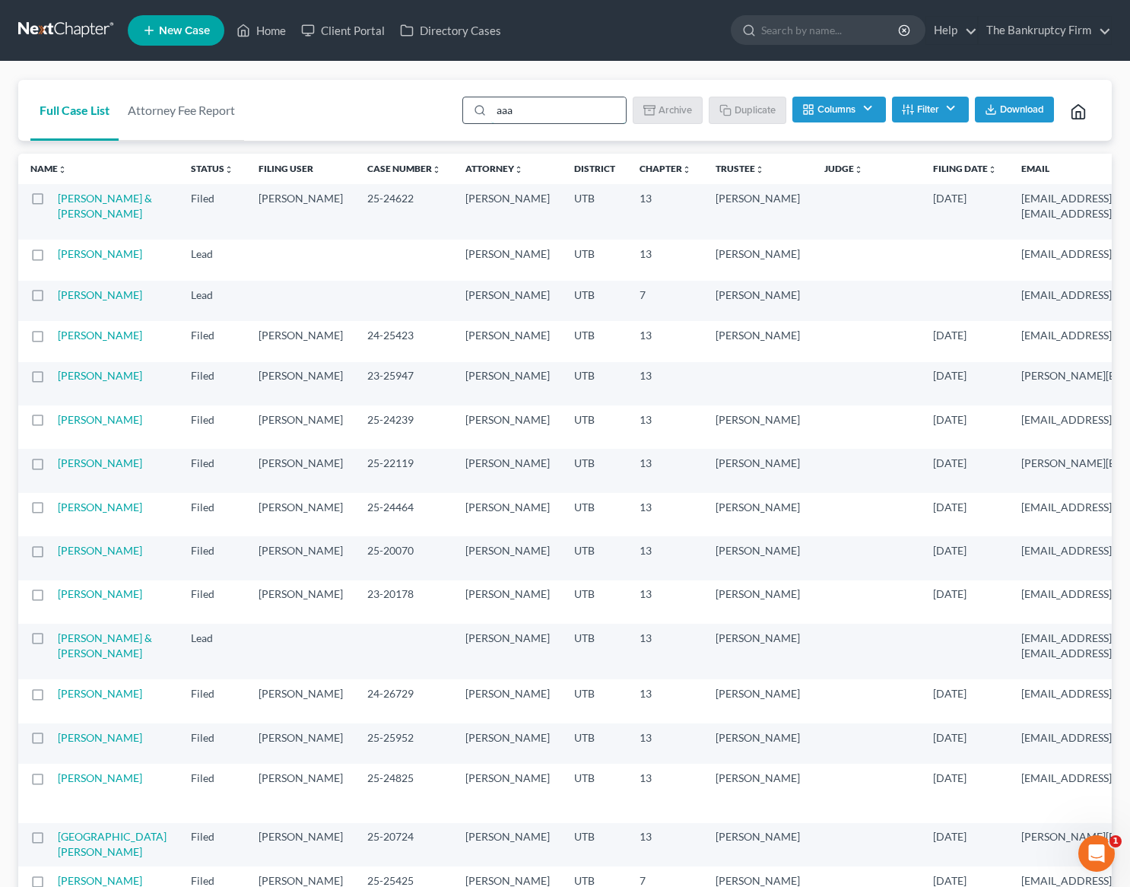
click at [548, 116] on input "aaa" at bounding box center [558, 110] width 135 height 26
click at [522, 110] on input "aaa" at bounding box center [558, 110] width 135 height 26
type input "aaa"
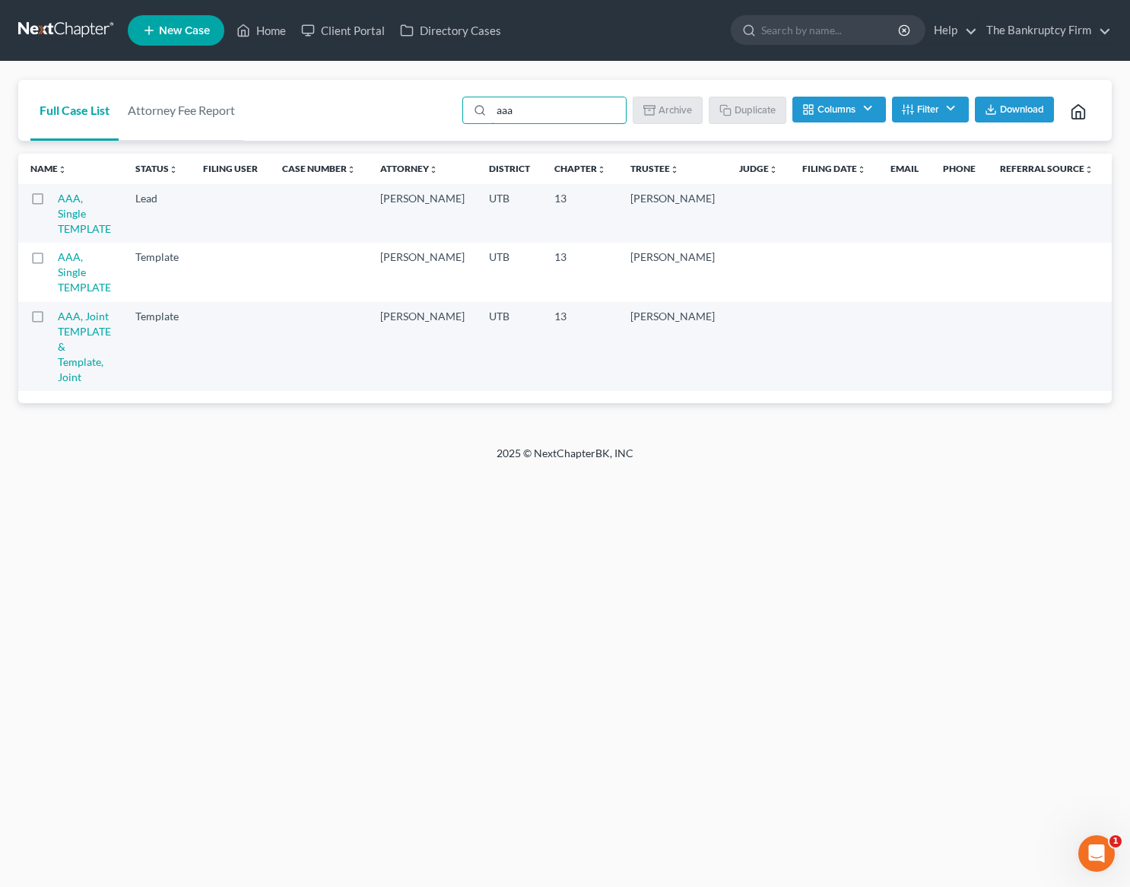
click at [52, 202] on label at bounding box center [52, 202] width 0 height 0
click at [58, 196] on input "checkbox" at bounding box center [63, 196] width 10 height 10
click at [756, 104] on button "Duplicate" at bounding box center [748, 110] width 76 height 26
checkbox input "false"
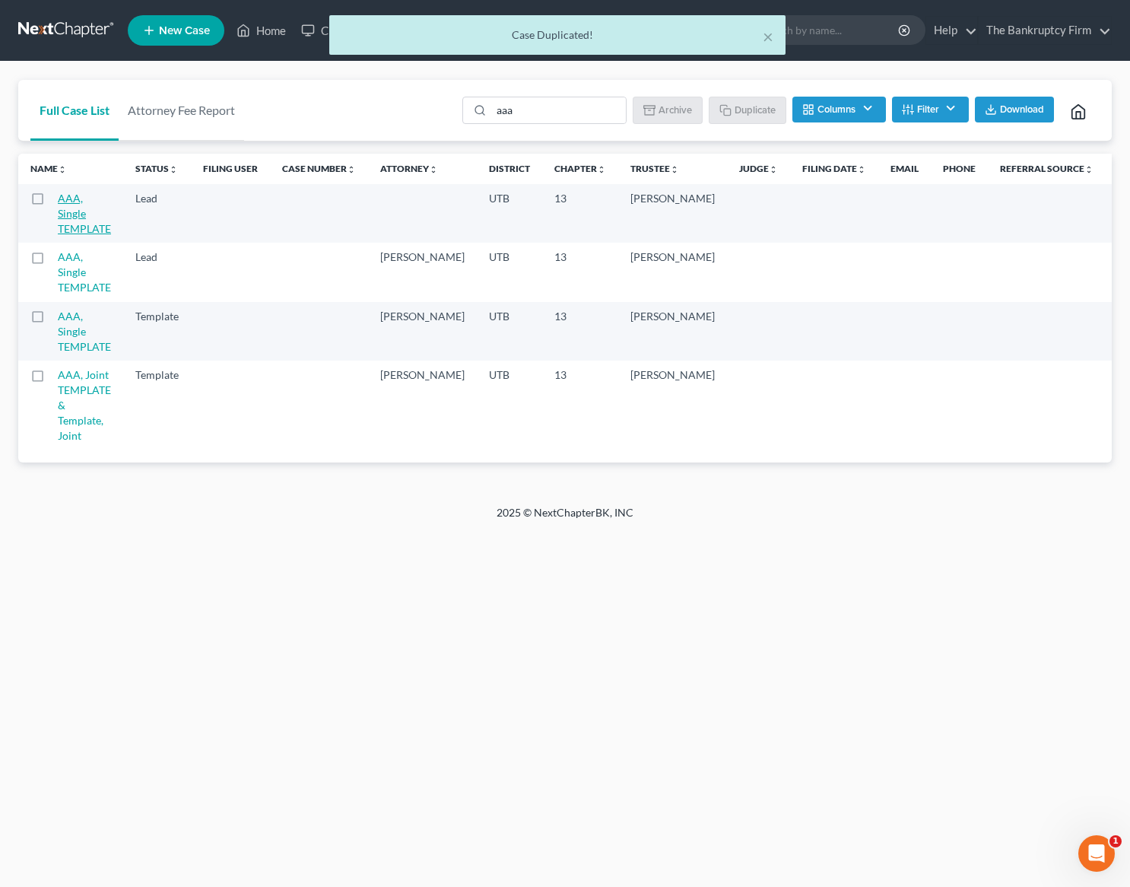
click at [69, 208] on link "AAA, Single TEMPLATE" at bounding box center [84, 213] width 53 height 43
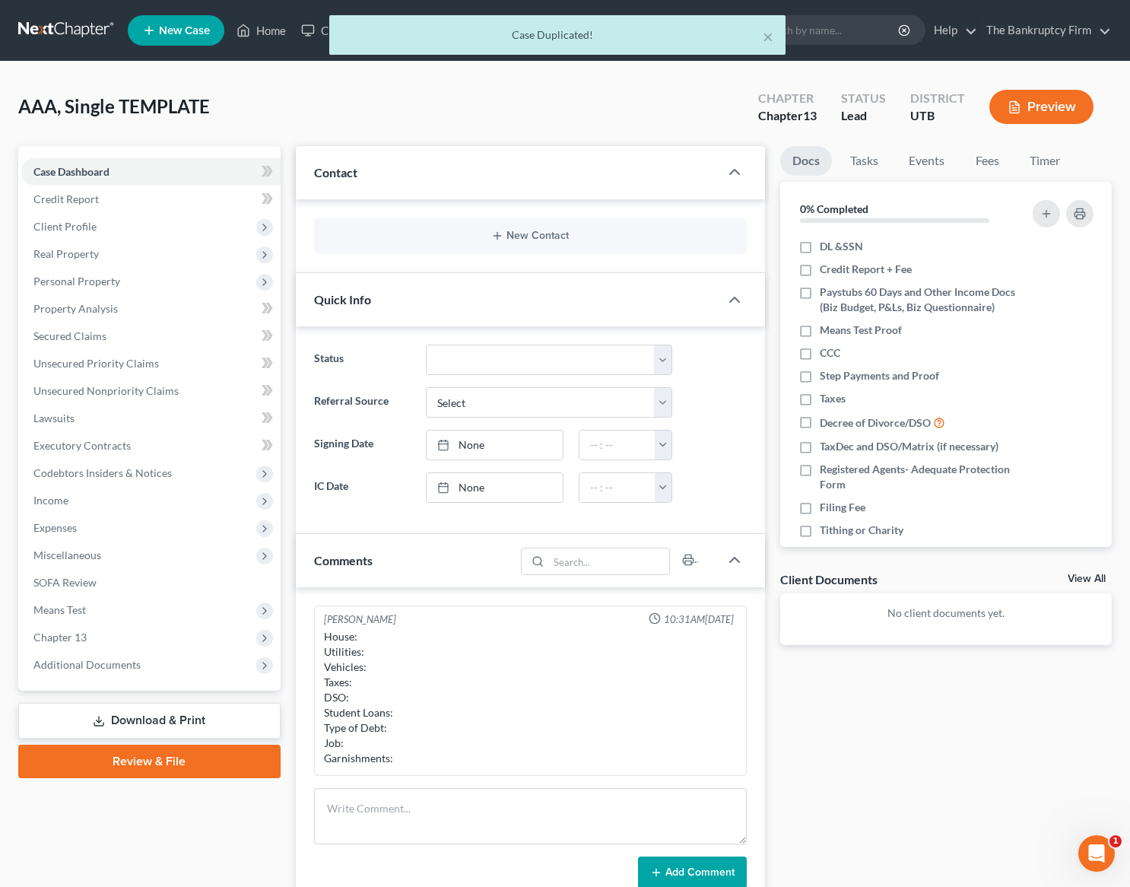
click at [542, 243] on div "New Contact" at bounding box center [531, 236] width 434 height 37
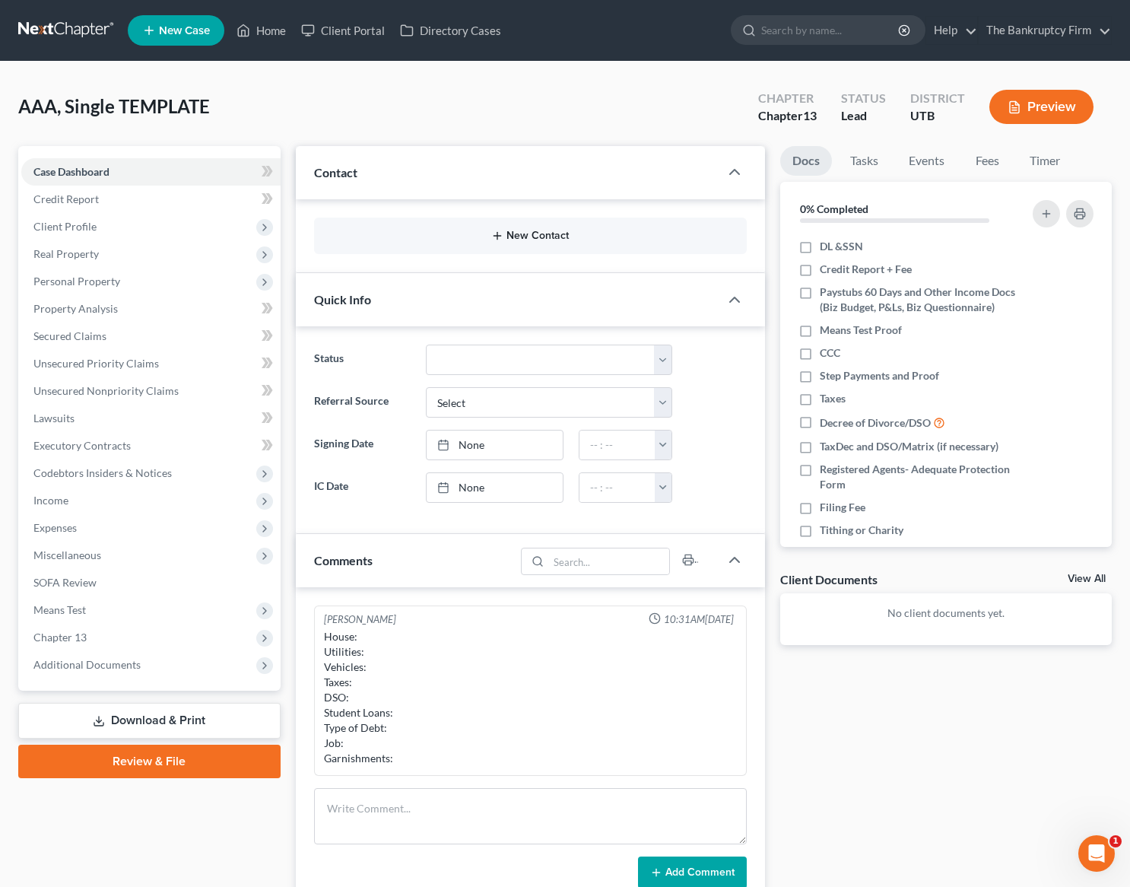
click at [532, 234] on button "New Contact" at bounding box center [530, 236] width 409 height 12
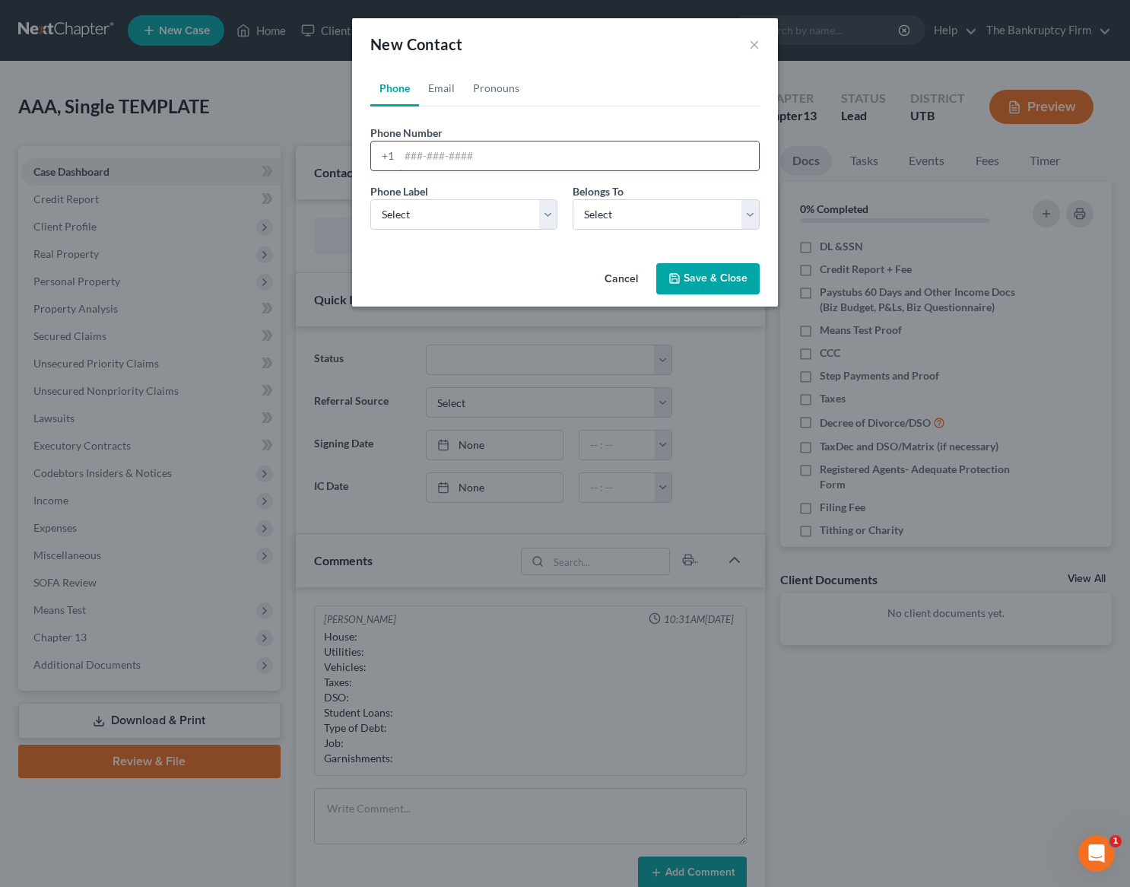
click at [442, 155] on input "tel" at bounding box center [579, 155] width 360 height 29
type input "[PHONE_NUMBER]"
click at [434, 213] on select "Select Mobile Home Work Other" at bounding box center [463, 214] width 187 height 30
select select "0"
click at [370, 199] on select "Select Mobile Home Work Other" at bounding box center [463, 214] width 187 height 30
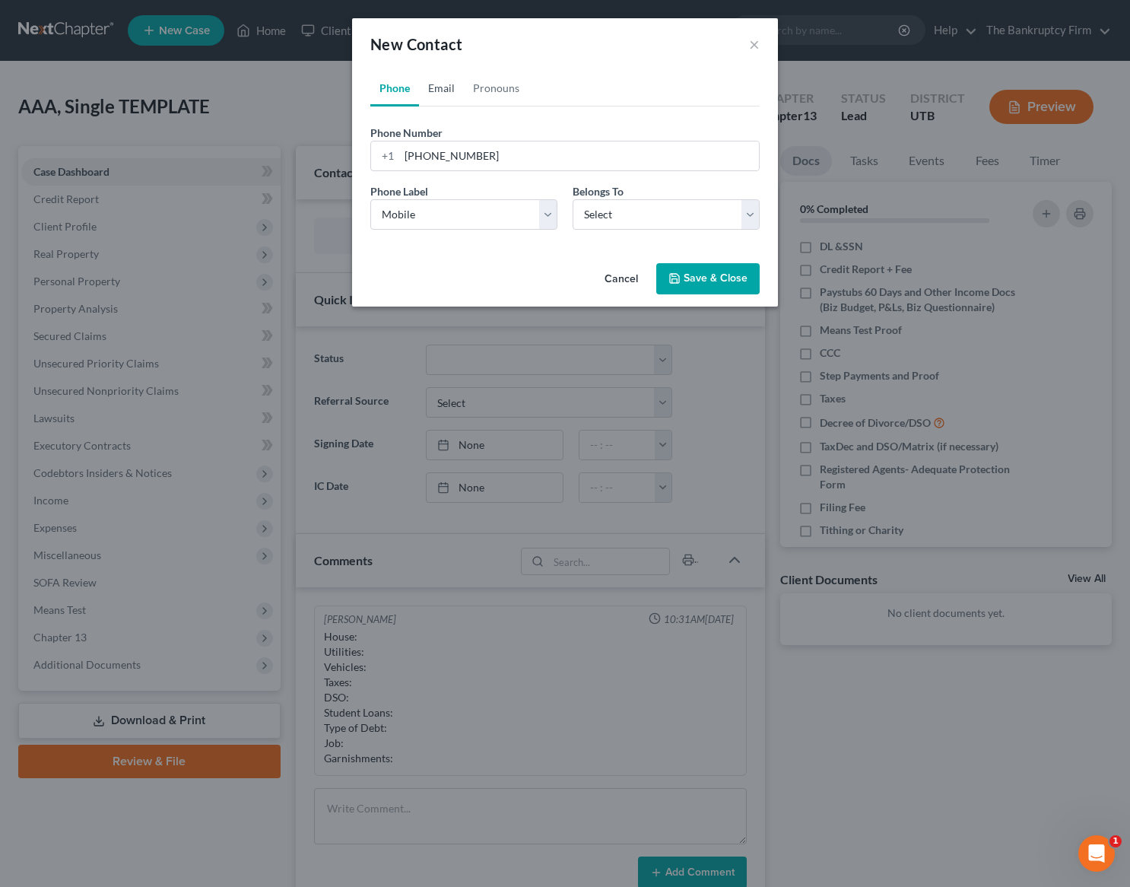
click at [440, 89] on link "Email" at bounding box center [441, 88] width 45 height 37
click at [422, 159] on input "email" at bounding box center [579, 155] width 360 height 29
type input "[EMAIL_ADDRESS][PERSON_NAME][DOMAIN_NAME]"
click at [433, 218] on select "Select Home Work Other" at bounding box center [463, 214] width 187 height 30
select select "0"
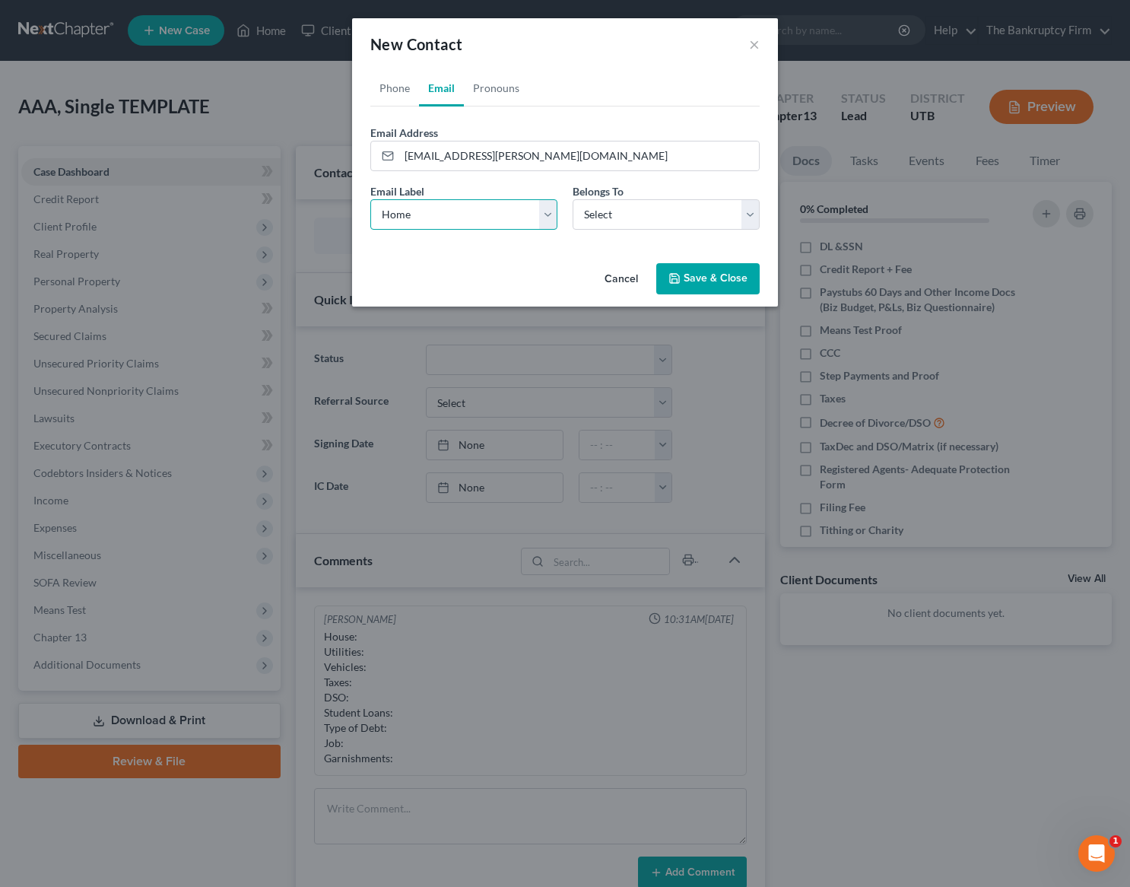
click at [370, 199] on select "Select Home Work Other" at bounding box center [463, 214] width 187 height 30
click at [690, 215] on select "Select Client Other" at bounding box center [666, 214] width 187 height 30
select select "0"
click at [573, 199] on select "Select Client Other" at bounding box center [666, 214] width 187 height 30
click at [719, 284] on button "Save & Close" at bounding box center [707, 279] width 103 height 32
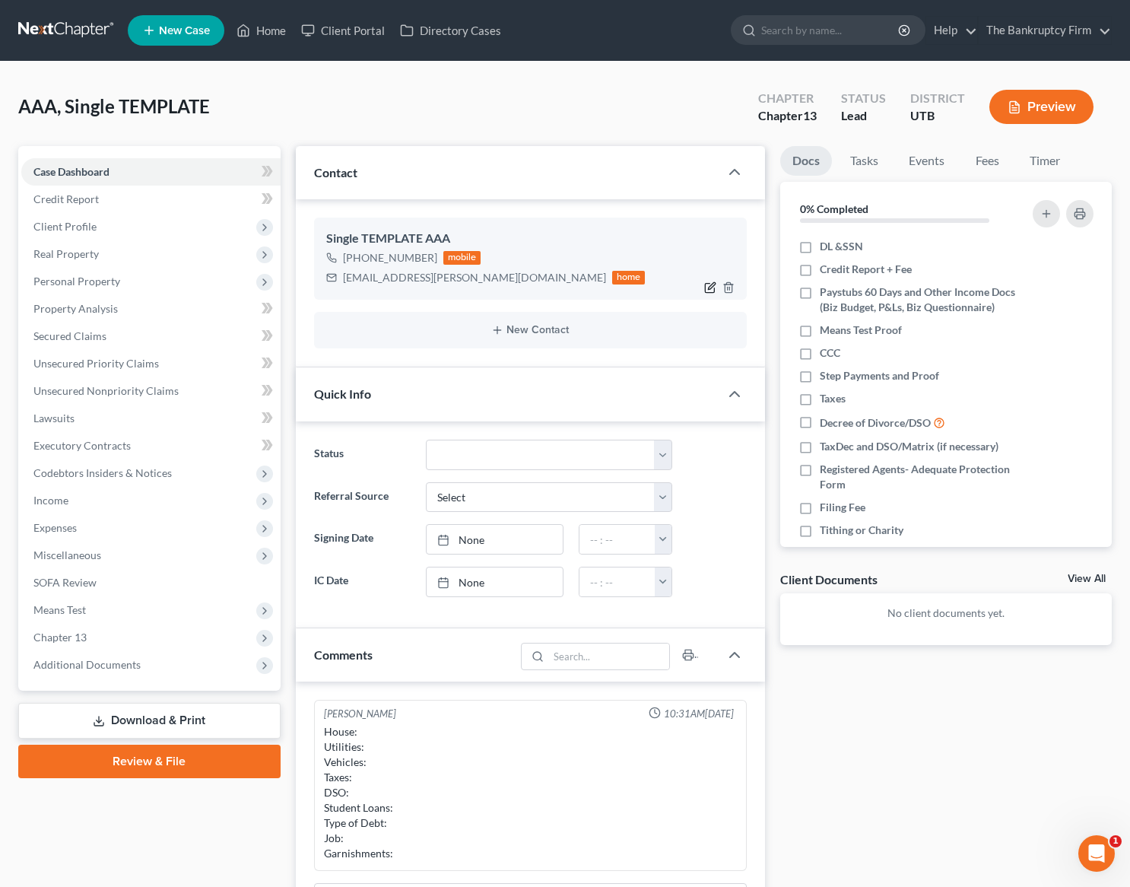
click at [708, 288] on icon "button" at bounding box center [710, 287] width 12 height 12
select select "0"
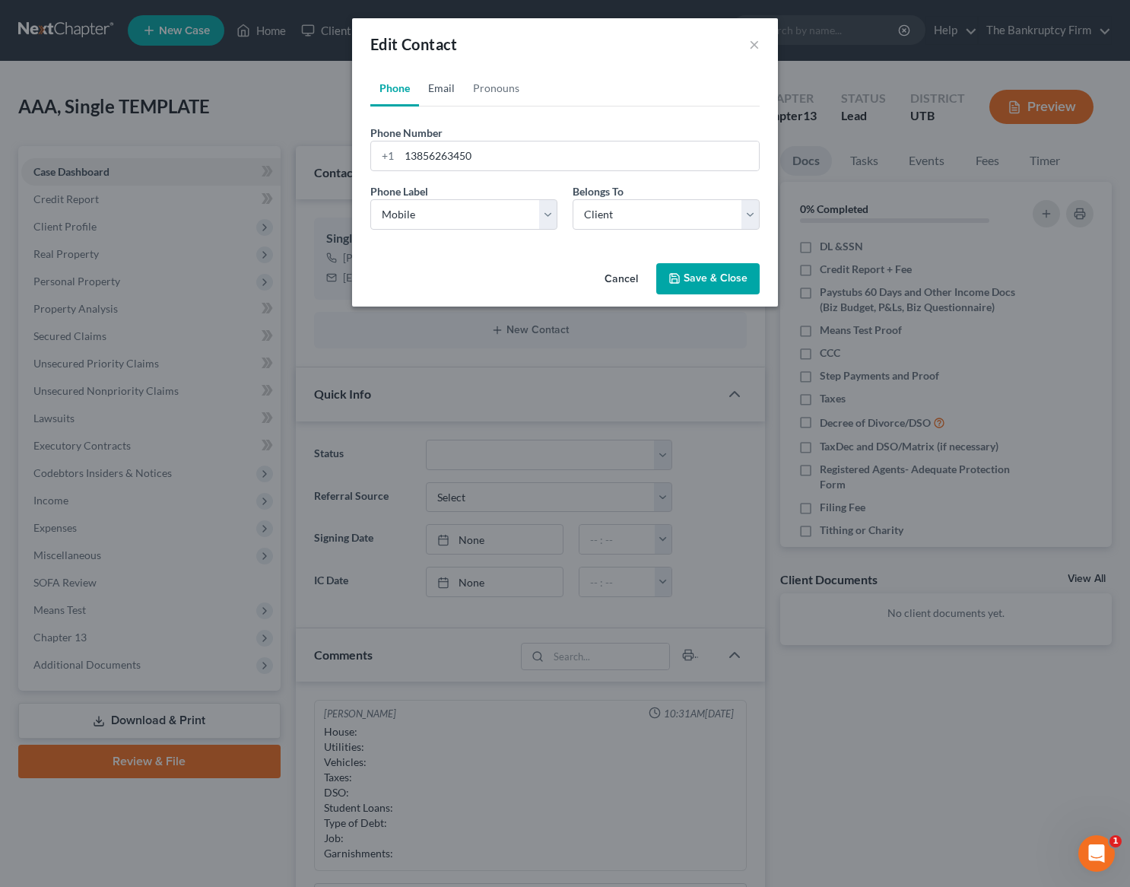
click at [439, 88] on link "Email" at bounding box center [441, 88] width 45 height 37
click at [430, 155] on input "[EMAIL_ADDRESS][PERSON_NAME][DOMAIN_NAME]" at bounding box center [579, 155] width 360 height 29
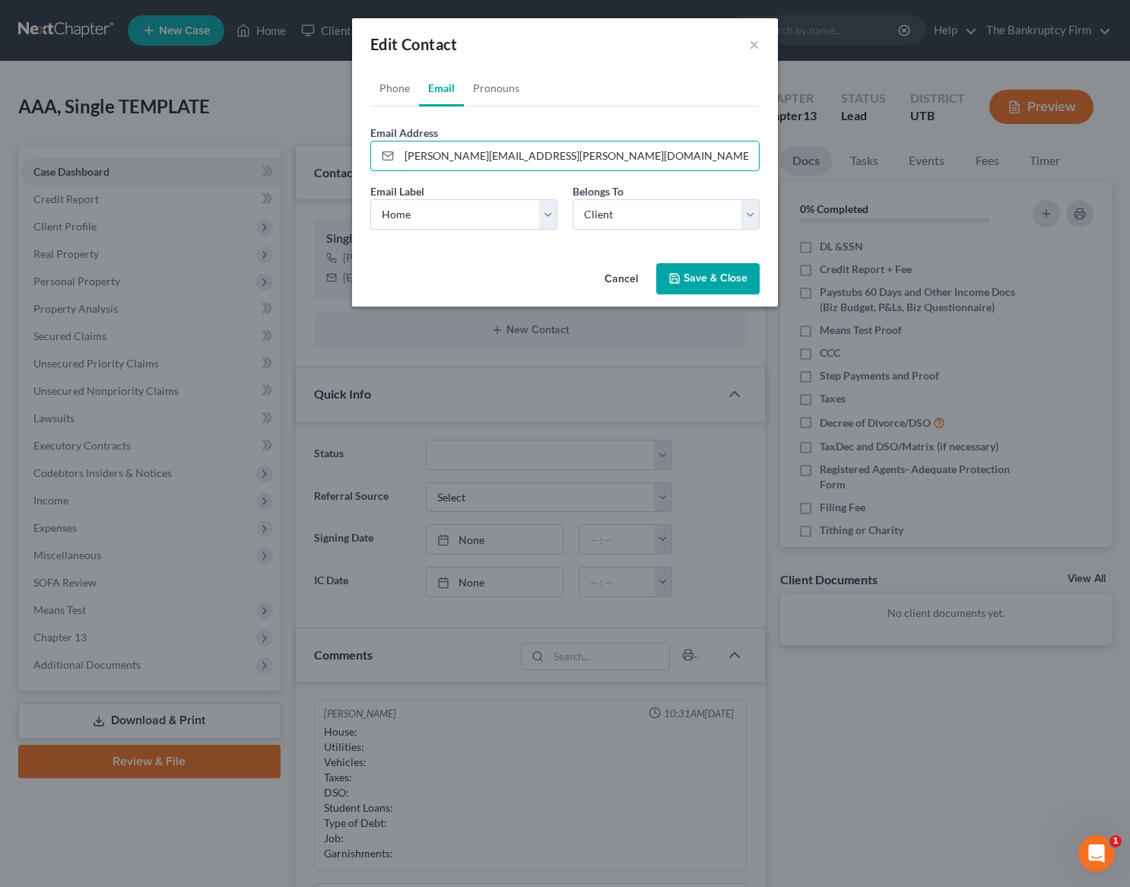
type input "[PERSON_NAME][EMAIL_ADDRESS][PERSON_NAME][DOMAIN_NAME]"
click at [700, 277] on button "Save & Close" at bounding box center [707, 279] width 103 height 32
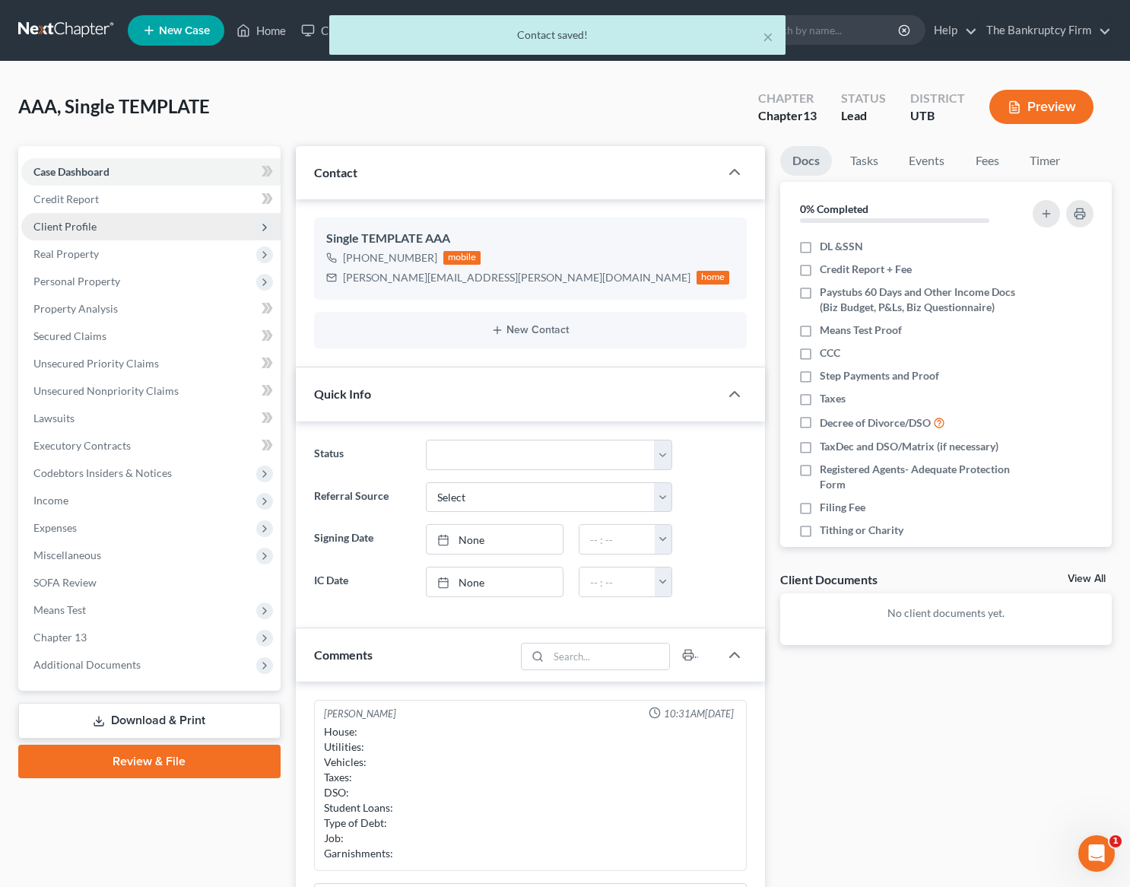
click at [91, 221] on span "Client Profile" at bounding box center [64, 226] width 63 height 13
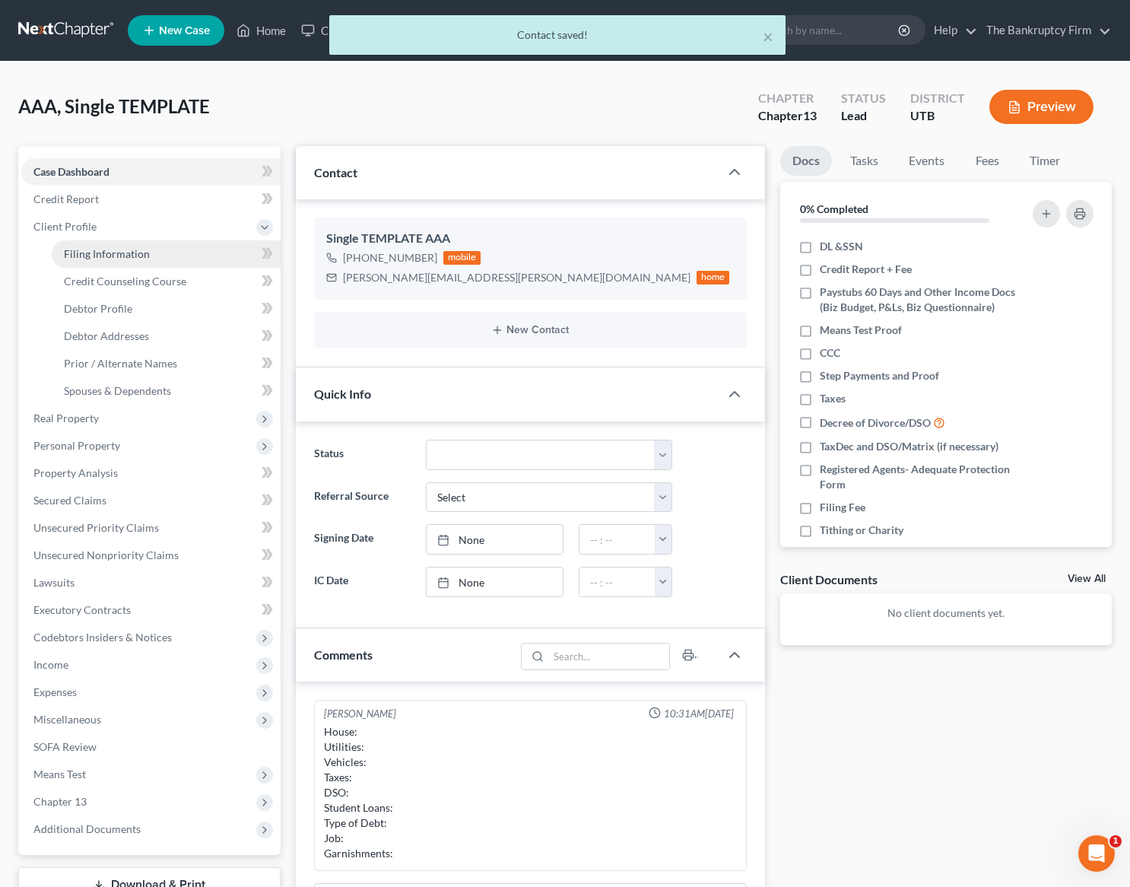
click at [126, 250] on span "Filing Information" at bounding box center [107, 253] width 86 height 13
select select "1"
select select "0"
select select "3"
select select "81"
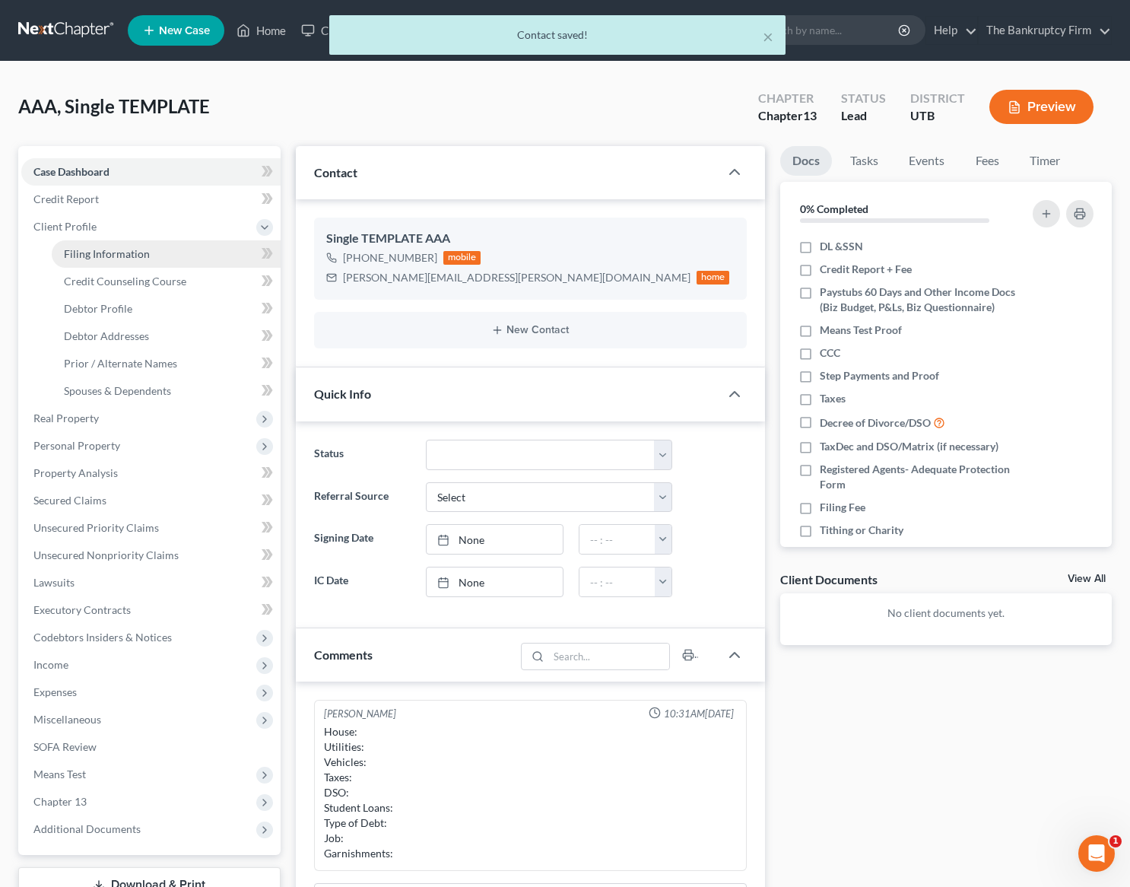
select select "0"
select select "46"
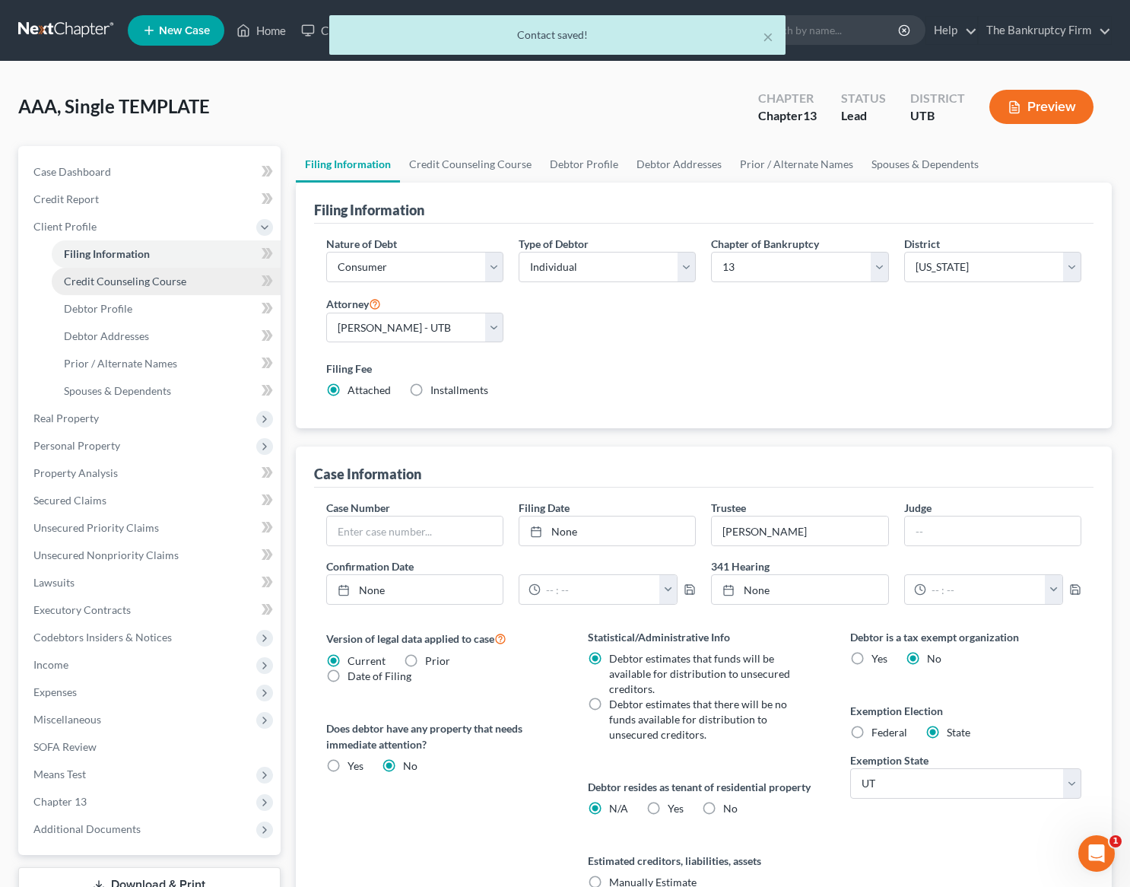
click at [137, 279] on span "Credit Counseling Course" at bounding box center [125, 281] width 122 height 13
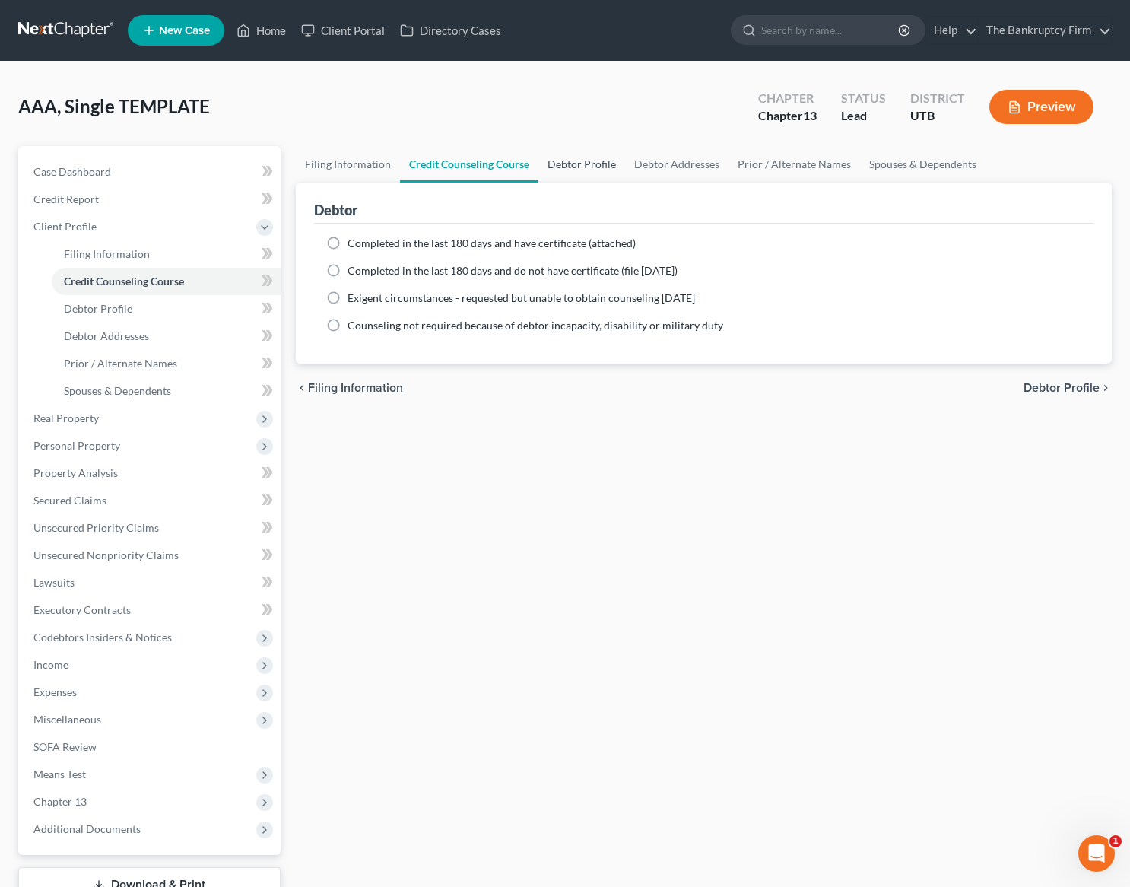
click at [616, 169] on link "Debtor Profile" at bounding box center [582, 164] width 87 height 37
select select "1"
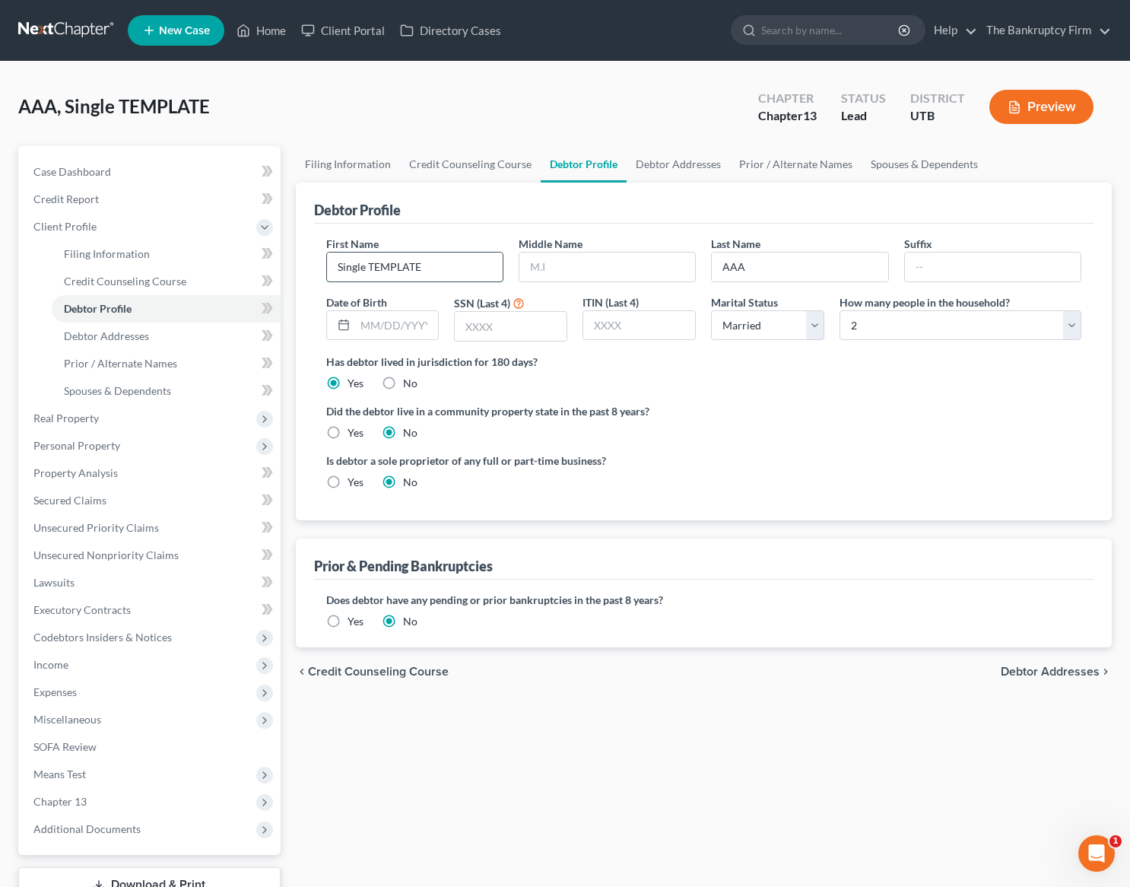
click at [388, 275] on input "Single TEMPLATE" at bounding box center [415, 267] width 176 height 29
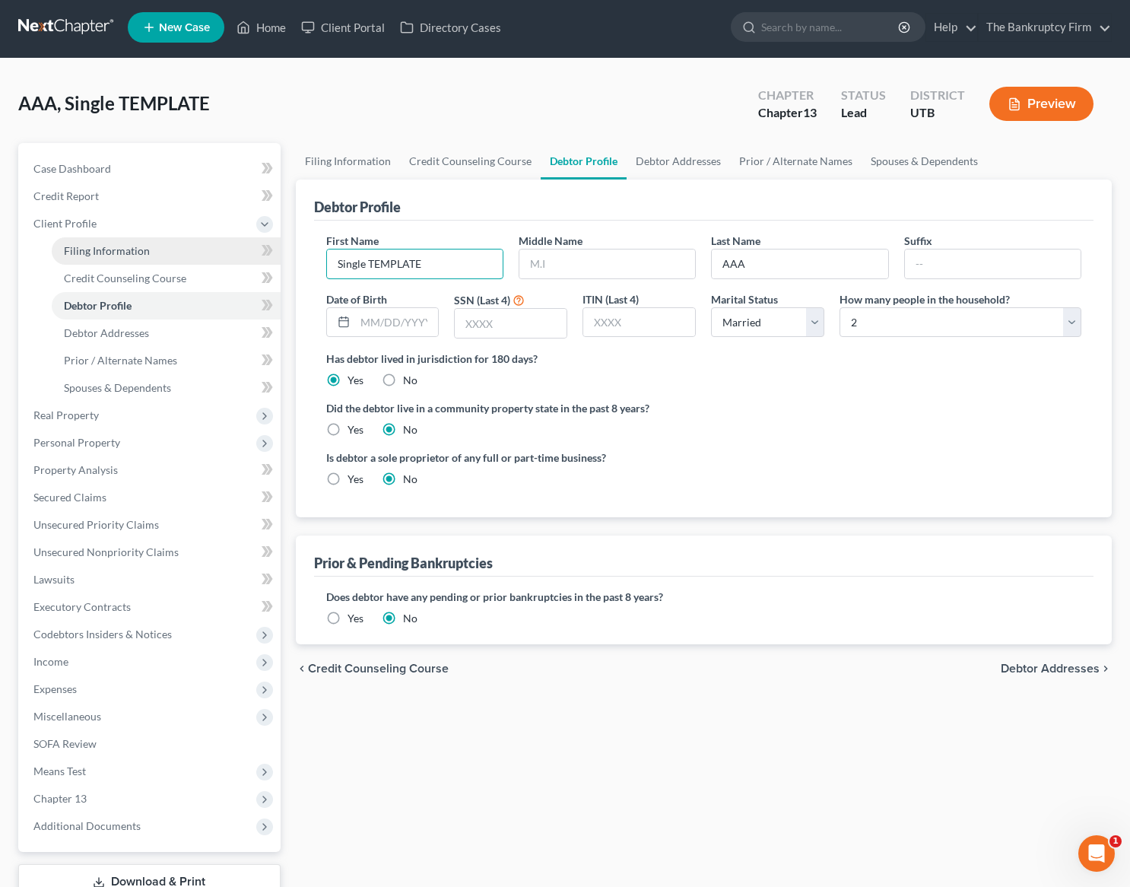
drag, startPoint x: 443, startPoint y: 271, endPoint x: 198, endPoint y: 256, distance: 246.1
click at [198, 256] on div "Petition Navigation Case Dashboard Payments Invoices Payments Payments Credit R…" at bounding box center [565, 541] width 1109 height 796
type input "[PERSON_NAME]"
type input "[DATE]"
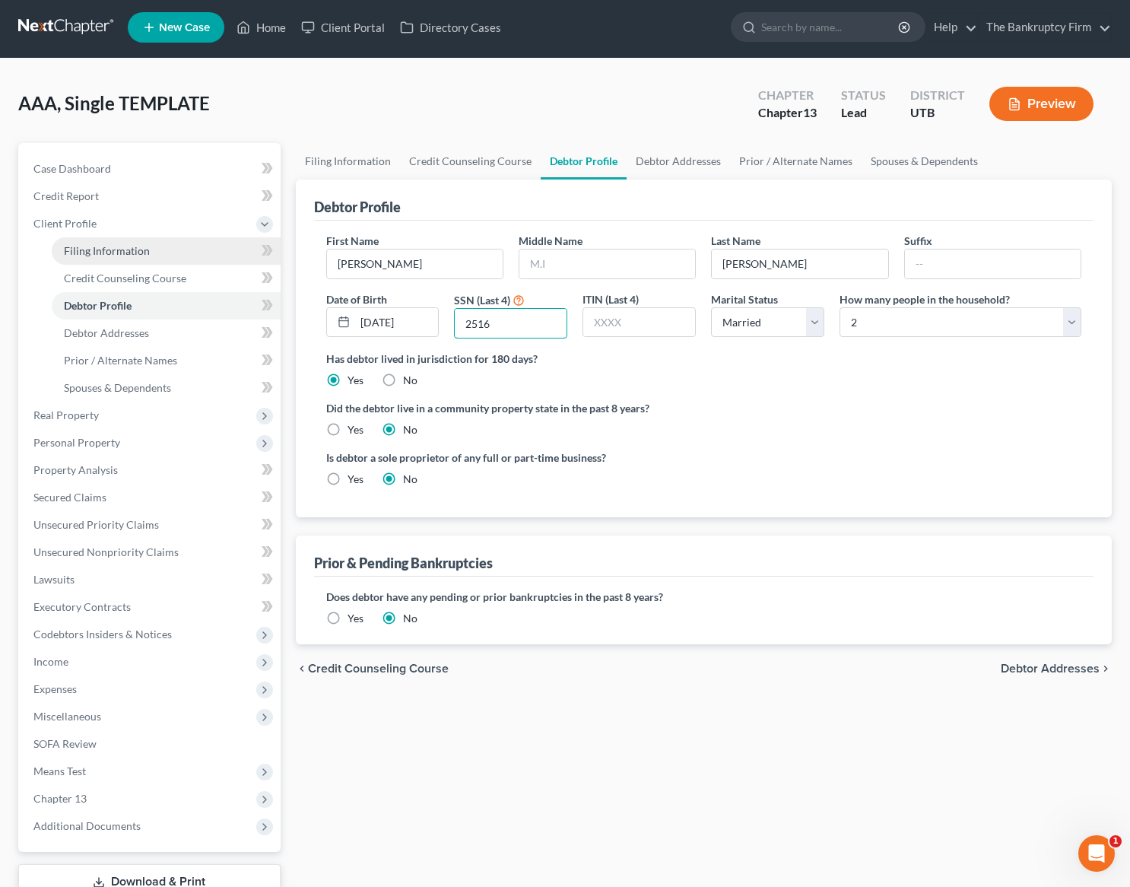
type input "2516"
click at [815, 323] on select "Select Single Married Separated Divorced Widowed" at bounding box center [767, 322] width 113 height 30
select select "0"
click at [711, 307] on select "Select Single Married Separated Divorced Widowed" at bounding box center [767, 322] width 113 height 30
click at [952, 319] on select "Select 1 2 3 4 5 6 7 8 9 10 11 12 13 14 15 16 17 18 19 20" at bounding box center [961, 322] width 242 height 30
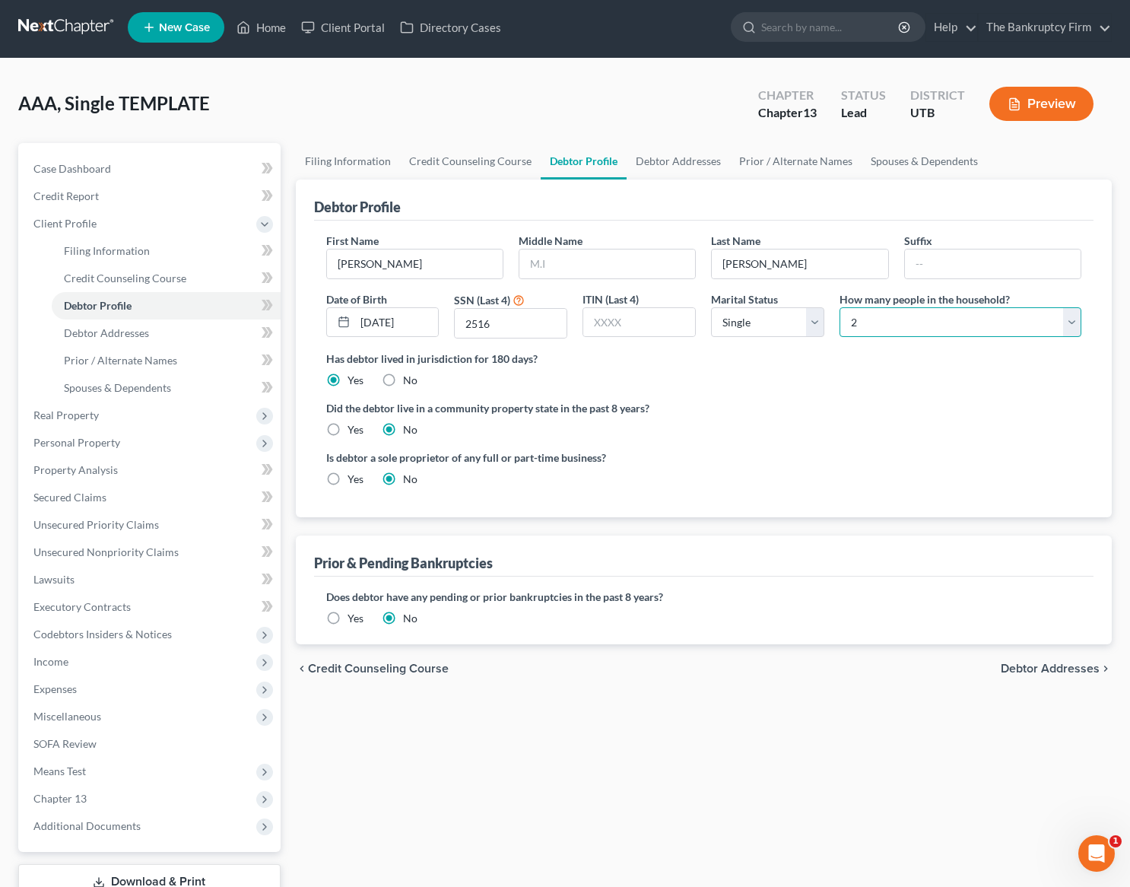
select select "0"
click at [840, 307] on select "Select 1 2 3 4 5 6 7 8 9 10 11 12 13 14 15 16 17 18 19 20" at bounding box center [961, 322] width 242 height 30
click at [675, 159] on link "Debtor Addresses" at bounding box center [678, 161] width 103 height 37
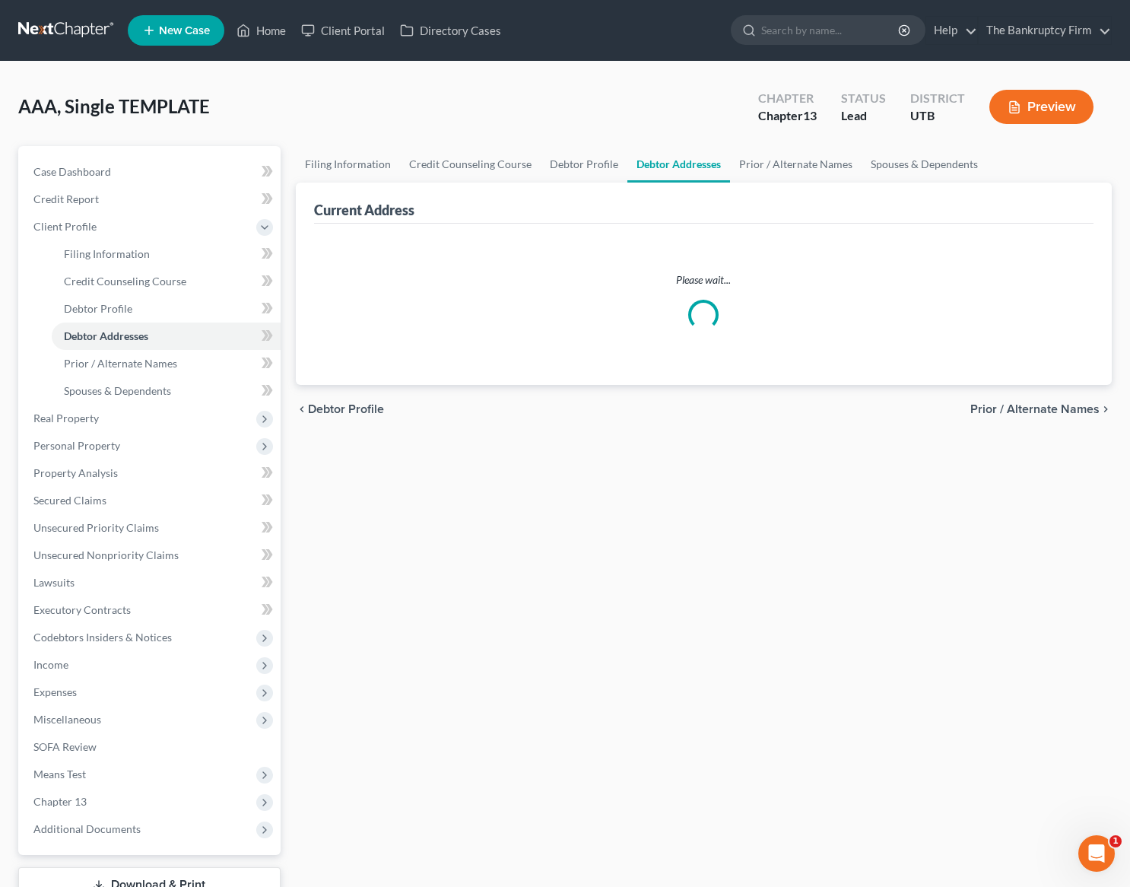
select select "0"
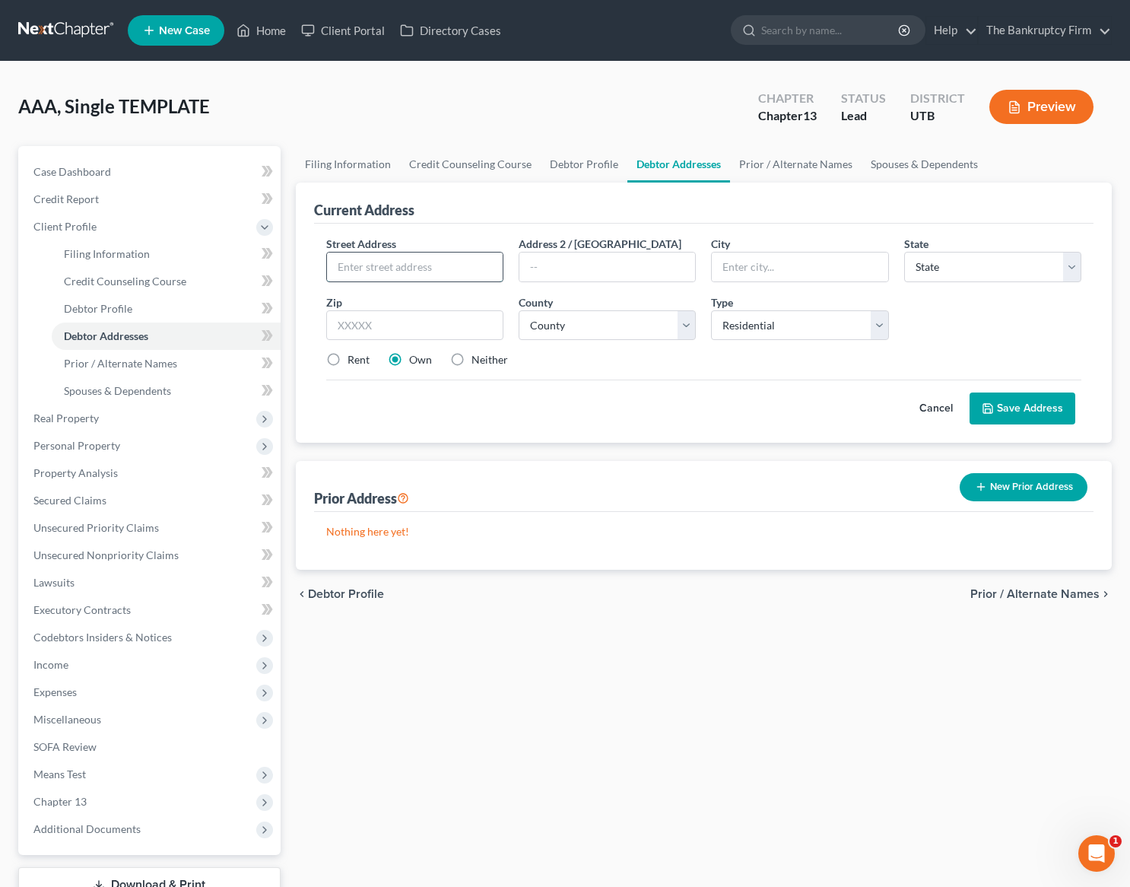
click at [393, 272] on input "text" at bounding box center [415, 267] width 176 height 29
type input "1852 S 440 W"
type input "[PERSON_NAME] Cross"
select select "46"
type input "84010"
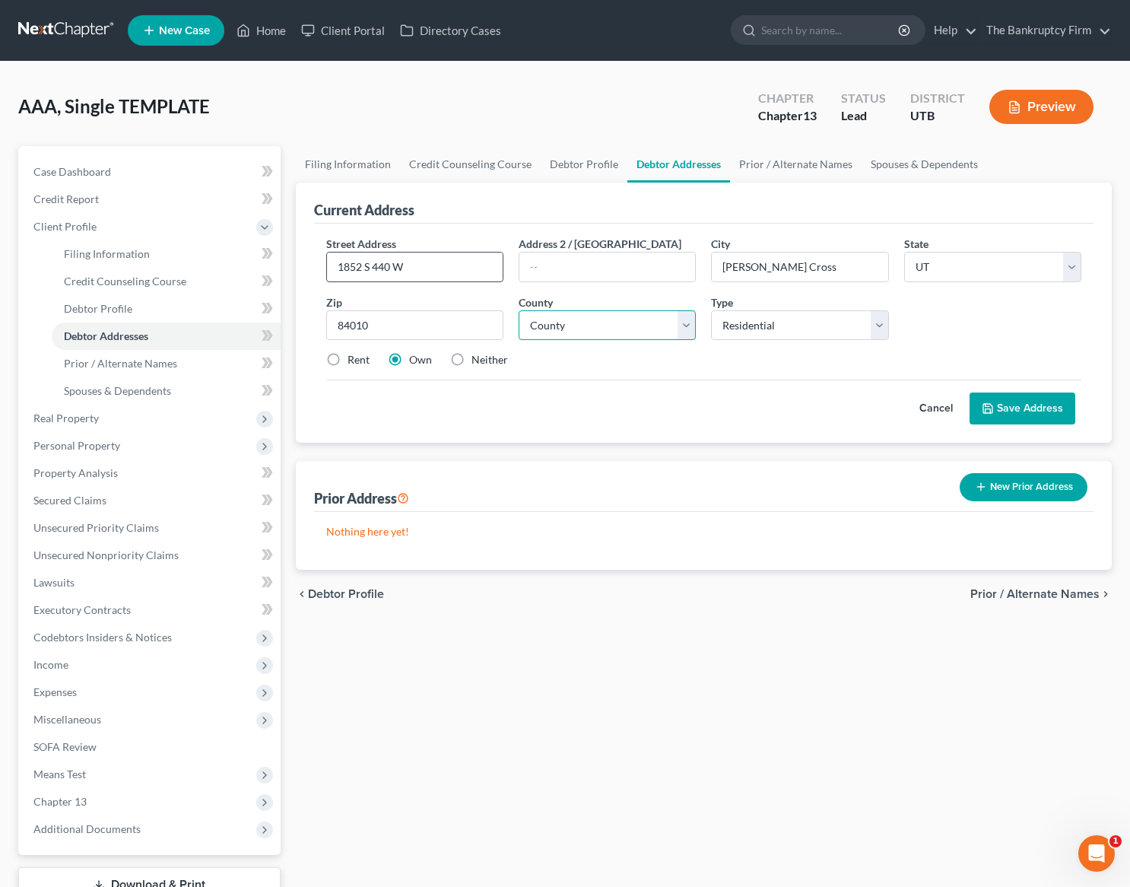
type input "Bountiful"
select select "5"
click at [519, 310] on select "County [GEOGRAPHIC_DATA] [GEOGRAPHIC_DATA] [GEOGRAPHIC_DATA] [GEOGRAPHIC_DATA] …" at bounding box center [607, 325] width 177 height 30
click at [793, 323] on select "Select Residential Mailing Rental Business" at bounding box center [799, 325] width 177 height 30
select select "2"
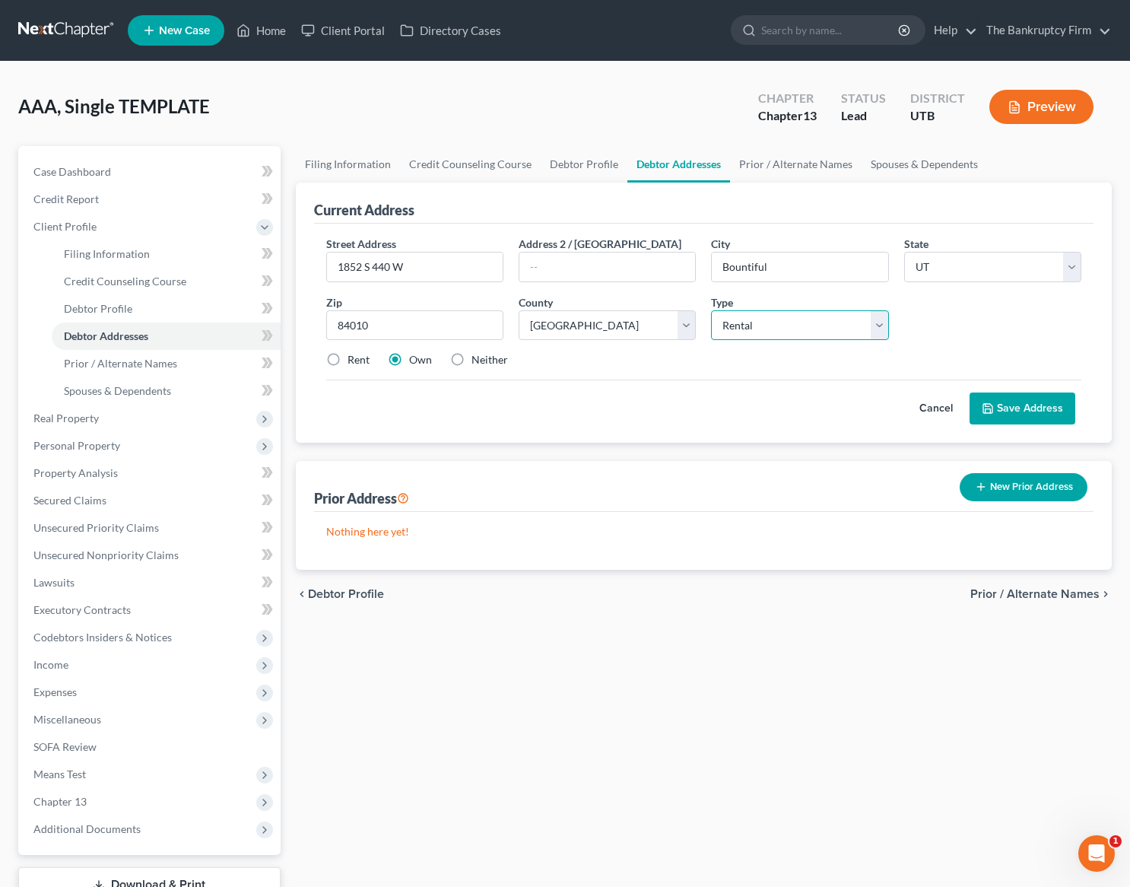
click at [711, 310] on select "Select Residential Mailing Rental Business" at bounding box center [799, 325] width 177 height 30
click at [348, 357] on label "Rent" at bounding box center [359, 359] width 22 height 15
click at [354, 357] on input "Rent" at bounding box center [359, 357] width 10 height 10
radio input "true"
click at [783, 169] on link "Prior / Alternate Names" at bounding box center [796, 164] width 132 height 37
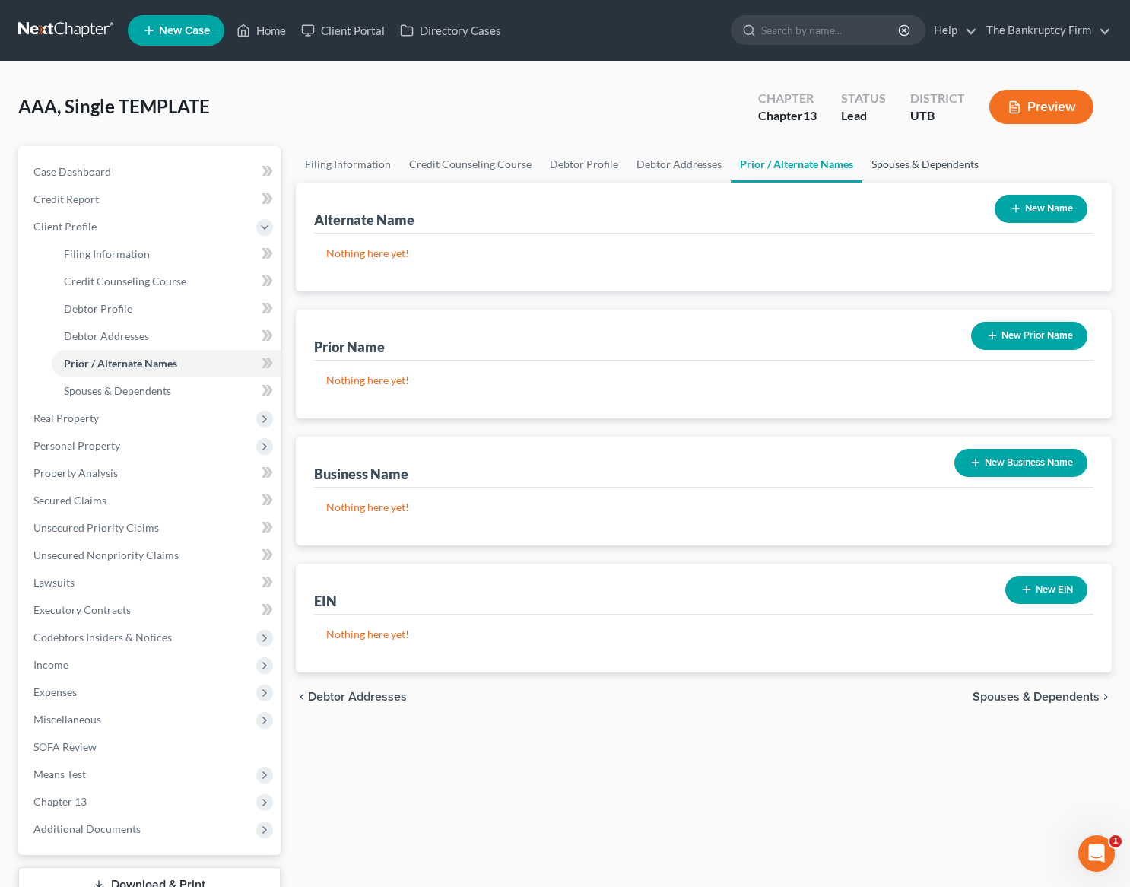
click at [915, 159] on link "Spouses & Dependents" at bounding box center [926, 164] width 126 height 37
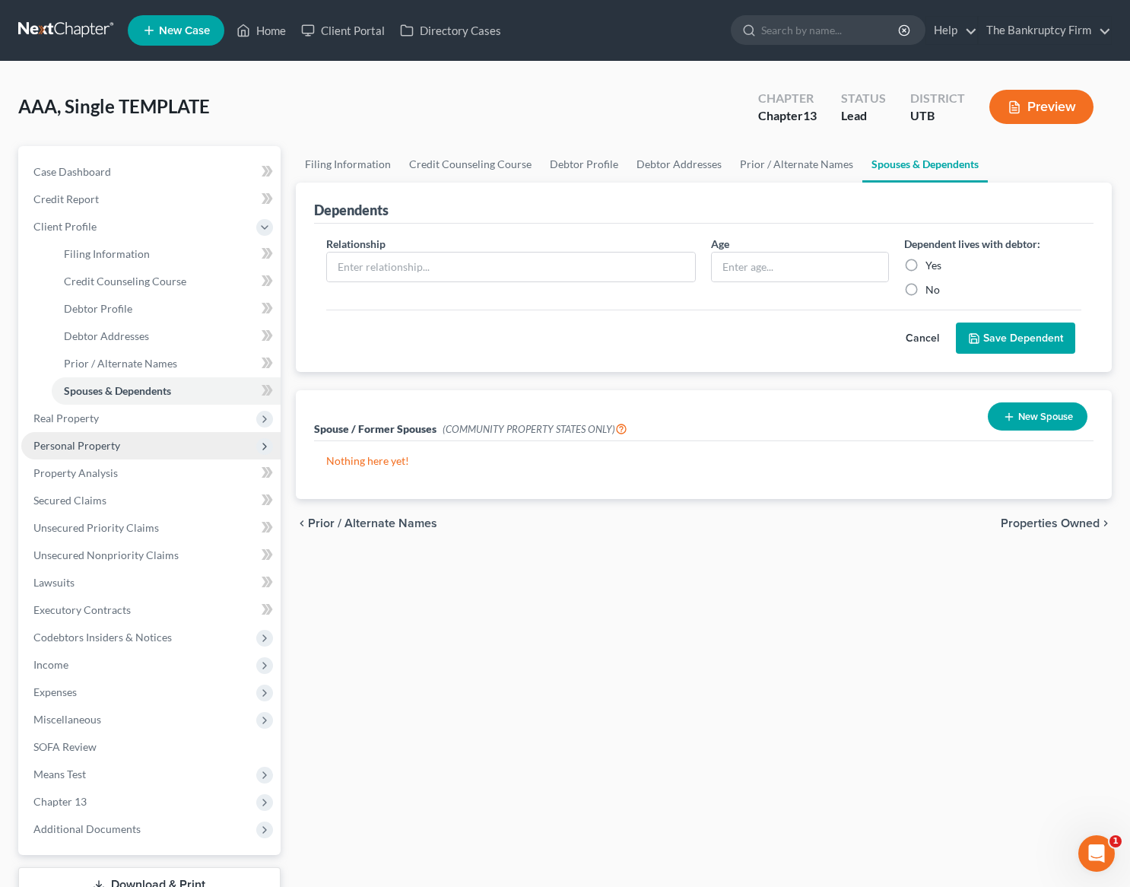
click at [101, 447] on span "Personal Property" at bounding box center [76, 445] width 87 height 13
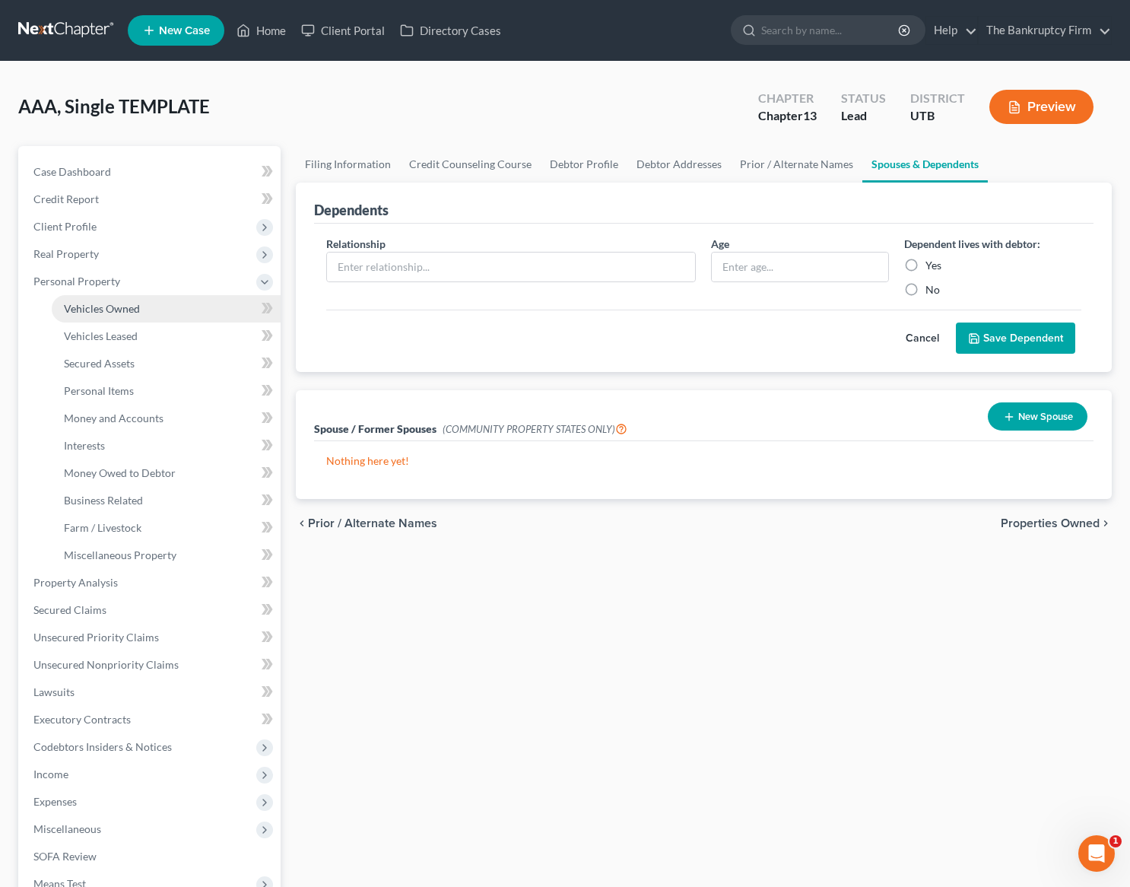
click at [101, 304] on span "Vehicles Owned" at bounding box center [102, 308] width 76 height 13
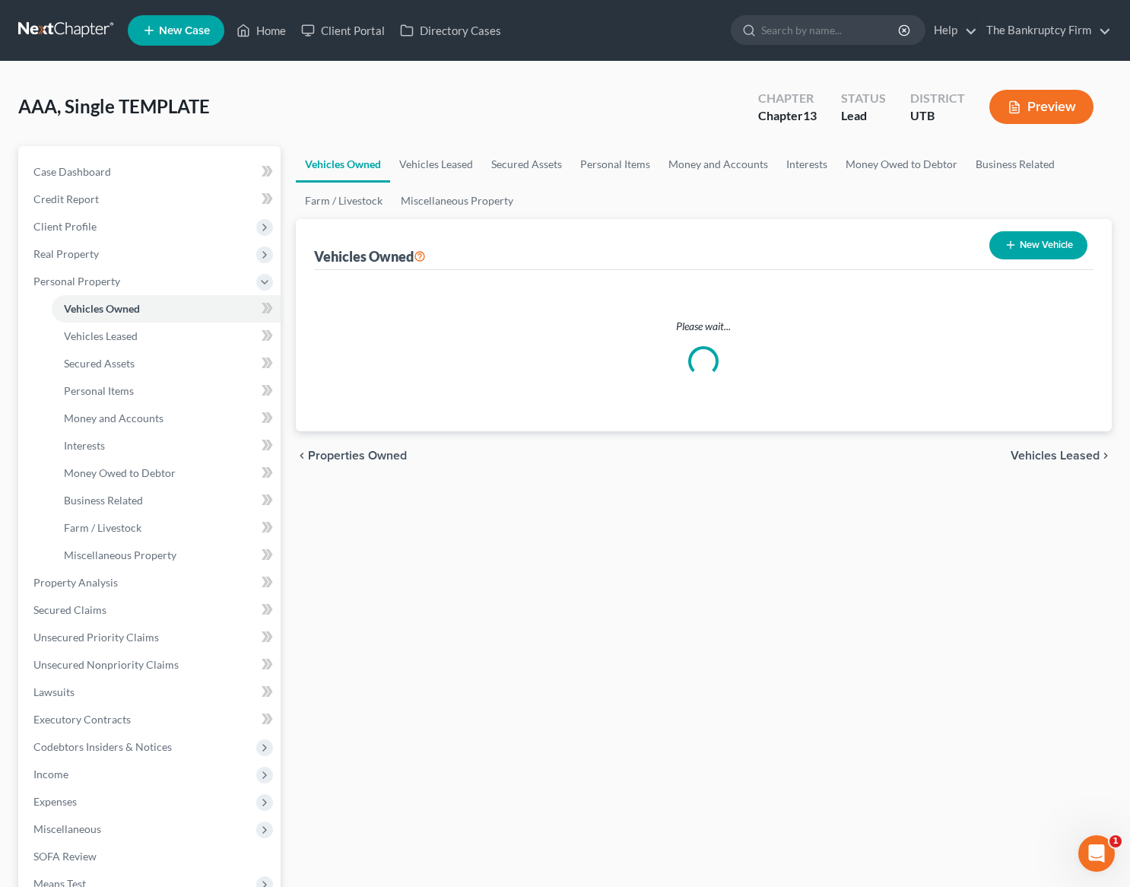
click at [1050, 243] on button "New Vehicle" at bounding box center [1039, 245] width 98 height 28
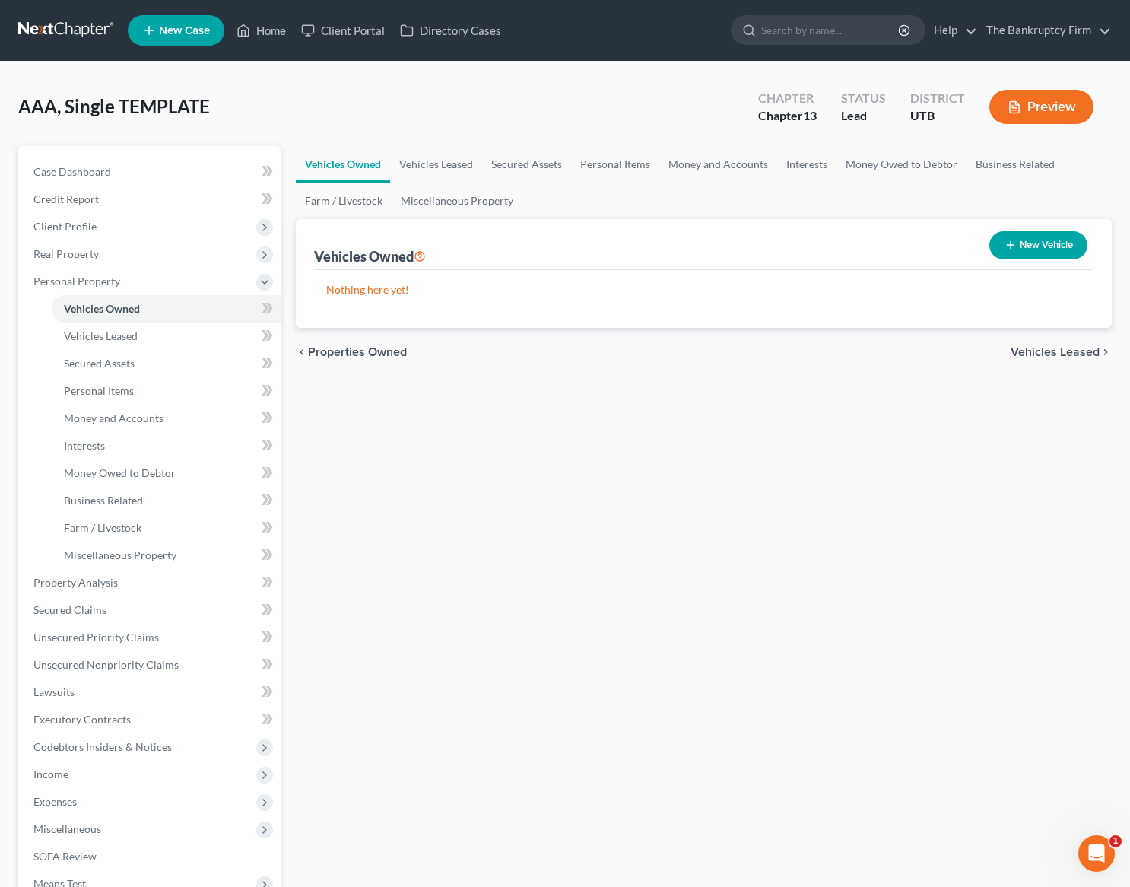
click at [1031, 244] on button "New Vehicle" at bounding box center [1039, 245] width 98 height 28
select select "0"
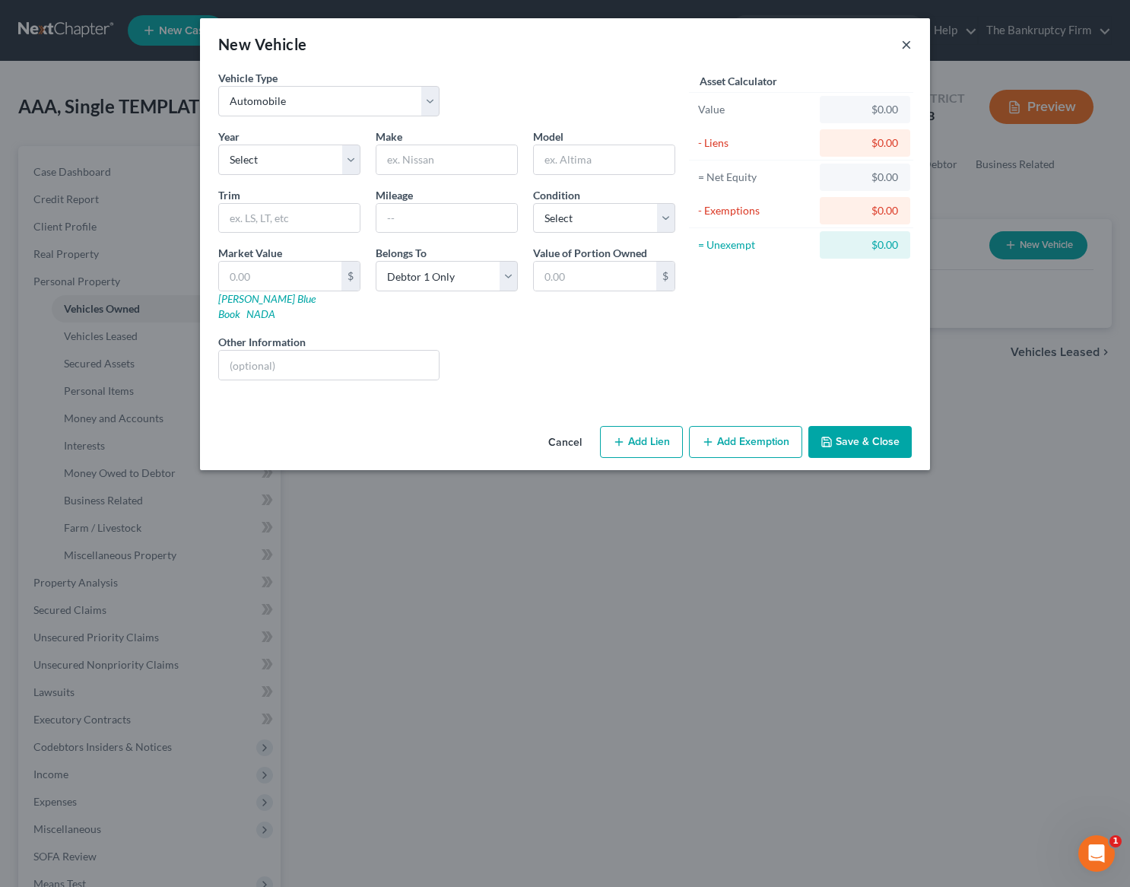
click at [907, 42] on button "×" at bounding box center [906, 44] width 11 height 18
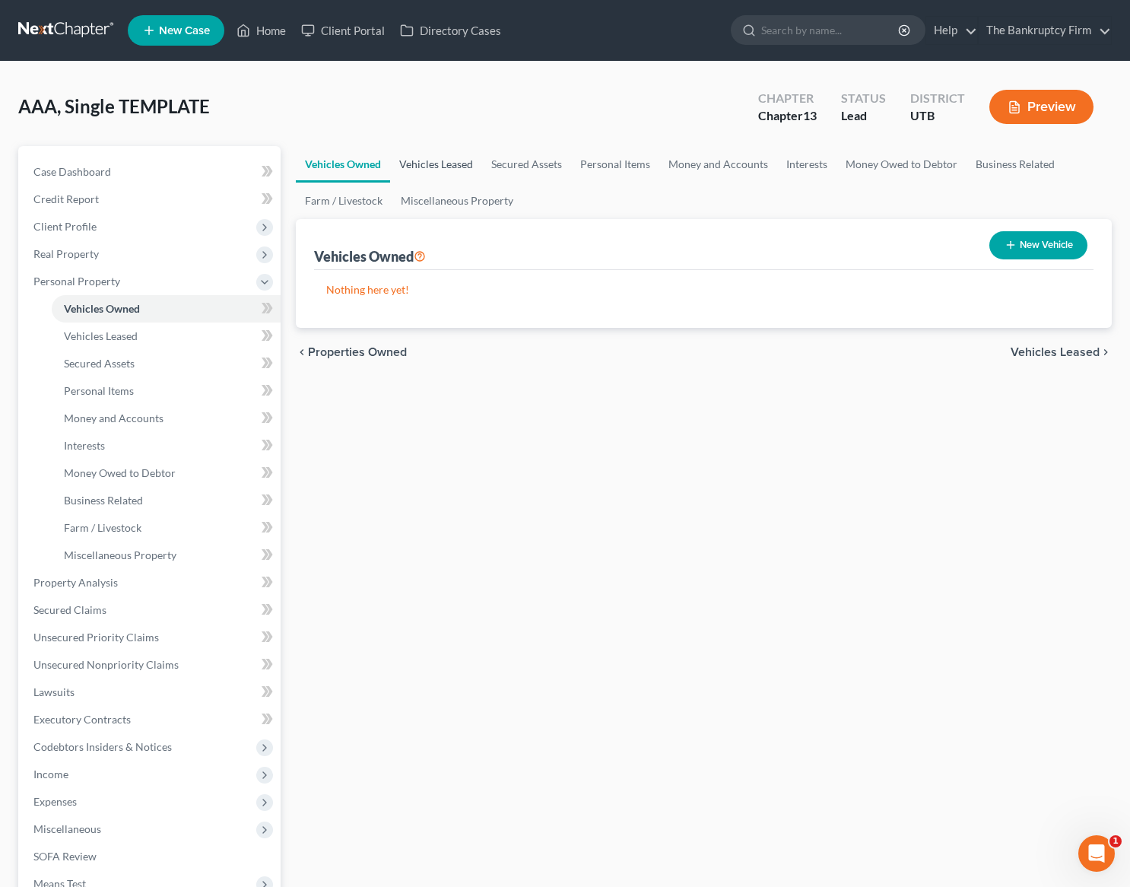
click at [438, 163] on link "Vehicles Leased" at bounding box center [436, 164] width 92 height 37
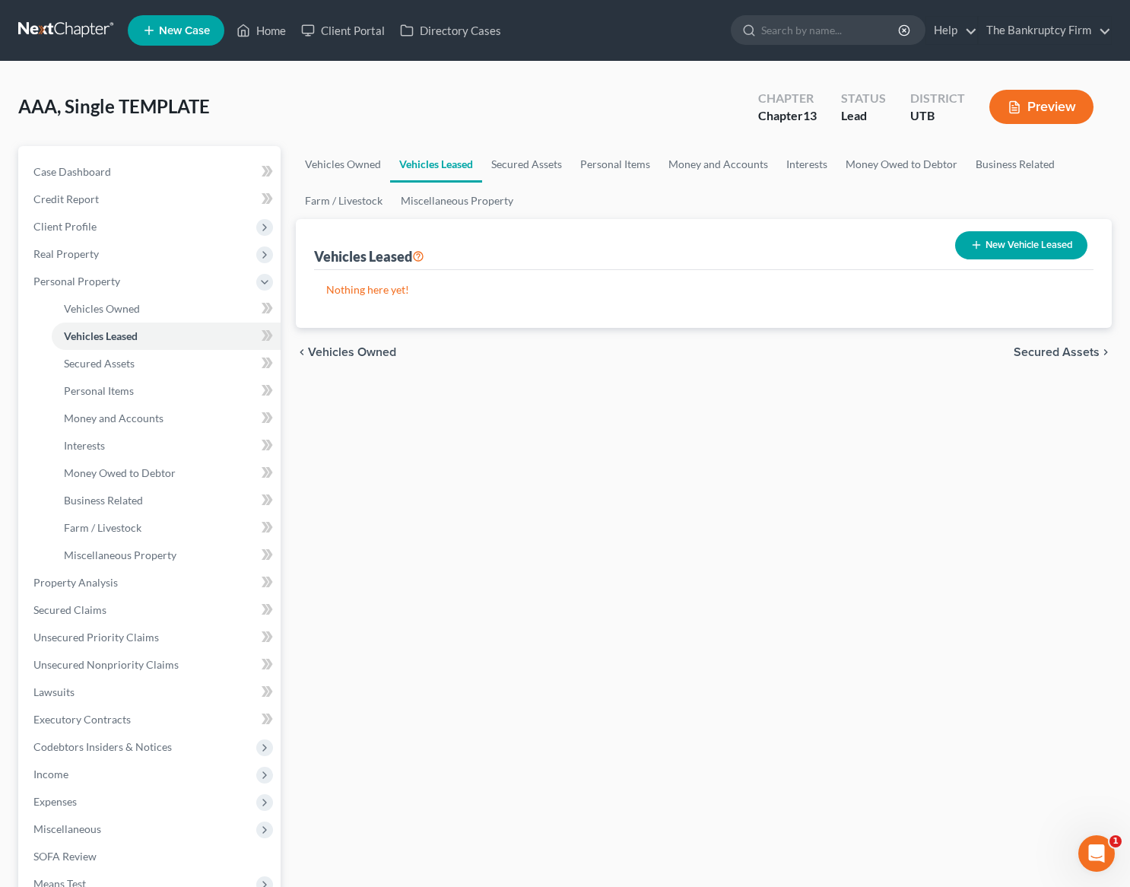
click at [1016, 240] on button "New Vehicle Leased" at bounding box center [1021, 245] width 132 height 28
select select "0"
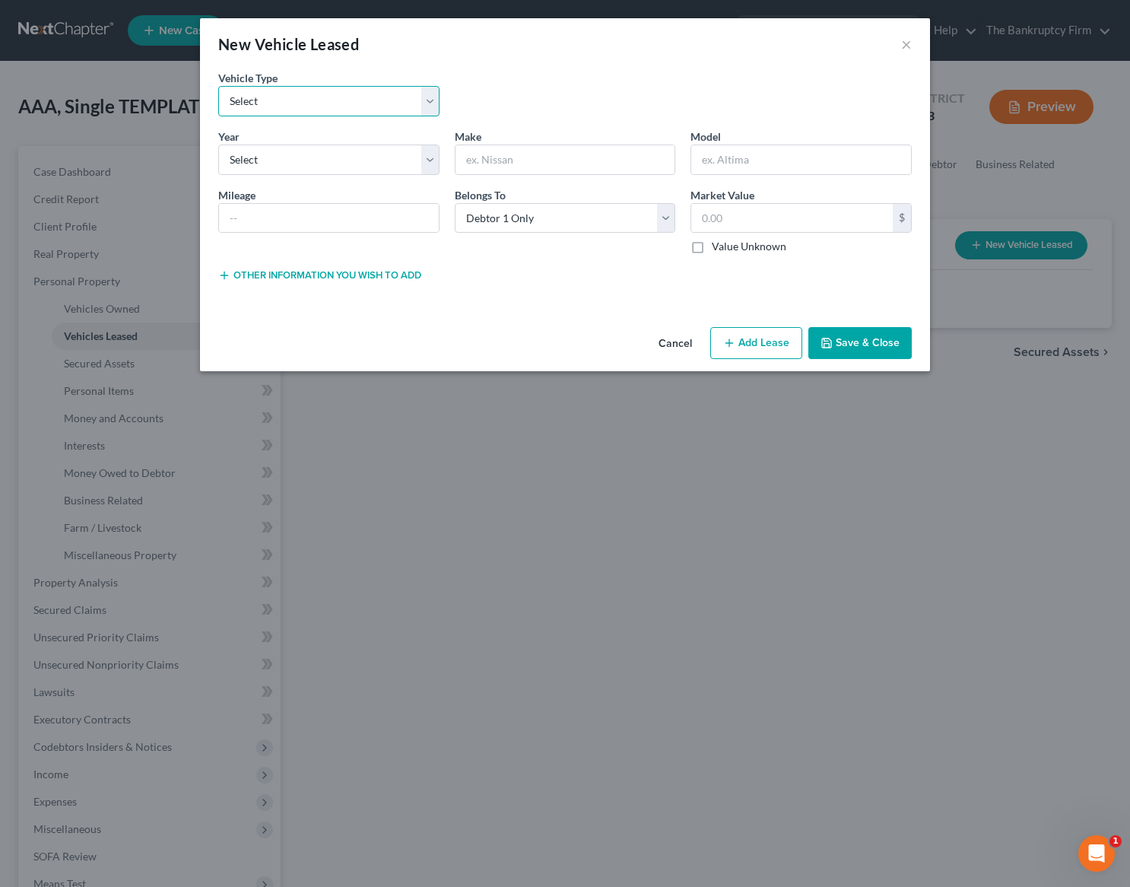
click at [271, 100] on select "Select Automobile Truck Trailer Watercraft Aircraft Motor Home Atv Other Vehicle" at bounding box center [328, 101] width 221 height 30
select select "0"
click at [218, 86] on select "Select Automobile Truck Trailer Watercraft Aircraft Motor Home Atv Other Vehicle" at bounding box center [328, 101] width 221 height 30
click at [312, 157] on select "Select 2026 2025 2024 2023 2022 2021 2020 2019 2018 2017 2016 2015 2014 2013 20…" at bounding box center [328, 160] width 221 height 30
select select "11"
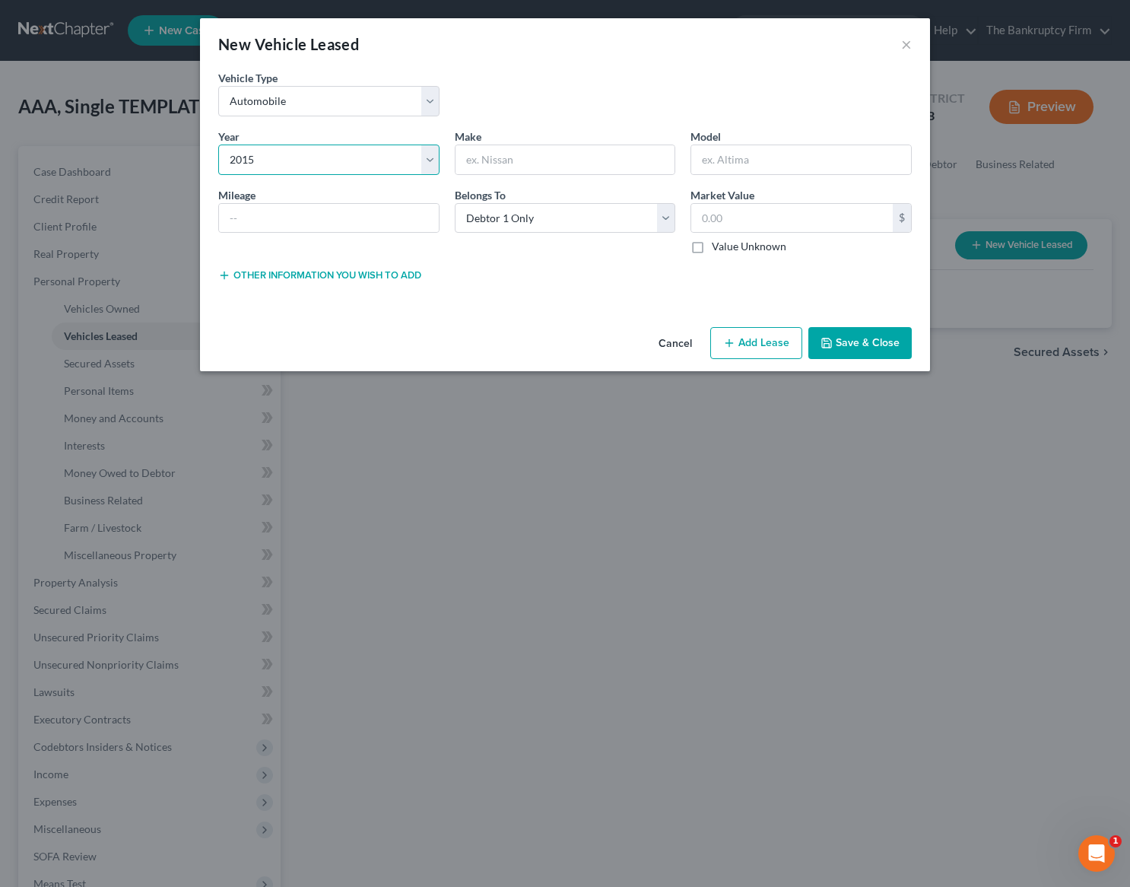
click at [218, 145] on select "Select 2026 2025 2024 2023 2022 2021 2020 2019 2018 2017 2016 2015 2014 2013 20…" at bounding box center [328, 160] width 221 height 30
click at [536, 163] on input "text" at bounding box center [566, 159] width 220 height 29
type input "Chevy"
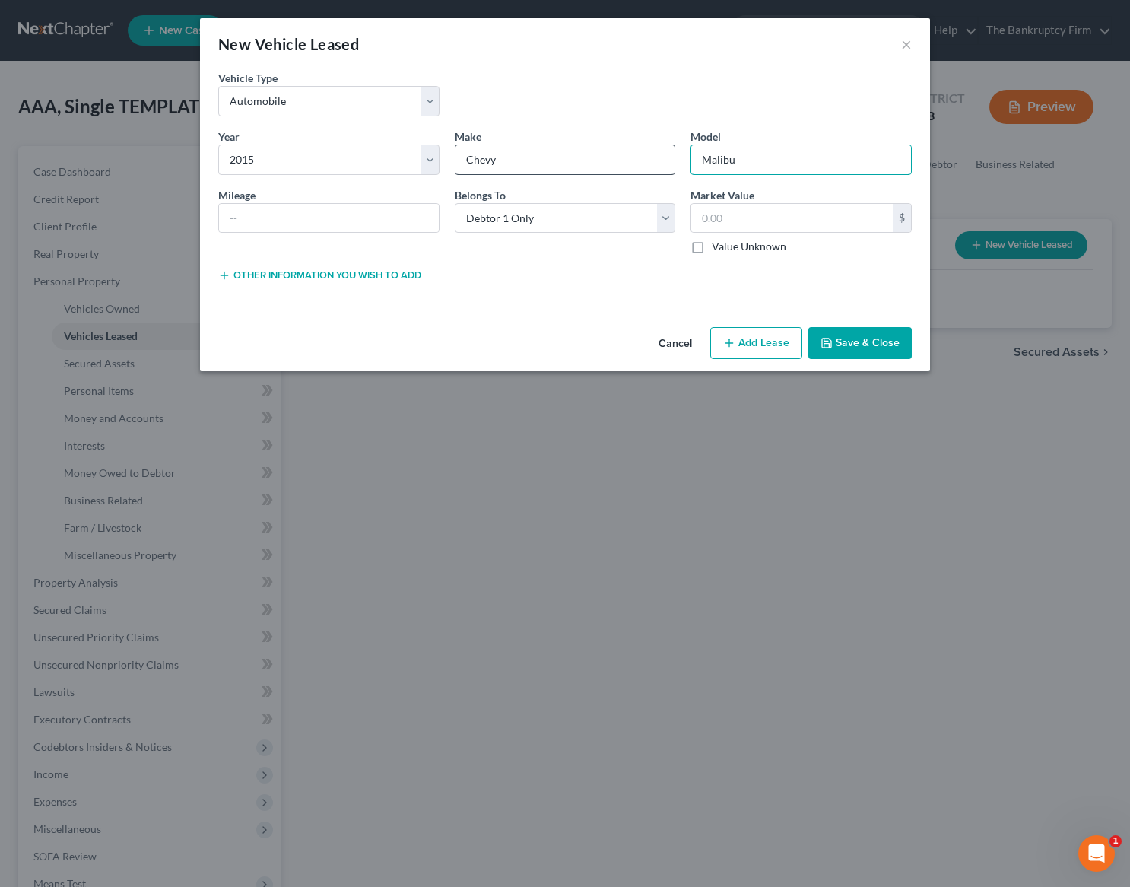
type input "Malibu"
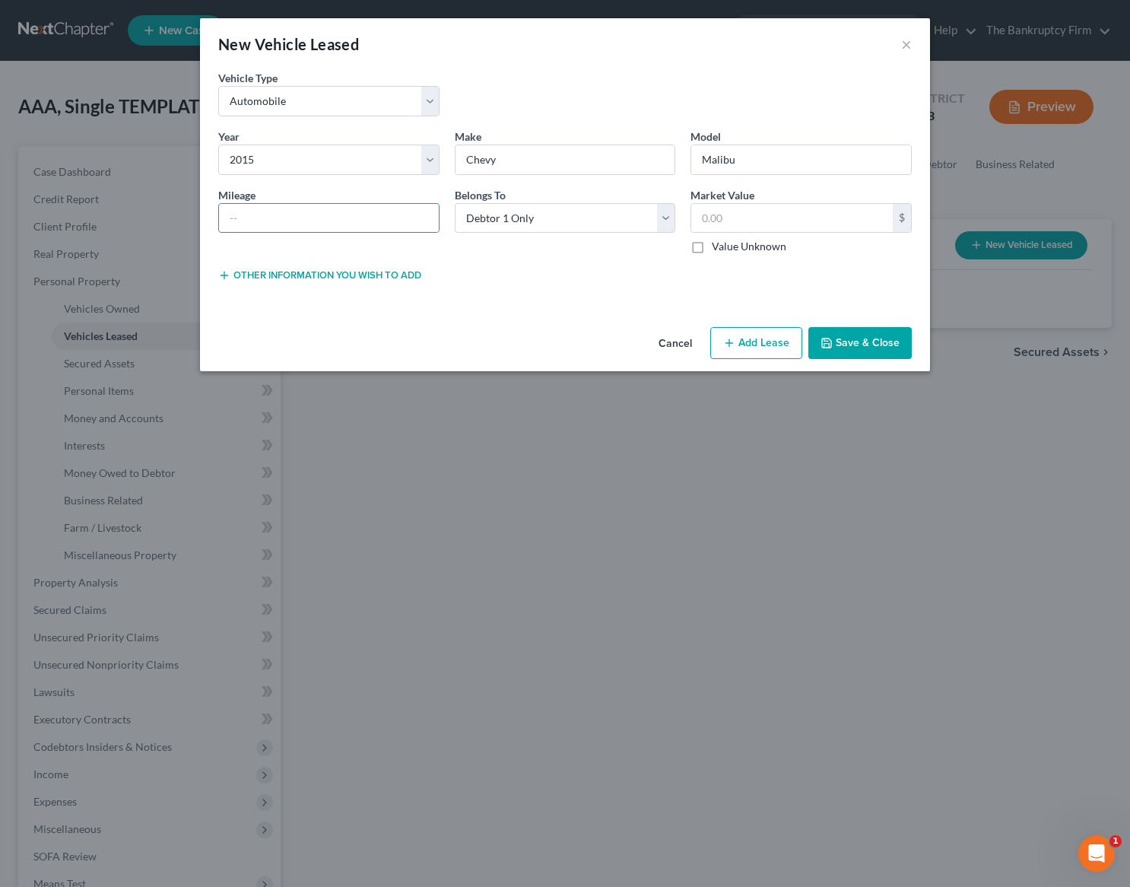
click at [879, 348] on button "Save & Close" at bounding box center [860, 343] width 103 height 32
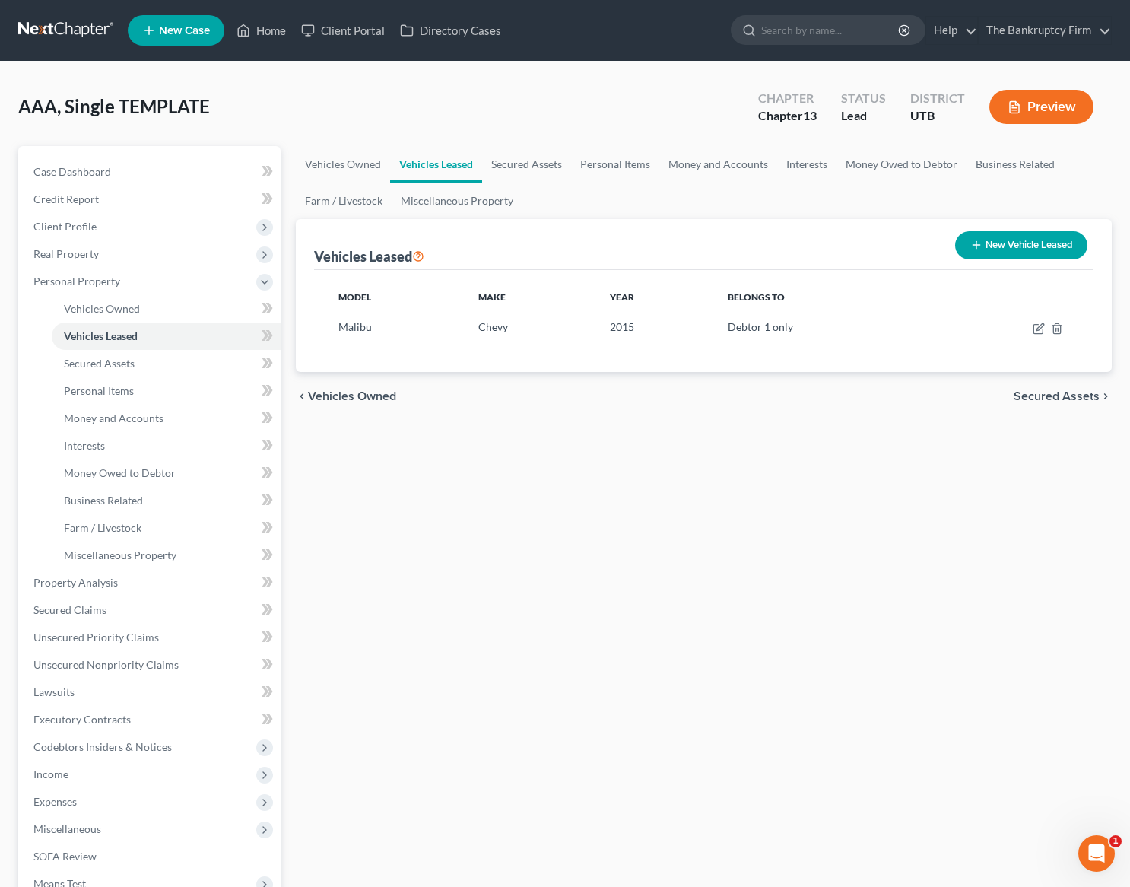
click at [539, 199] on ul "Vehicles Owned Vehicles Leased Secured Assets Personal Items Money and Accounts…" at bounding box center [704, 182] width 817 height 73
click at [141, 627] on link "Unsecured Priority Claims" at bounding box center [150, 637] width 259 height 27
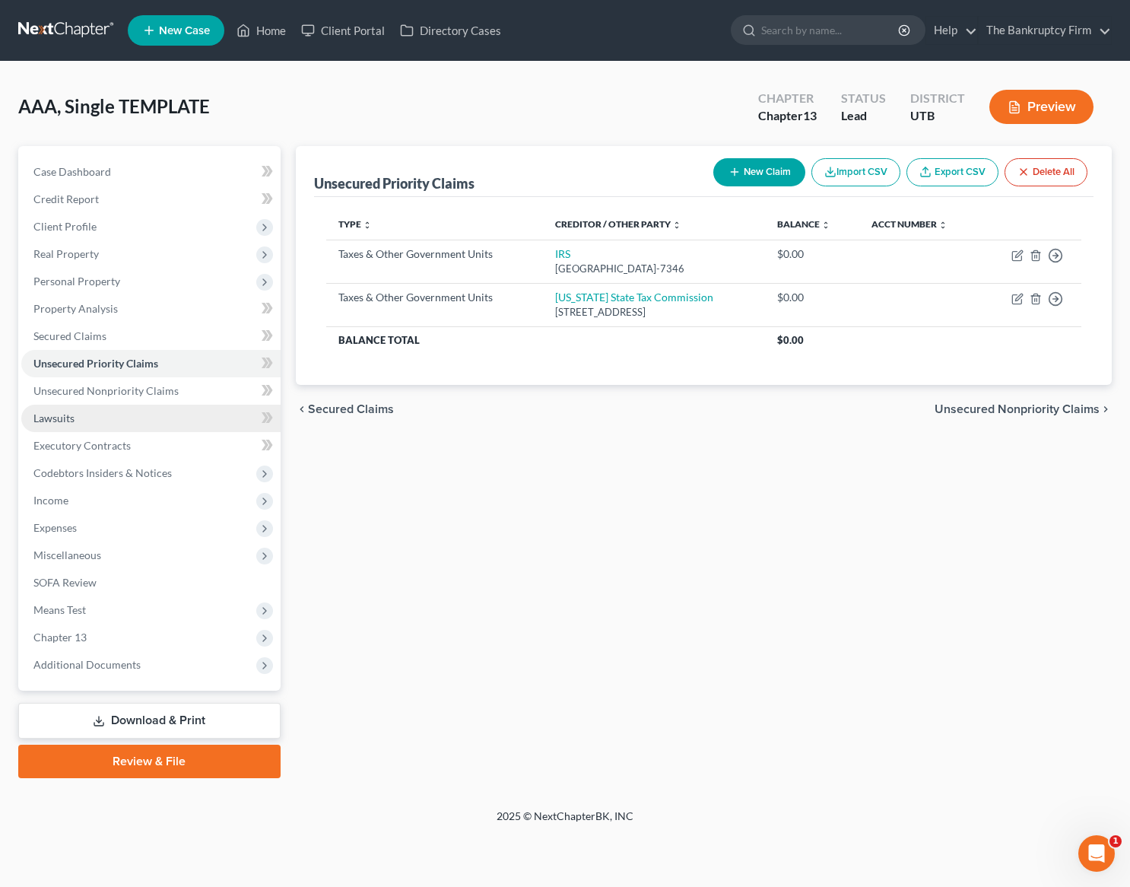
click at [89, 421] on link "Lawsuits" at bounding box center [150, 418] width 259 height 27
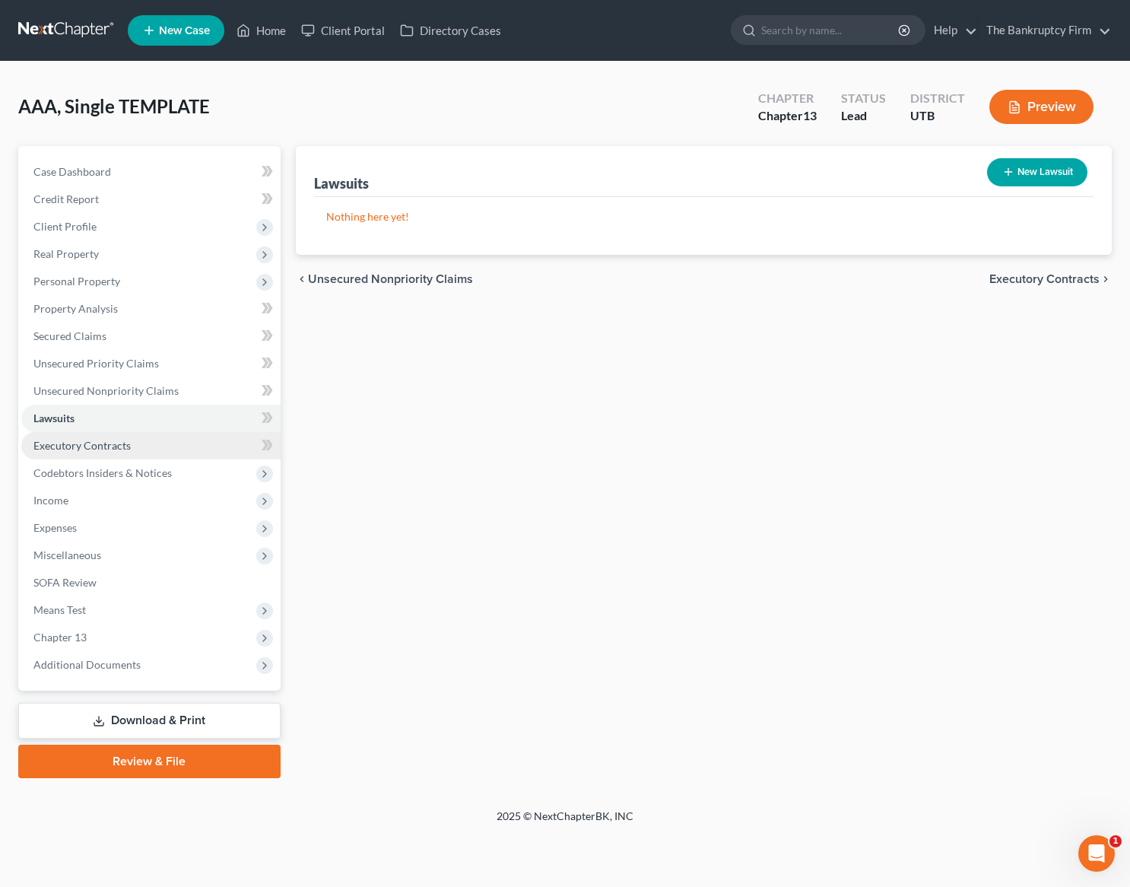
click at [106, 453] on link "Executory Contracts" at bounding box center [150, 445] width 259 height 27
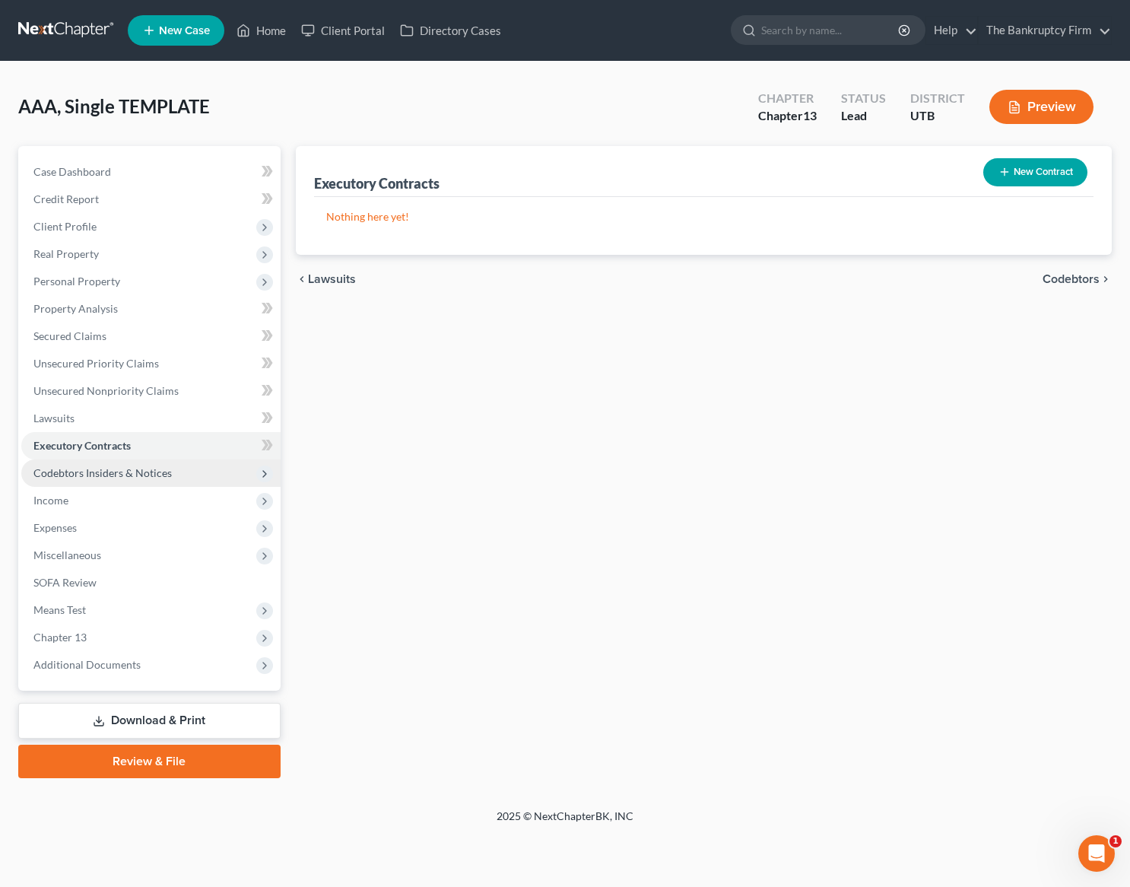
click at [131, 476] on span "Codebtors Insiders & Notices" at bounding box center [102, 472] width 138 height 13
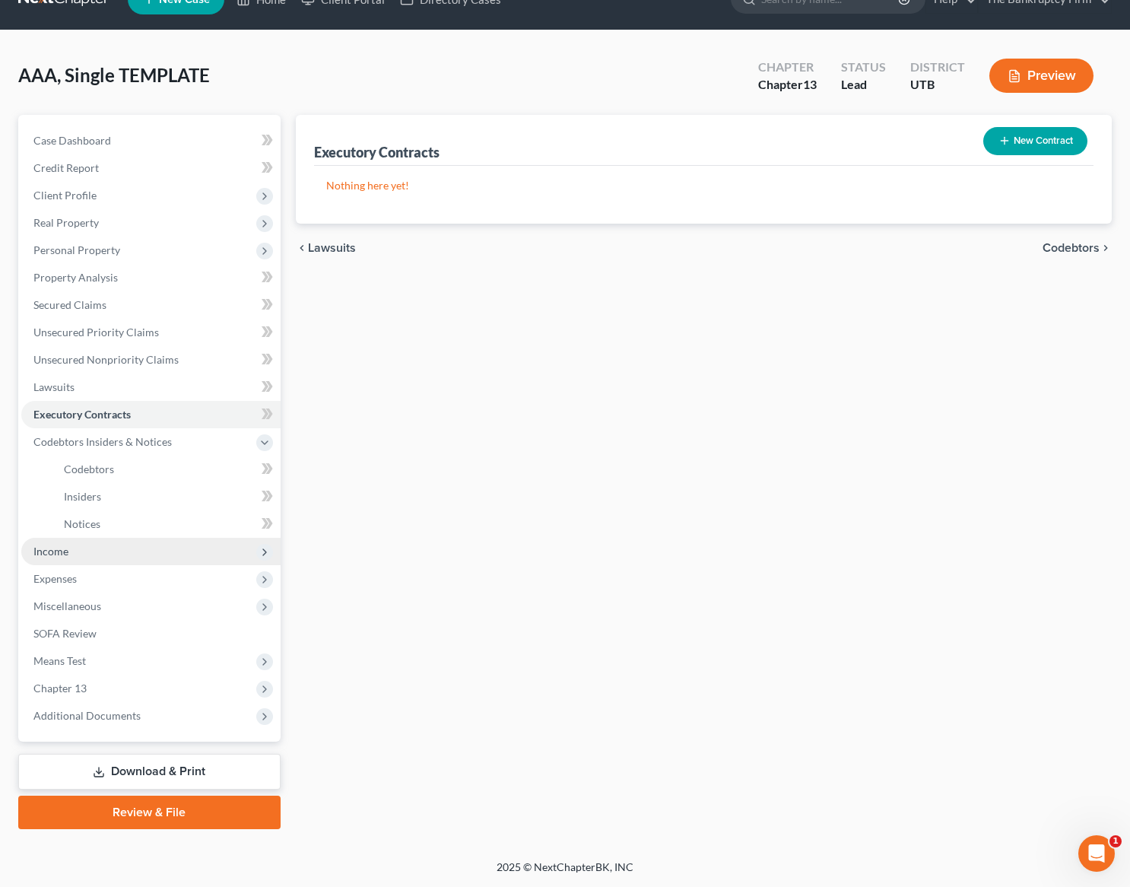
scroll to position [30, 0]
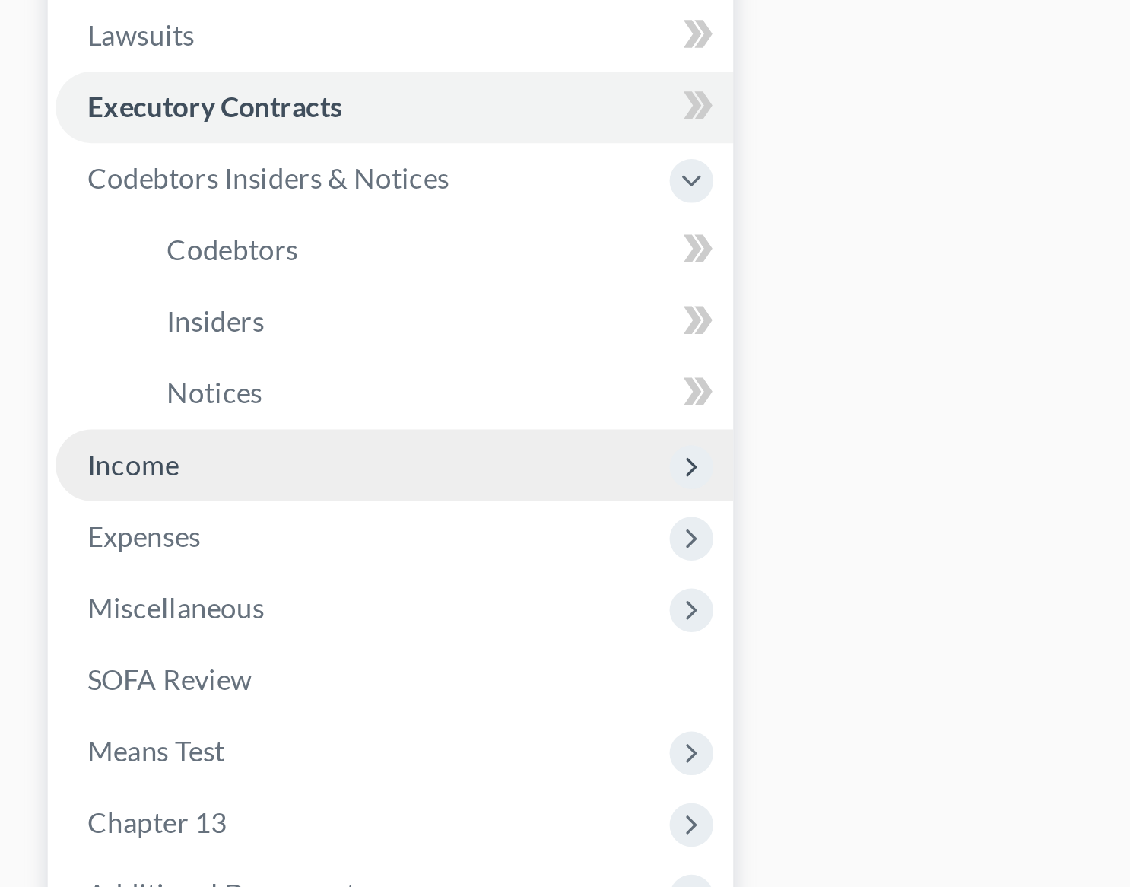
click at [24, 586] on ul "Case Dashboard Payments Invoices Payments Payments Credit Report Client Profile" at bounding box center [150, 430] width 259 height 602
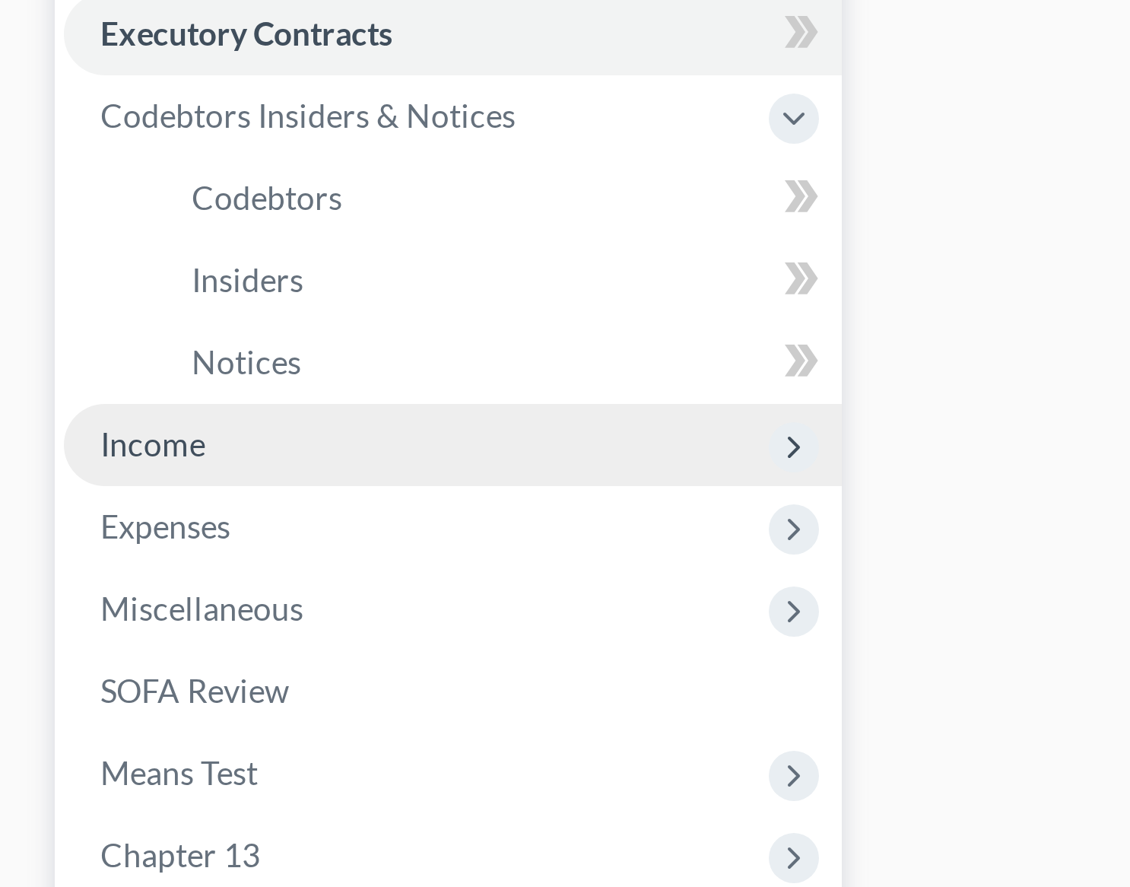
click at [70, 554] on span "Income" at bounding box center [150, 552] width 259 height 27
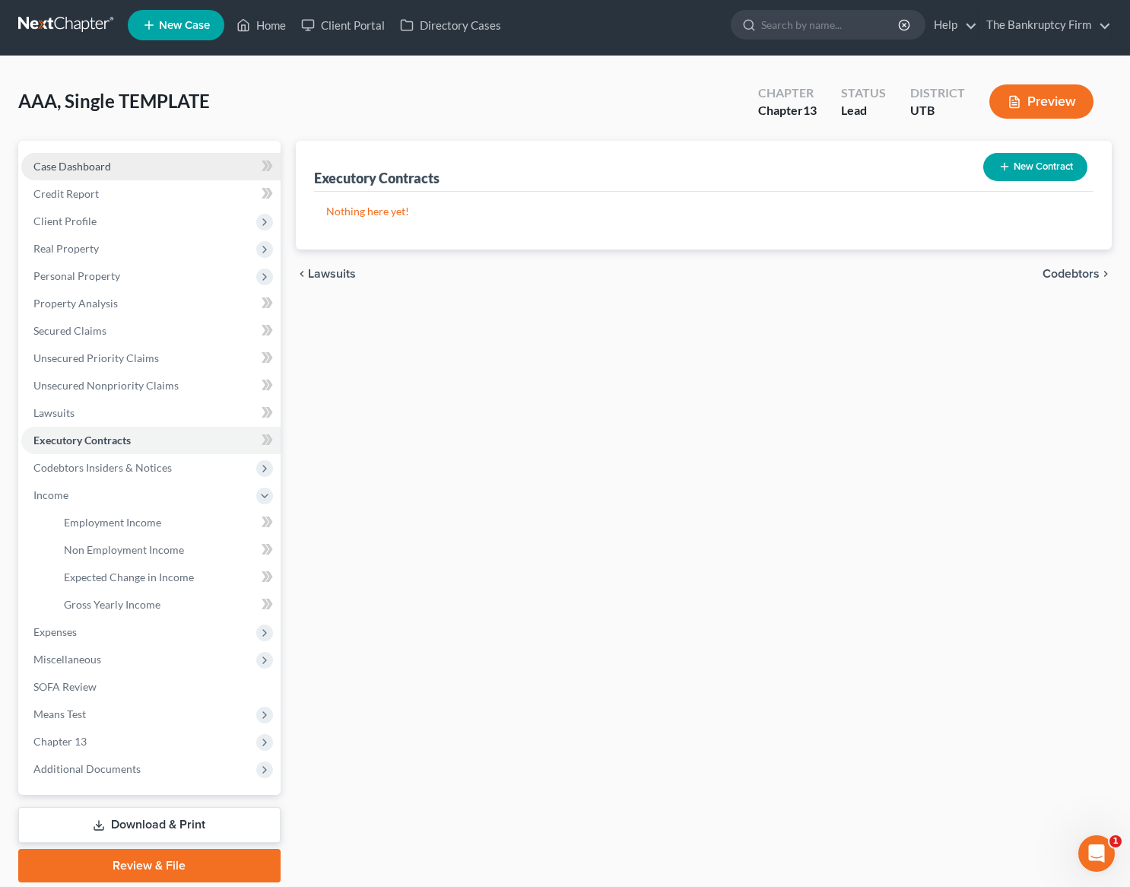
scroll to position [11, 0]
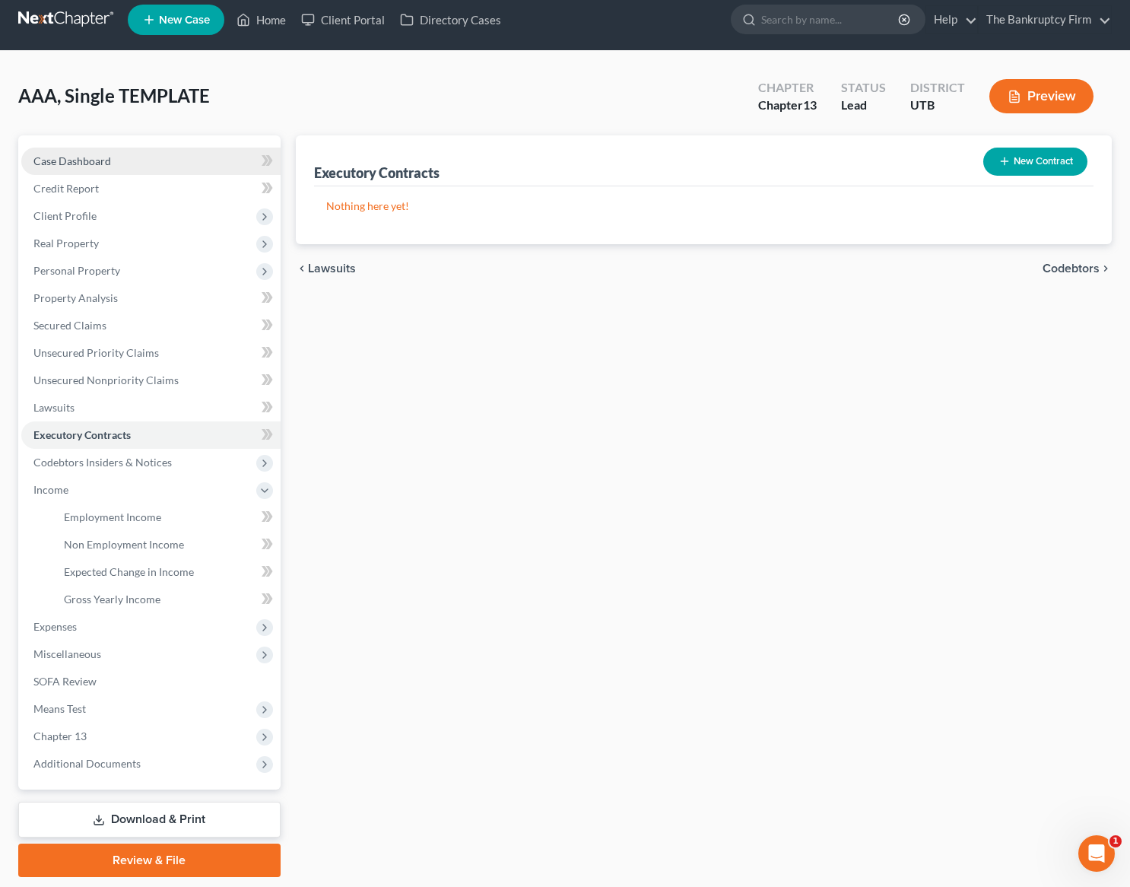
click at [81, 158] on span "Case Dashboard" at bounding box center [72, 160] width 78 height 13
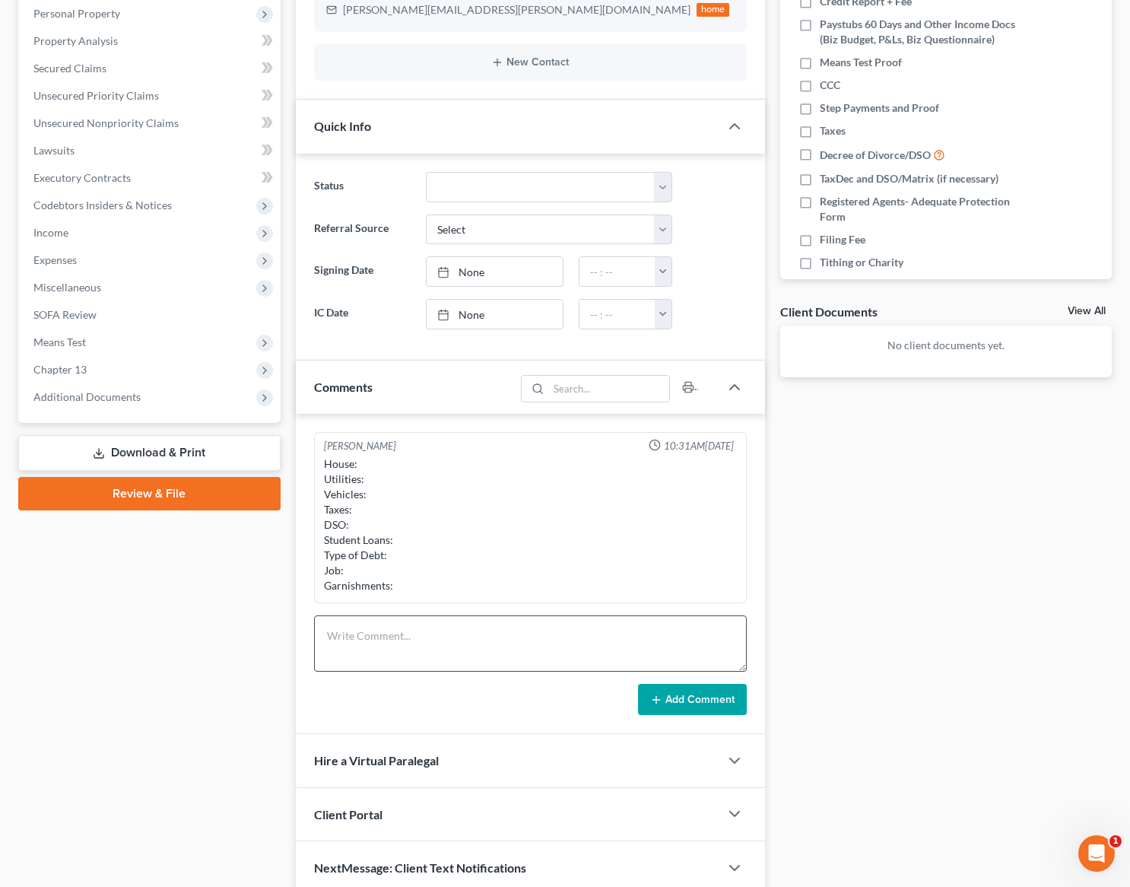
scroll to position [274, 0]
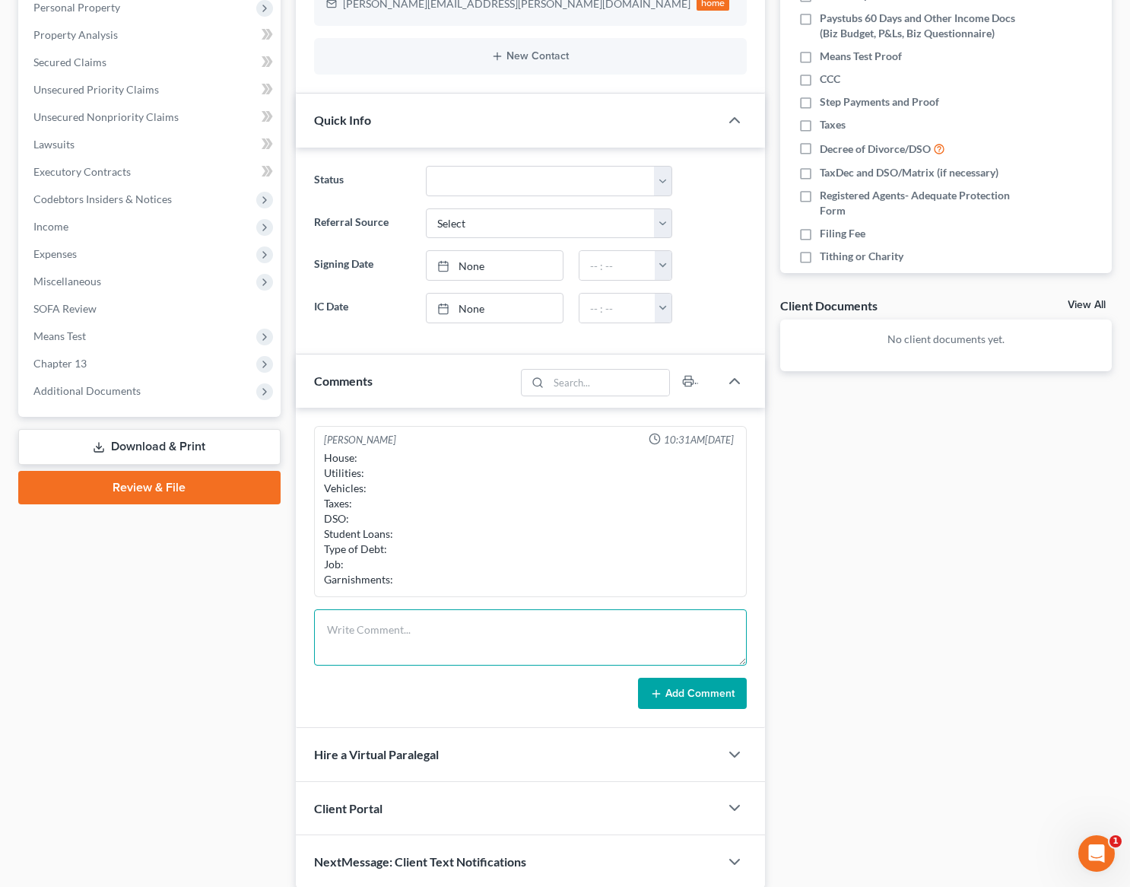
click at [326, 627] on textarea at bounding box center [531, 637] width 434 height 56
type textarea "U"
click at [525, 657] on textarea "will be working in about a month Vehicle with APG Credit Card, Personal Loan, M…" at bounding box center [531, 637] width 434 height 56
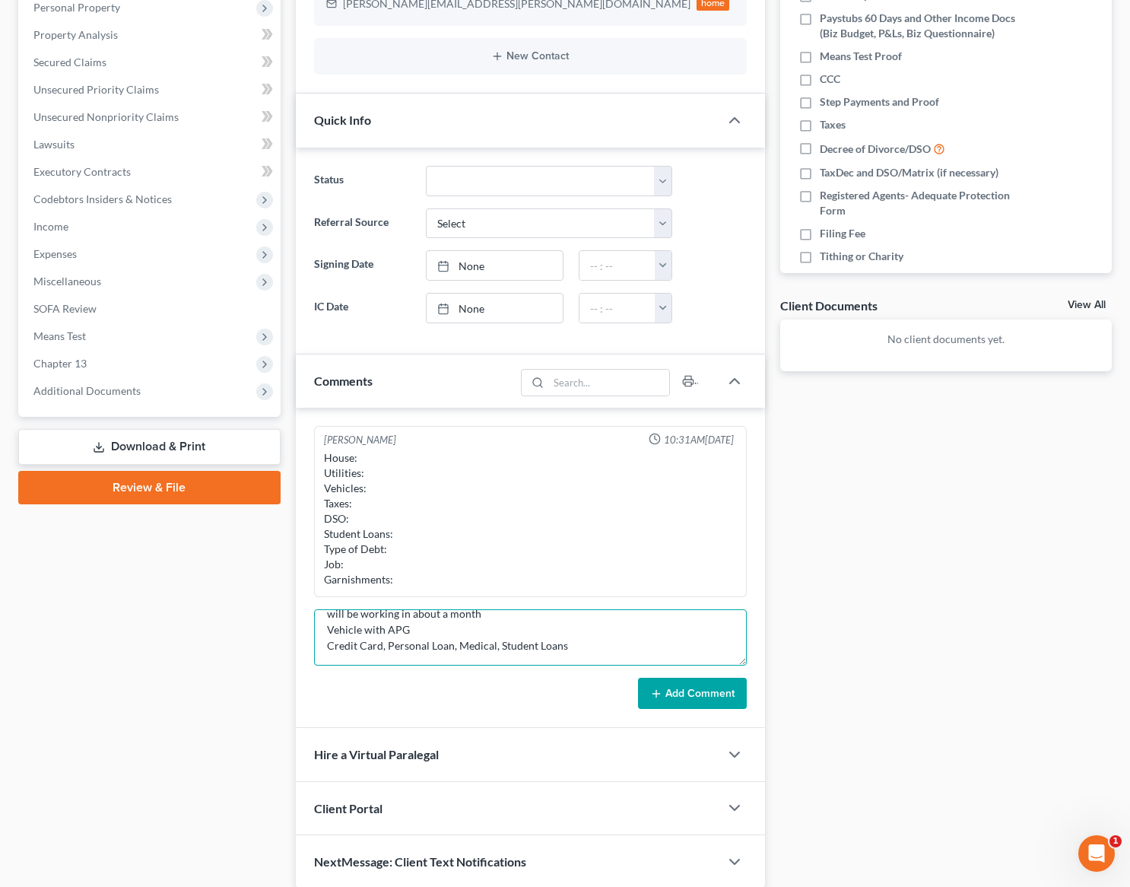
type textarea "will be working in about a month Vehicle with APG Credit Card, Personal Loan, M…"
click at [699, 705] on button "Add Comment" at bounding box center [692, 694] width 109 height 32
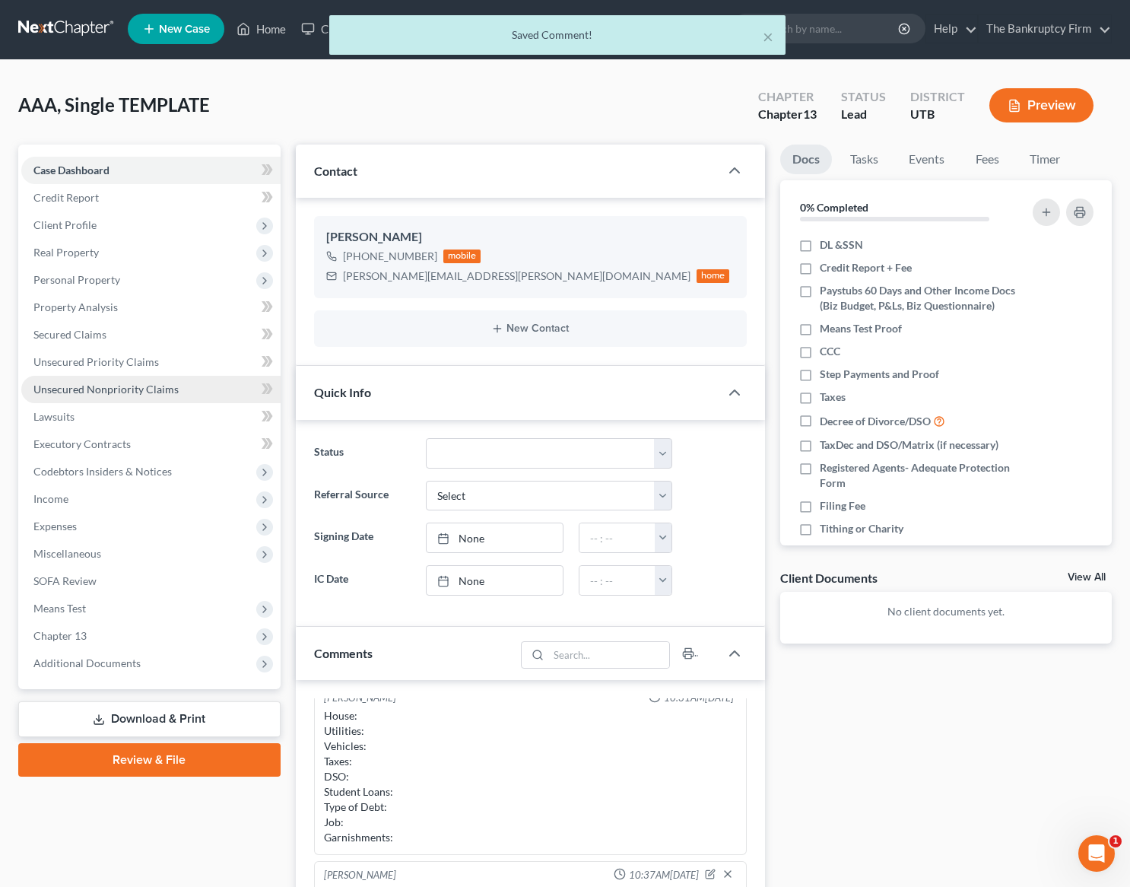
scroll to position [0, 0]
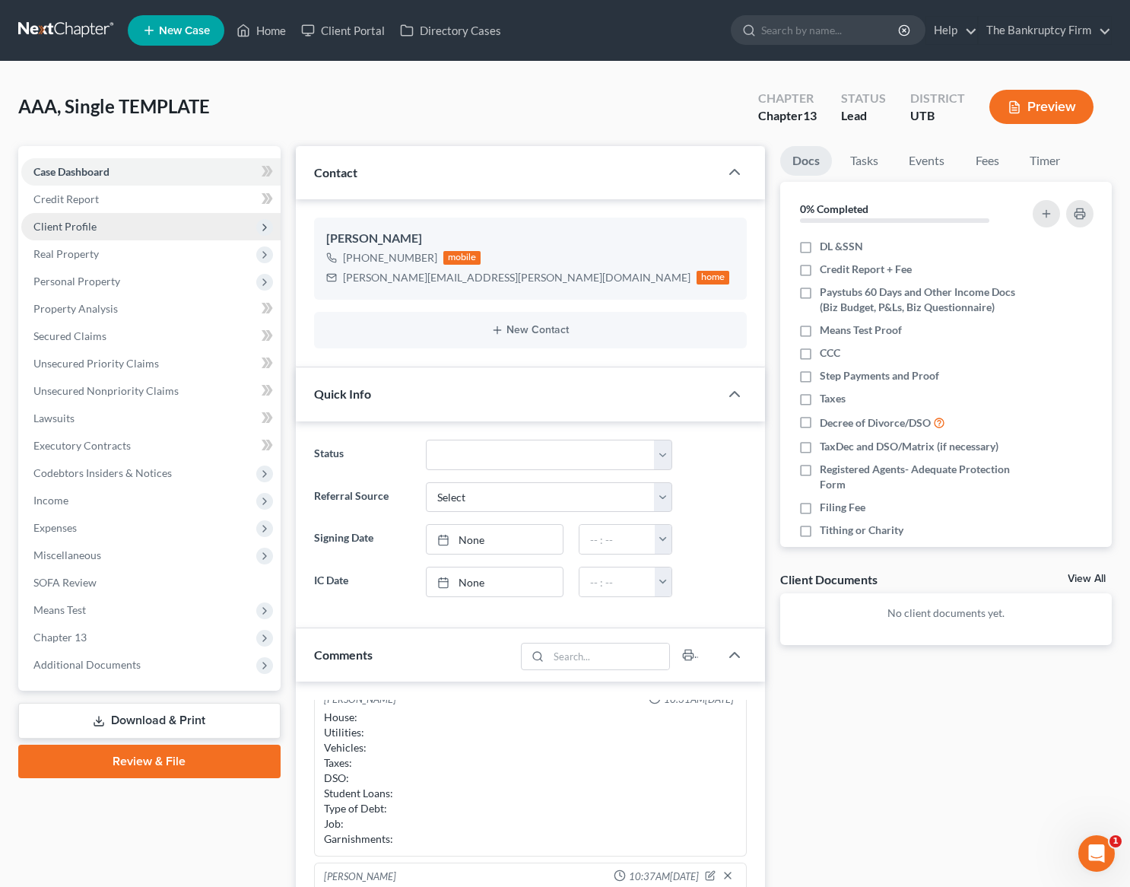
click at [90, 224] on span "Client Profile" at bounding box center [64, 226] width 63 height 13
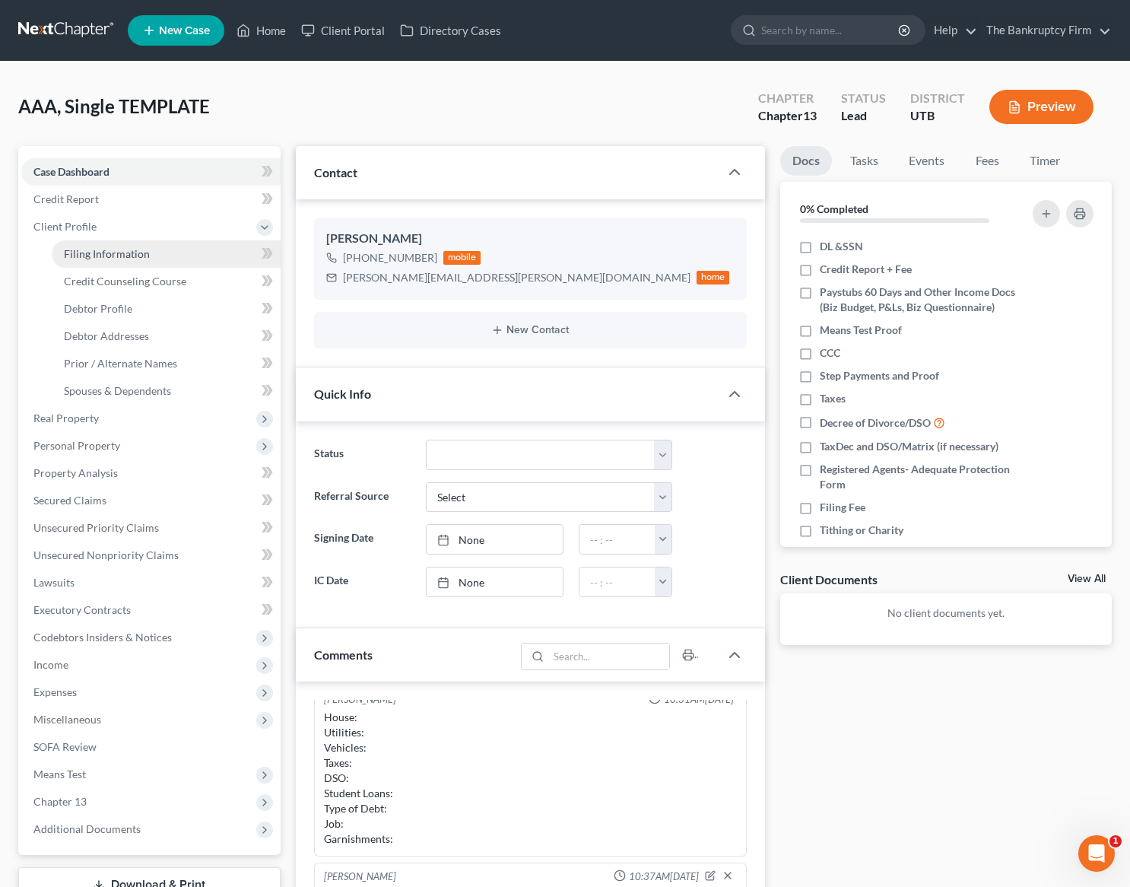
click at [137, 254] on span "Filing Information" at bounding box center [107, 253] width 86 height 13
select select "1"
select select "0"
select select "3"
select select "81"
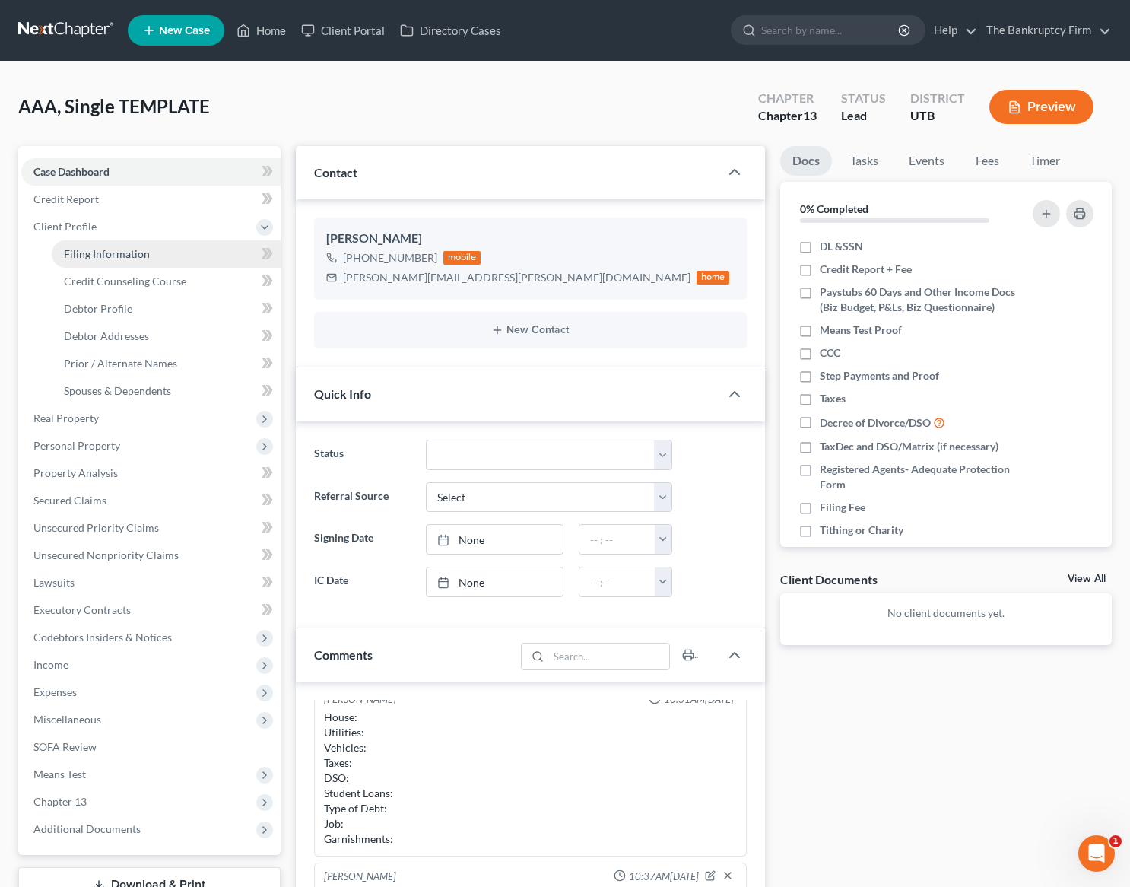
select select "0"
select select "46"
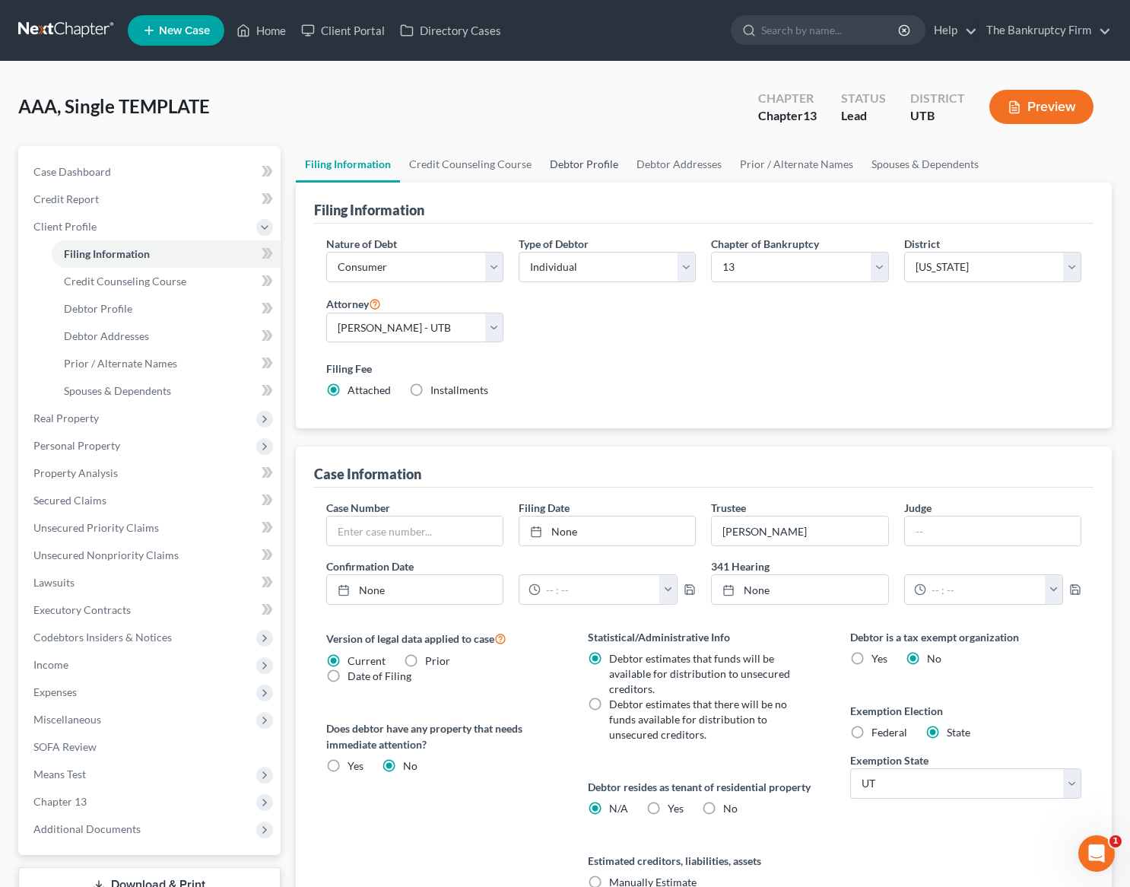
click at [580, 159] on link "Debtor Profile" at bounding box center [584, 164] width 87 height 37
select select "0"
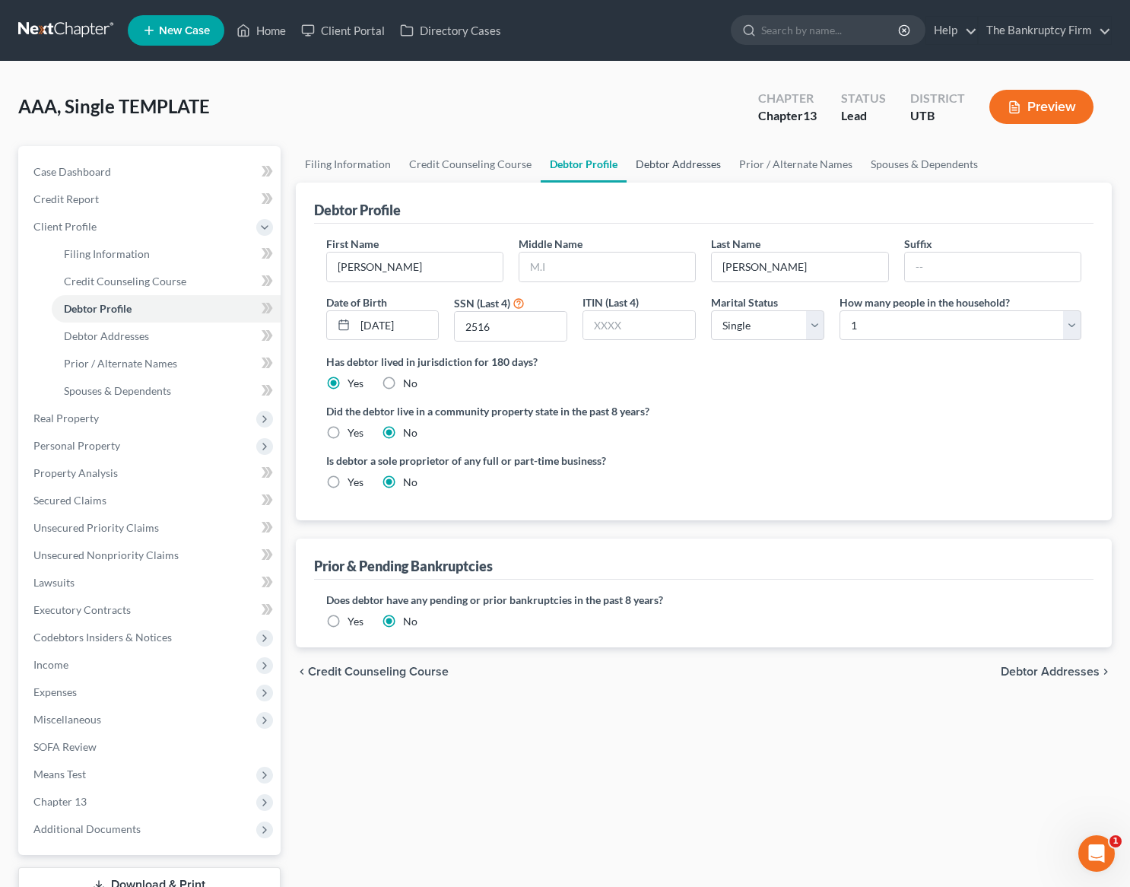
click at [682, 164] on link "Debtor Addresses" at bounding box center [678, 164] width 103 height 37
select select "0"
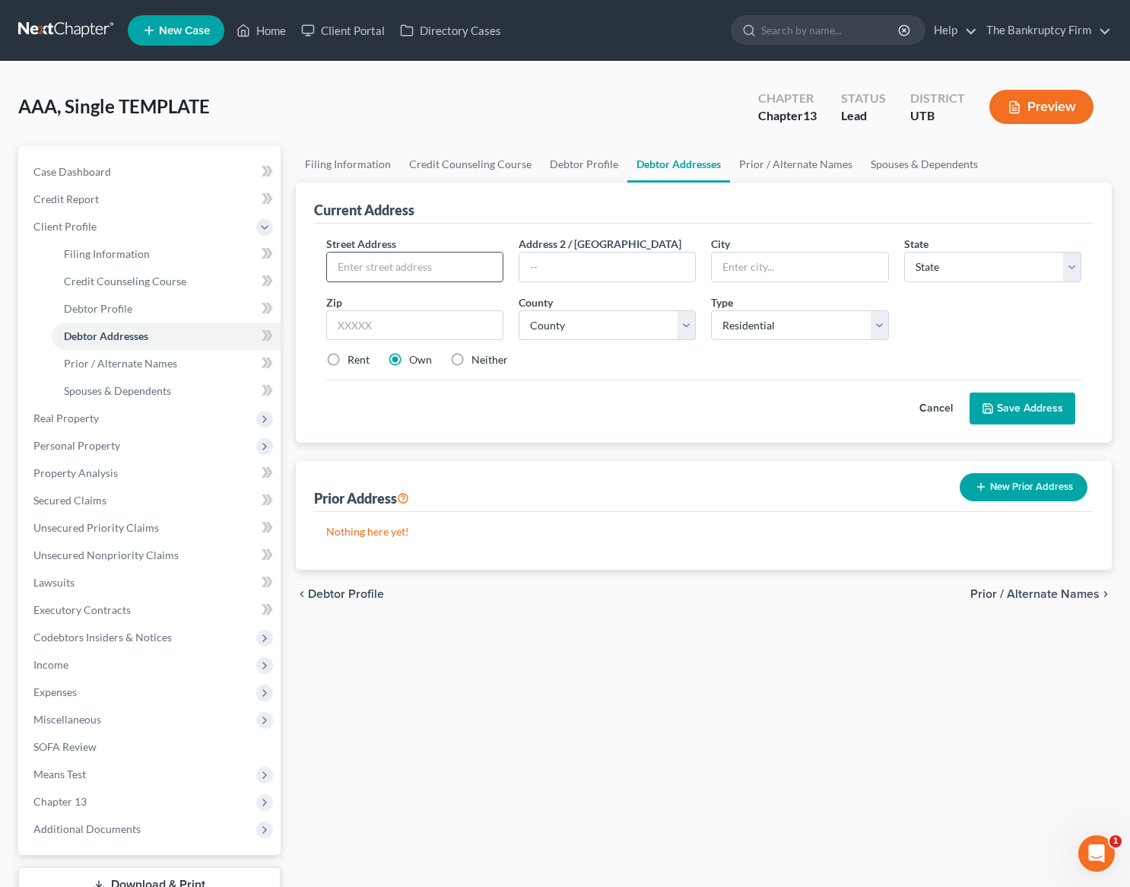
click at [392, 274] on input "text" at bounding box center [415, 267] width 176 height 29
click at [495, 200] on div "Current Address" at bounding box center [704, 203] width 780 height 41
click at [363, 265] on input "text" at bounding box center [415, 267] width 176 height 29
click at [790, 157] on link "Prior / Alternate Names" at bounding box center [796, 164] width 132 height 37
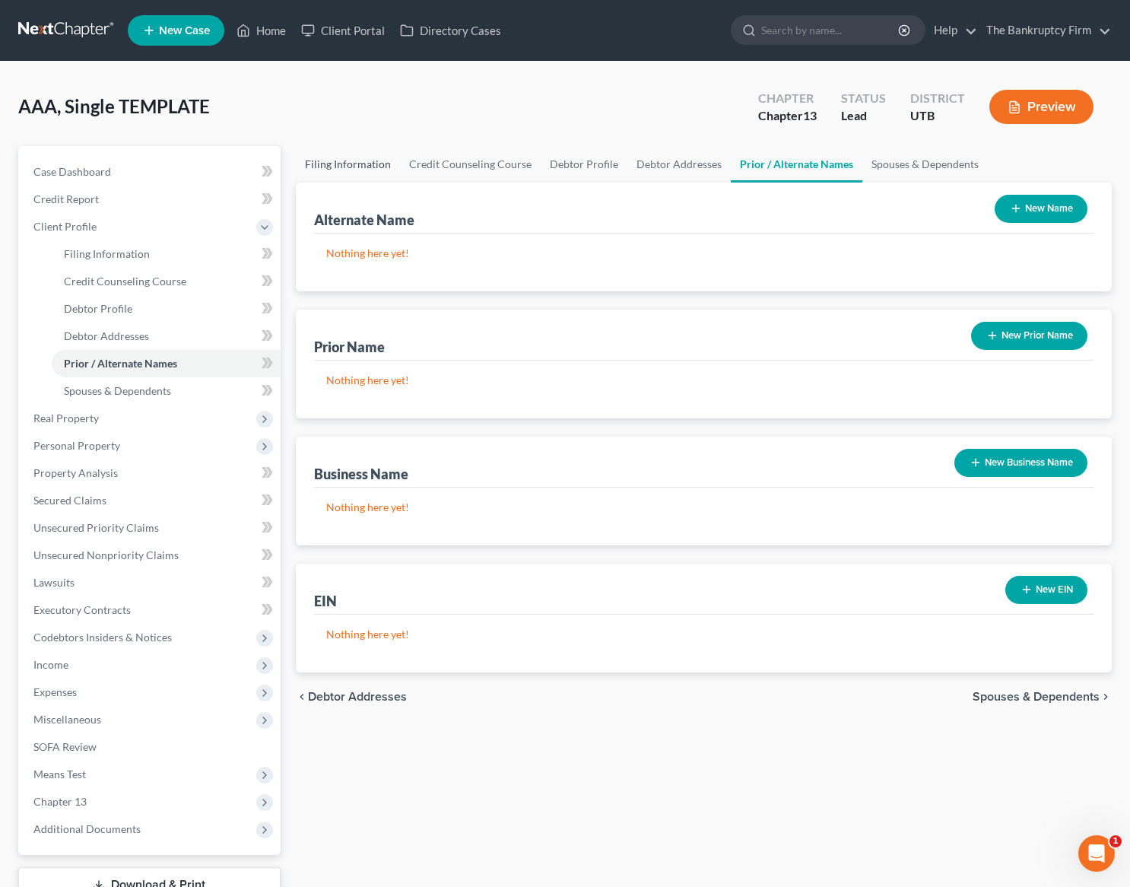
click at [335, 162] on link "Filing Information" at bounding box center [348, 164] width 104 height 37
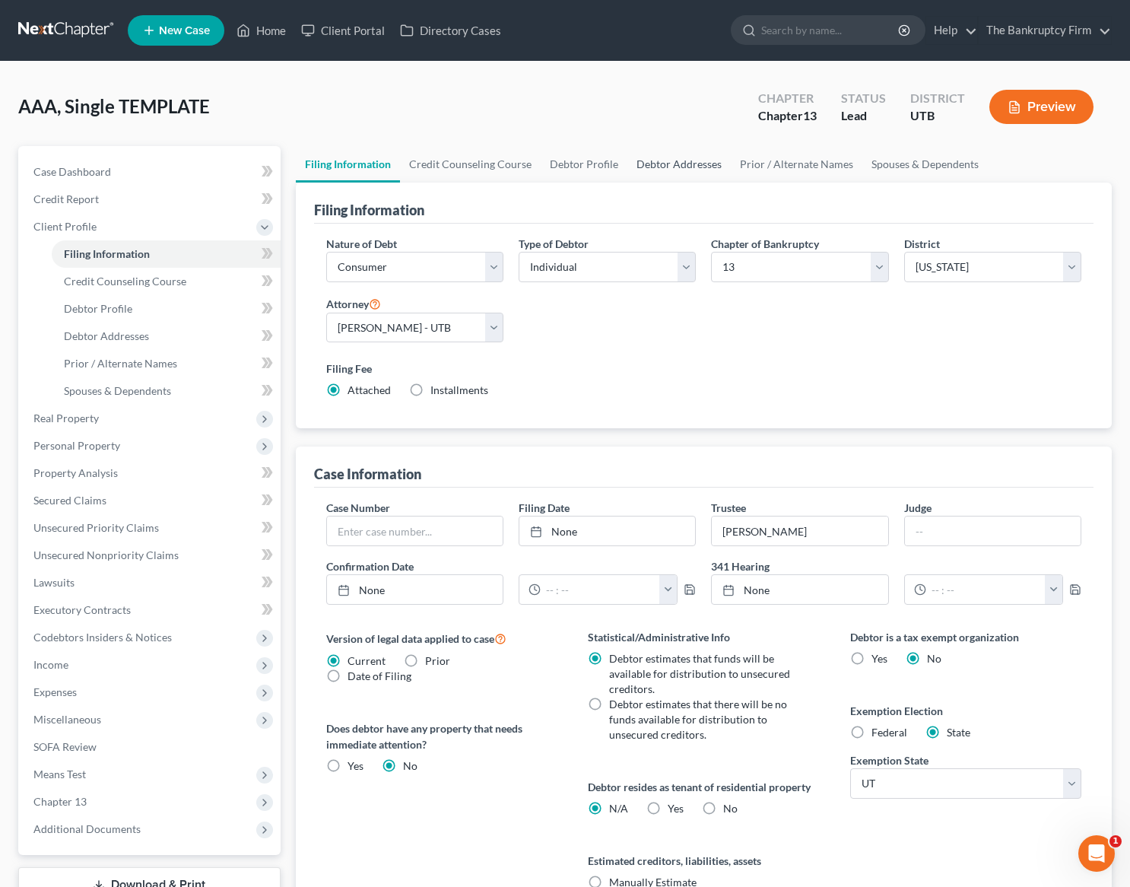
click at [676, 167] on link "Debtor Addresses" at bounding box center [679, 164] width 103 height 37
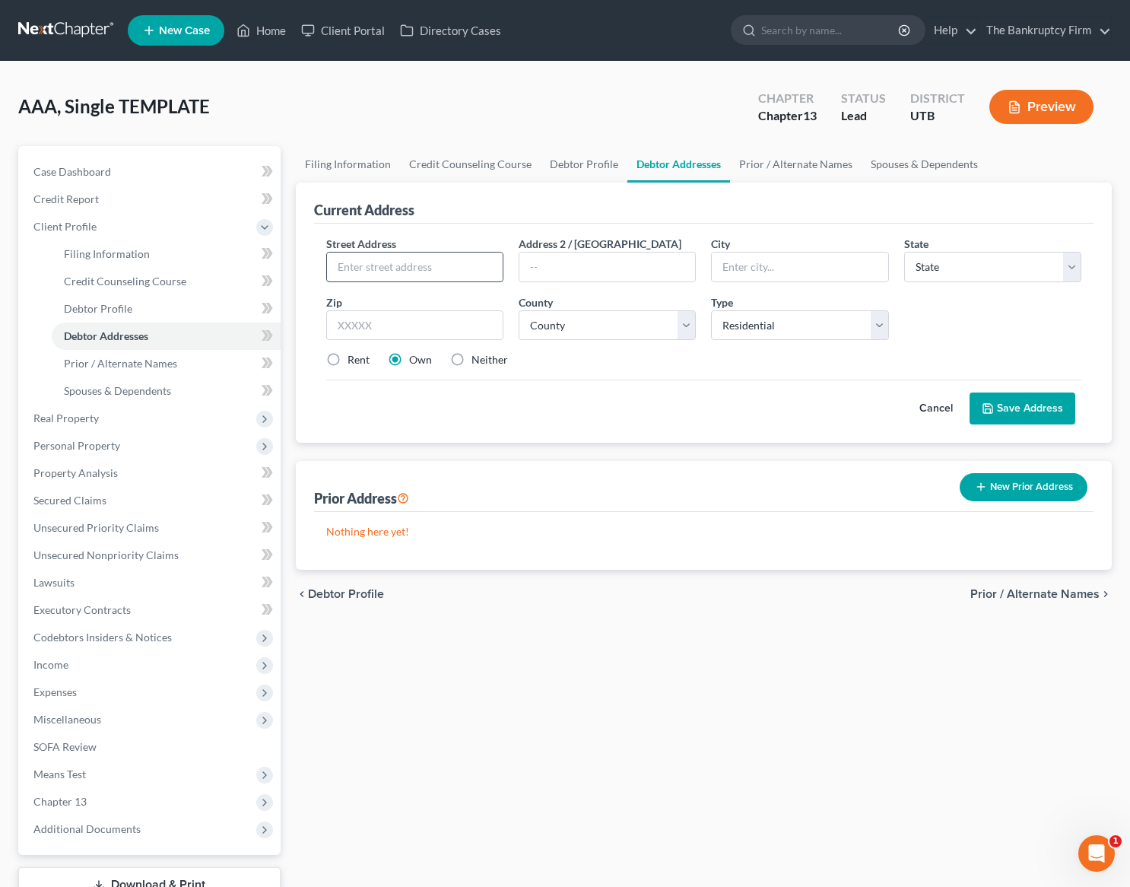
click at [369, 272] on input "text" at bounding box center [415, 267] width 176 height 29
click at [733, 267] on input "text" at bounding box center [800, 267] width 176 height 29
click at [1001, 263] on select "State [US_STATE] AK AR AZ CA CO CT DE DC [GEOGRAPHIC_DATA] [GEOGRAPHIC_DATA] GU…" at bounding box center [992, 267] width 177 height 30
click at [904, 252] on select "State [US_STATE] AK AR AZ CA CO CT DE DC [GEOGRAPHIC_DATA] [GEOGRAPHIC_DATA] GU…" at bounding box center [992, 267] width 177 height 30
click at [375, 323] on input "text" at bounding box center [414, 325] width 177 height 30
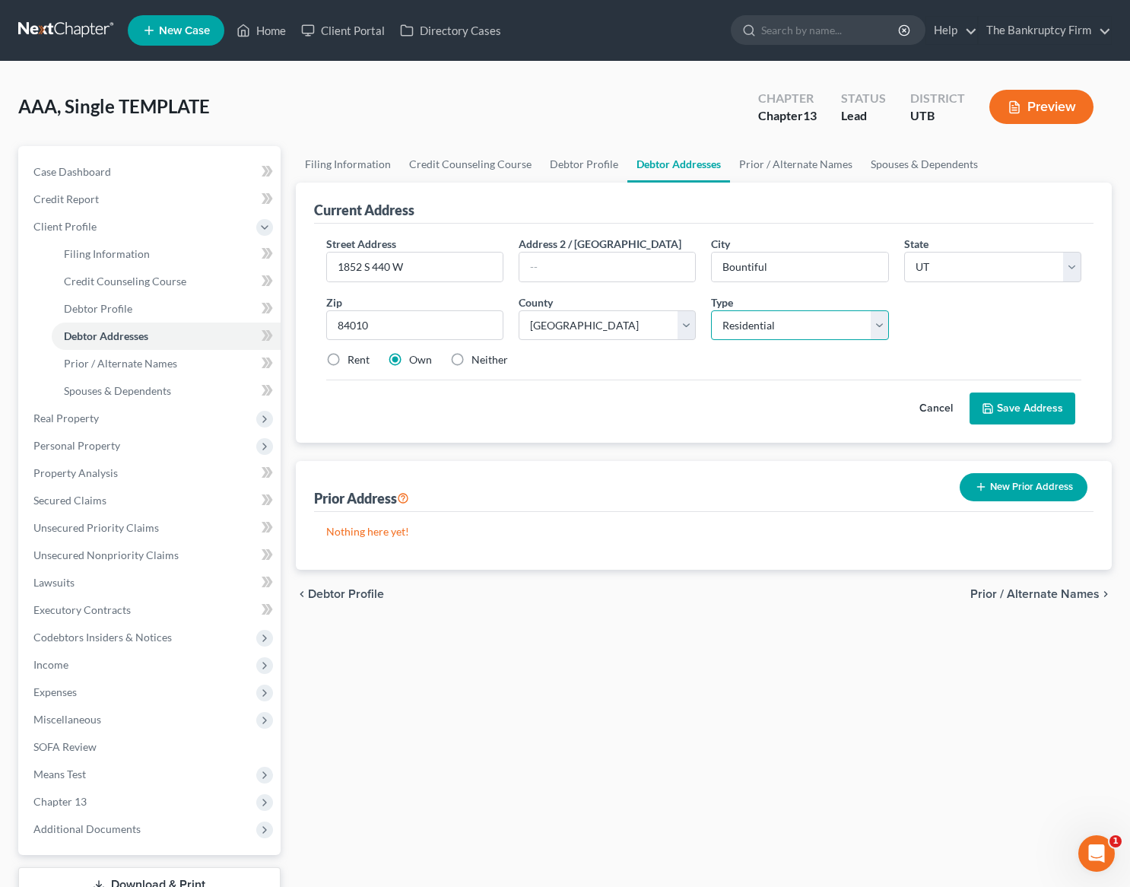
click at [882, 329] on select "Select Residential Mailing Rental Business" at bounding box center [799, 325] width 177 height 30
click at [711, 310] on select "Select Residential Mailing Rental Business" at bounding box center [799, 325] width 177 height 30
click at [348, 358] on label "Rent" at bounding box center [359, 359] width 22 height 15
click at [354, 358] on input "Rent" at bounding box center [359, 357] width 10 height 10
click at [1058, 402] on button "Save Address" at bounding box center [1023, 409] width 106 height 32
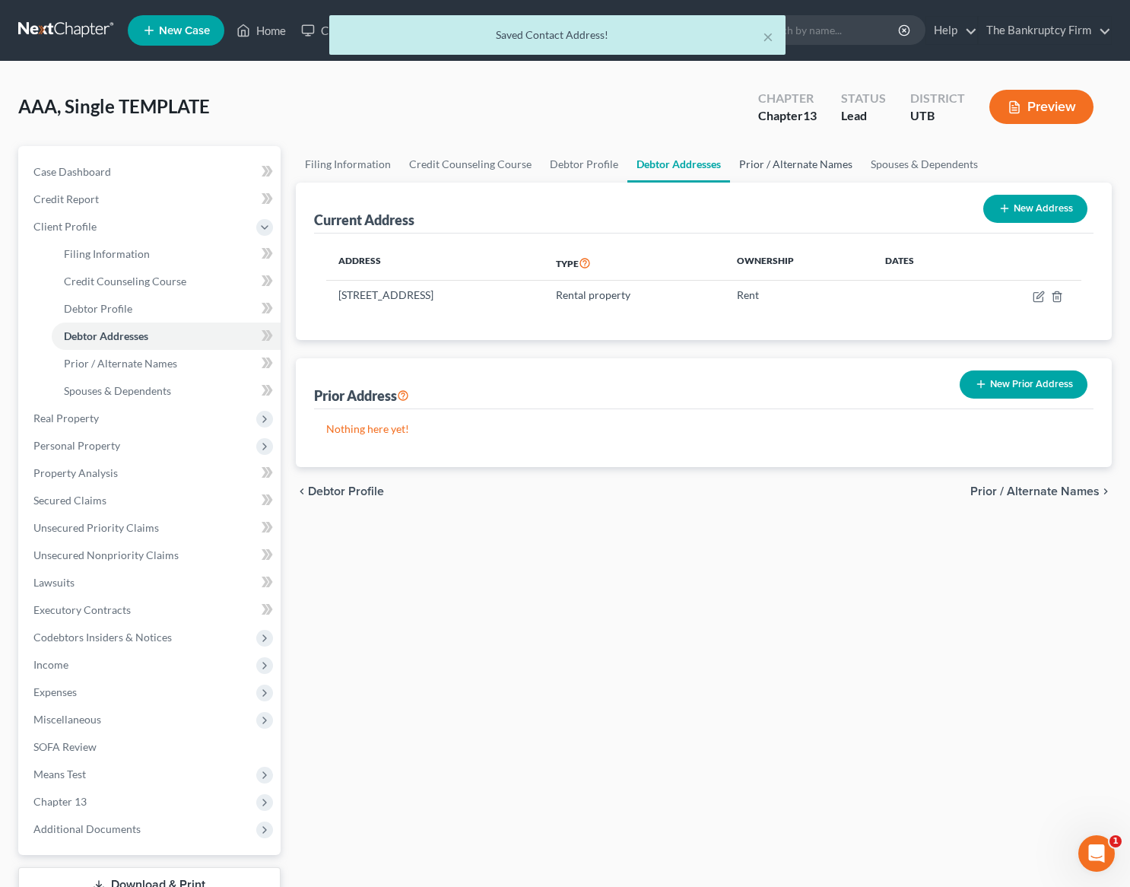
click at [817, 161] on link "Prior / Alternate Names" at bounding box center [796, 164] width 132 height 37
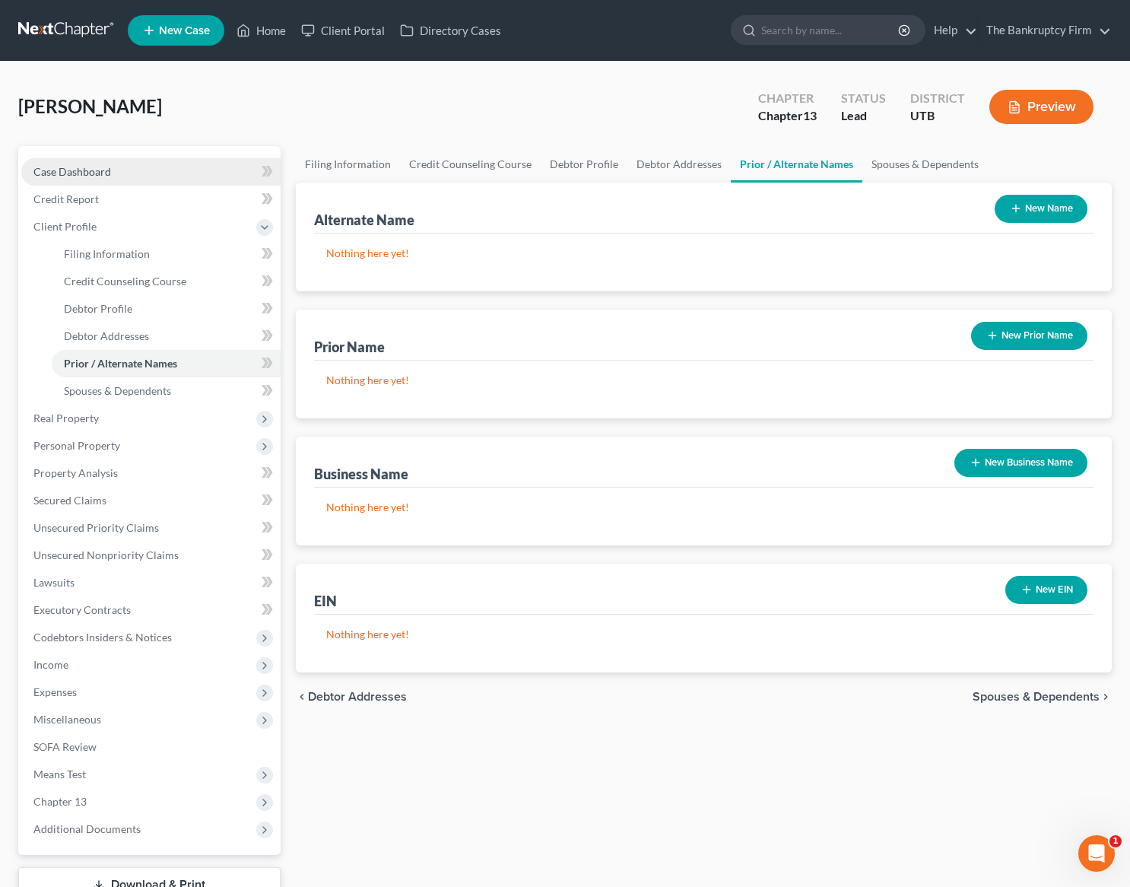
click at [114, 173] on link "Case Dashboard" at bounding box center [150, 171] width 259 height 27
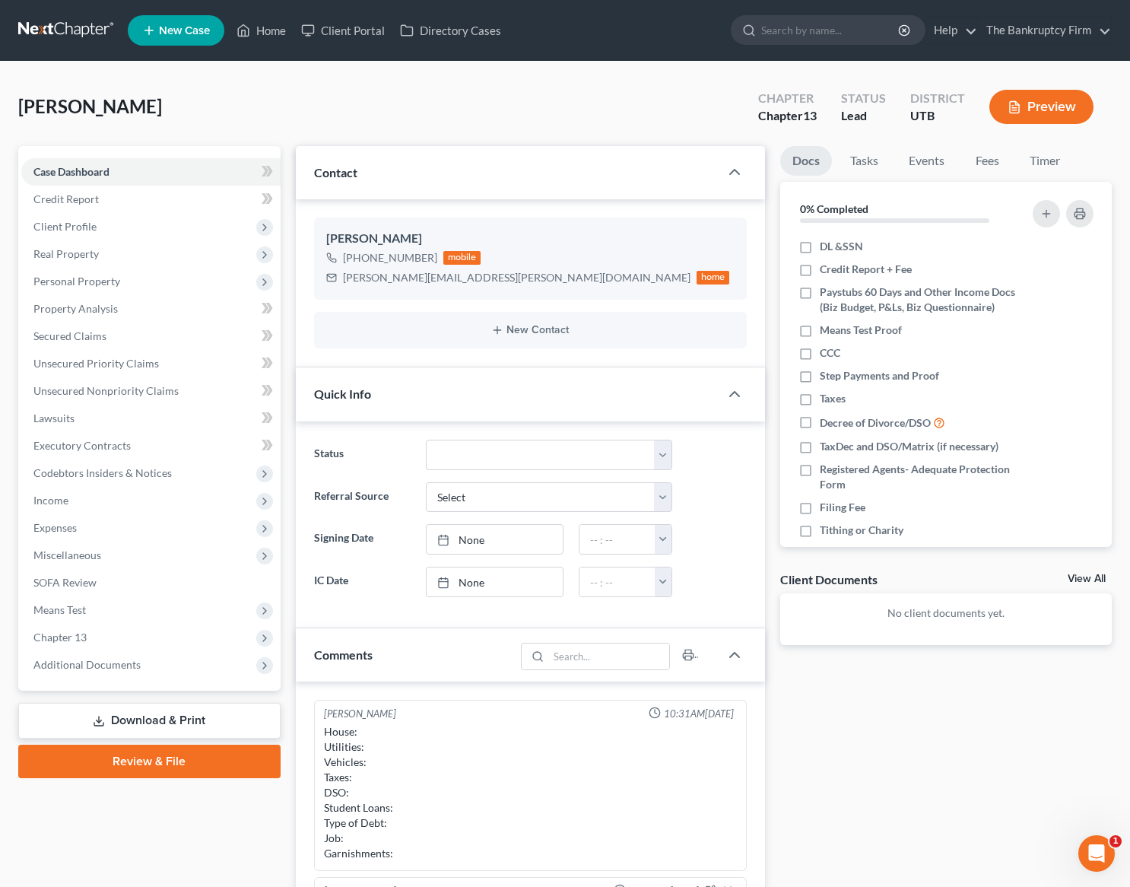
scroll to position [14, 0]
click at [266, 31] on link "Home" at bounding box center [261, 30] width 65 height 27
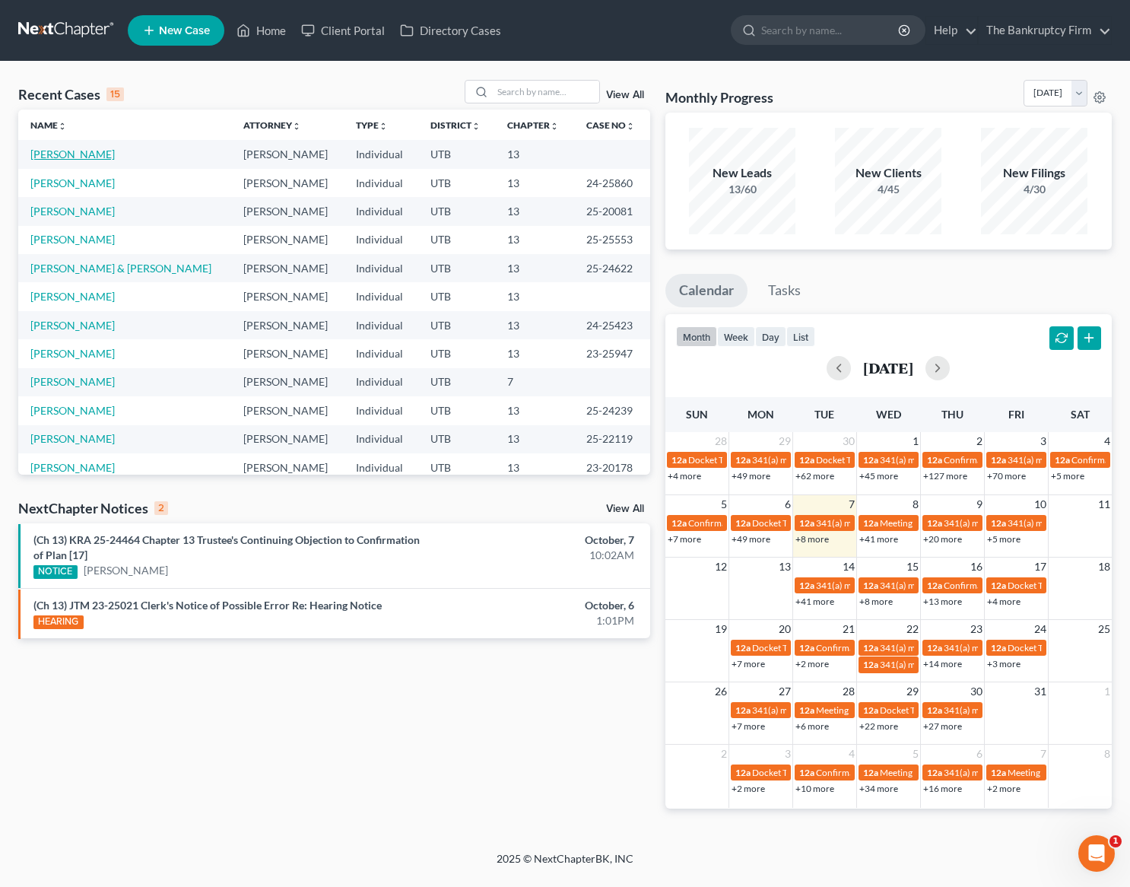
click at [61, 152] on link "Magana, Esperanza" at bounding box center [72, 154] width 84 height 13
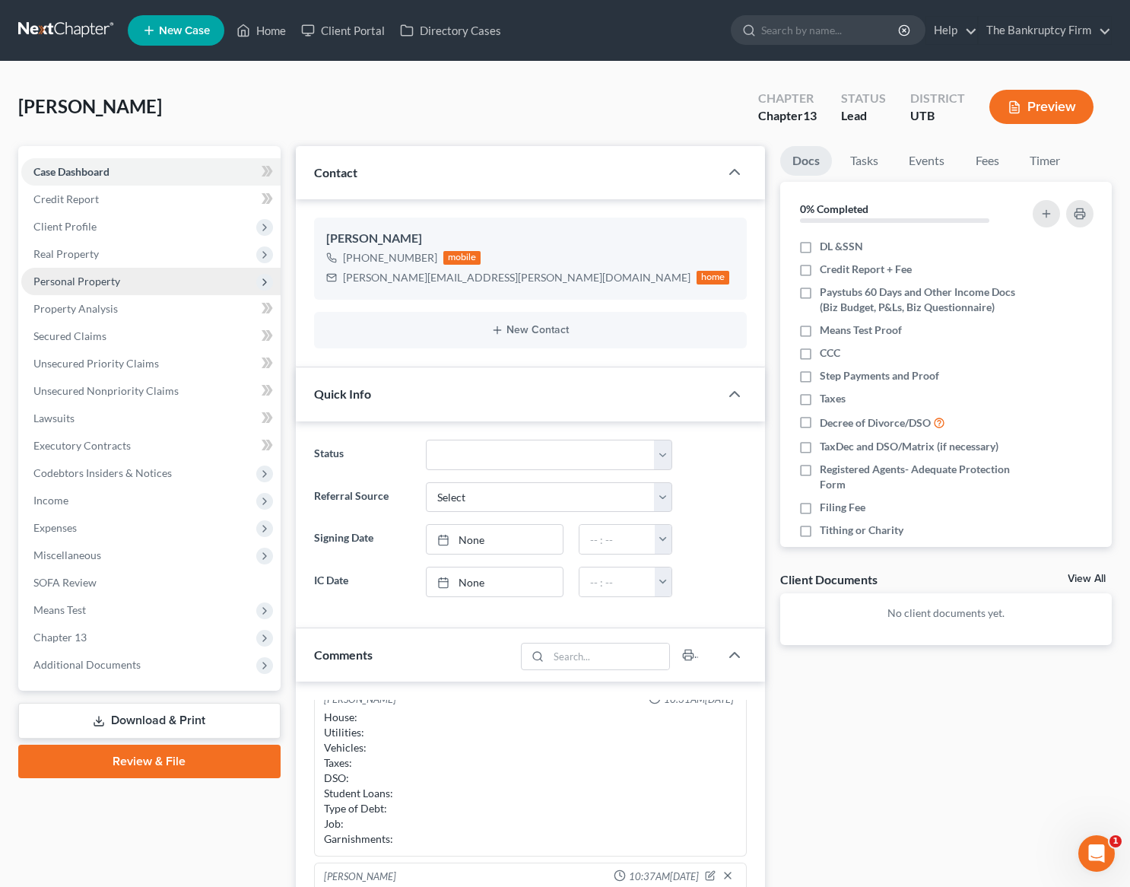
click at [97, 280] on span "Personal Property" at bounding box center [76, 281] width 87 height 13
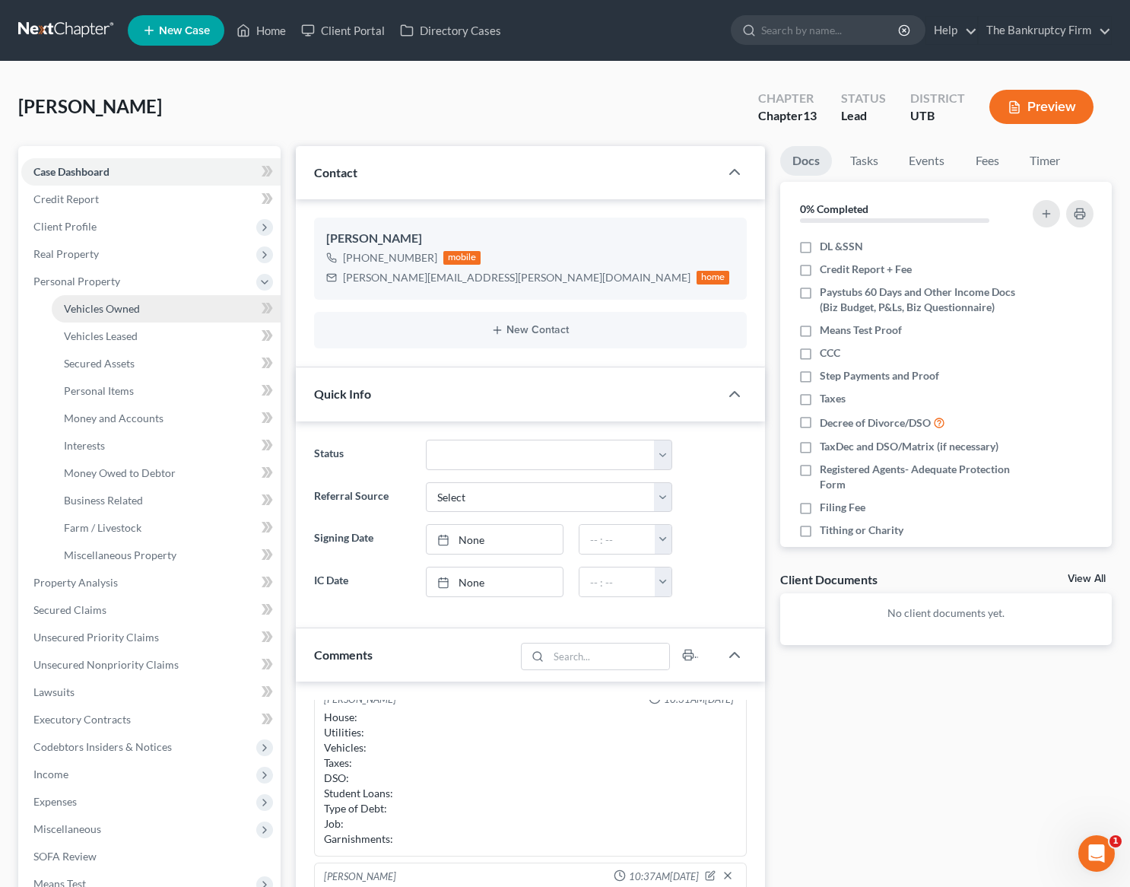
click at [120, 310] on span "Vehicles Owned" at bounding box center [102, 308] width 76 height 13
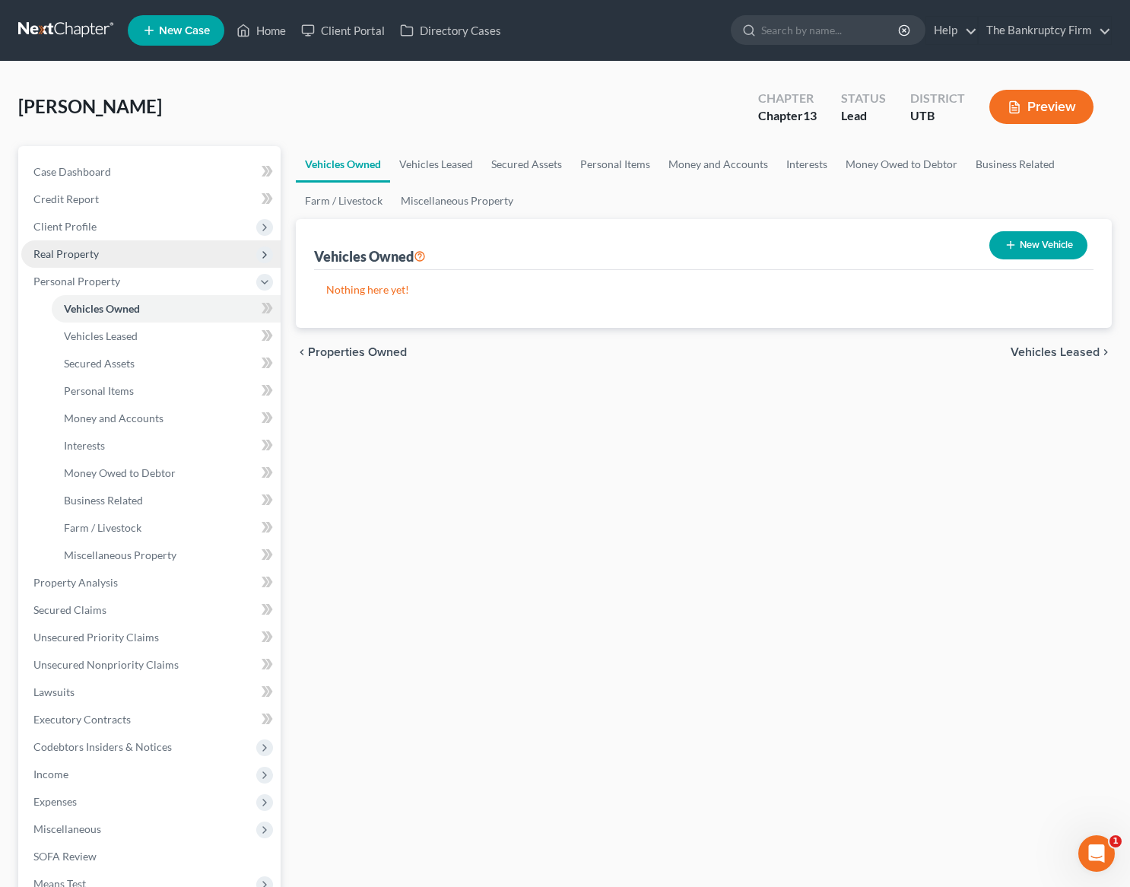
click at [66, 250] on span "Real Property" at bounding box center [65, 253] width 65 height 13
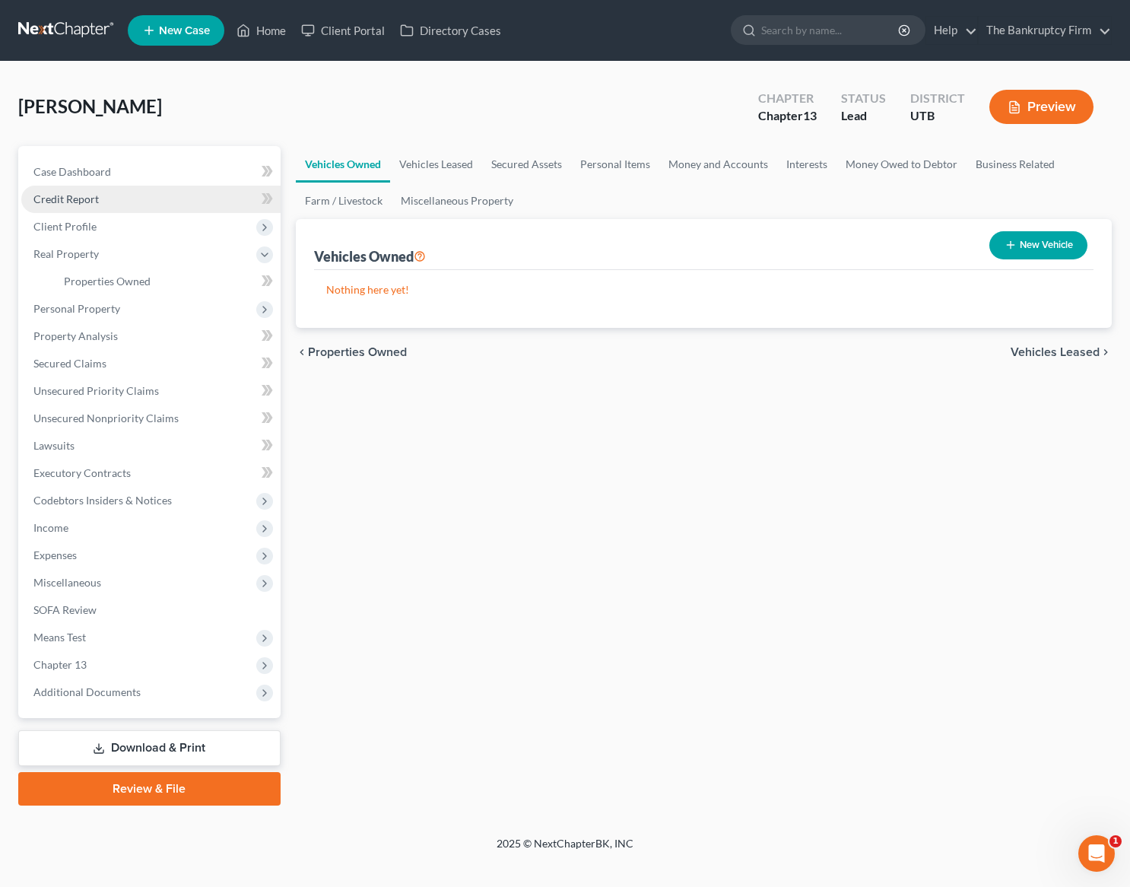
click at [73, 195] on span "Credit Report" at bounding box center [65, 198] width 65 height 13
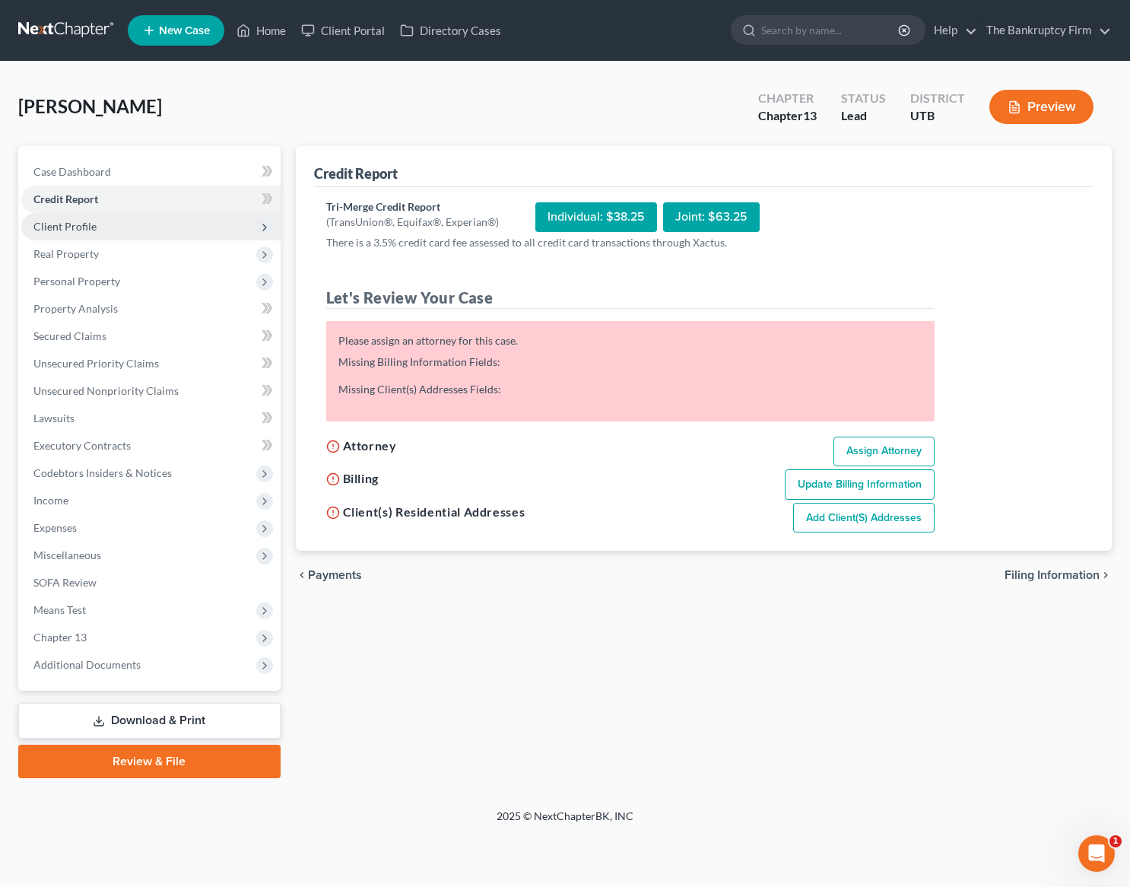
click at [88, 227] on span "Client Profile" at bounding box center [64, 226] width 63 height 13
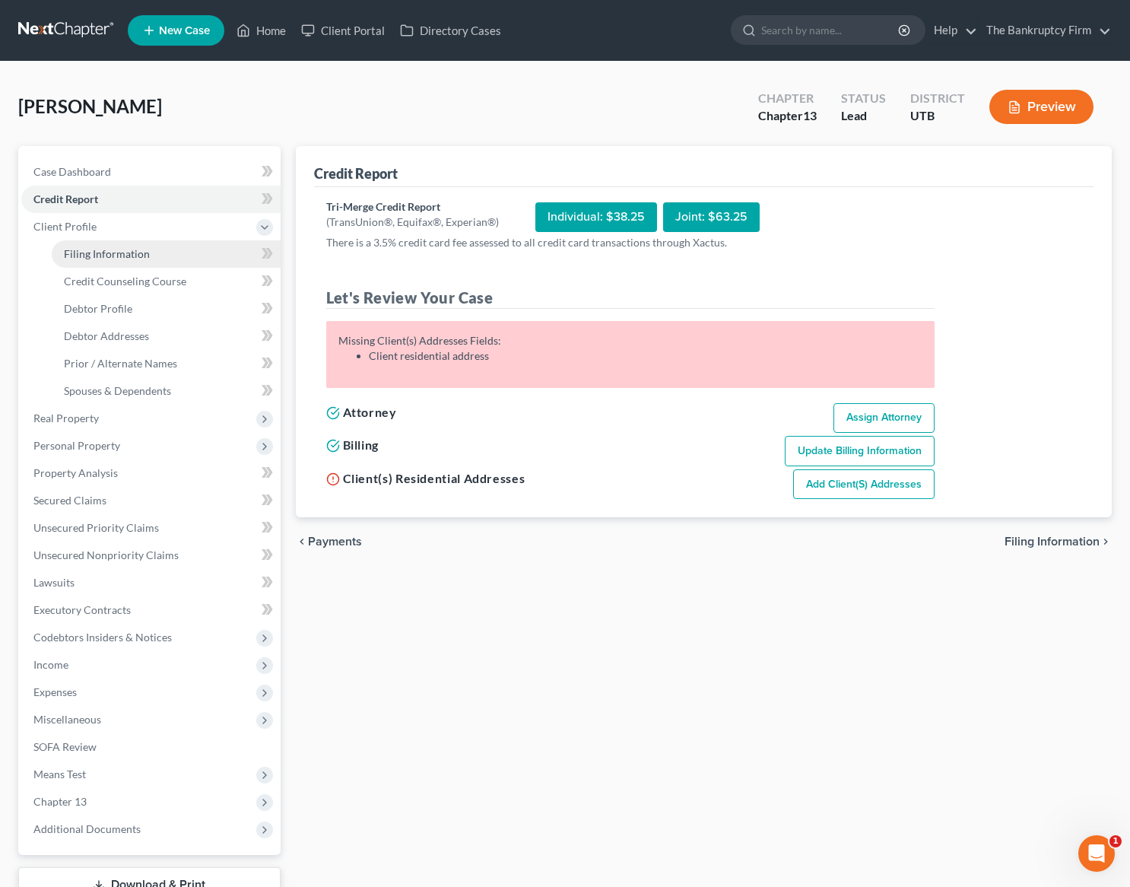
click at [101, 255] on span "Filing Information" at bounding box center [107, 253] width 86 height 13
select select "1"
select select "0"
select select "3"
select select "46"
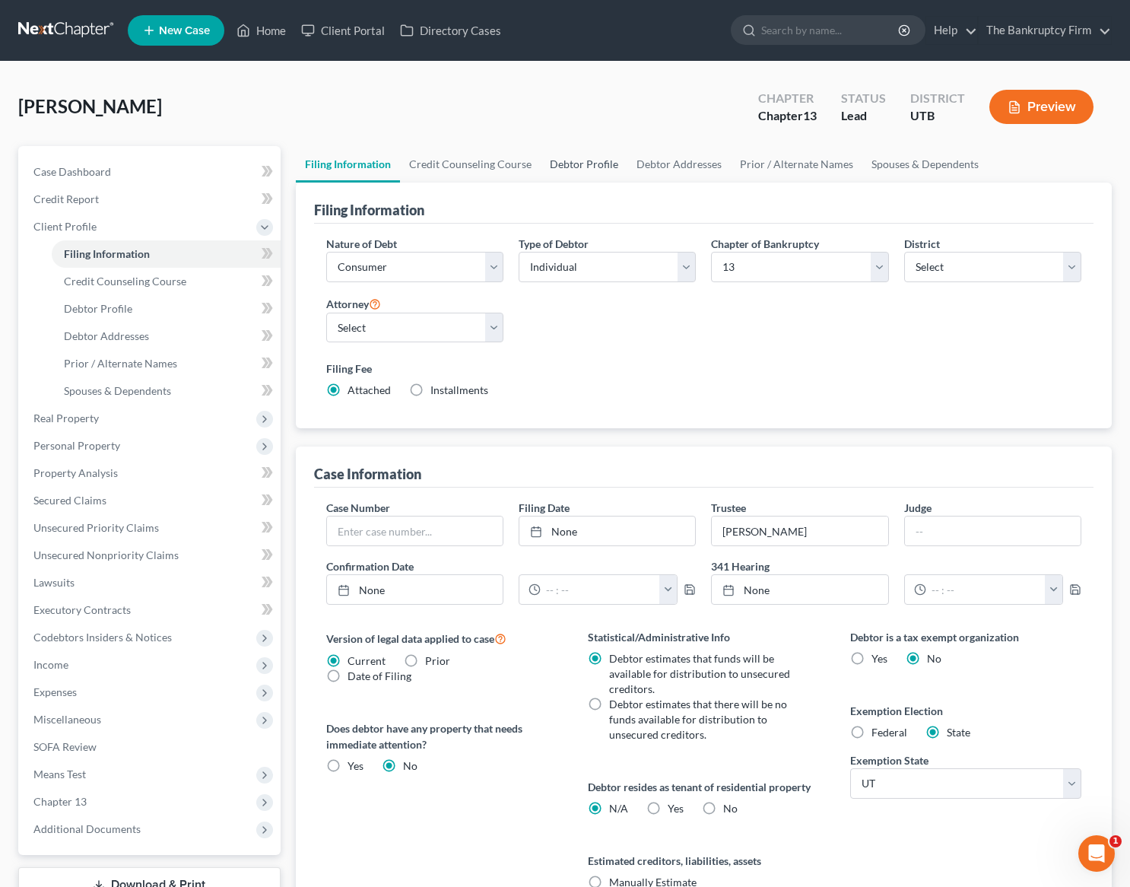
click at [593, 163] on link "Debtor Profile" at bounding box center [584, 164] width 87 height 37
select select "0"
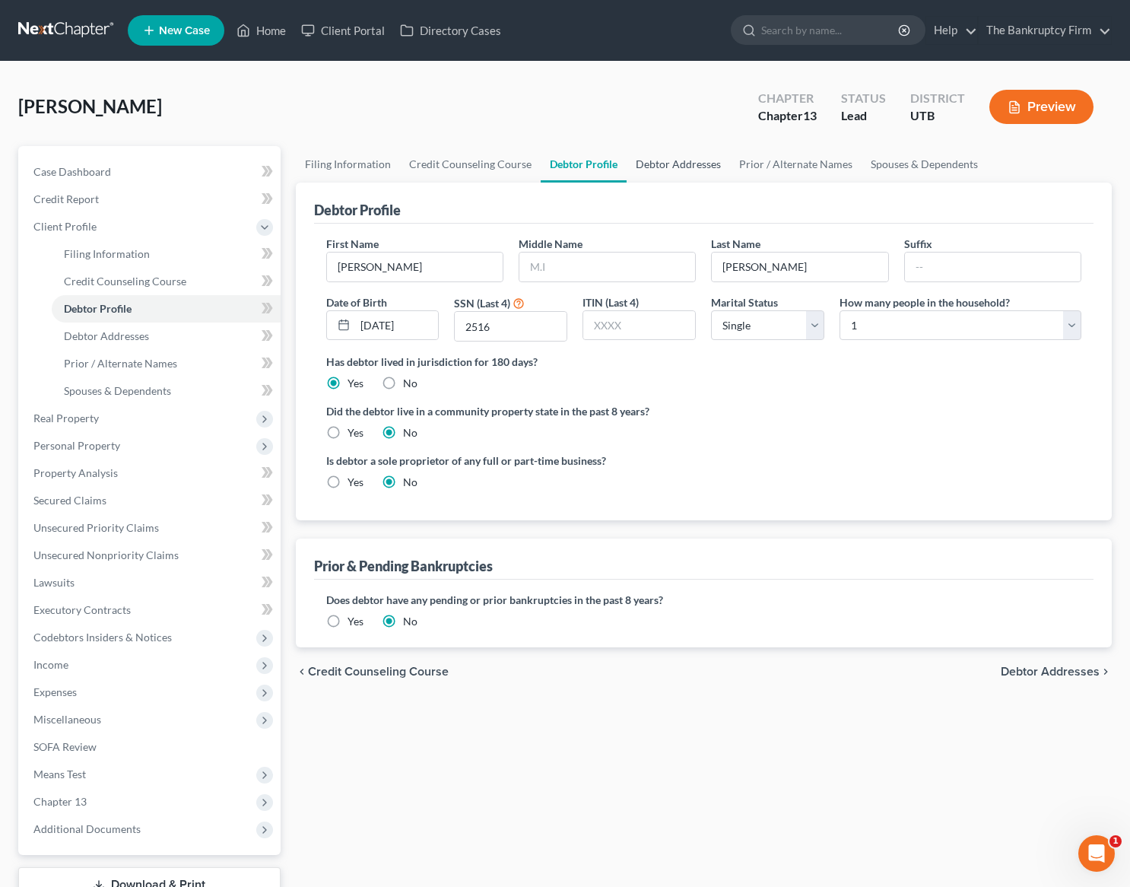
click at [681, 161] on link "Debtor Addresses" at bounding box center [678, 164] width 103 height 37
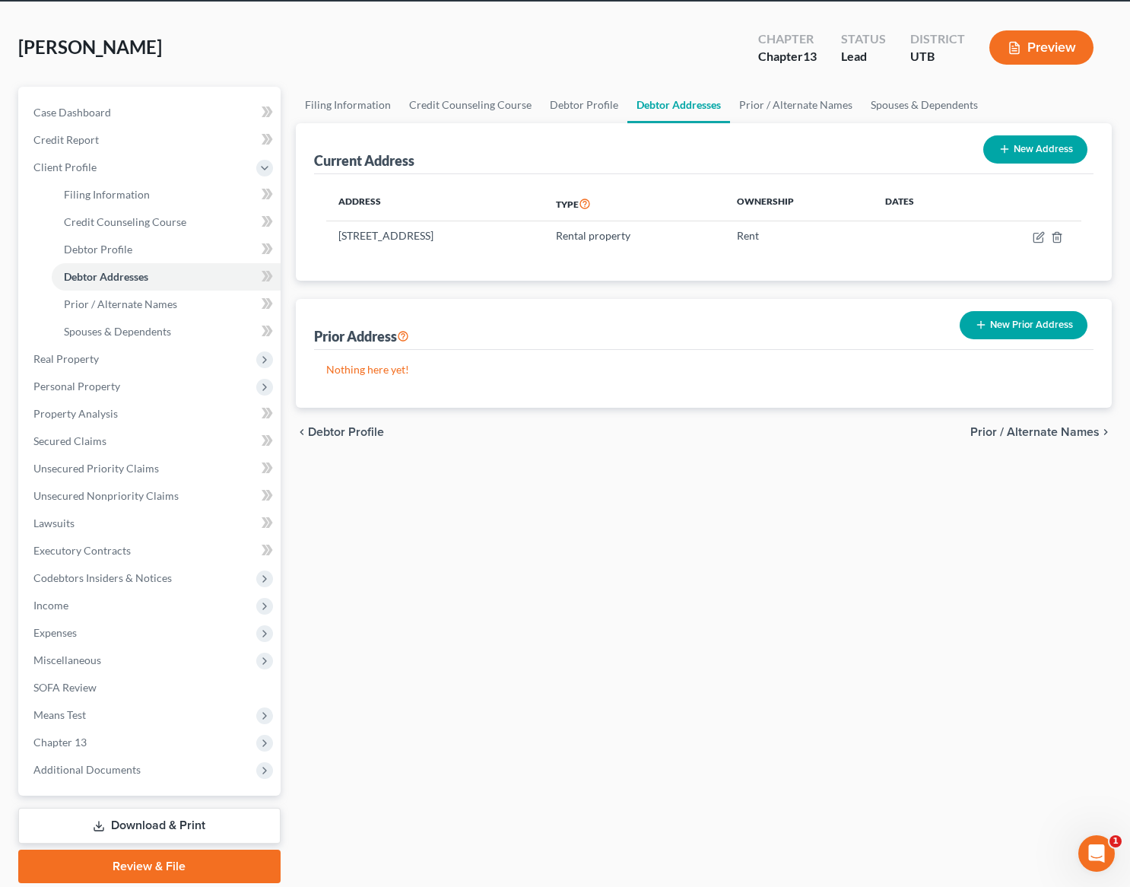
scroll to position [59, 0]
